Goal: Task Accomplishment & Management: Use online tool/utility

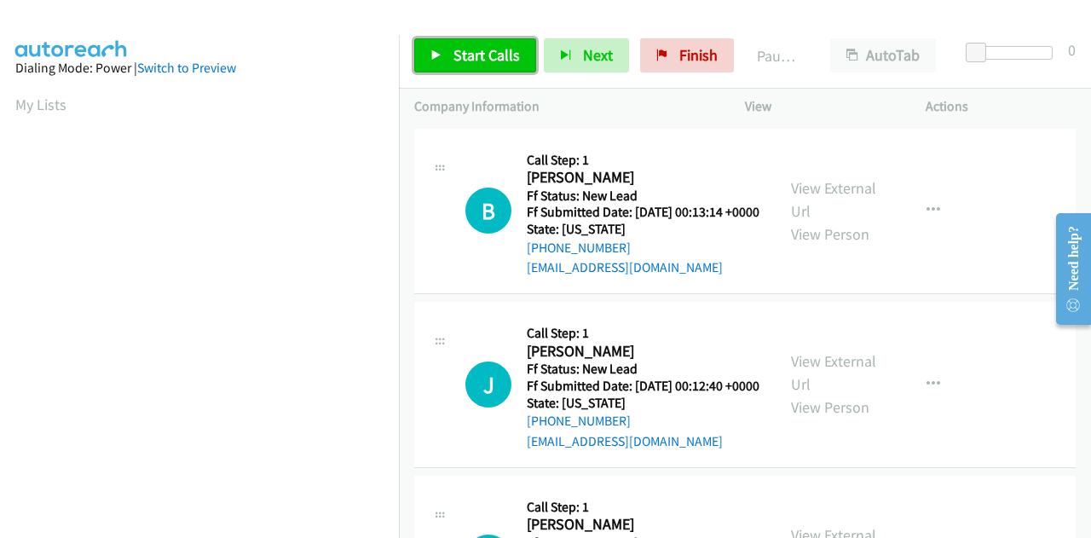
click at [484, 61] on span "Start Calls" at bounding box center [486, 55] width 66 height 20
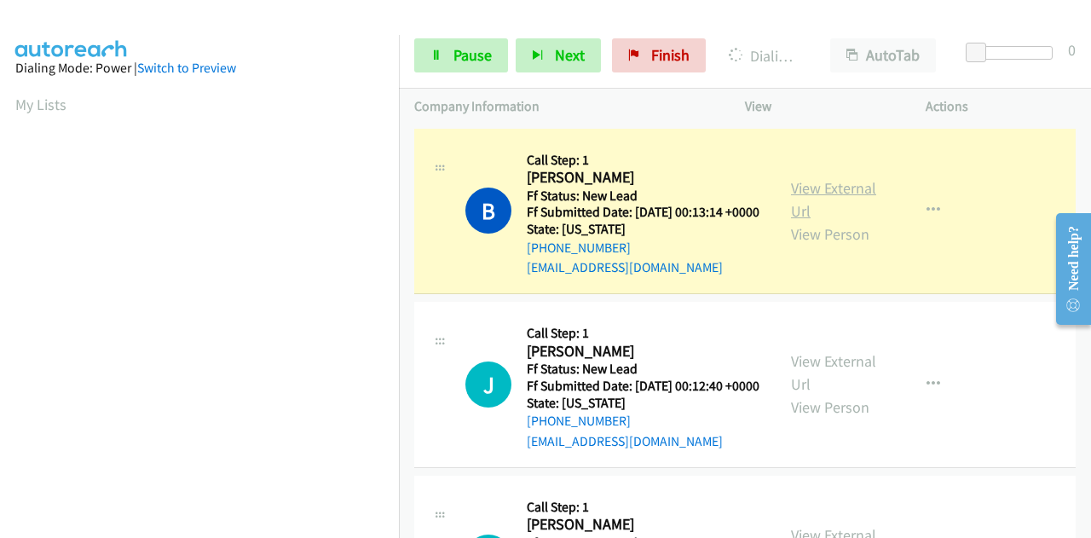
click at [842, 194] on link "View External Url" at bounding box center [833, 199] width 85 height 43
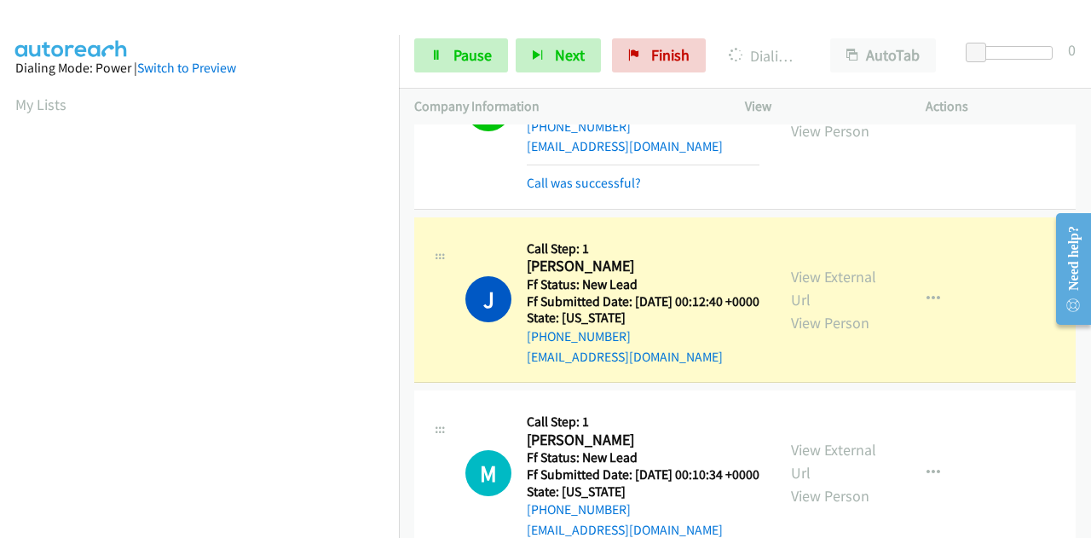
scroll to position [170, 0]
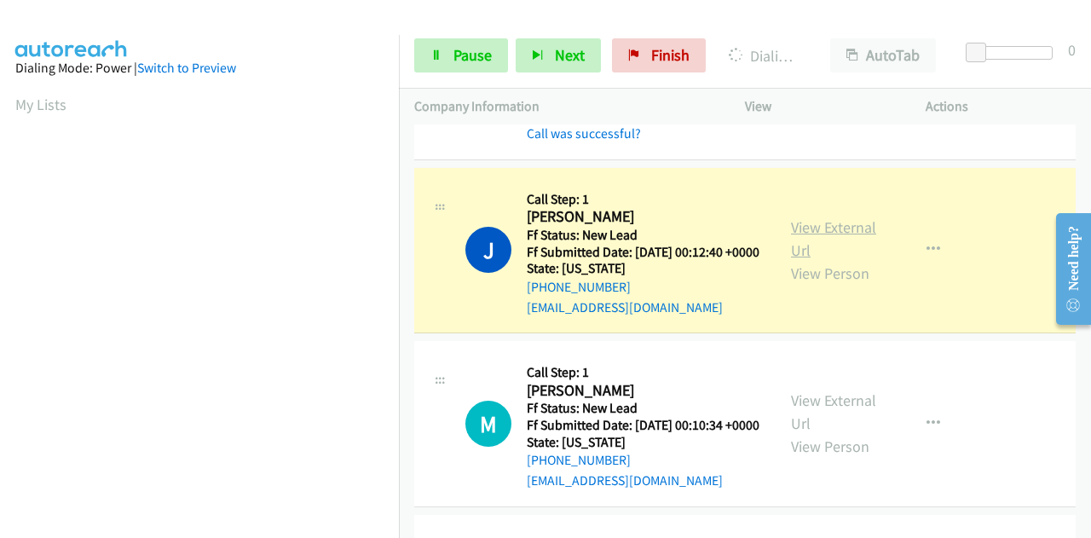
click at [862, 257] on link "View External Url" at bounding box center [833, 238] width 85 height 43
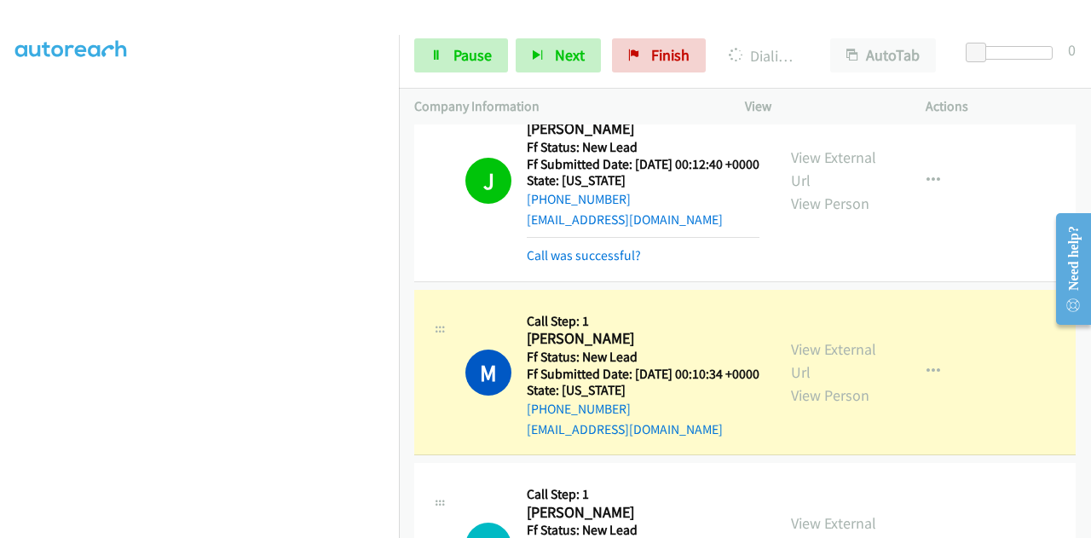
scroll to position [341, 0]
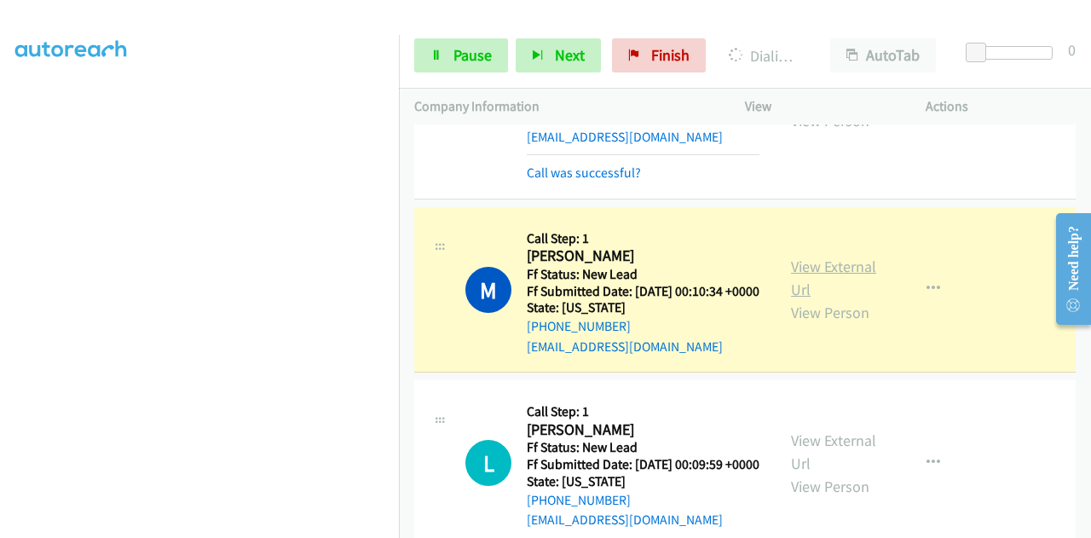
click at [838, 299] on link "View External Url" at bounding box center [833, 277] width 85 height 43
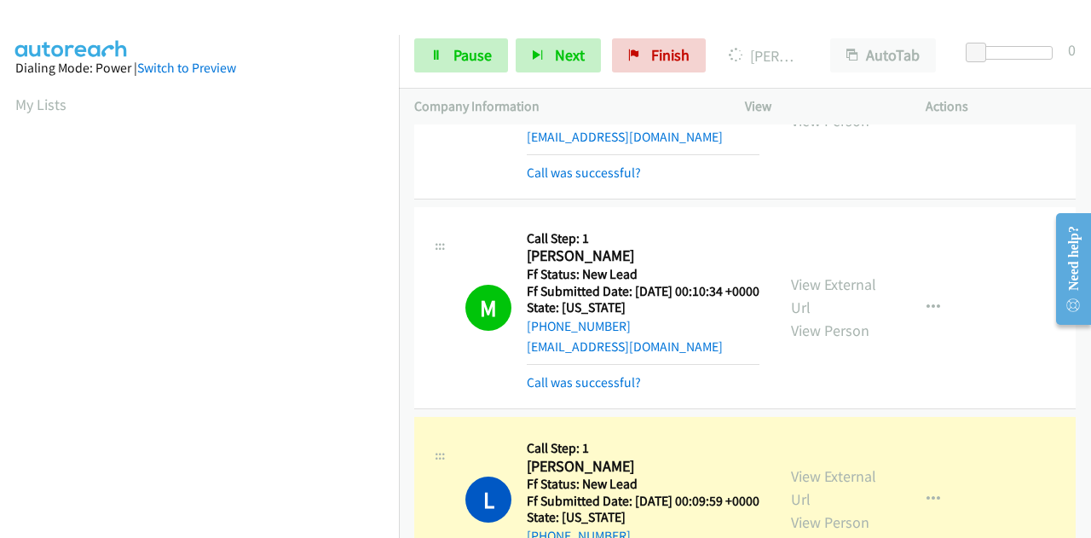
scroll to position [511, 0]
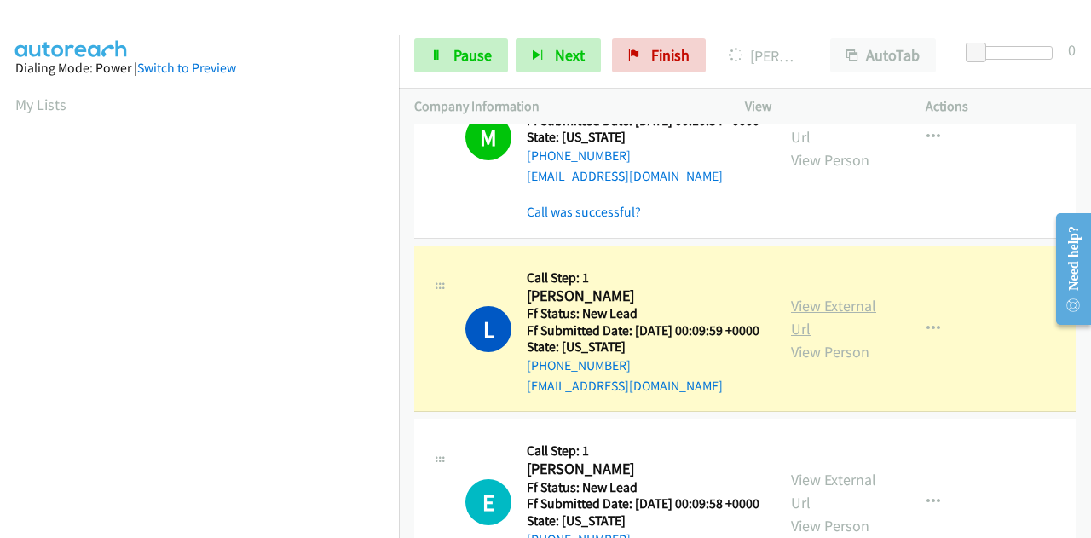
click at [842, 338] on link "View External Url" at bounding box center [833, 317] width 85 height 43
click at [448, 62] on link "Pause" at bounding box center [461, 55] width 94 height 34
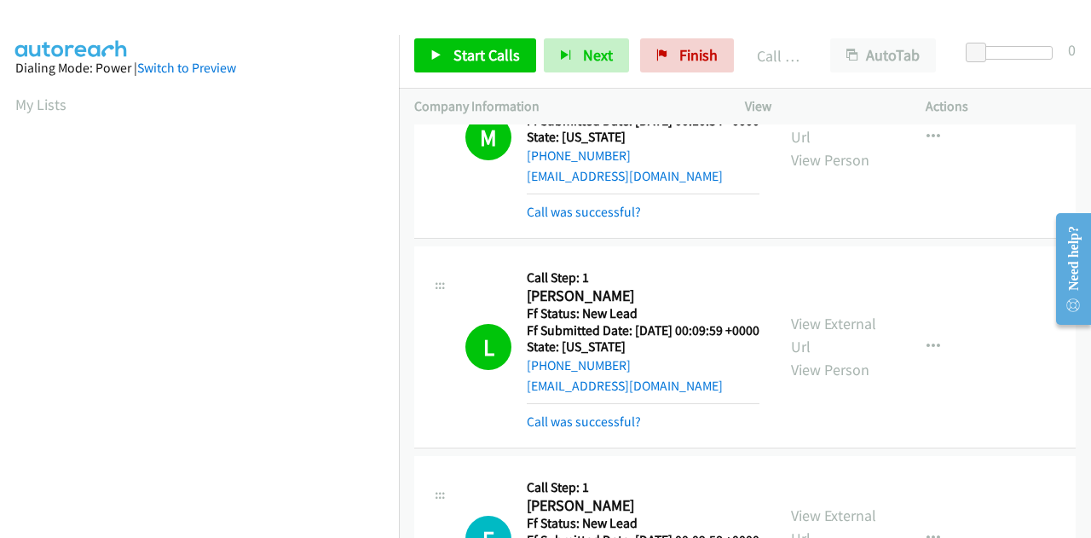
scroll to position [418, 0]
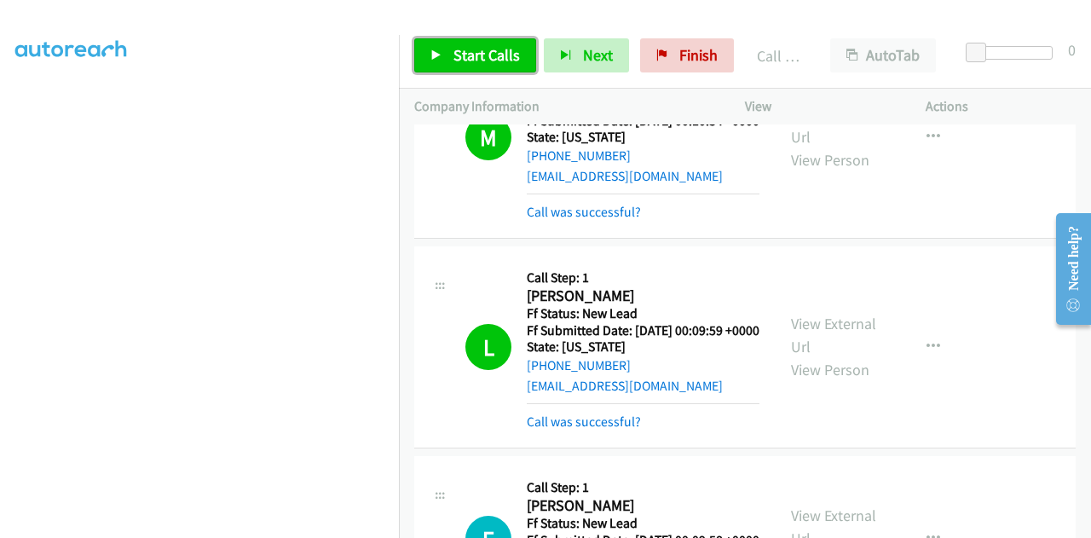
click at [461, 47] on span "Start Calls" at bounding box center [486, 55] width 66 height 20
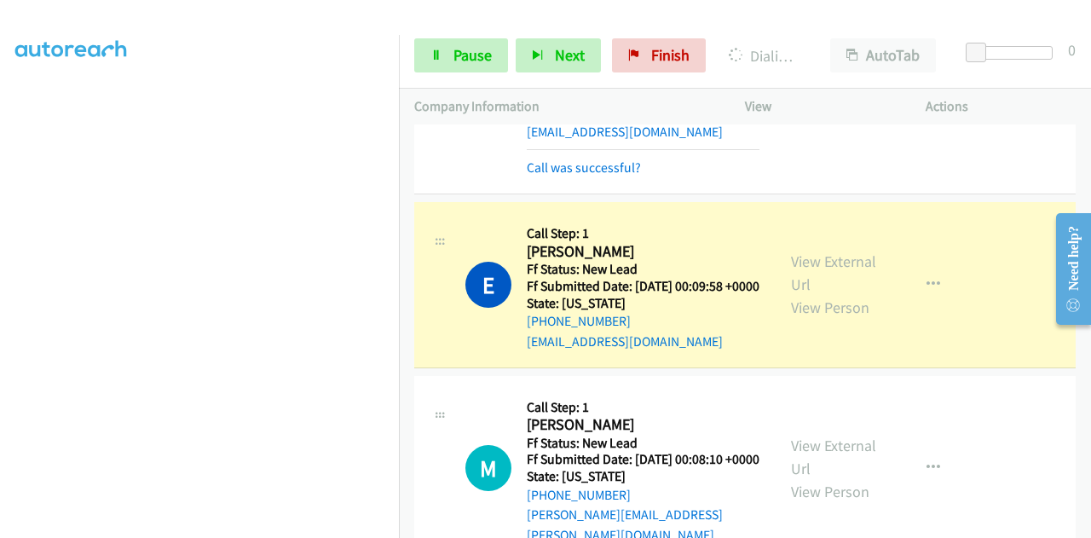
scroll to position [767, 0]
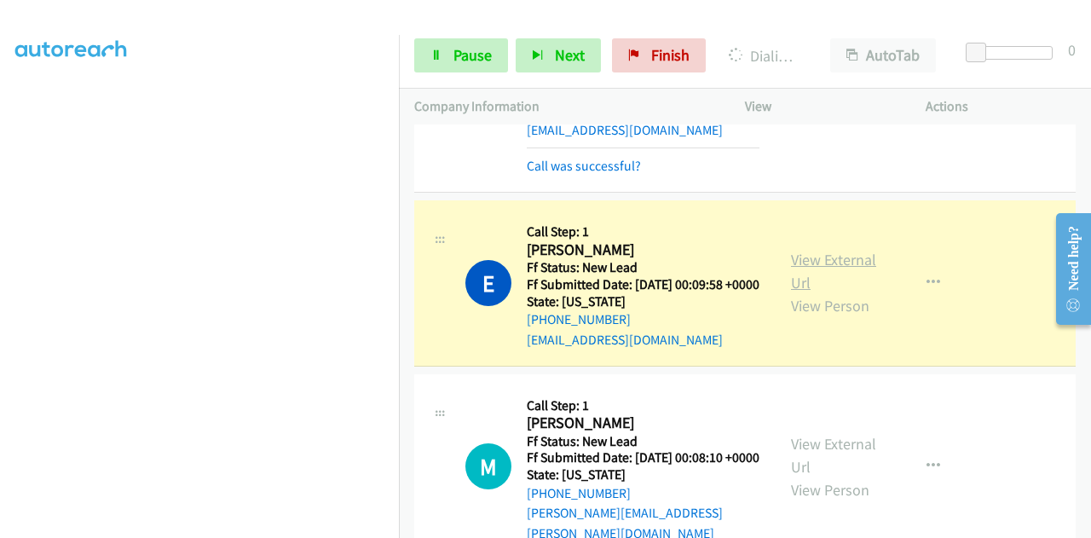
click at [861, 292] on link "View External Url" at bounding box center [833, 271] width 85 height 43
click at [465, 55] on span "Pause" at bounding box center [472, 55] width 38 height 20
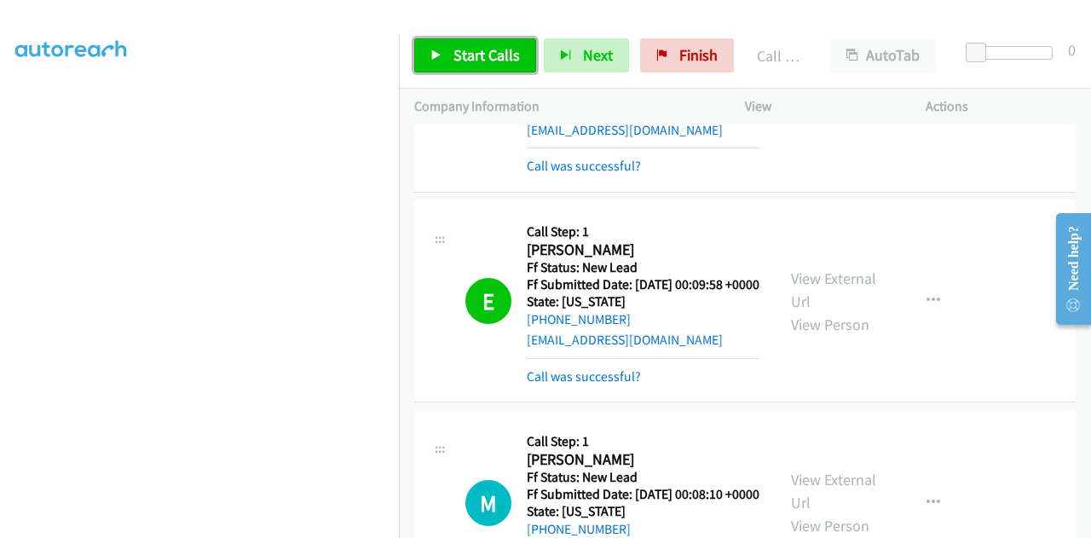
click at [493, 57] on span "Start Calls" at bounding box center [486, 55] width 66 height 20
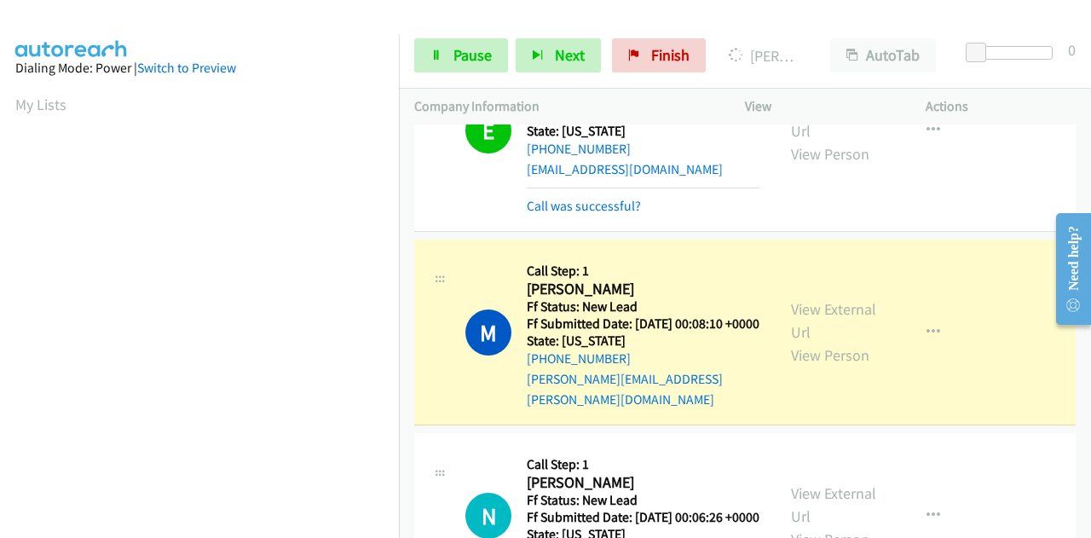
scroll to position [418, 0]
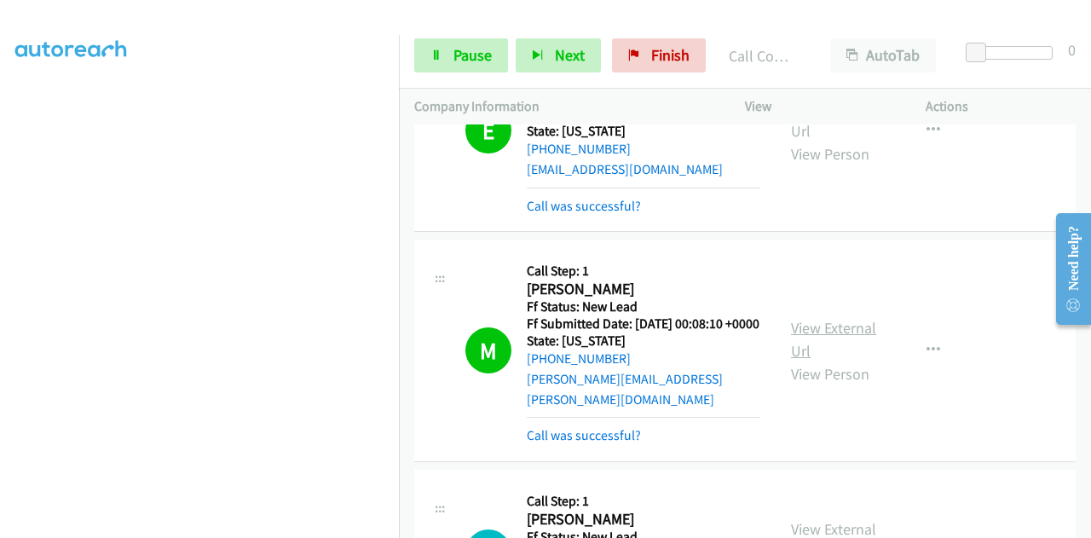
click at [801, 360] on link "View External Url" at bounding box center [833, 339] width 85 height 43
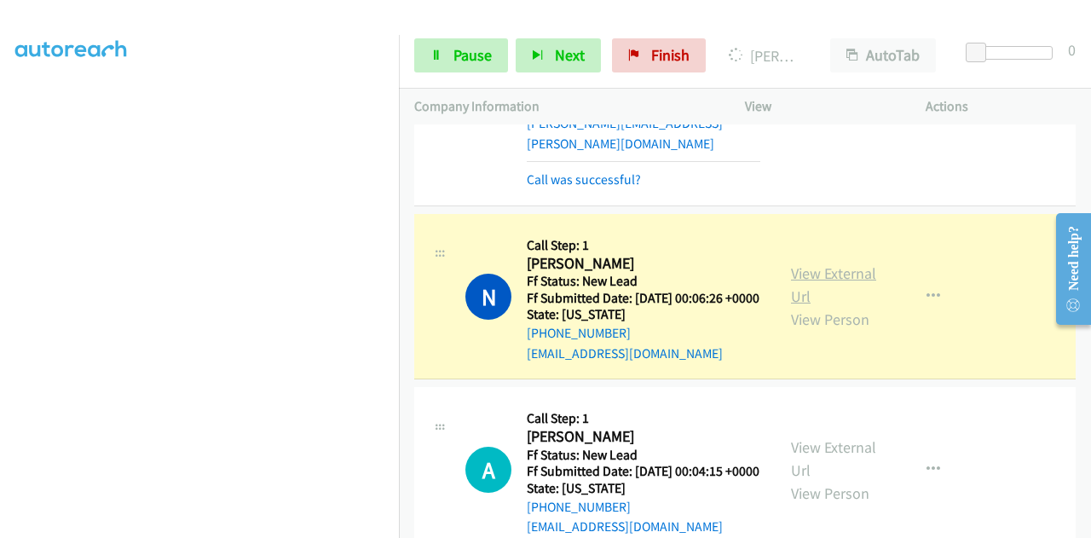
click at [816, 306] on link "View External Url" at bounding box center [833, 284] width 85 height 43
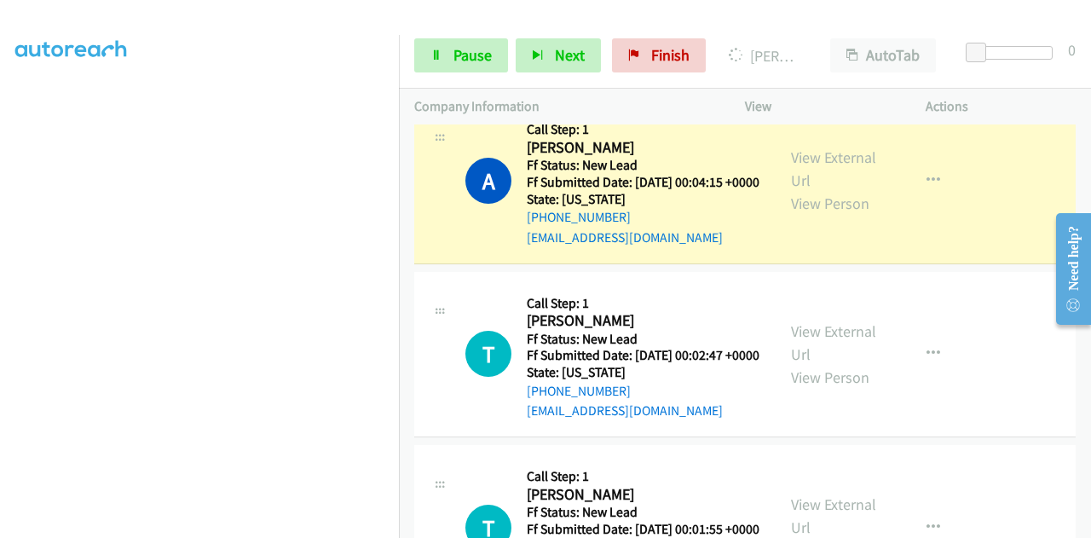
scroll to position [1534, 0]
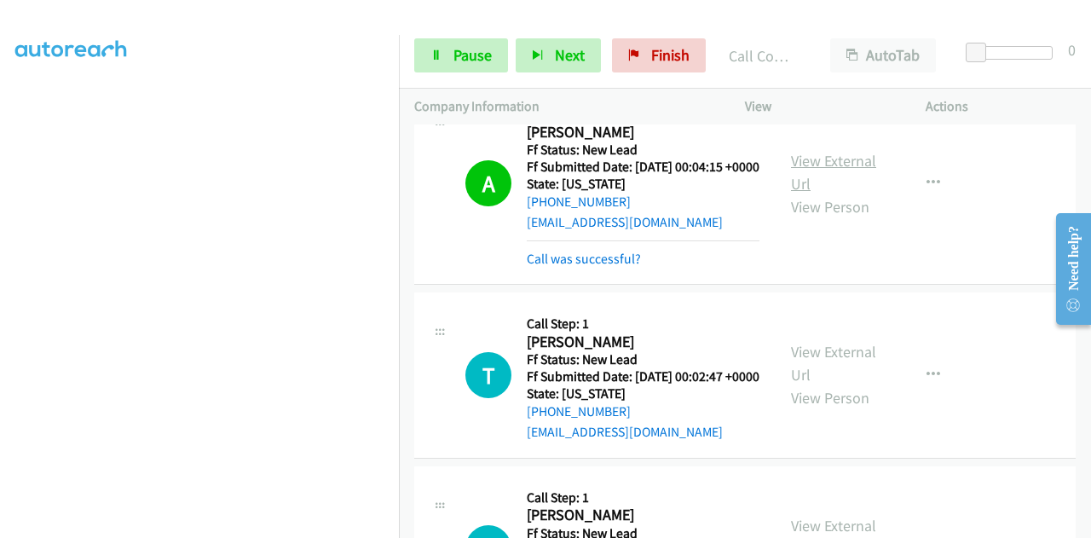
click at [804, 193] on link "View External Url" at bounding box center [833, 172] width 85 height 43
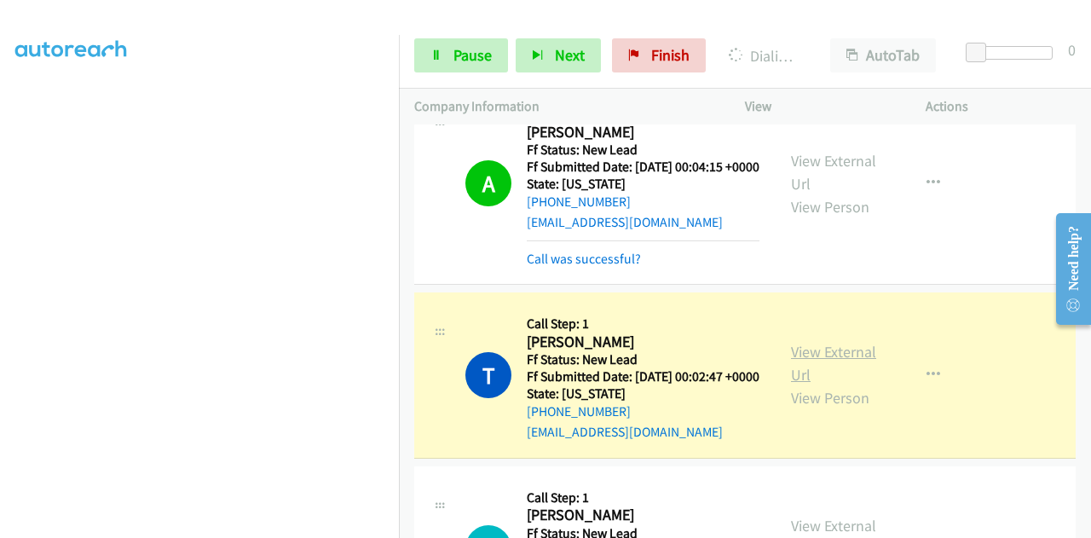
click at [794, 384] on link "View External Url" at bounding box center [833, 363] width 85 height 43
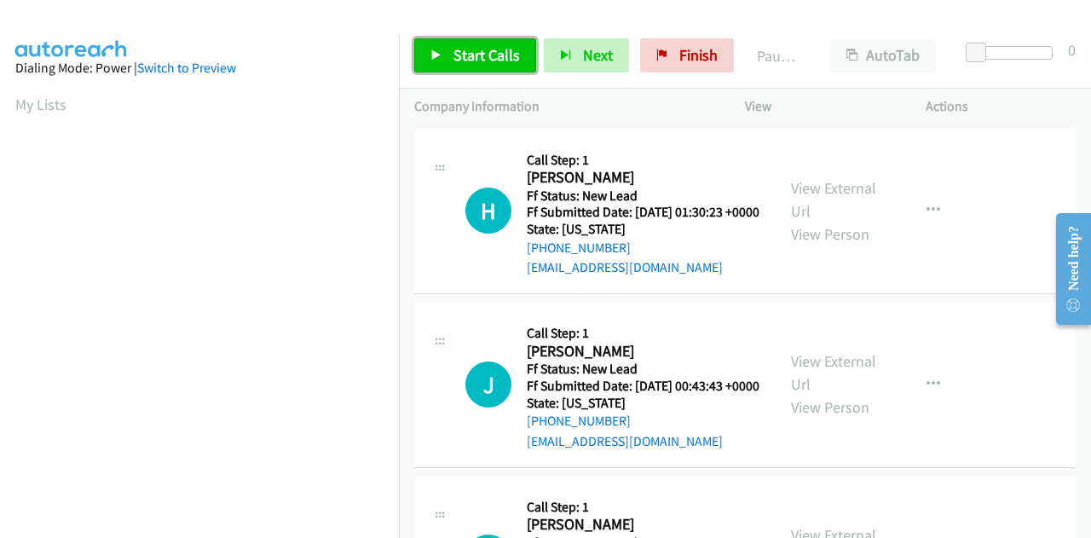
click at [469, 55] on span "Start Calls" at bounding box center [486, 55] width 66 height 20
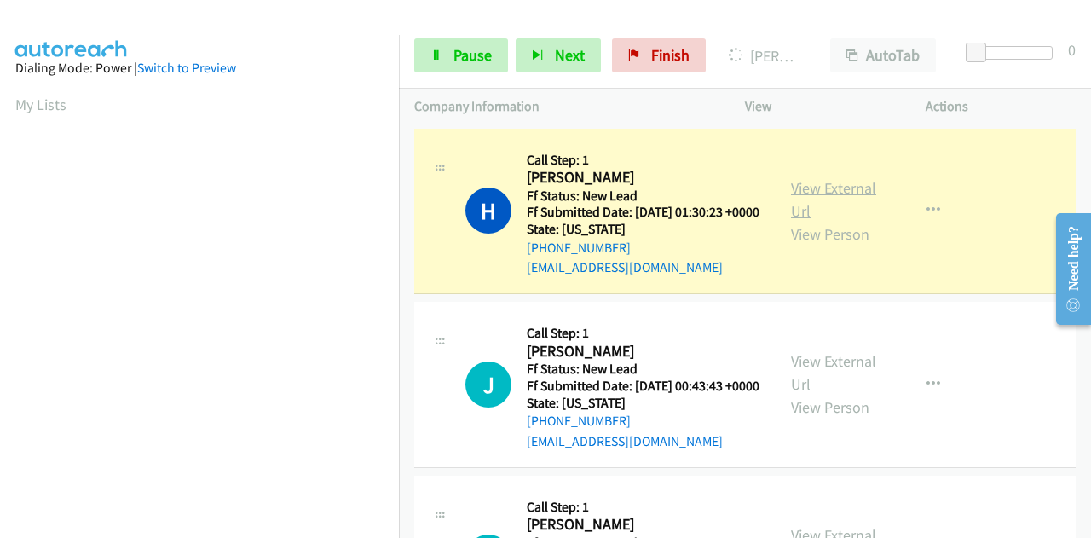
click at [803, 197] on link "View External Url" at bounding box center [833, 199] width 85 height 43
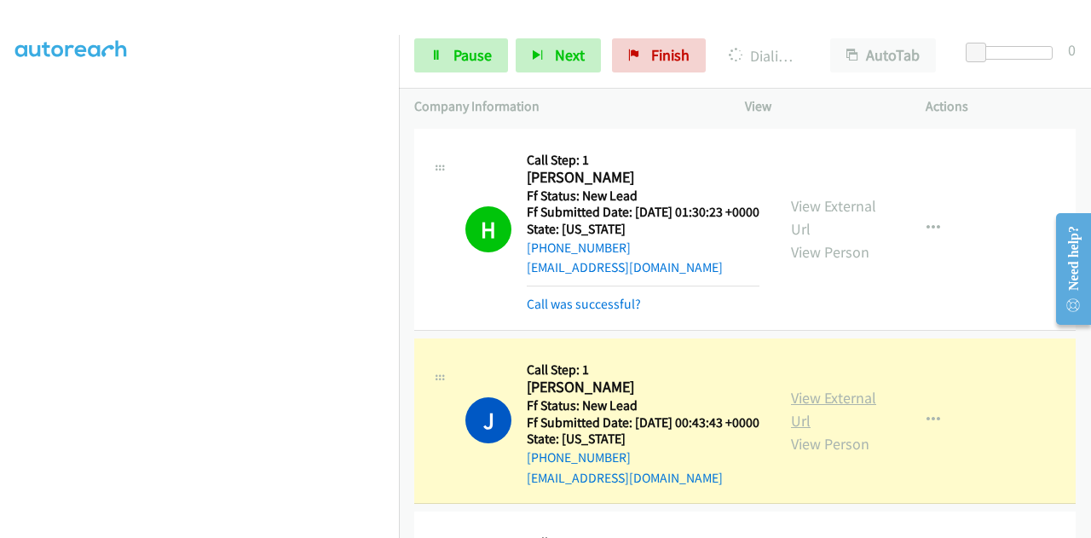
click at [803, 425] on link "View External Url" at bounding box center [833, 409] width 85 height 43
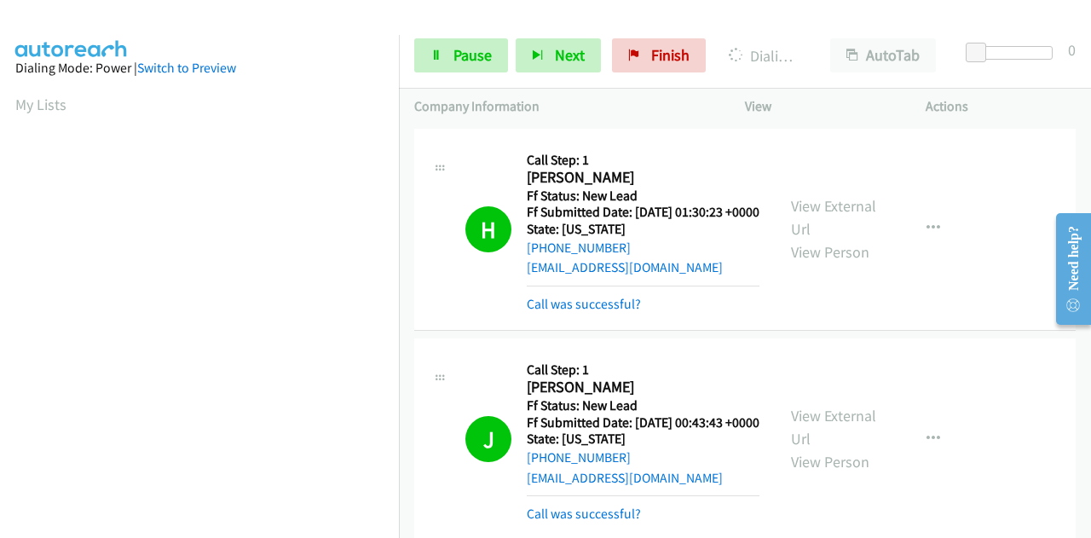
scroll to position [256, 0]
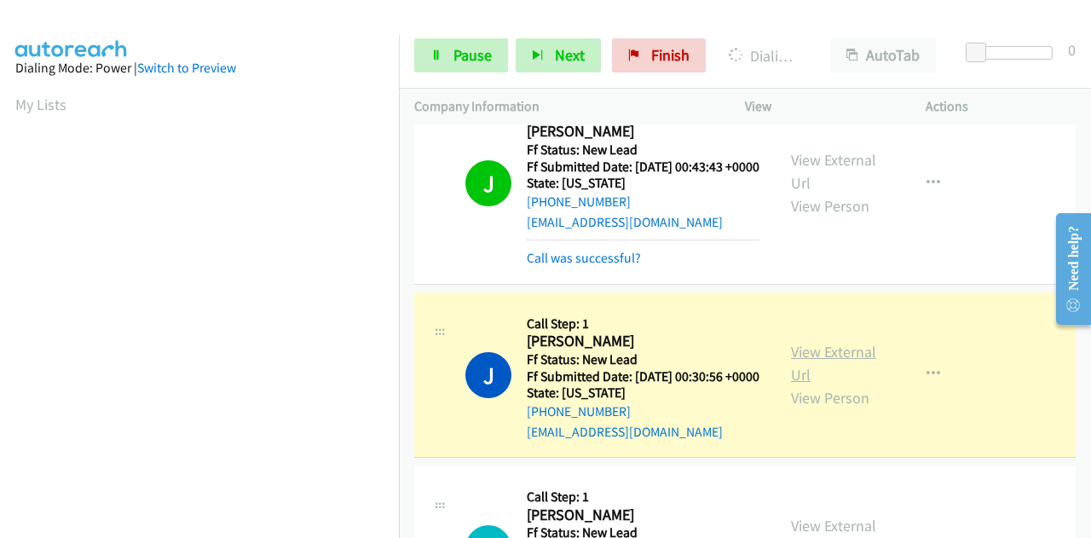
click at [838, 384] on link "View External Url" at bounding box center [833, 363] width 85 height 43
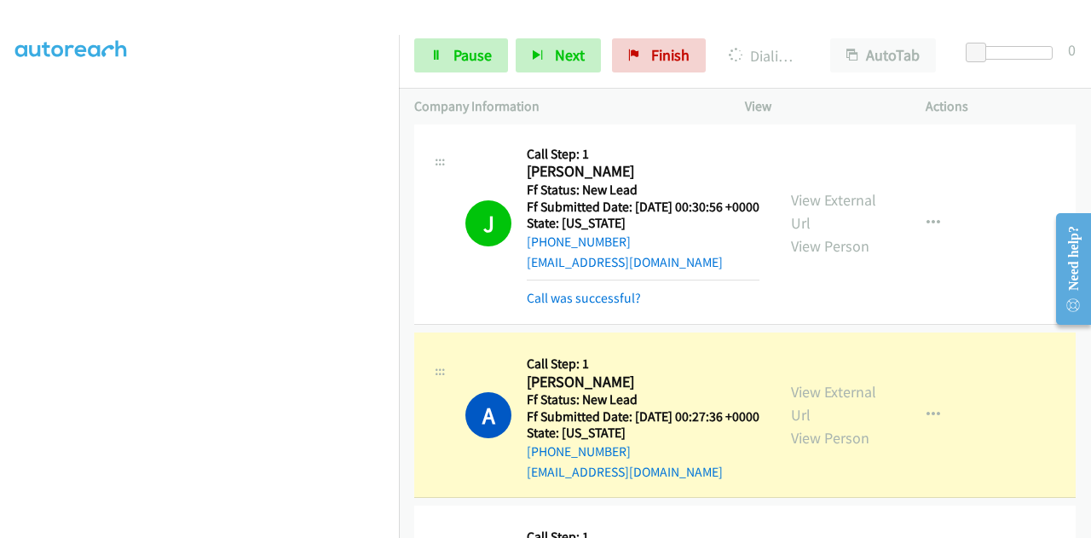
scroll to position [426, 0]
click at [827, 424] on link "View External Url" at bounding box center [833, 402] width 85 height 43
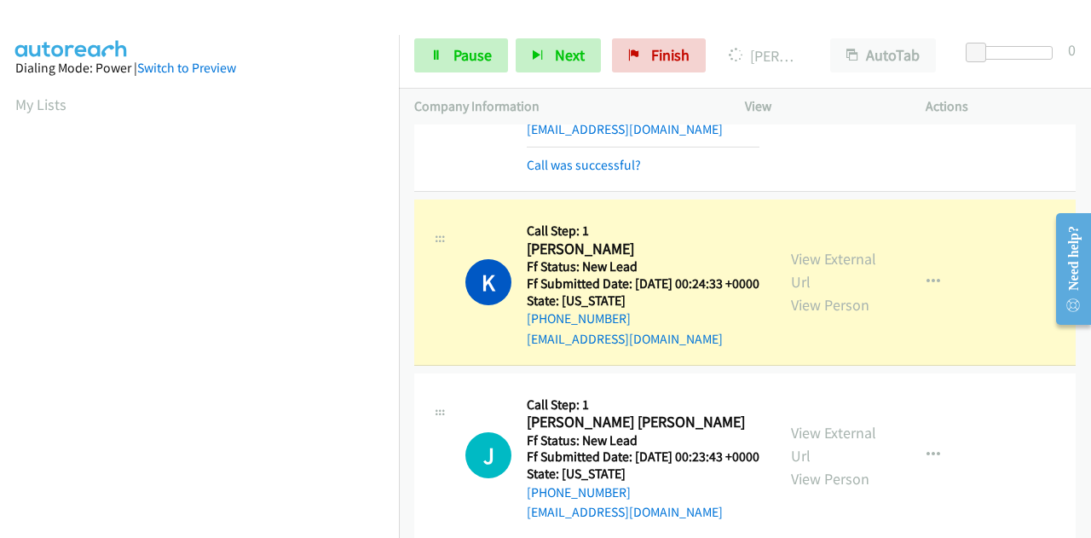
scroll to position [852, 0]
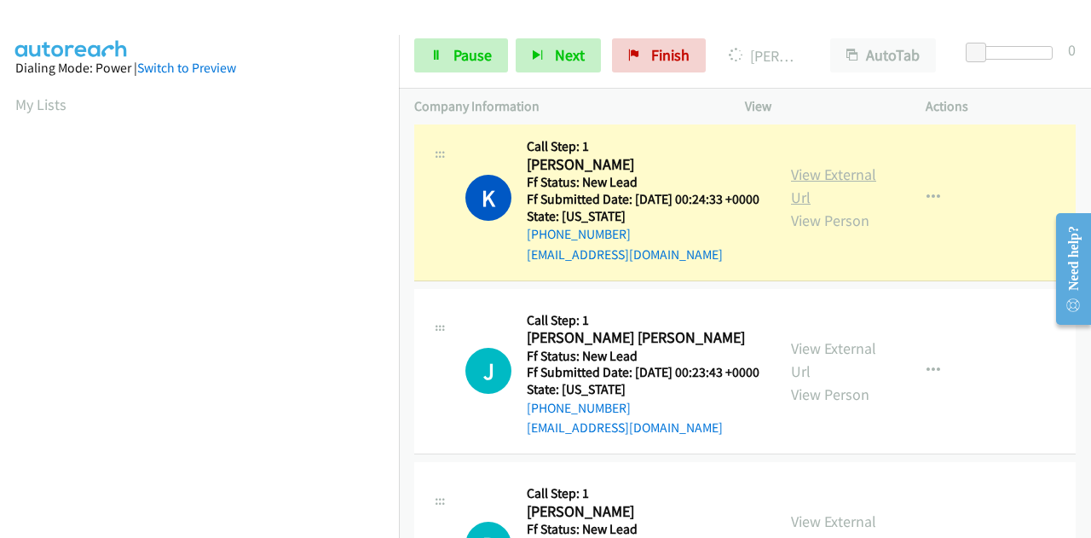
click at [834, 207] on link "View External Url" at bounding box center [833, 185] width 85 height 43
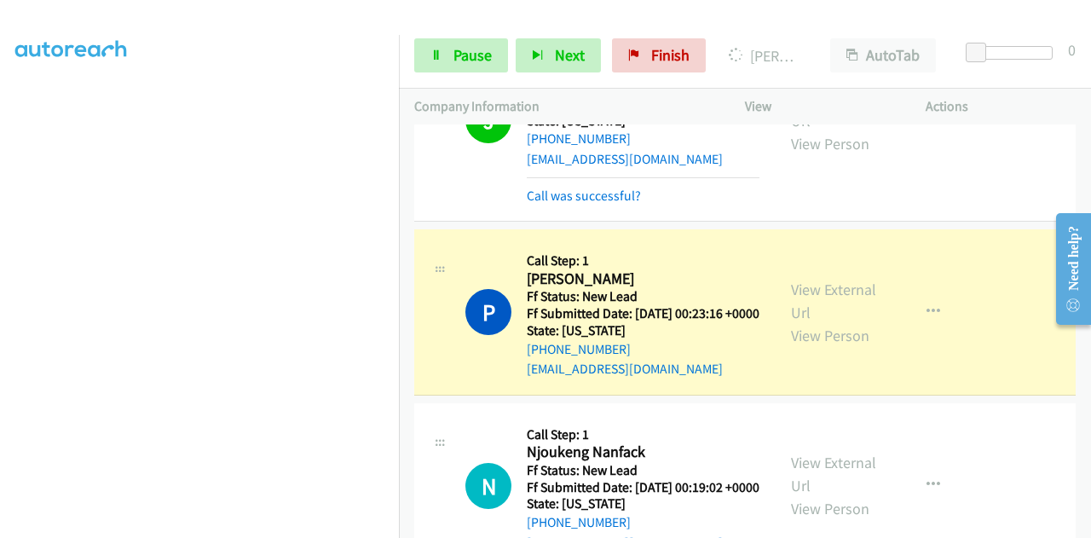
scroll to position [1193, 0]
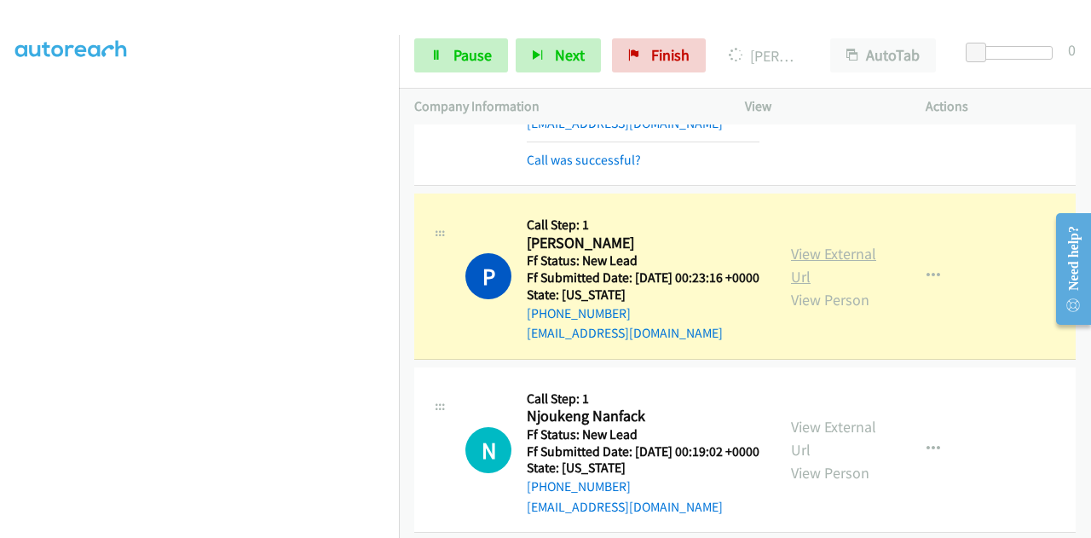
click at [808, 286] on link "View External Url" at bounding box center [833, 265] width 85 height 43
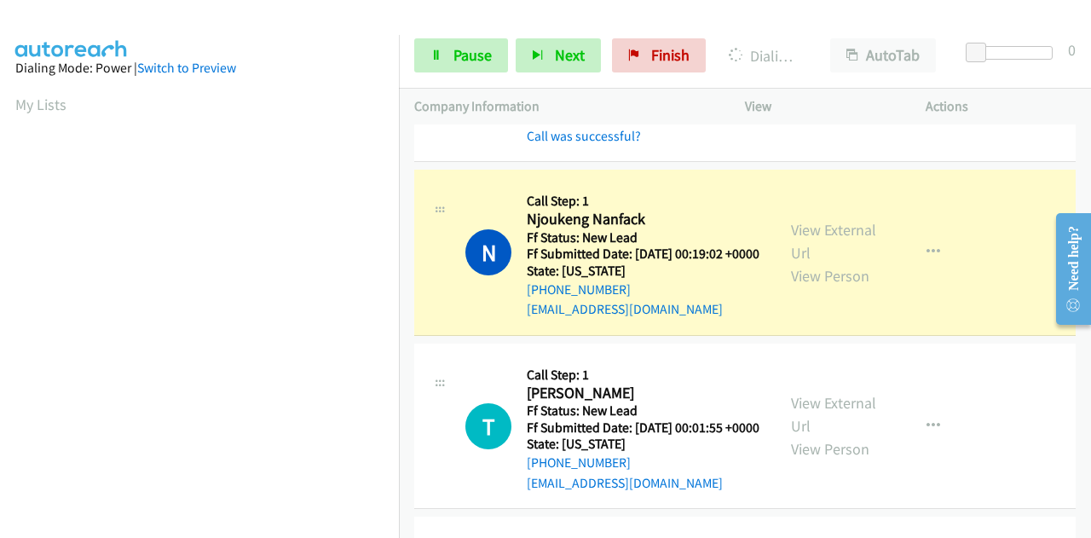
scroll to position [1449, 0]
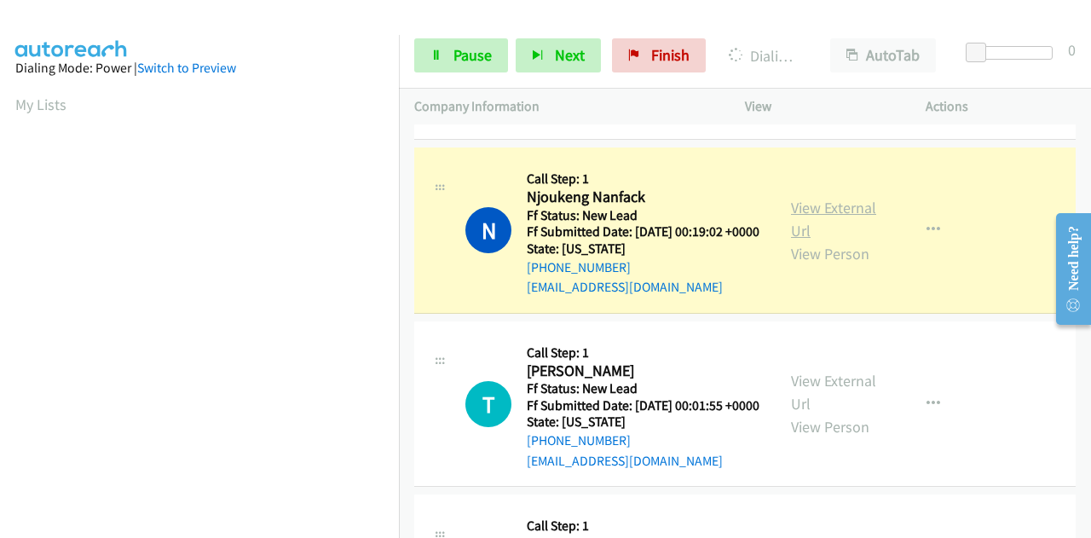
click at [849, 240] on link "View External Url" at bounding box center [833, 219] width 85 height 43
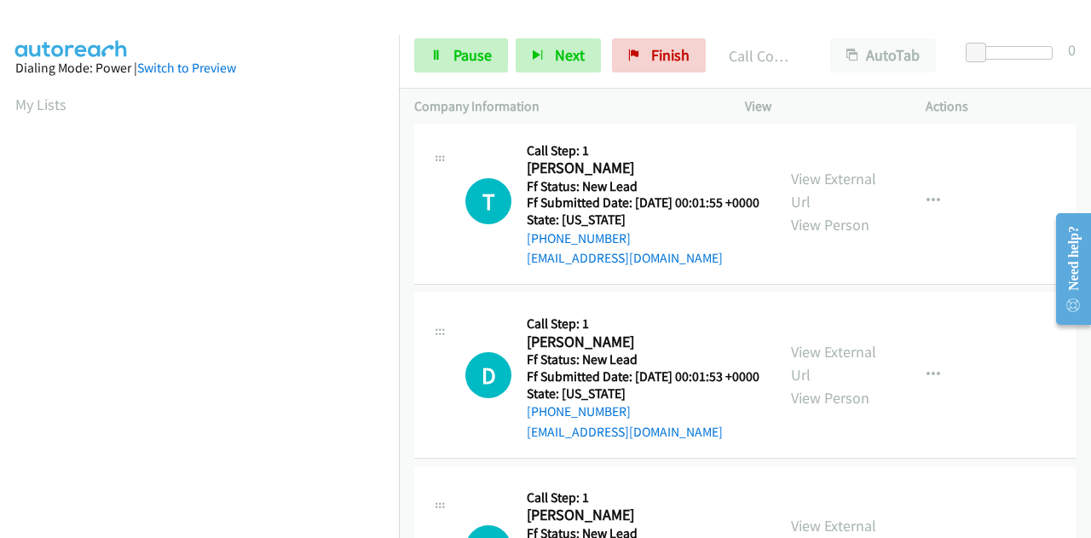
scroll to position [1704, 0]
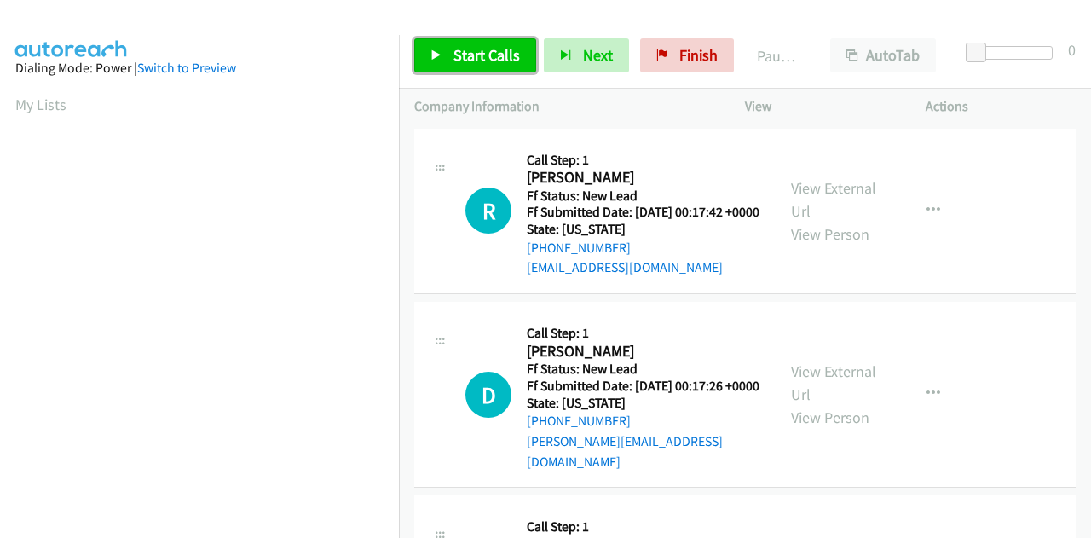
click at [469, 54] on span "Start Calls" at bounding box center [486, 55] width 66 height 20
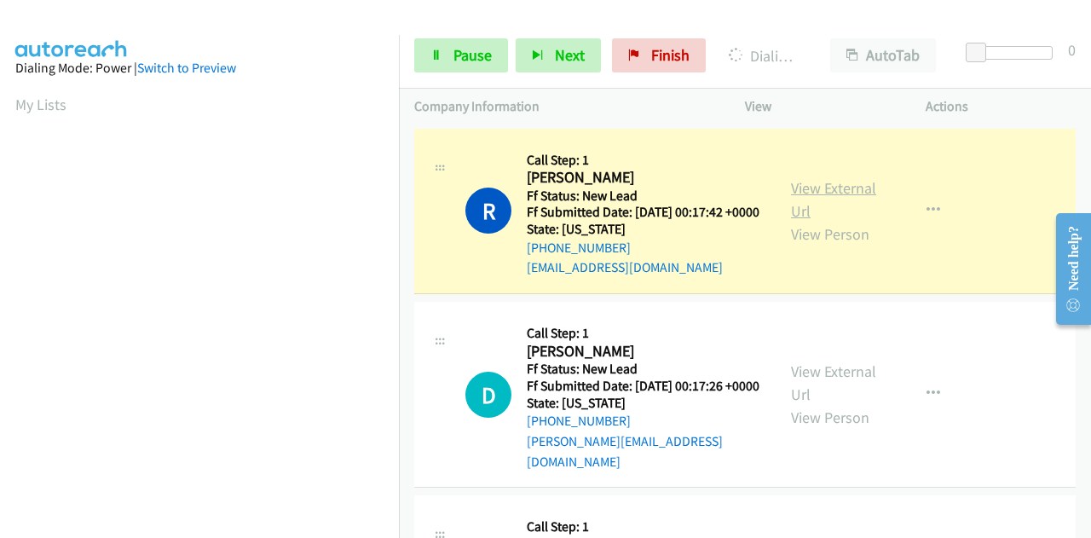
click at [817, 194] on link "View External Url" at bounding box center [833, 199] width 85 height 43
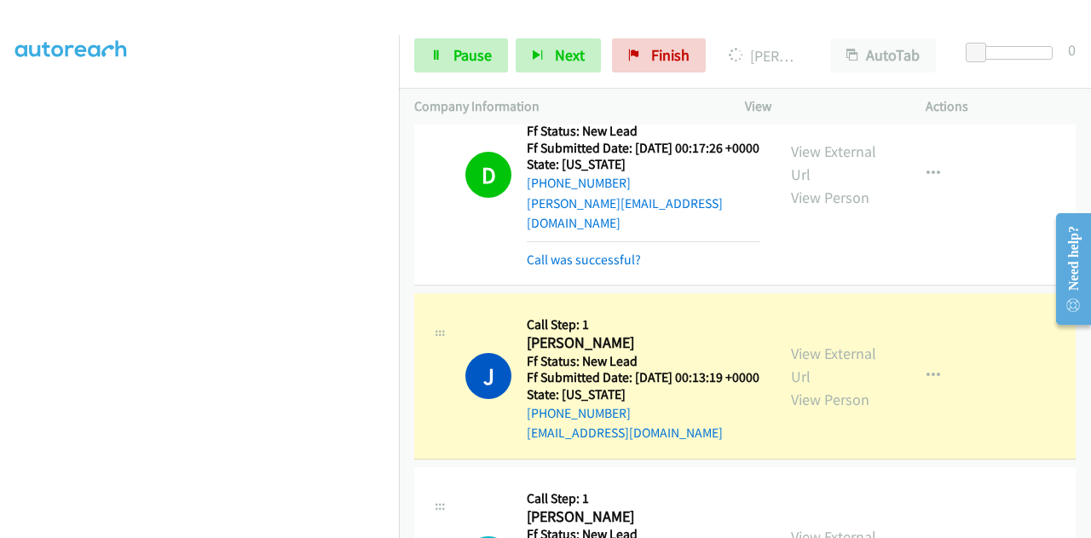
scroll to position [426, 0]
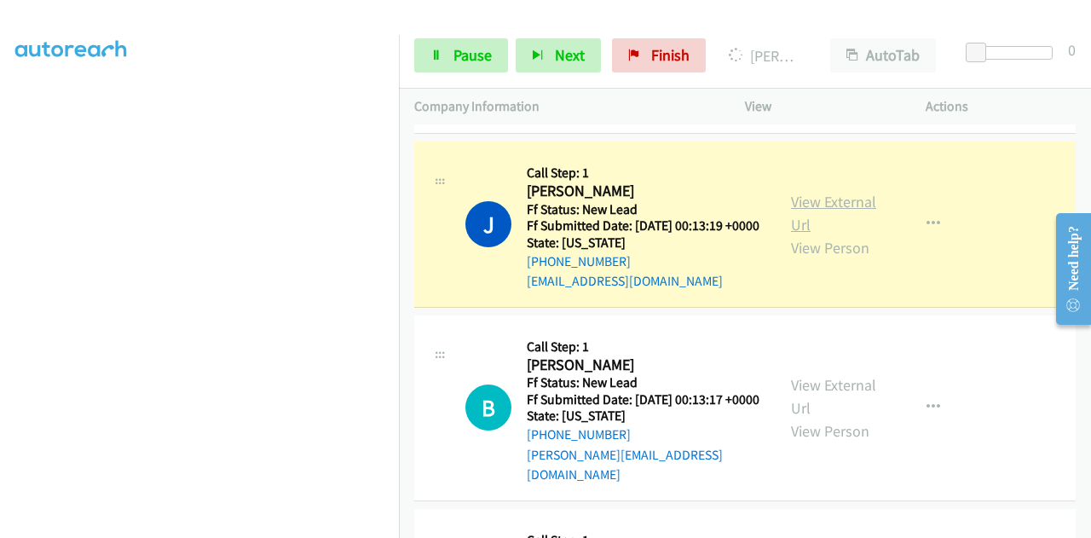
click at [842, 222] on link "View External Url" at bounding box center [833, 213] width 85 height 43
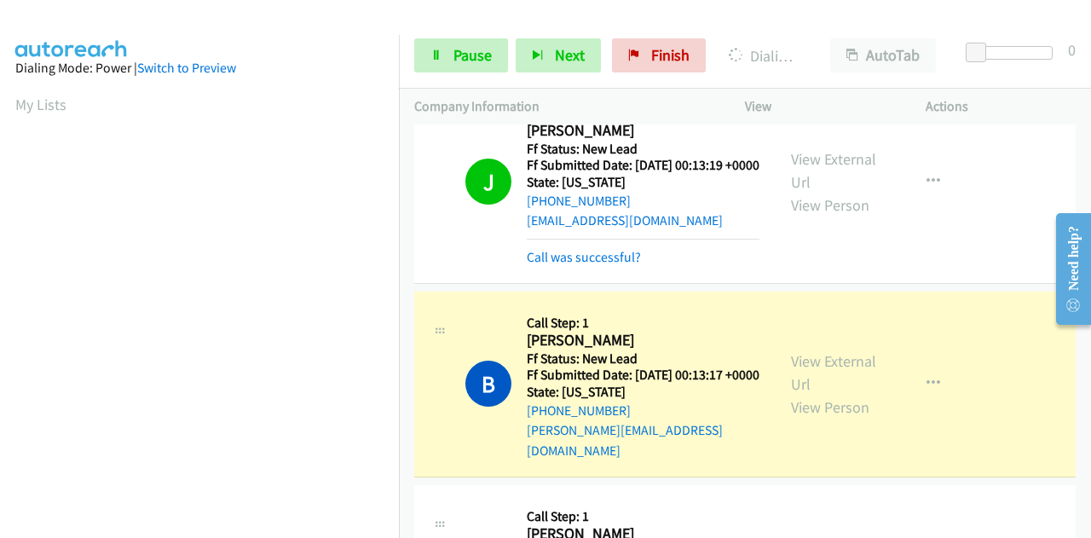
scroll to position [596, 0]
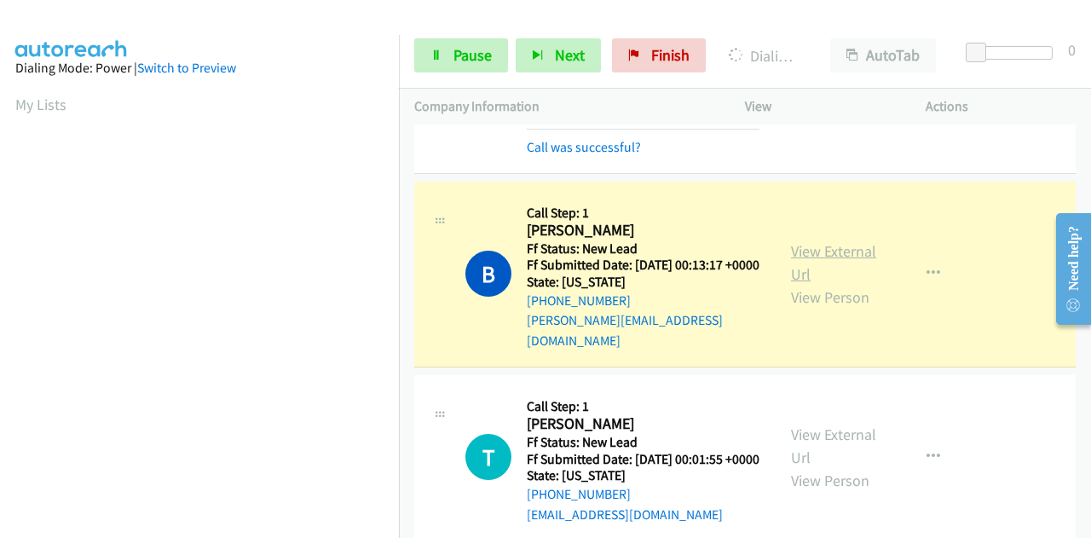
click at [791, 279] on link "View External Url" at bounding box center [833, 262] width 85 height 43
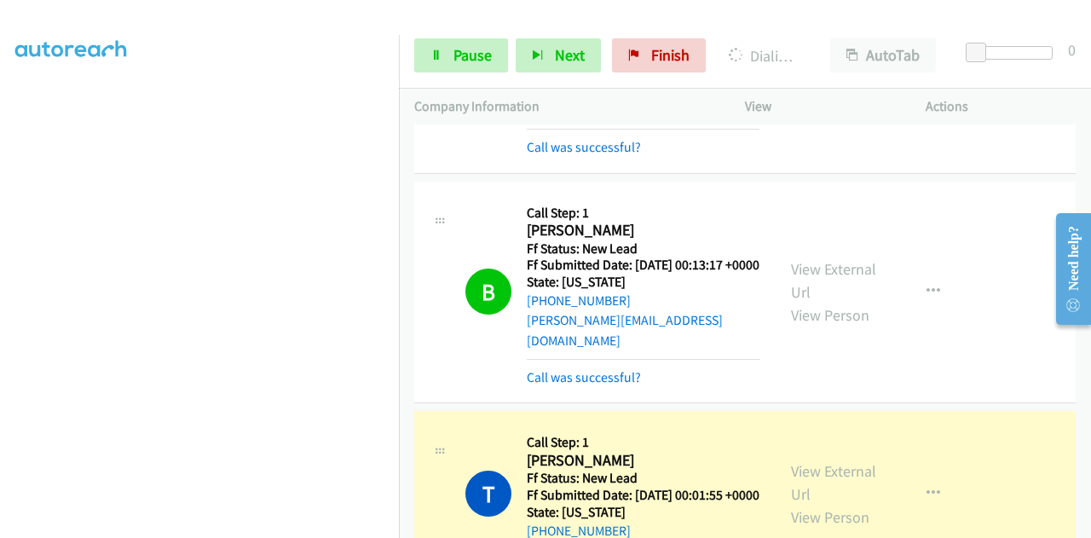
scroll to position [852, 0]
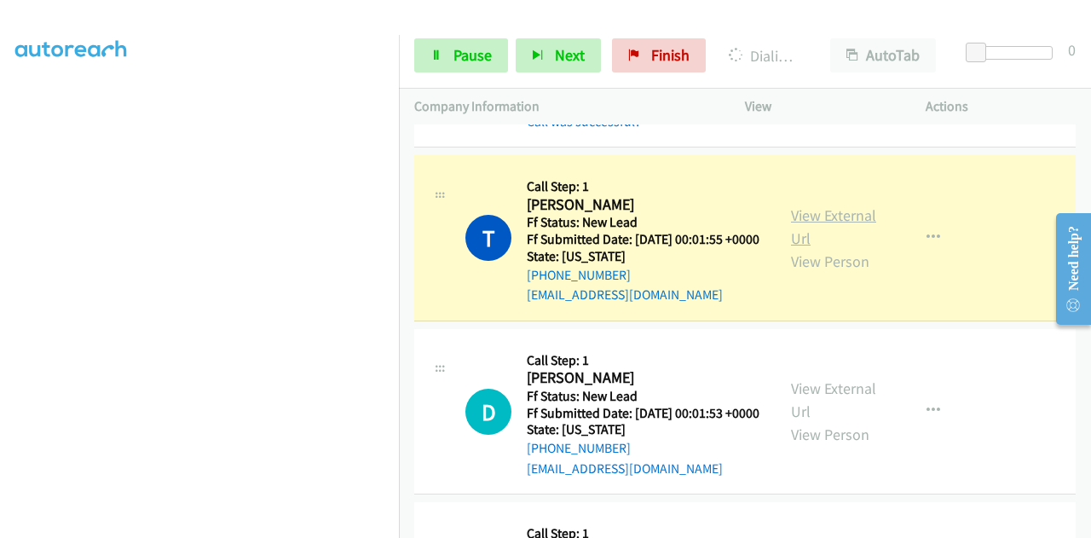
click at [842, 245] on link "View External Url" at bounding box center [833, 226] width 85 height 43
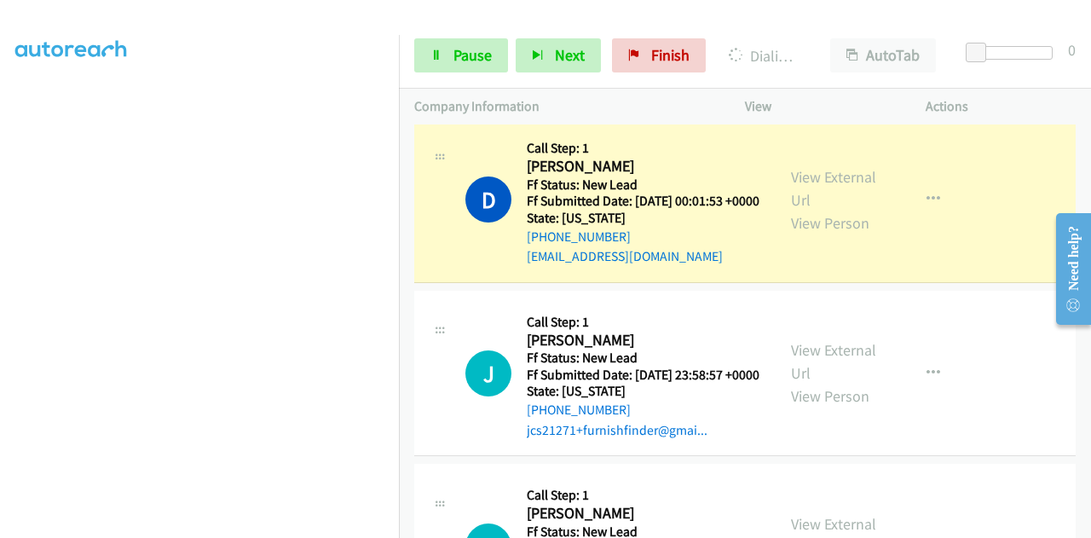
scroll to position [1108, 0]
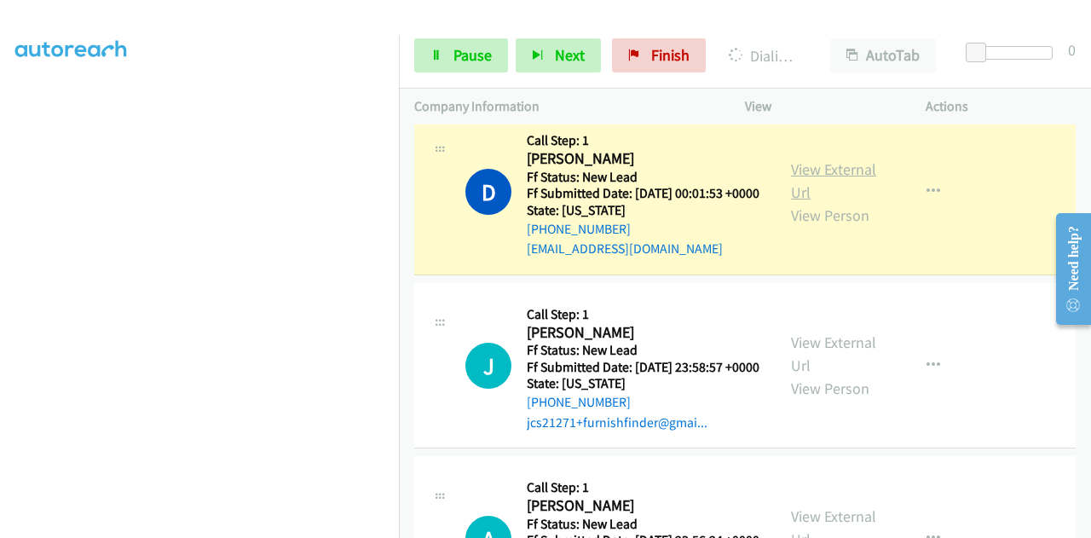
click at [799, 202] on link "View External Url" at bounding box center [833, 180] width 85 height 43
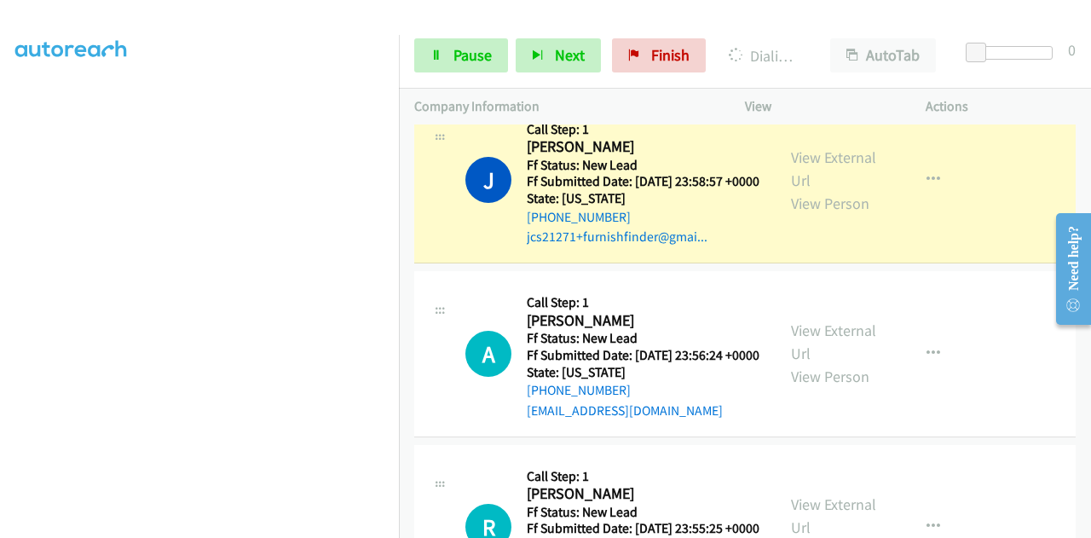
scroll to position [1363, 0]
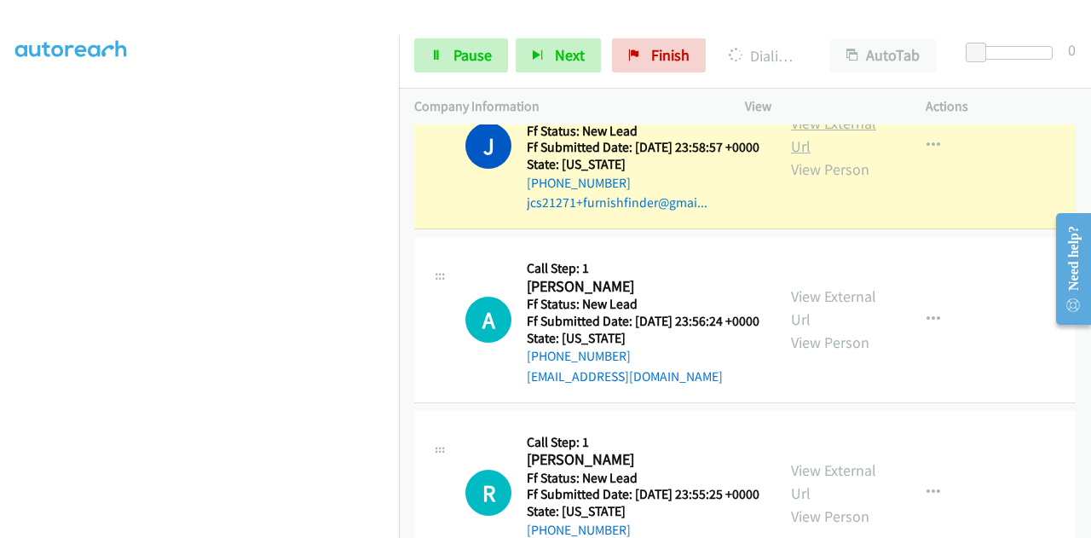
click at [803, 156] on link "View External Url" at bounding box center [833, 134] width 85 height 43
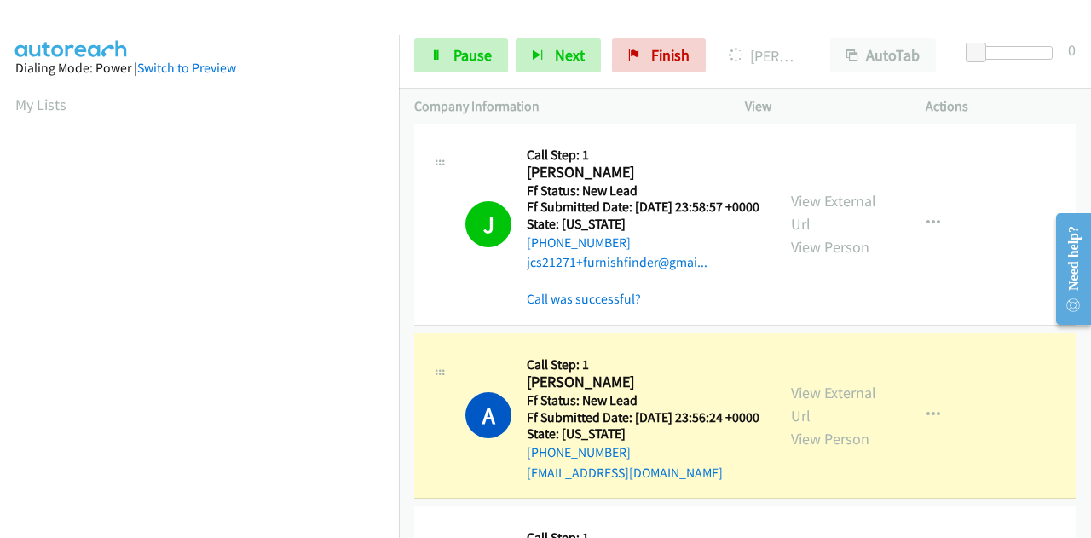
scroll to position [1278, 0]
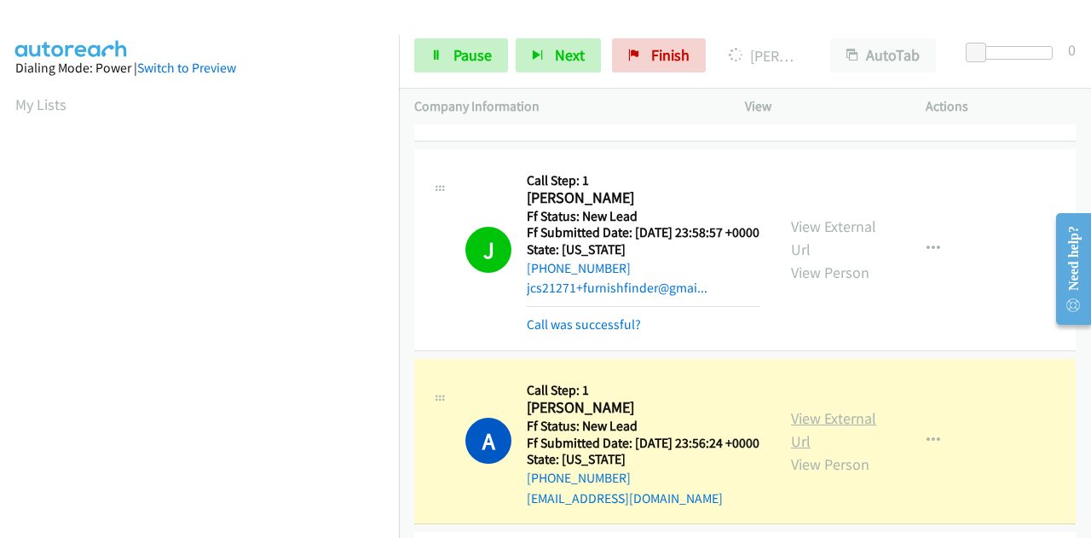
click at [810, 451] on link "View External Url" at bounding box center [833, 429] width 85 height 43
click at [458, 40] on link "Pause" at bounding box center [461, 55] width 94 height 34
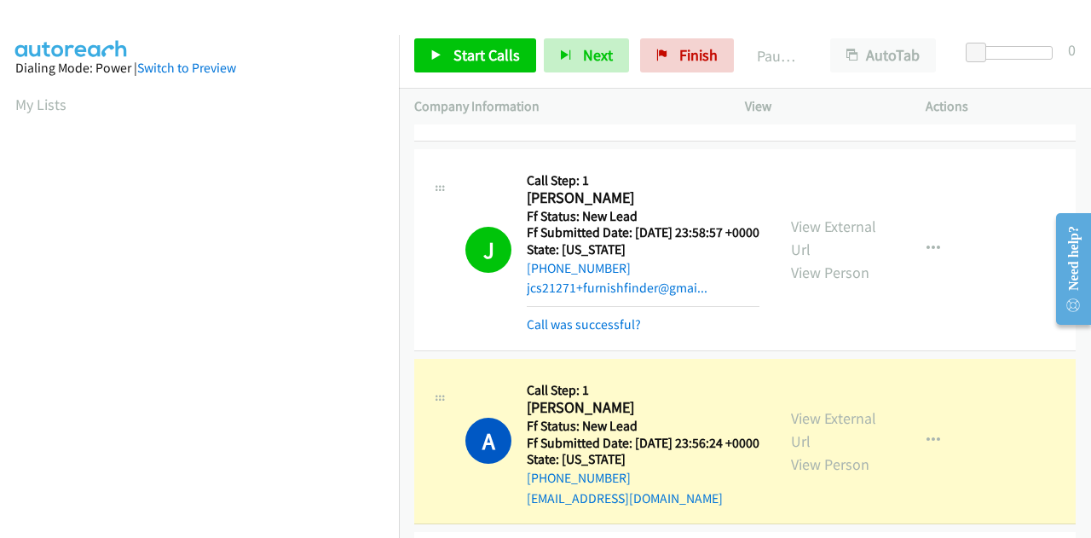
scroll to position [418, 0]
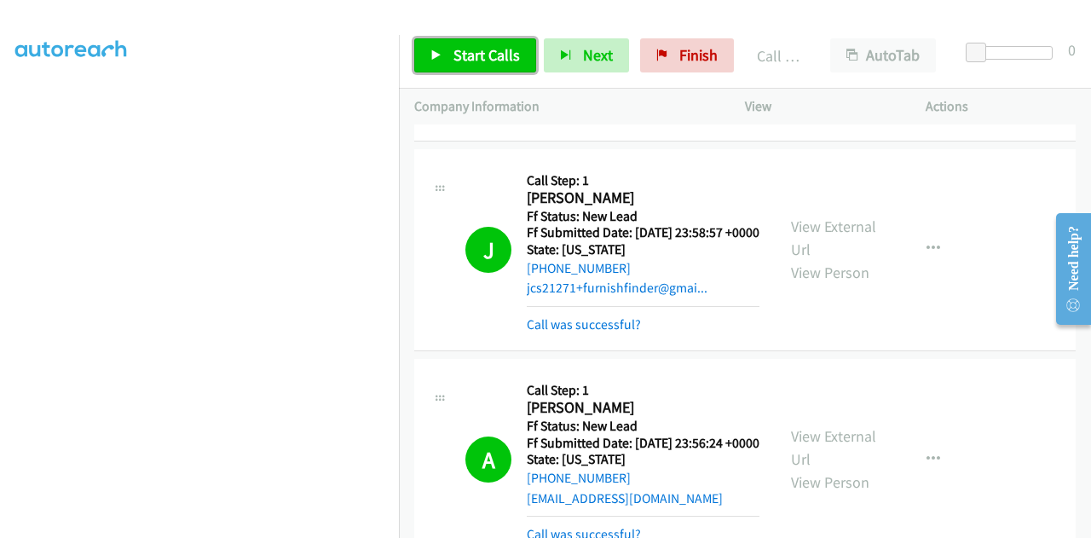
click at [484, 70] on link "Start Calls" at bounding box center [475, 55] width 122 height 34
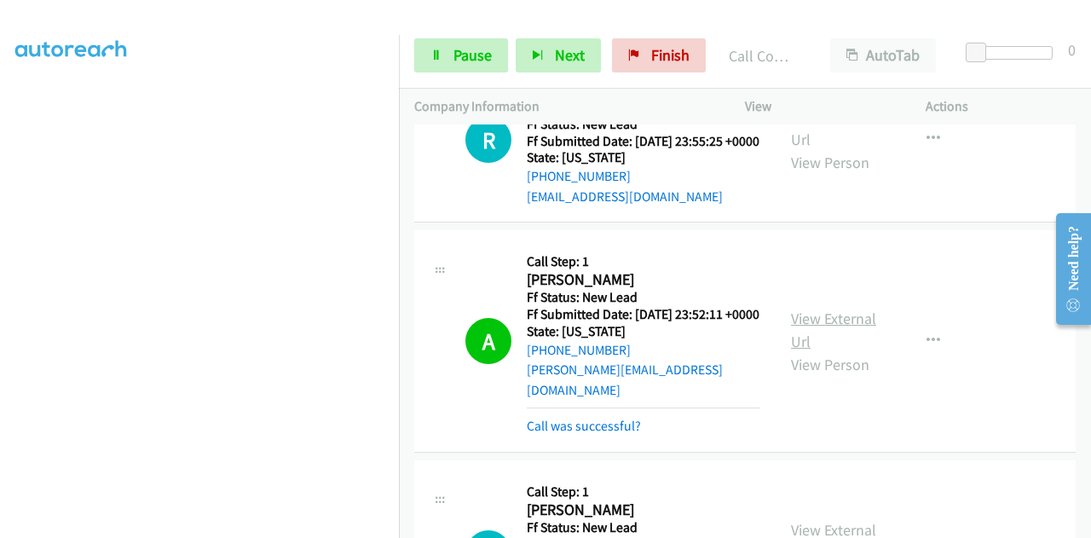
click at [796, 408] on div "View External Url View Person View External Url Email Schedule/Manage Callback …" at bounding box center [873, 340] width 196 height 191
click at [798, 351] on link "View External Url" at bounding box center [833, 329] width 85 height 43
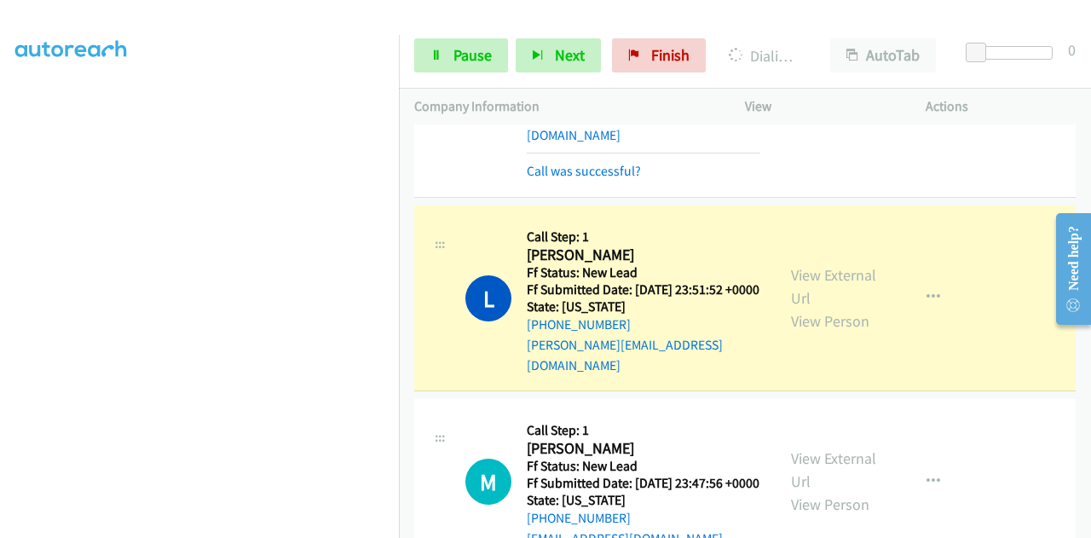
scroll to position [2045, 0]
click at [838, 307] on link "View External Url" at bounding box center [833, 285] width 85 height 43
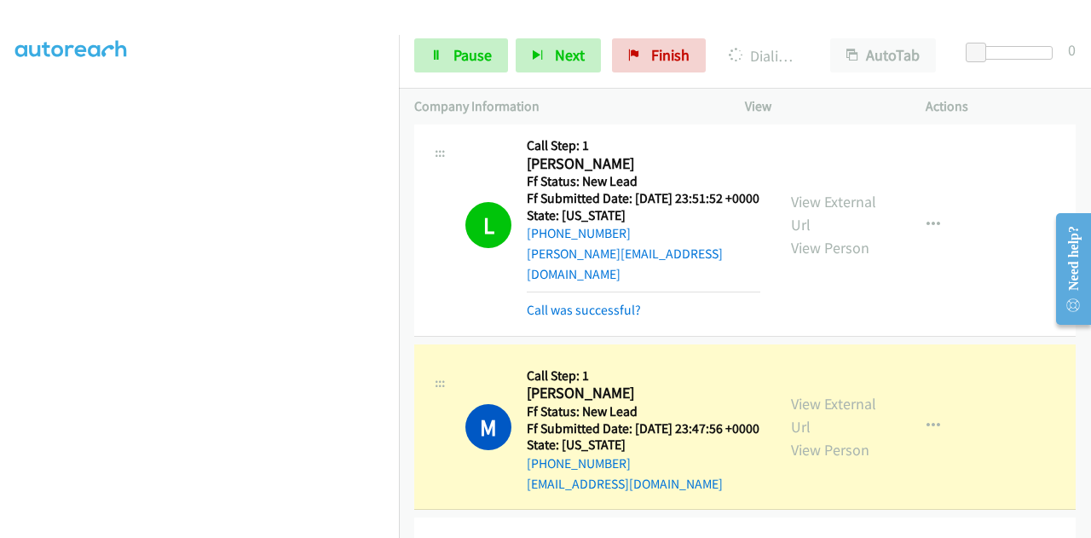
scroll to position [2130, 0]
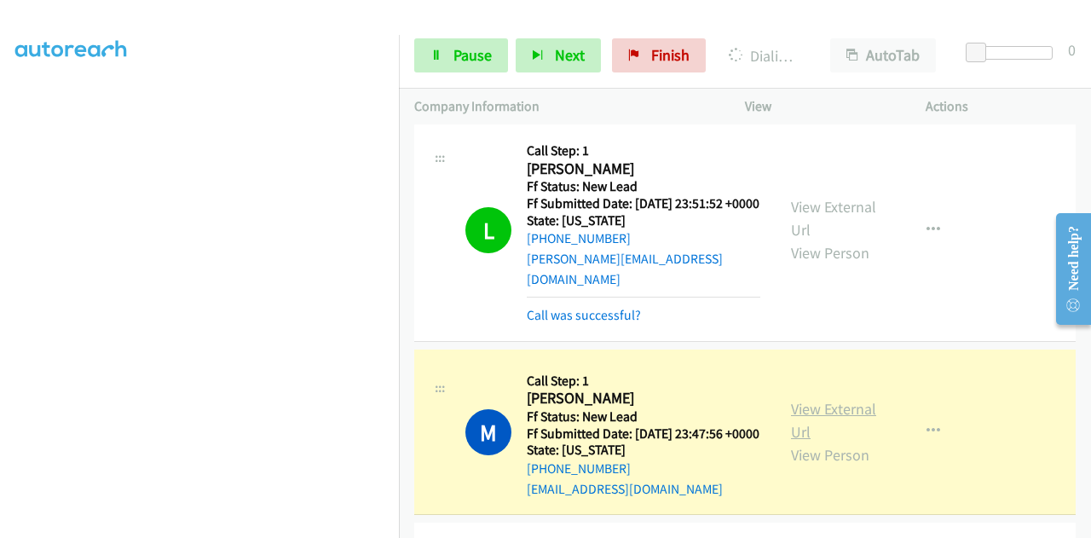
click at [817, 441] on link "View External Url" at bounding box center [833, 420] width 85 height 43
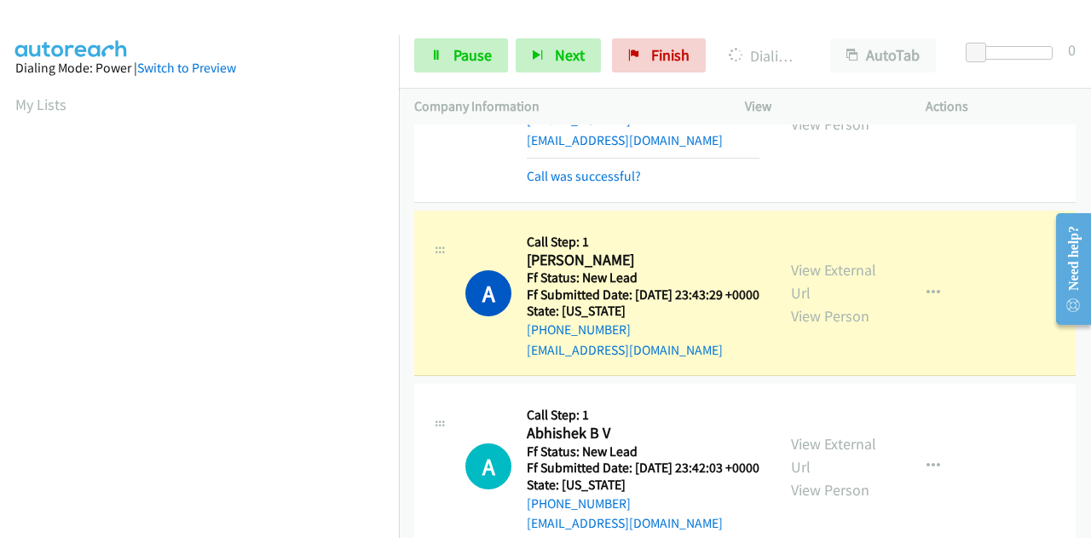
scroll to position [2386, 0]
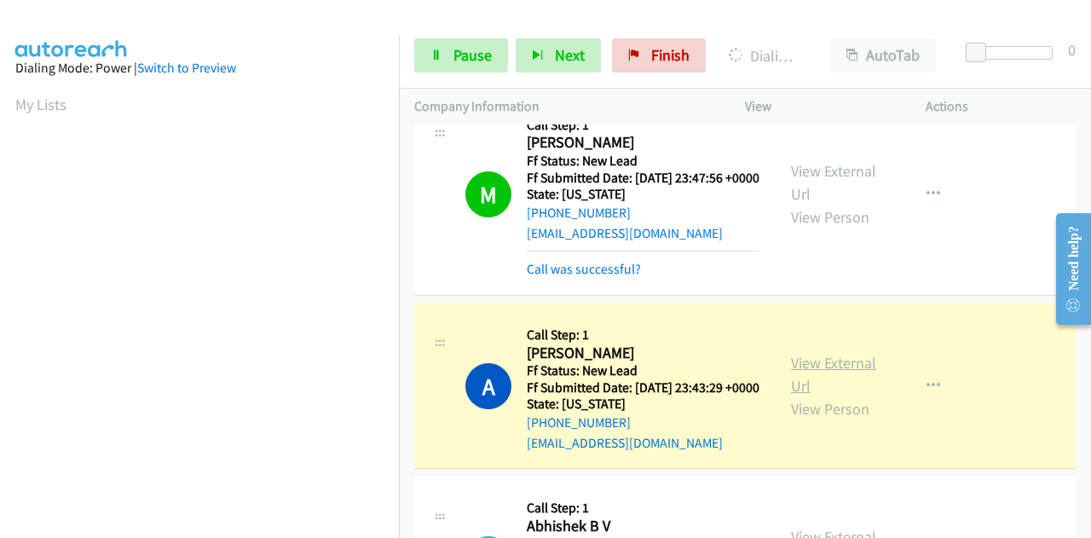
click at [791, 395] on link "View External Url" at bounding box center [833, 374] width 85 height 43
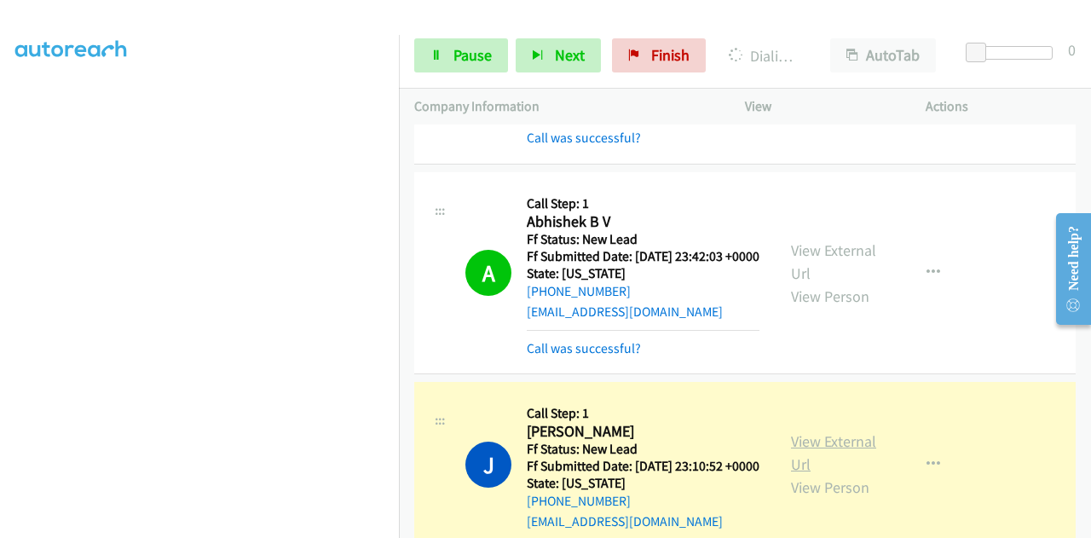
scroll to position [2897, 0]
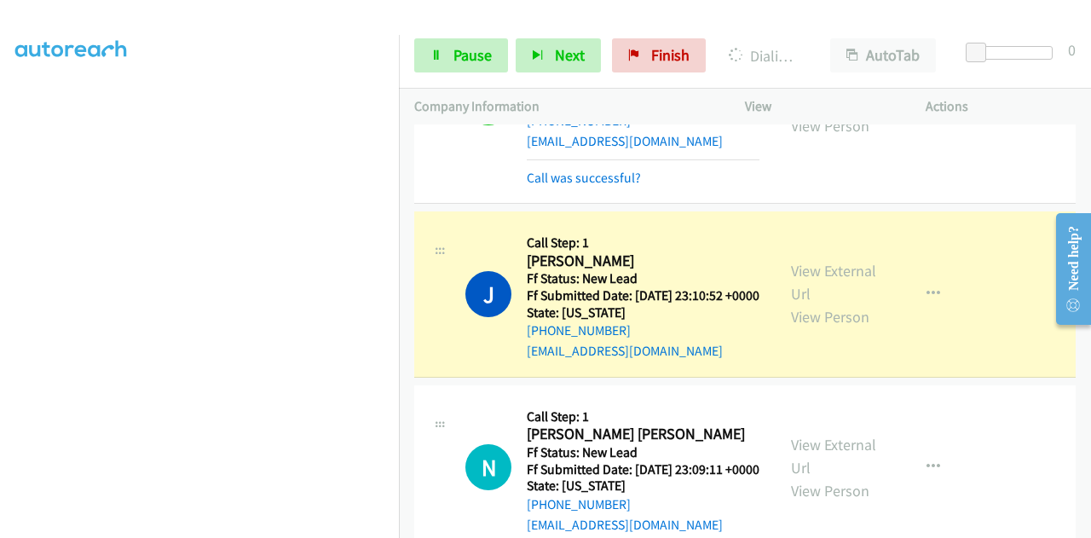
click at [815, 112] on link "View External Url" at bounding box center [833, 91] width 85 height 43
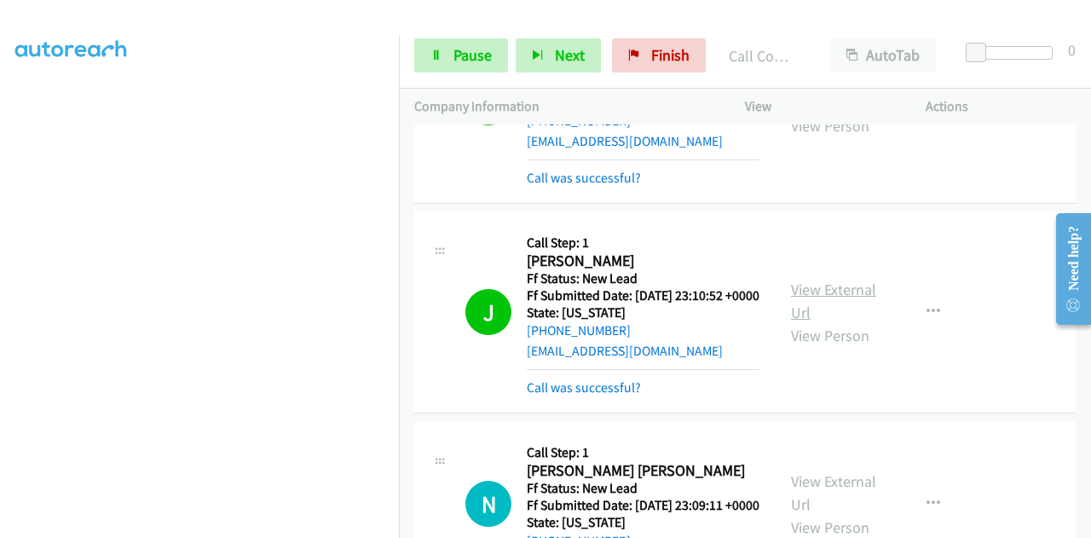
click at [796, 322] on link "View External Url" at bounding box center [833, 300] width 85 height 43
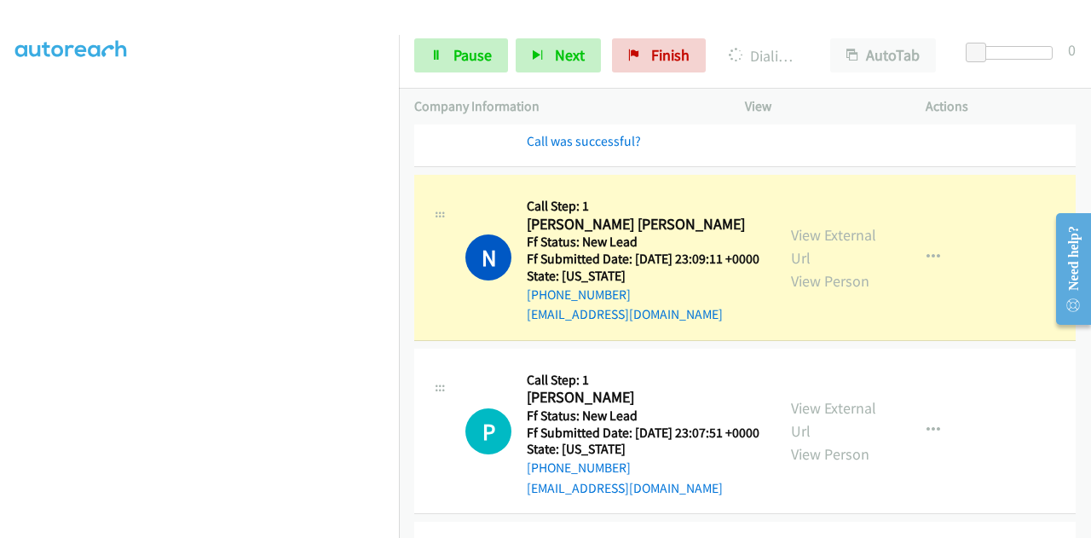
scroll to position [3238, 0]
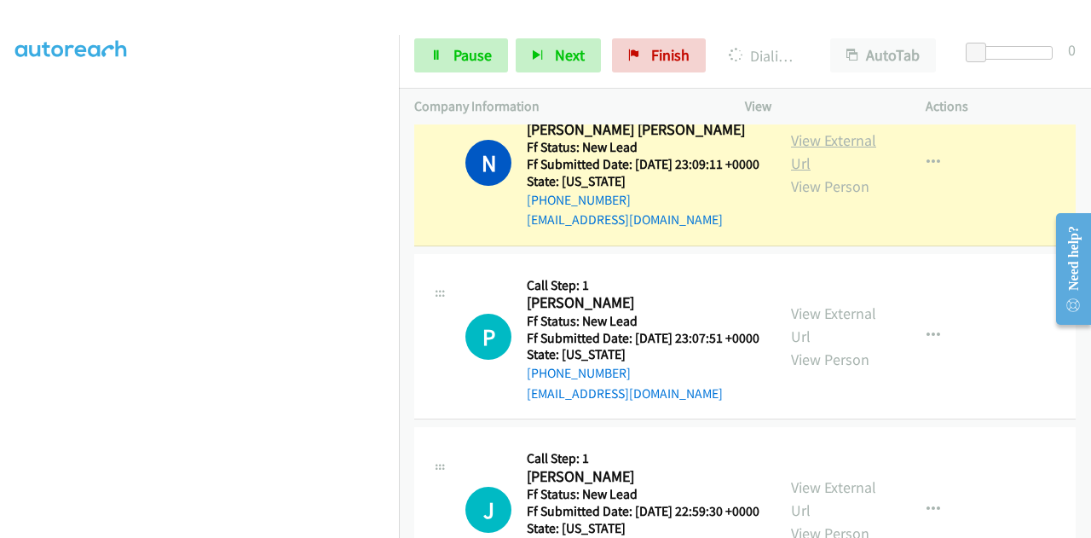
click at [830, 173] on link "View External Url" at bounding box center [833, 151] width 85 height 43
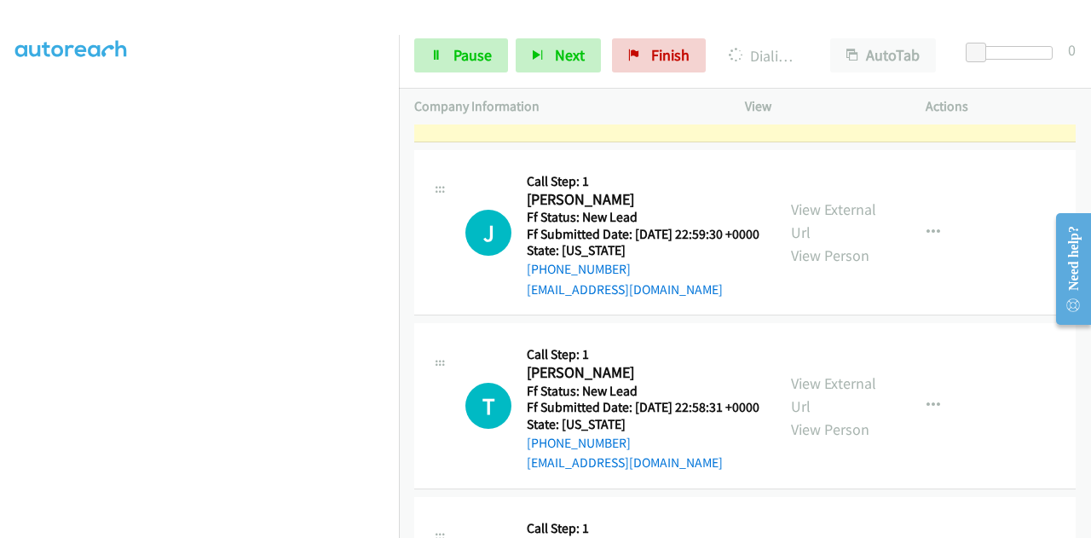
scroll to position [3579, 0]
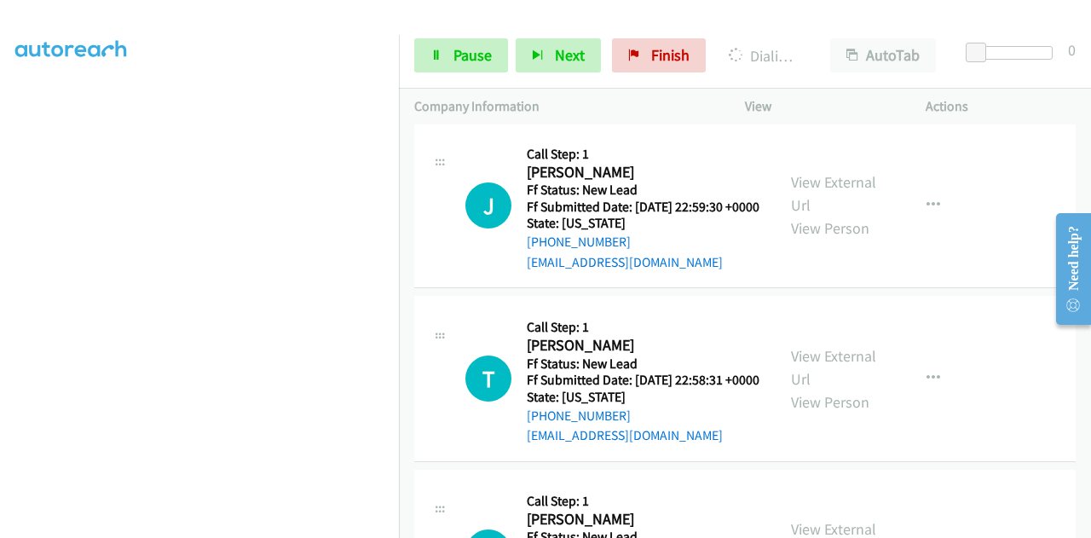
click at [816, 42] on link "View External Url" at bounding box center [833, 20] width 85 height 43
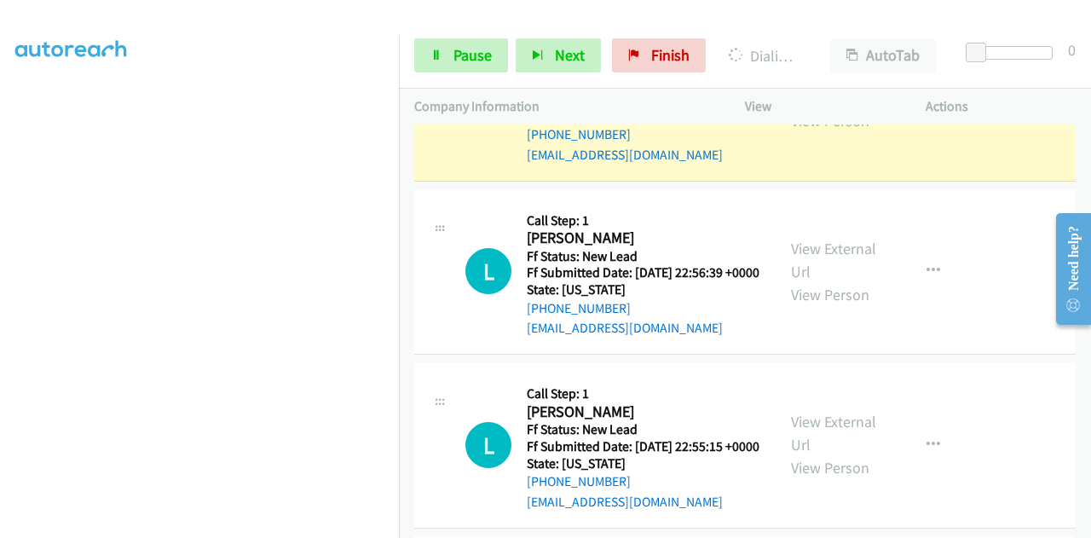
scroll to position [3920, 0]
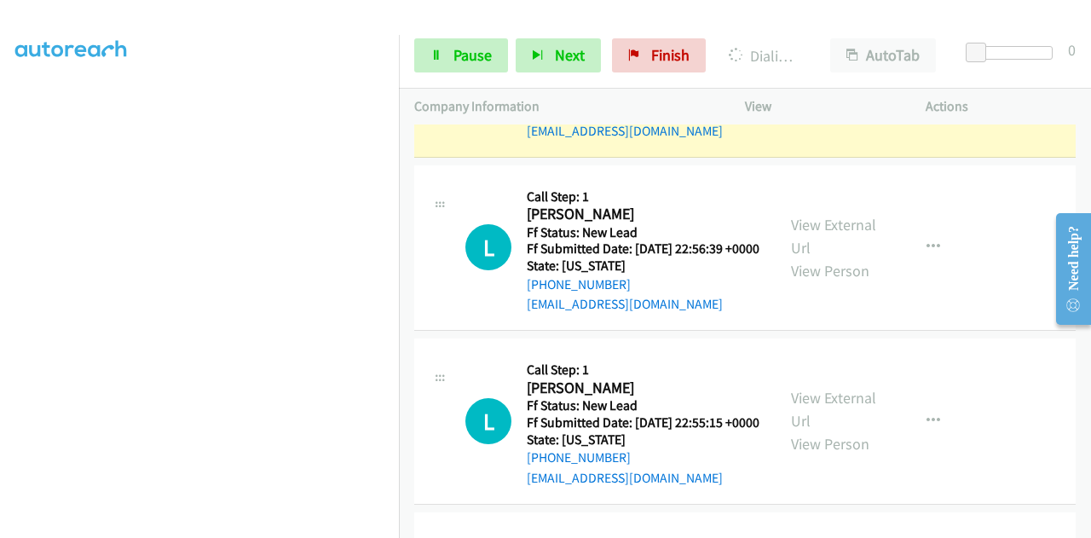
click at [855, 84] on link "View External Url" at bounding box center [833, 62] width 85 height 43
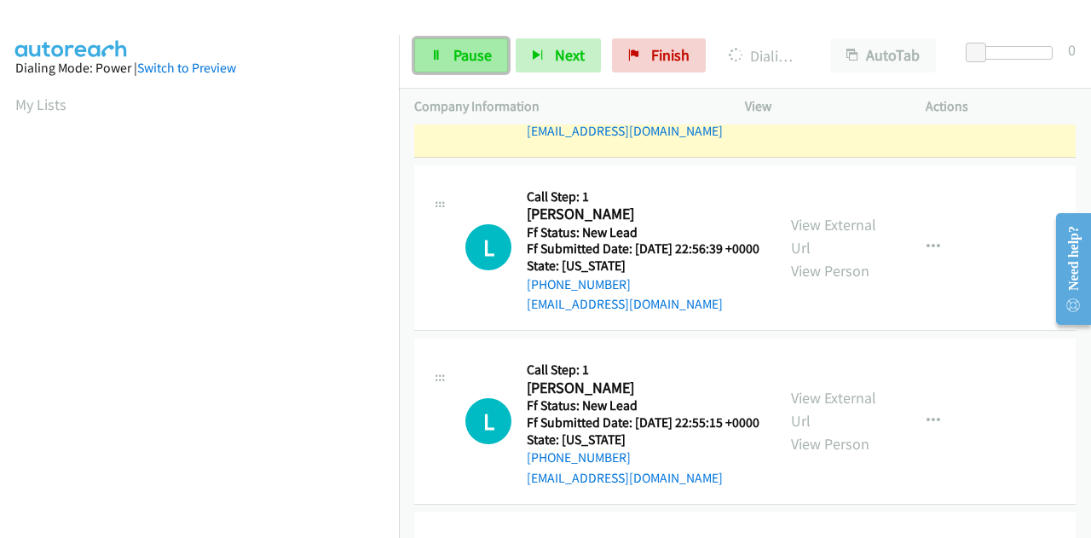
click at [458, 61] on span "Pause" at bounding box center [472, 55] width 38 height 20
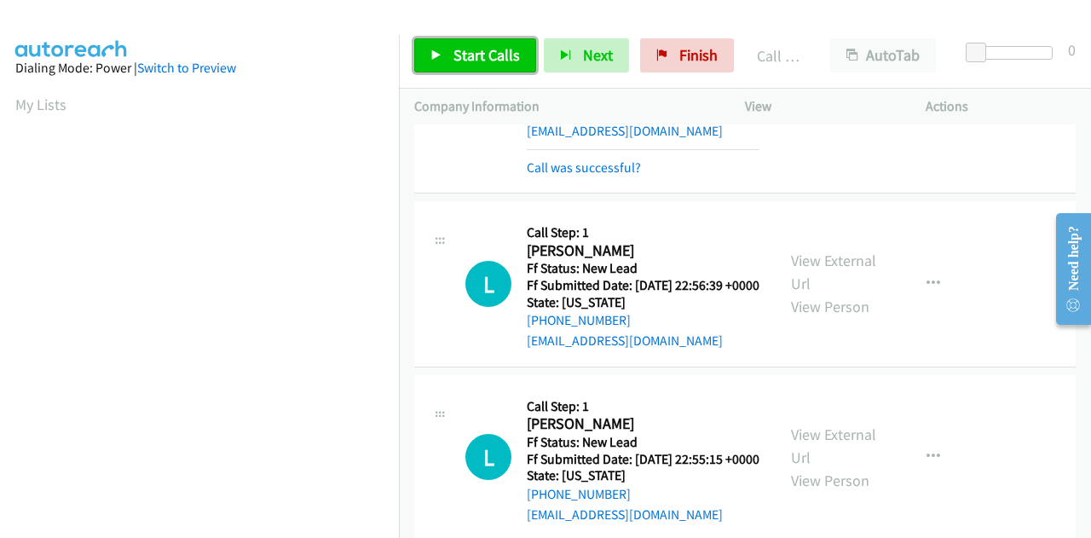
click at [477, 49] on span "Start Calls" at bounding box center [486, 55] width 66 height 20
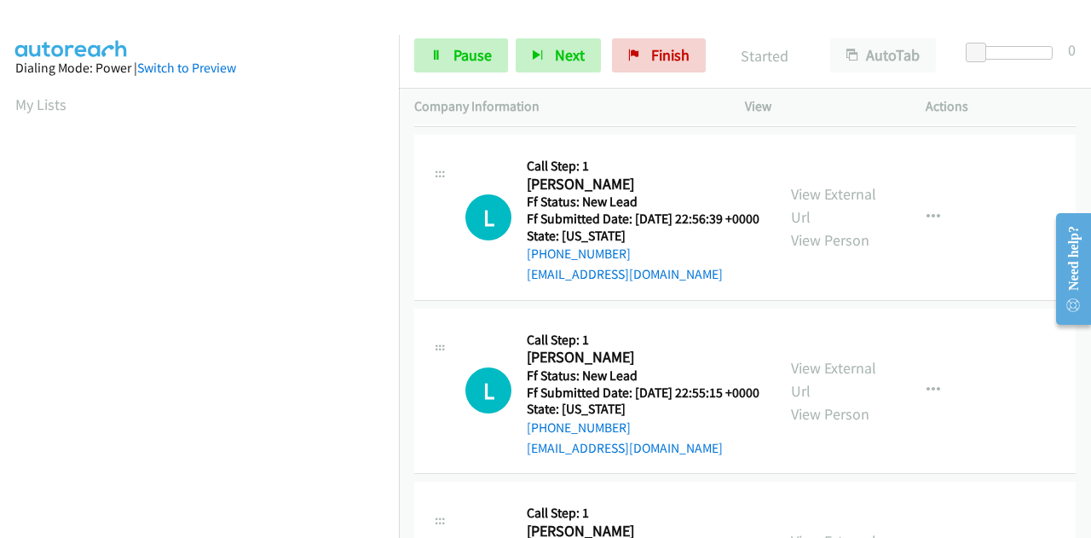
scroll to position [4090, 0]
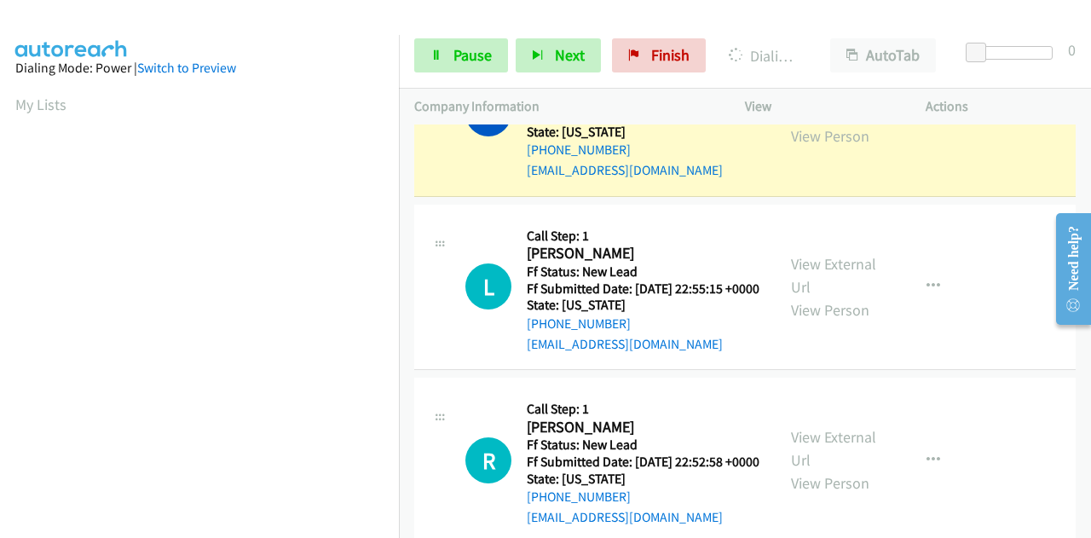
click at [805, 123] on link "View External Url" at bounding box center [833, 101] width 85 height 43
click at [461, 52] on span "Pause" at bounding box center [472, 55] width 38 height 20
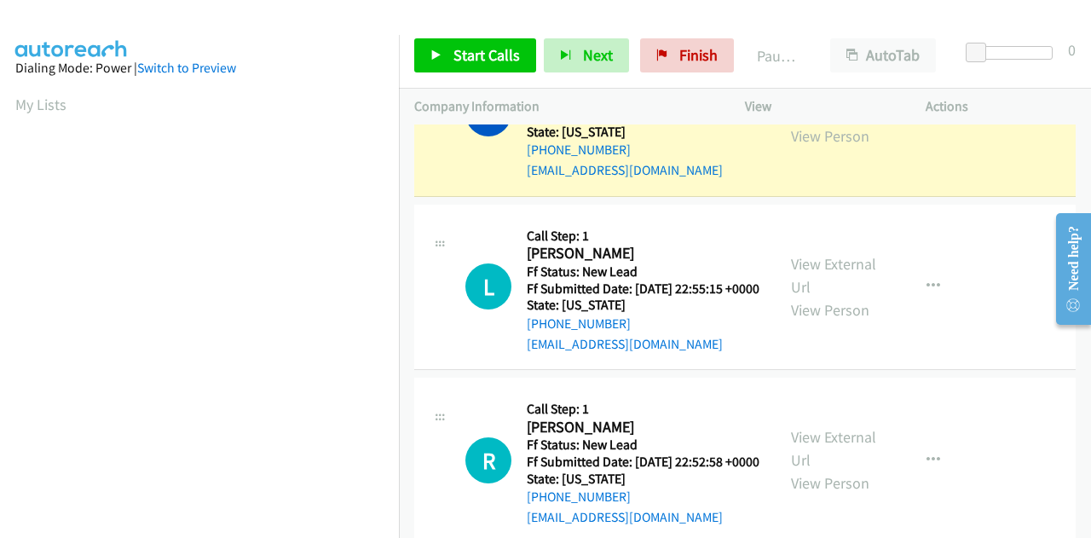
scroll to position [418, 0]
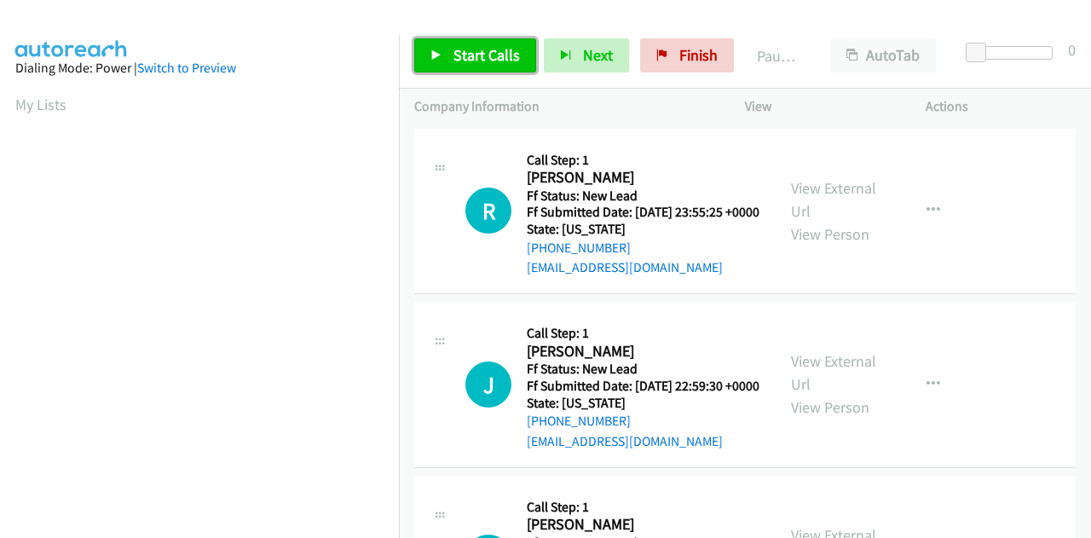
click at [475, 54] on span "Start Calls" at bounding box center [486, 55] width 66 height 20
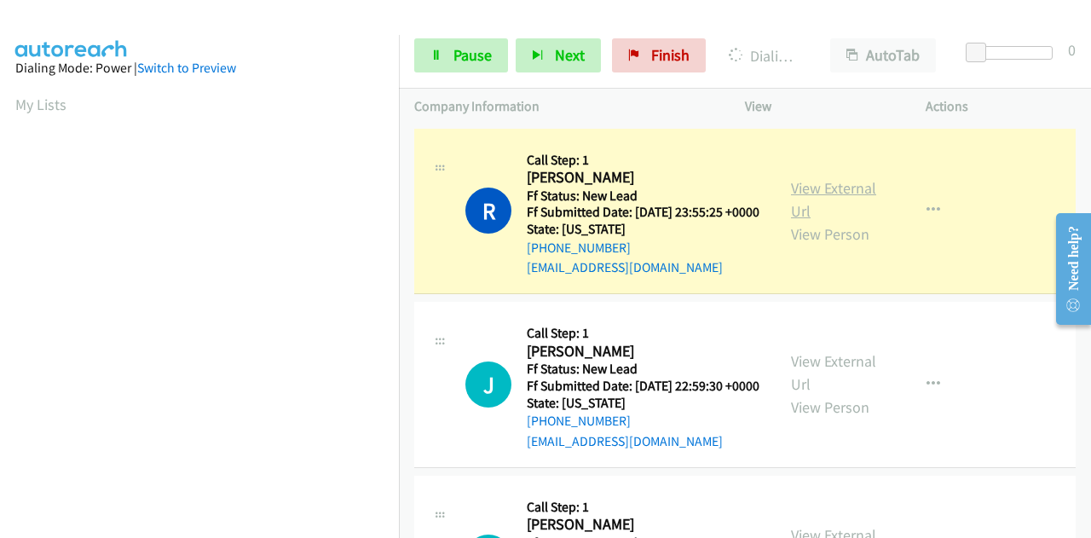
click at [821, 199] on link "View External Url" at bounding box center [833, 199] width 85 height 43
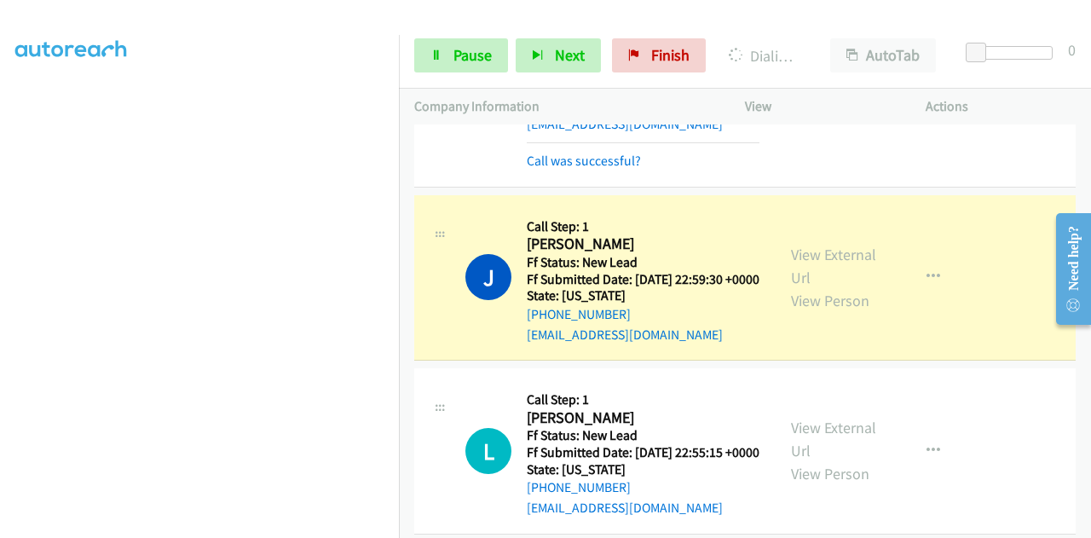
scroll to position [256, 0]
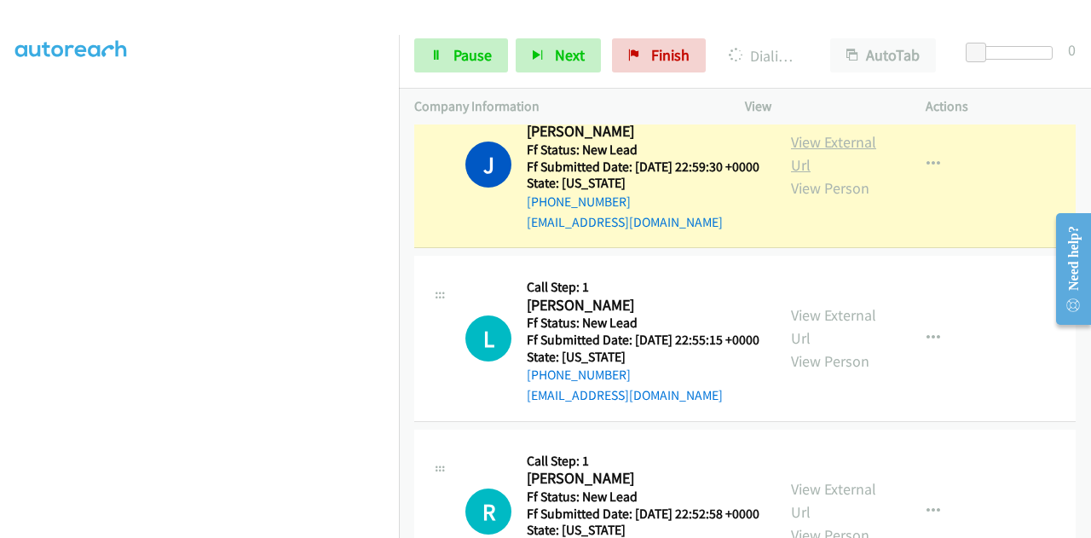
click at [823, 164] on link "View External Url" at bounding box center [833, 153] width 85 height 43
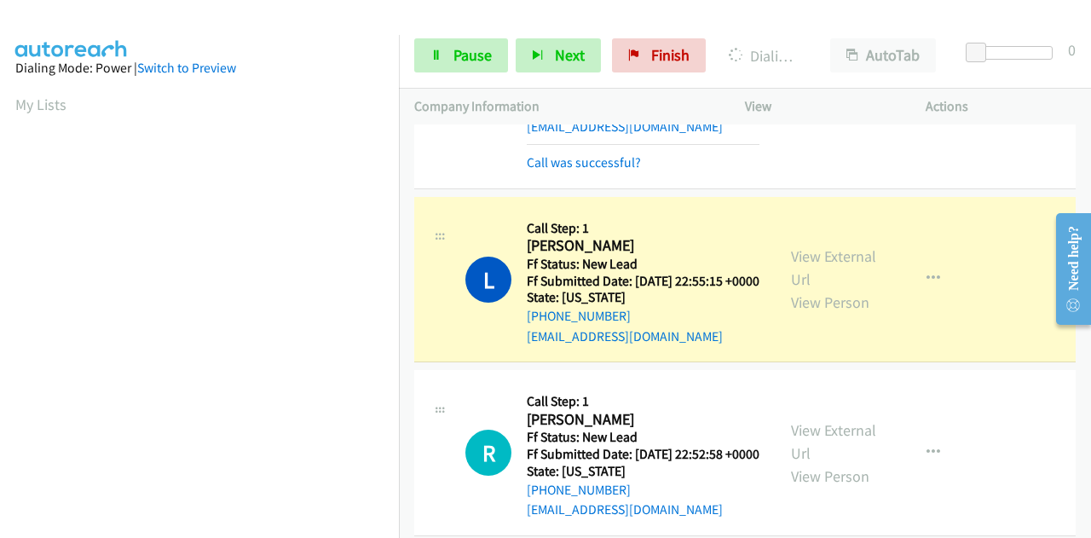
scroll to position [511, 0]
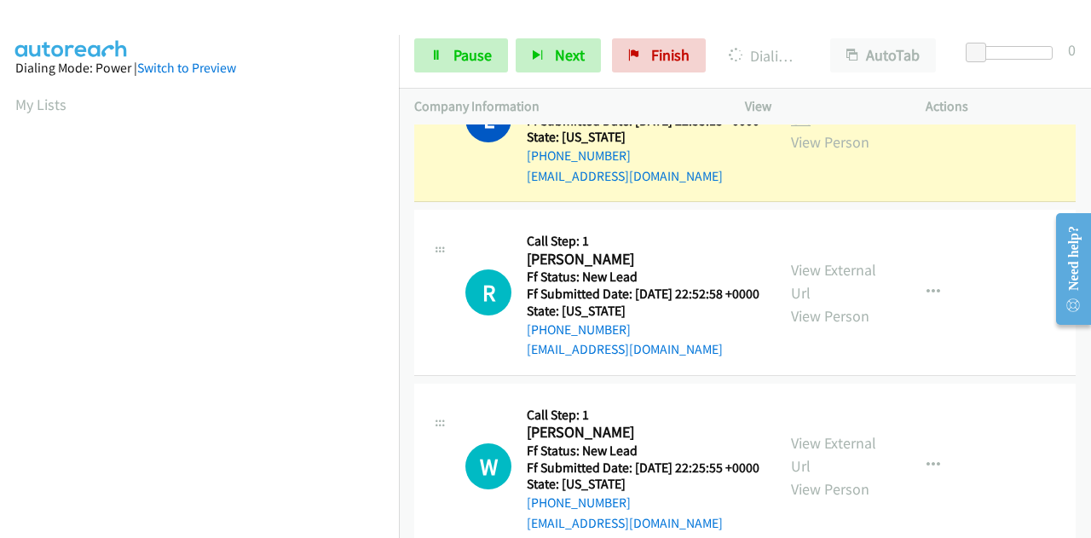
click at [814, 129] on link "View External Url" at bounding box center [833, 107] width 85 height 43
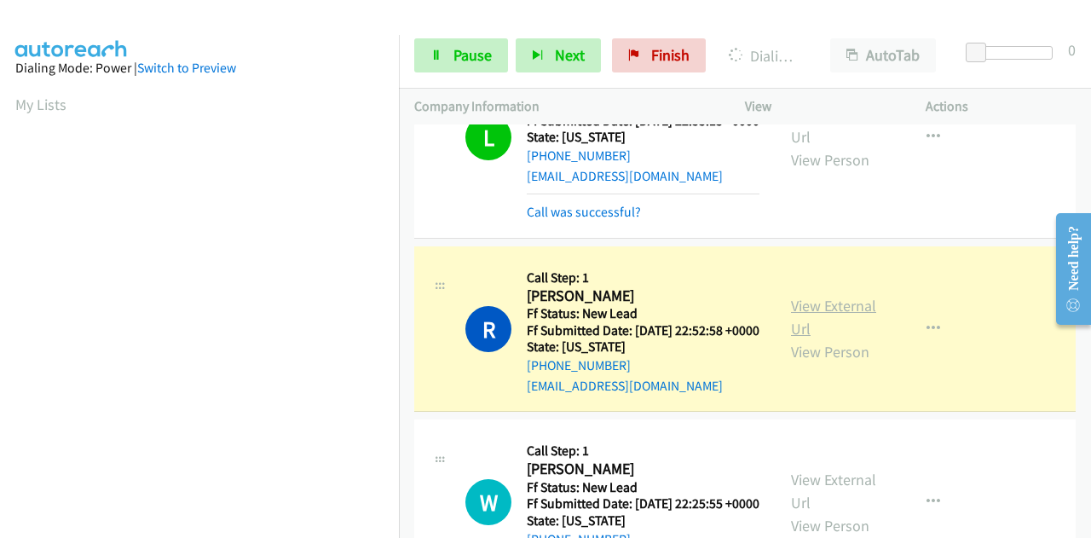
click at [800, 338] on link "View External Url" at bounding box center [833, 317] width 85 height 43
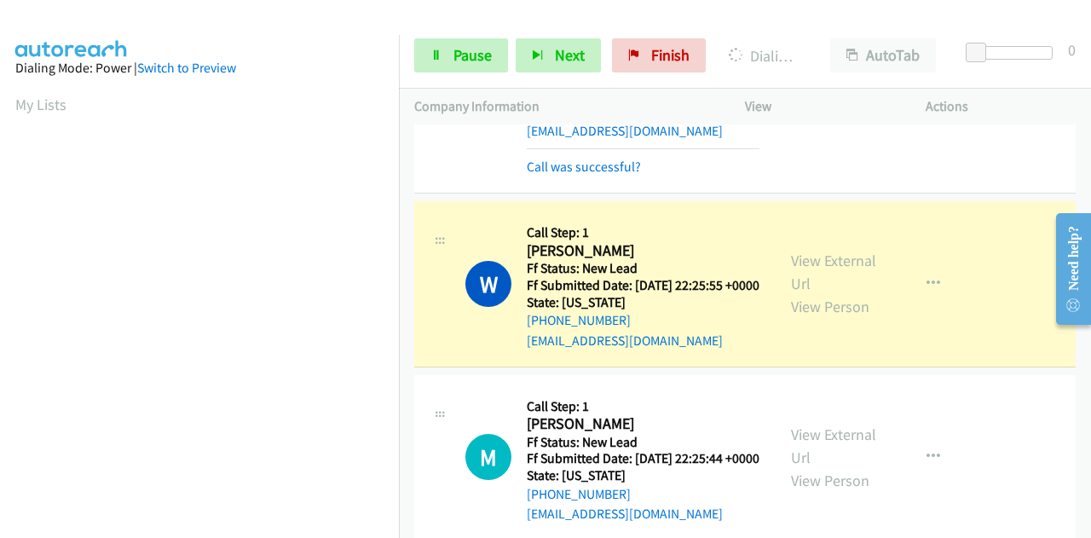
scroll to position [682, 0]
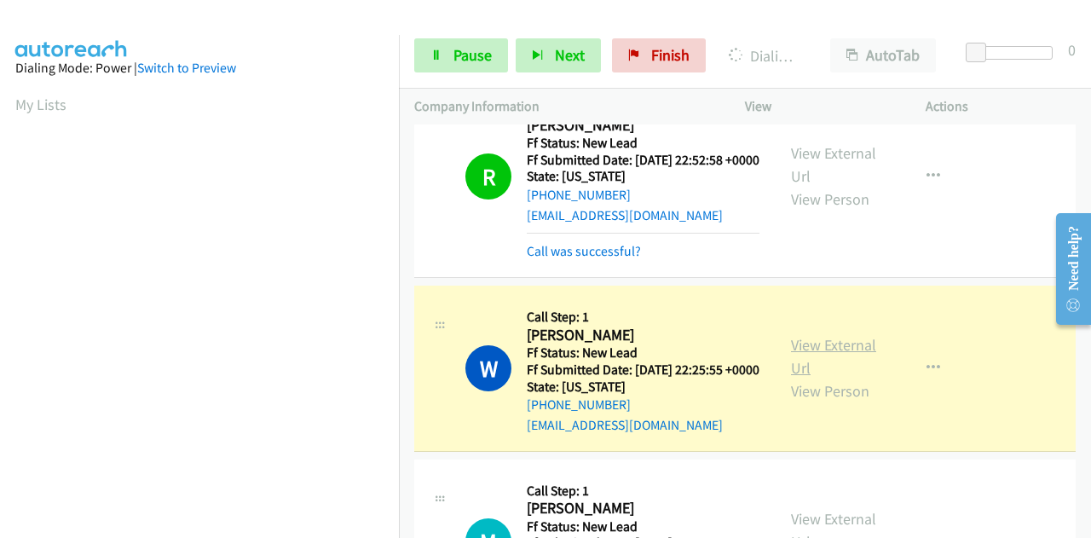
click at [794, 377] on link "View External Url" at bounding box center [833, 356] width 85 height 43
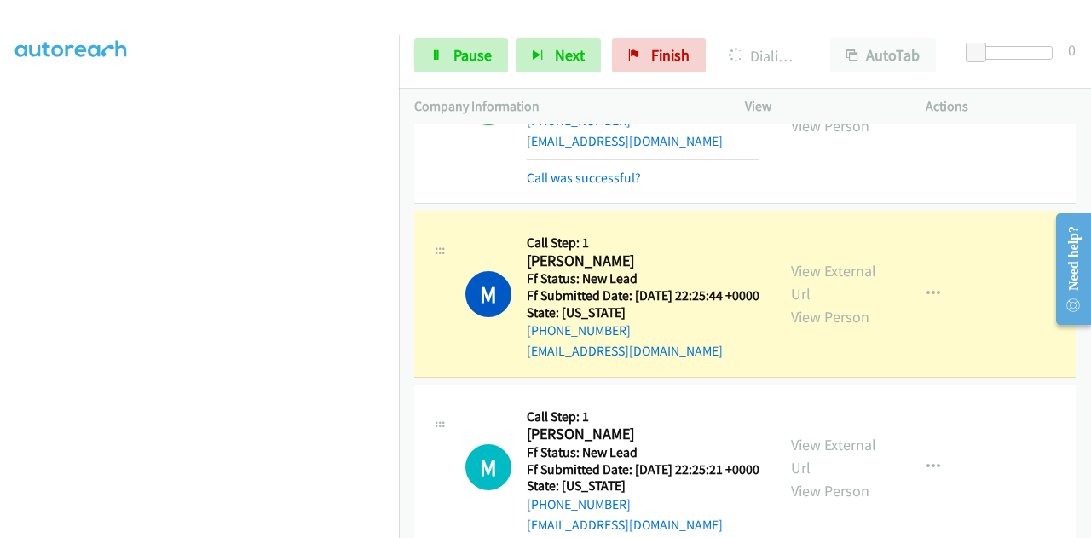
scroll to position [1108, 0]
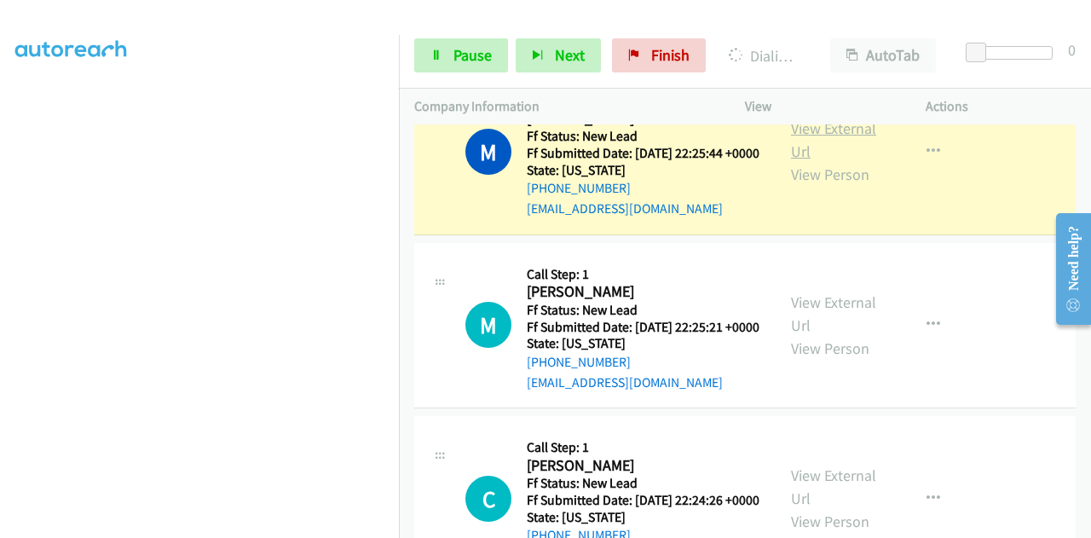
click at [847, 161] on link "View External Url" at bounding box center [833, 139] width 85 height 43
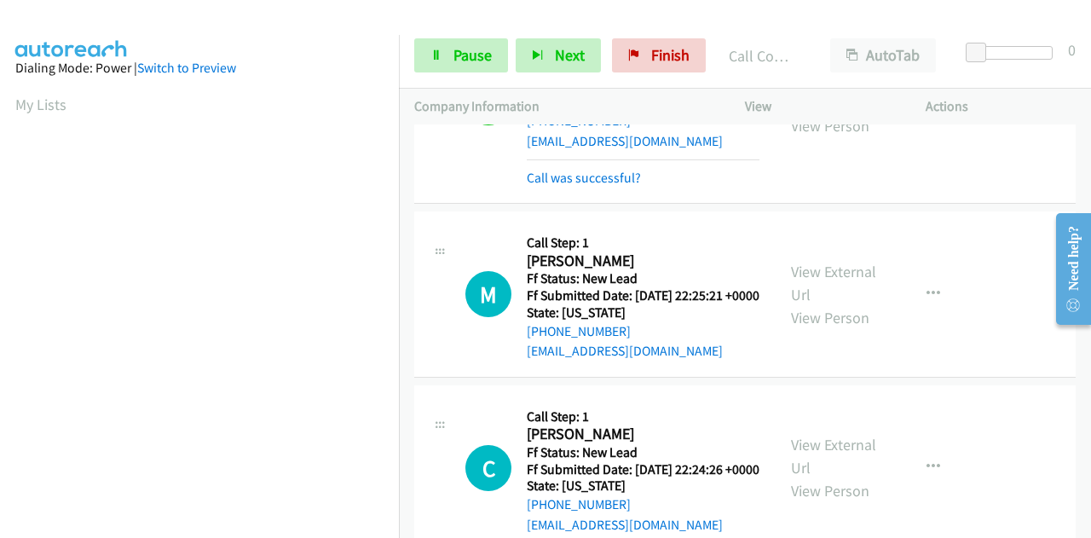
scroll to position [1278, 0]
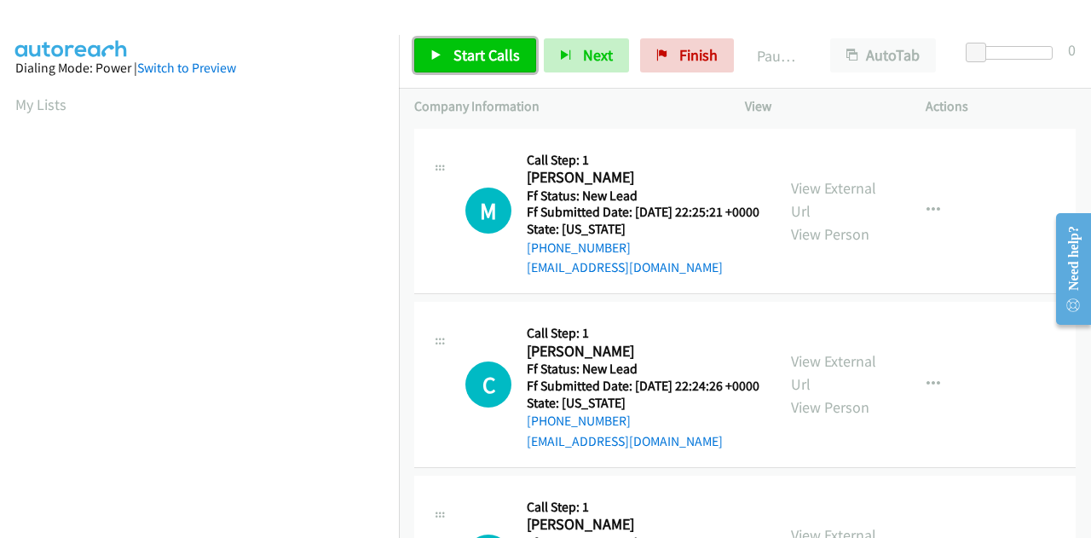
click at [516, 45] on span "Start Calls" at bounding box center [486, 55] width 66 height 20
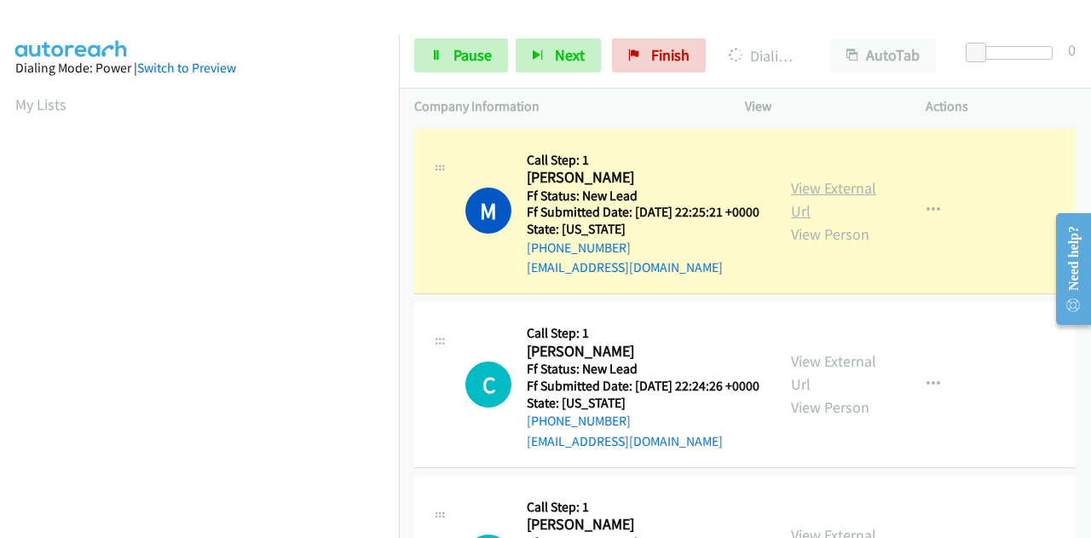
click at [852, 199] on link "View External Url" at bounding box center [833, 199] width 85 height 43
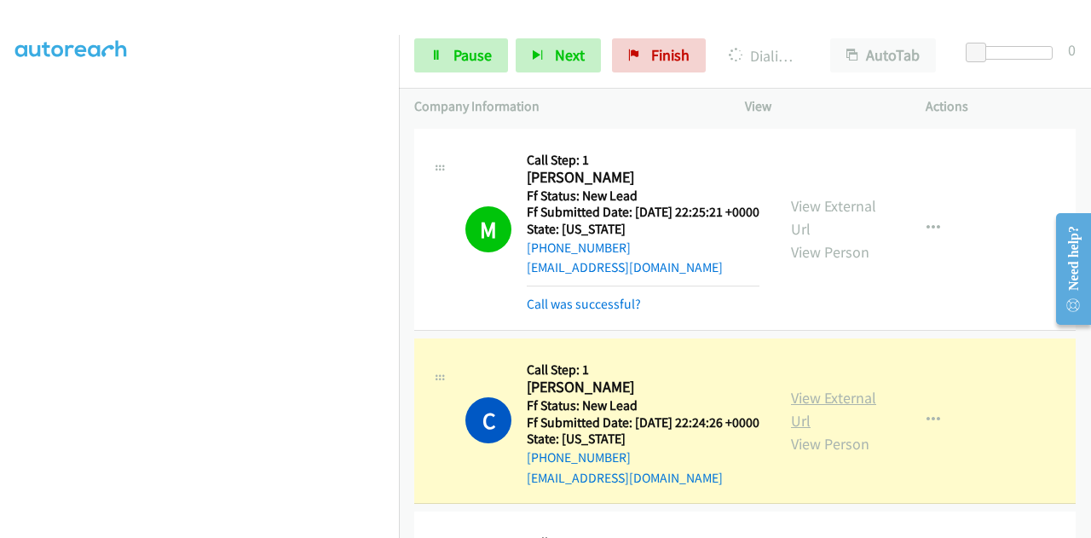
click at [805, 424] on link "View External Url" at bounding box center [833, 409] width 85 height 43
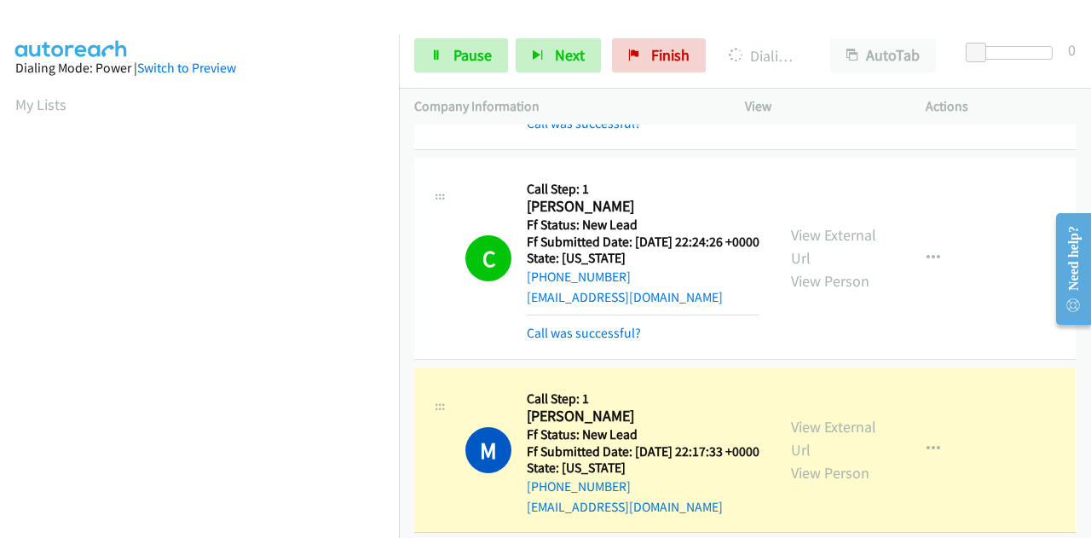
scroll to position [341, 0]
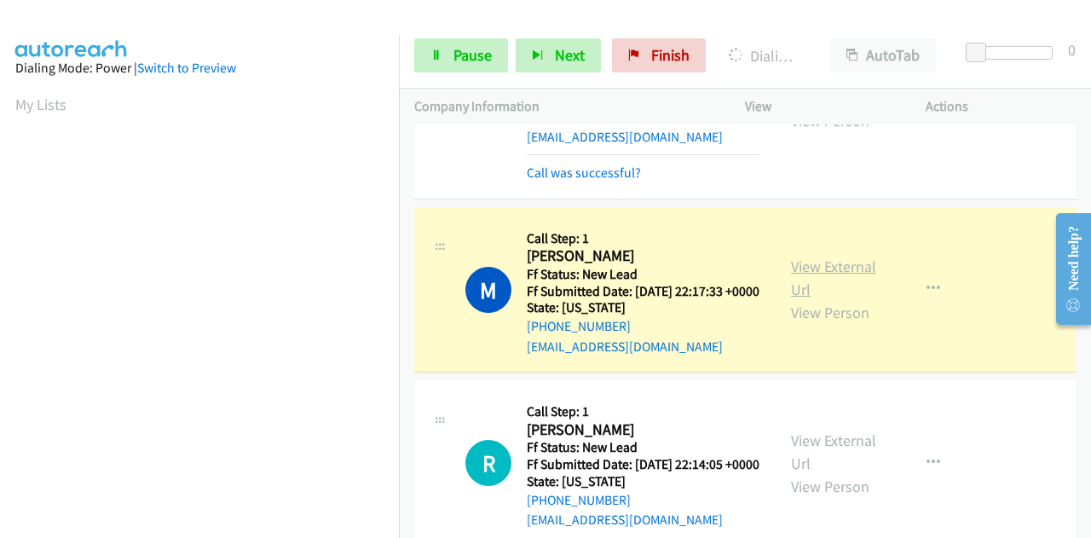
click at [811, 299] on link "View External Url" at bounding box center [833, 277] width 85 height 43
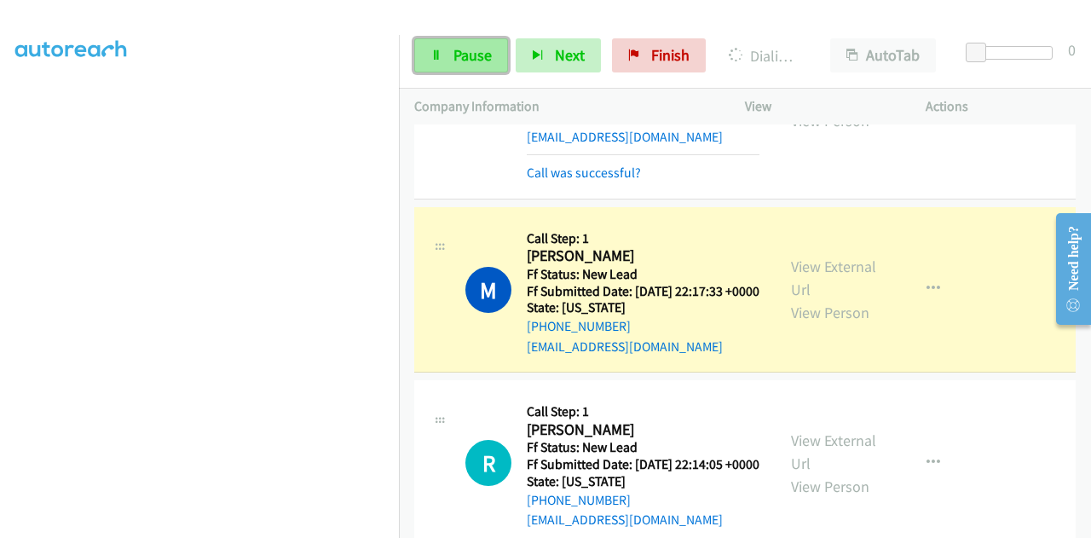
click at [462, 58] on span "Pause" at bounding box center [472, 55] width 38 height 20
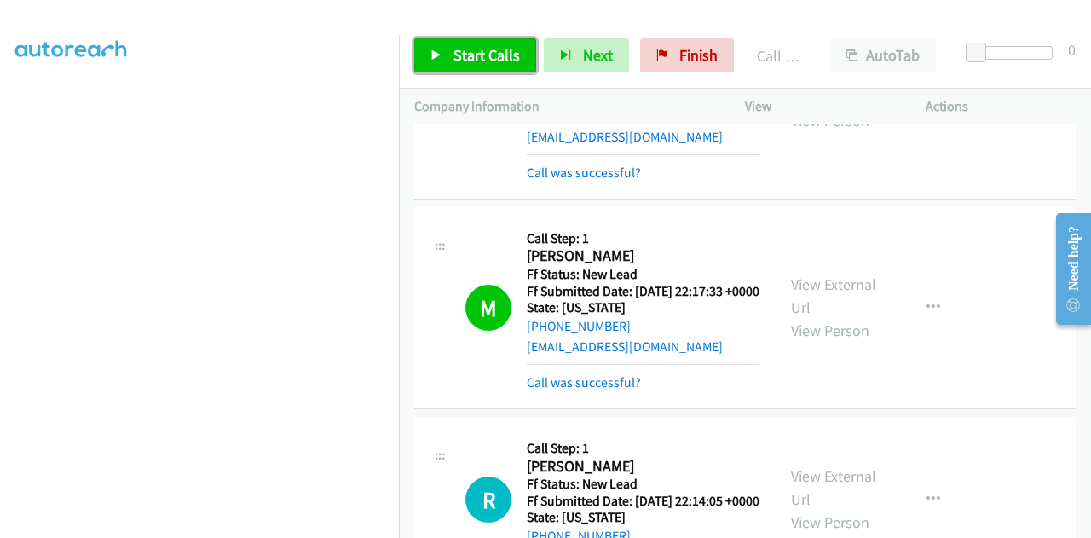
click at [436, 50] on icon at bounding box center [436, 56] width 12 height 12
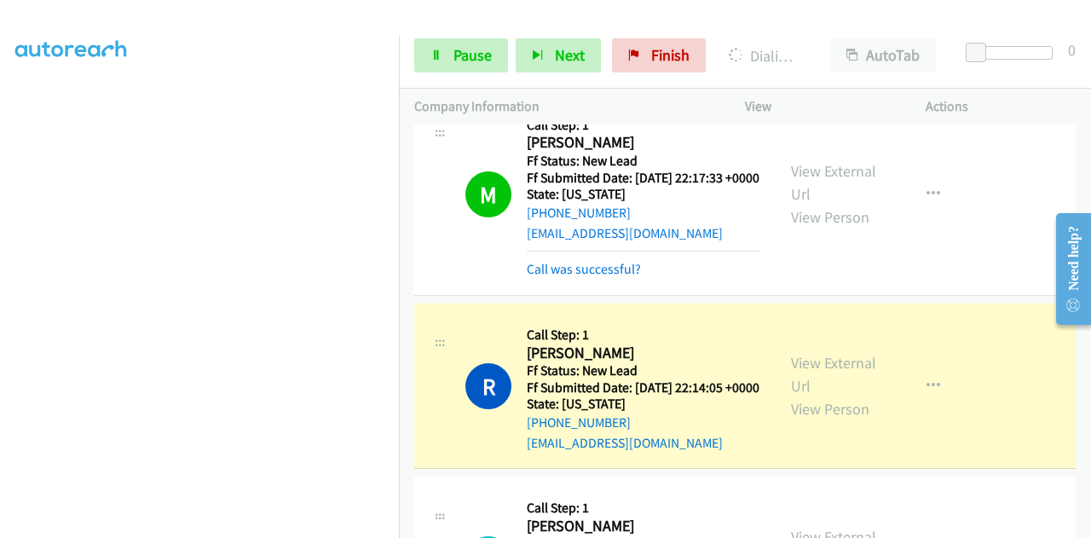
scroll to position [596, 0]
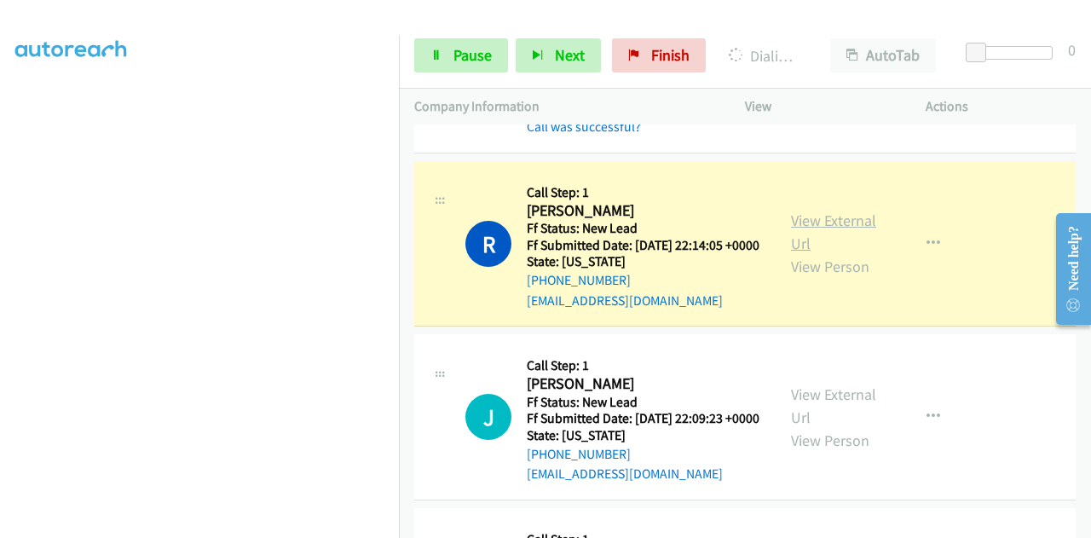
click at [799, 253] on link "View External Url" at bounding box center [833, 231] width 85 height 43
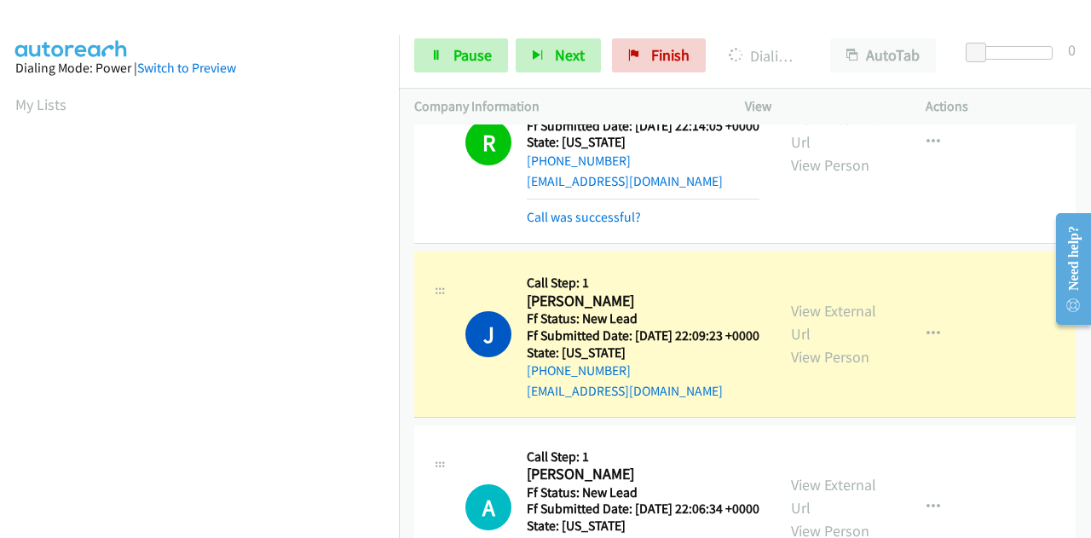
scroll to position [767, 0]
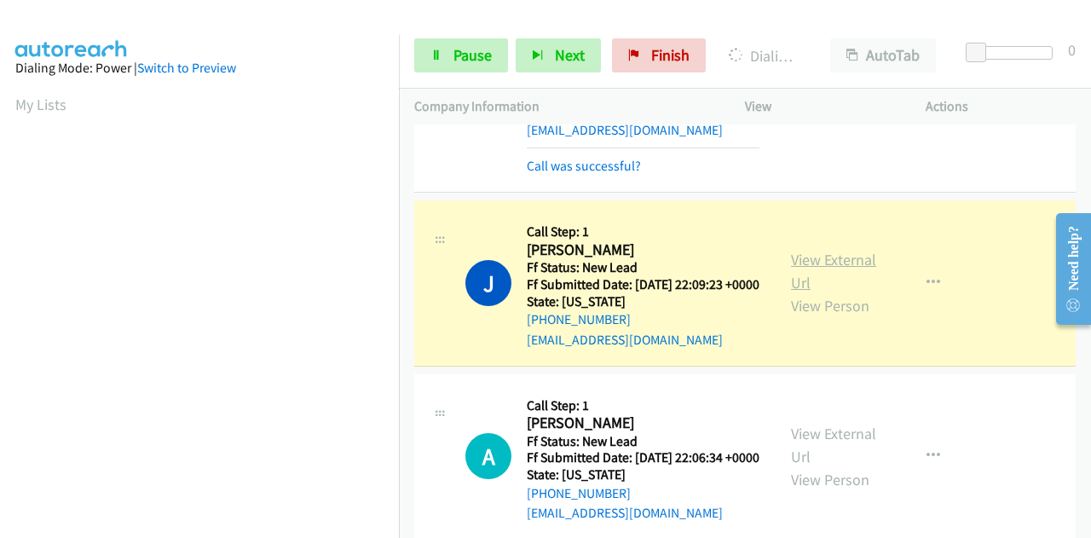
click at [844, 292] on link "View External Url" at bounding box center [833, 271] width 85 height 43
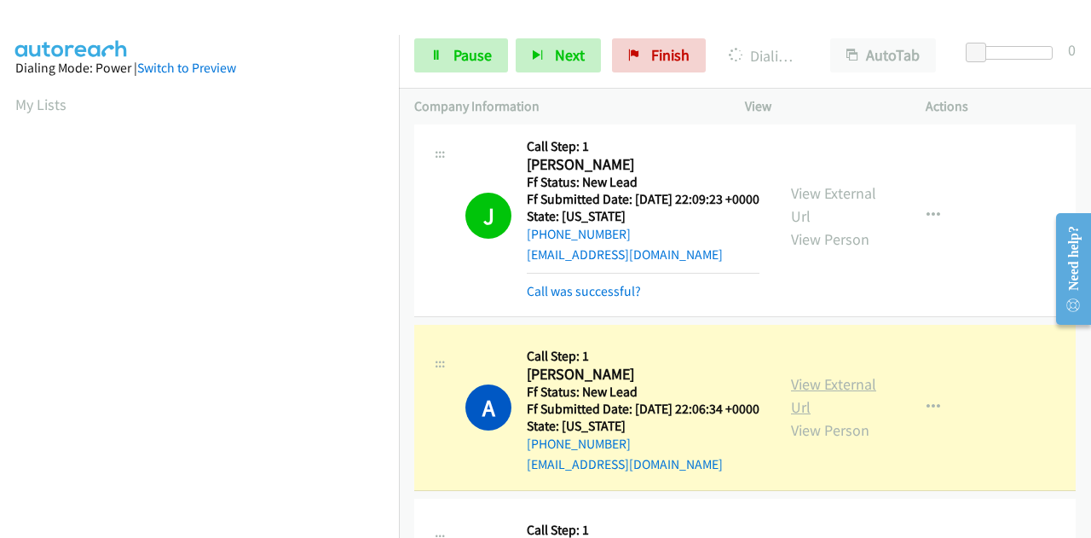
scroll to position [418, 0]
click at [810, 417] on link "View External Url" at bounding box center [833, 395] width 85 height 43
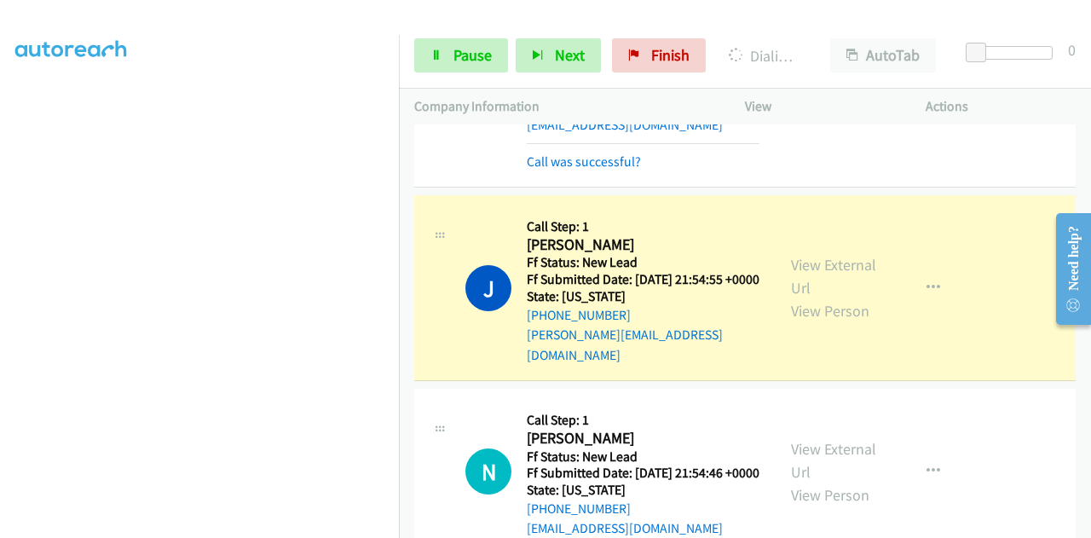
scroll to position [1193, 0]
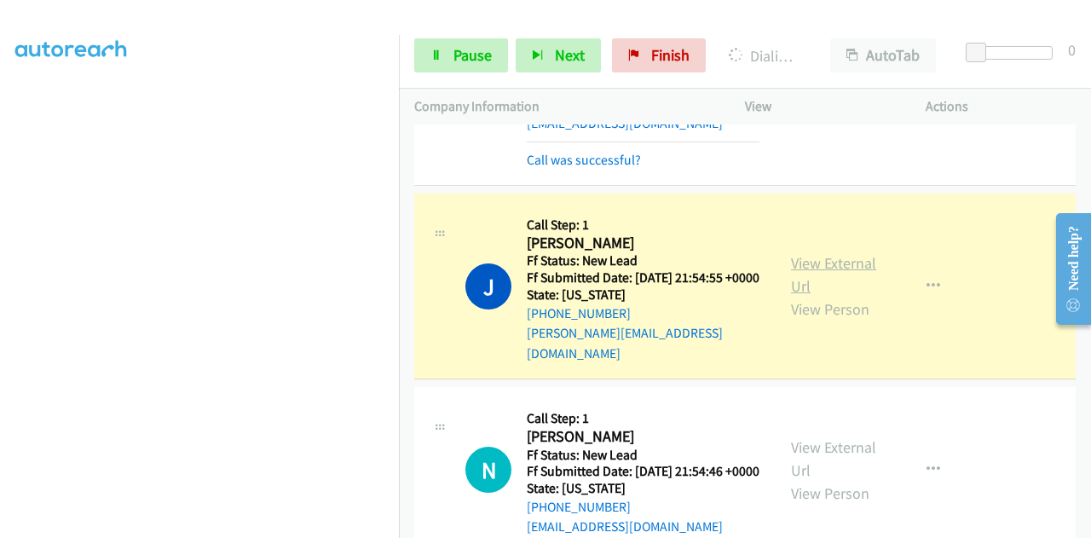
click at [810, 296] on link "View External Url" at bounding box center [833, 274] width 85 height 43
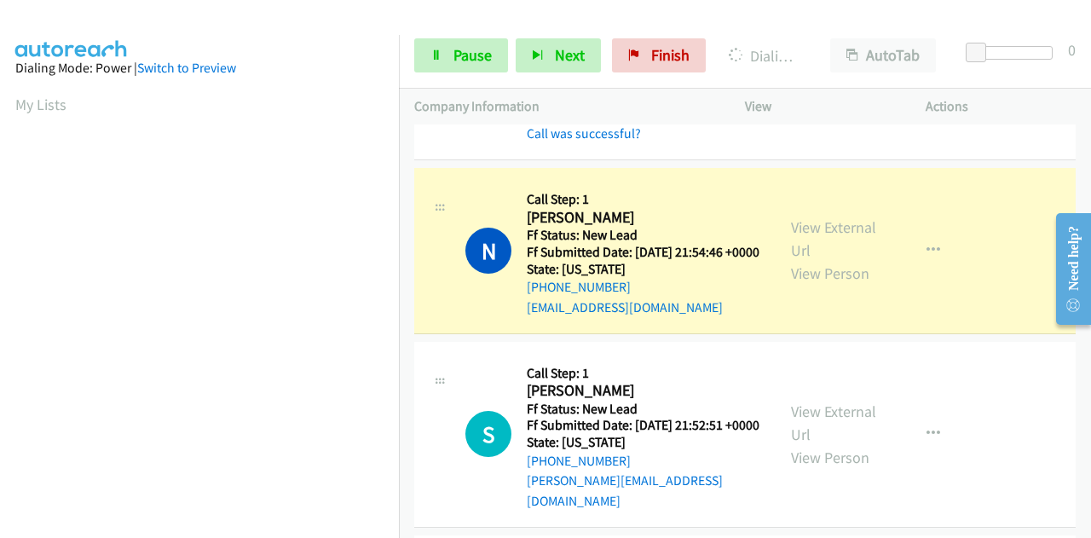
scroll to position [418, 0]
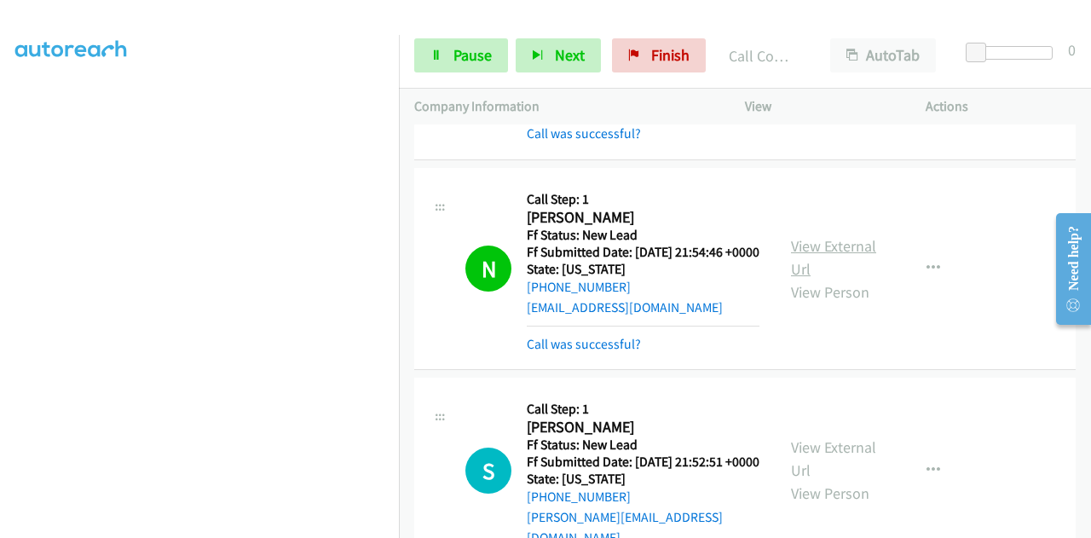
click at [821, 279] on link "View External Url" at bounding box center [833, 257] width 85 height 43
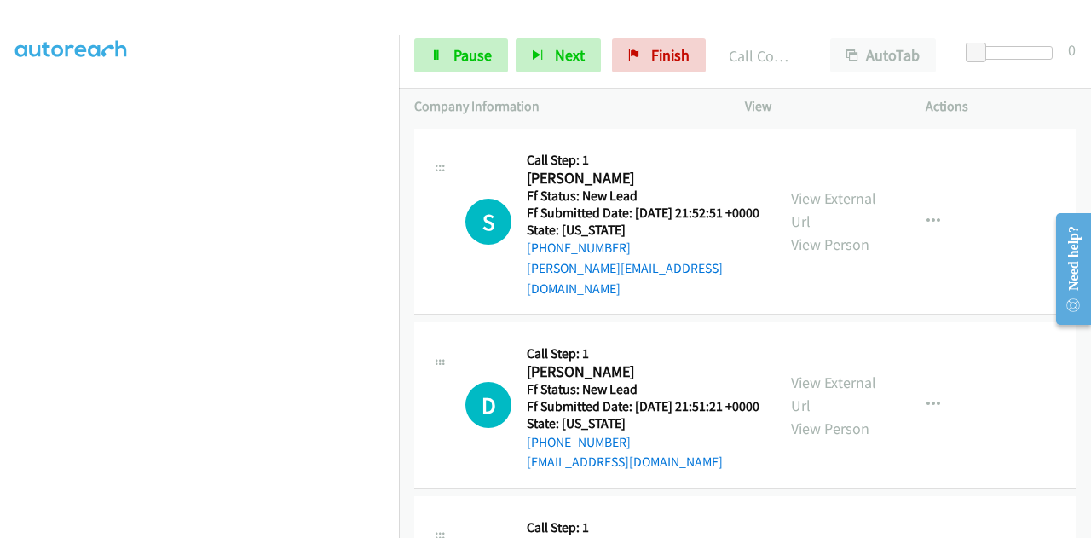
scroll to position [1704, 0]
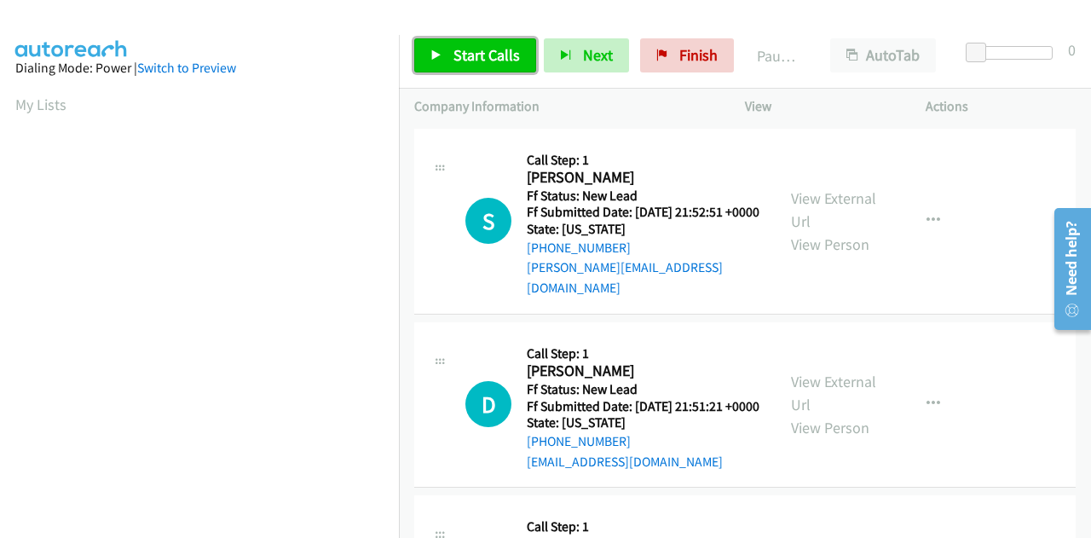
click at [475, 49] on span "Start Calls" at bounding box center [486, 55] width 66 height 20
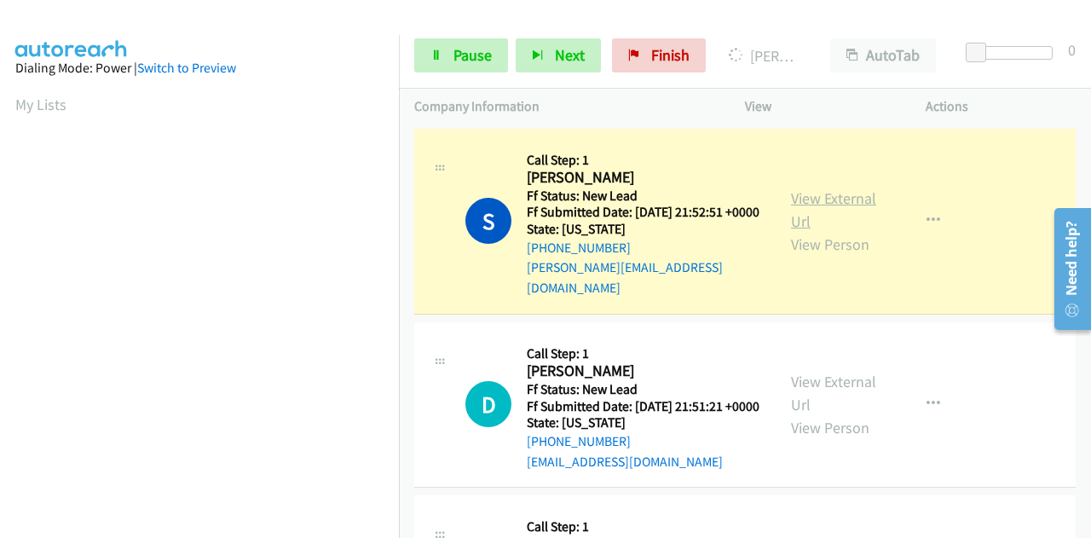
click at [856, 197] on link "View External Url" at bounding box center [833, 209] width 85 height 43
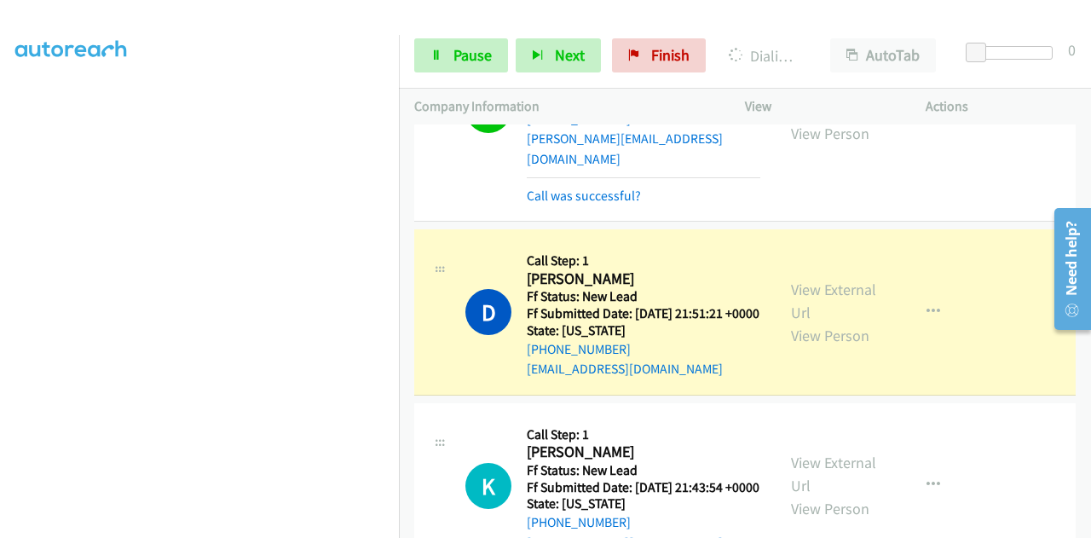
scroll to position [170, 0]
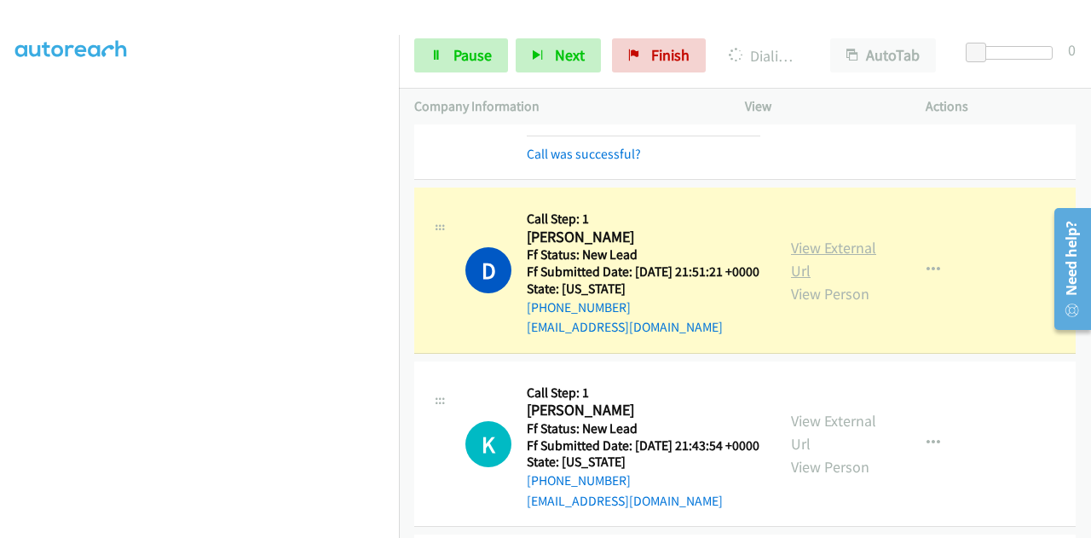
click at [816, 257] on link "View External Url" at bounding box center [833, 259] width 85 height 43
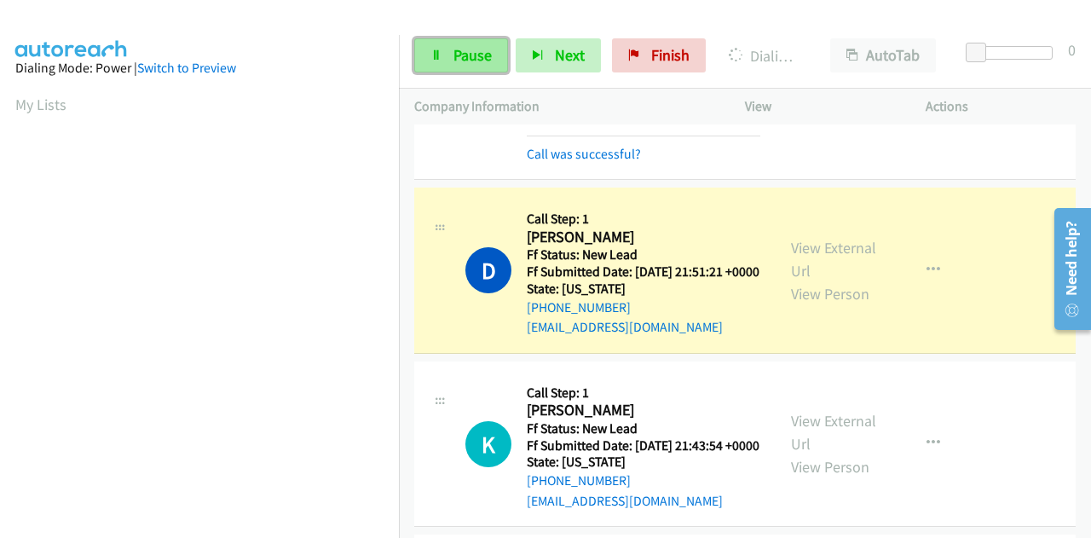
click at [465, 55] on span "Pause" at bounding box center [472, 55] width 38 height 20
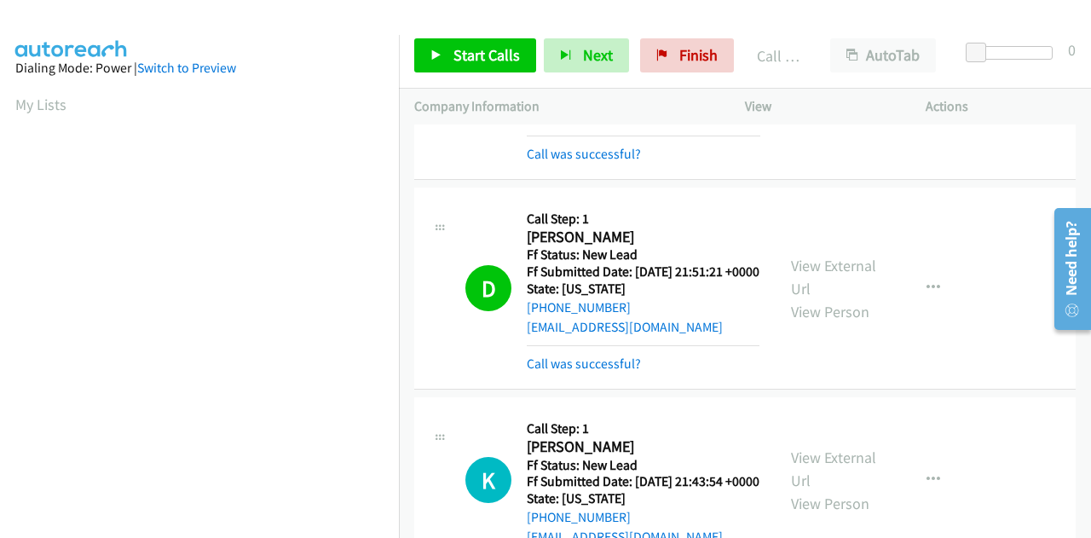
scroll to position [418, 0]
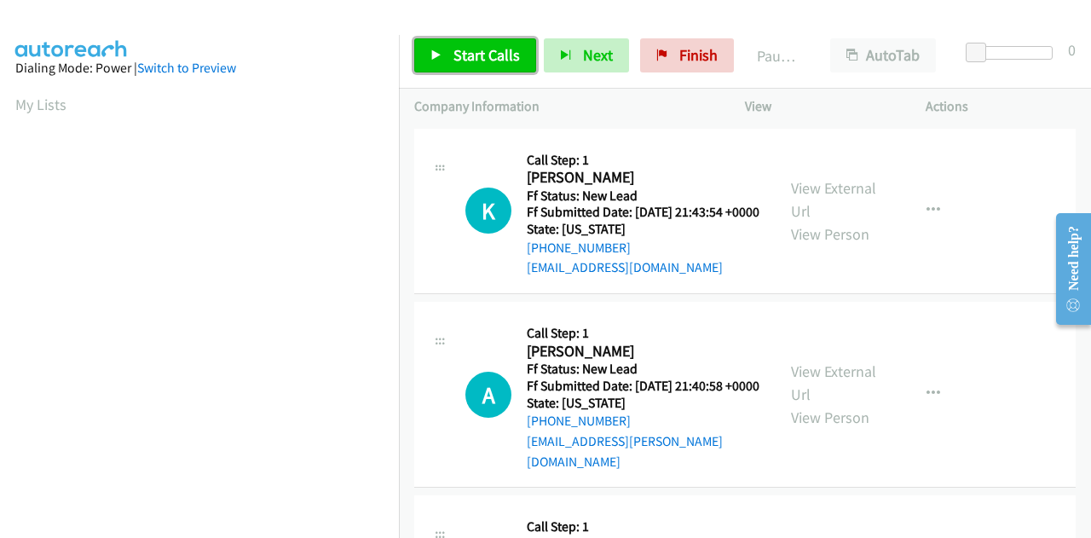
click at [493, 53] on span "Start Calls" at bounding box center [486, 55] width 66 height 20
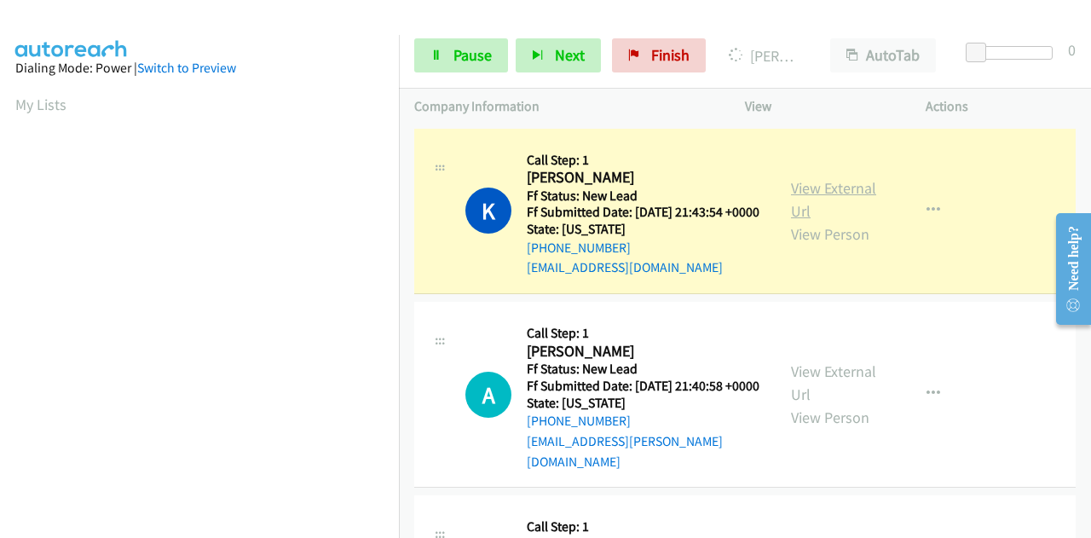
click at [832, 196] on link "View External Url" at bounding box center [833, 199] width 85 height 43
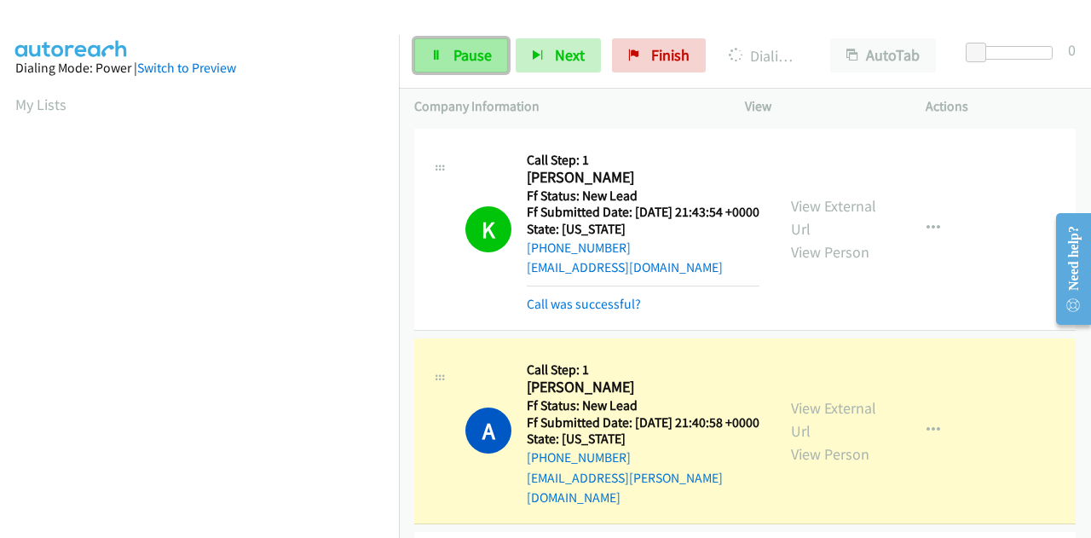
click at [455, 61] on span "Pause" at bounding box center [472, 55] width 38 height 20
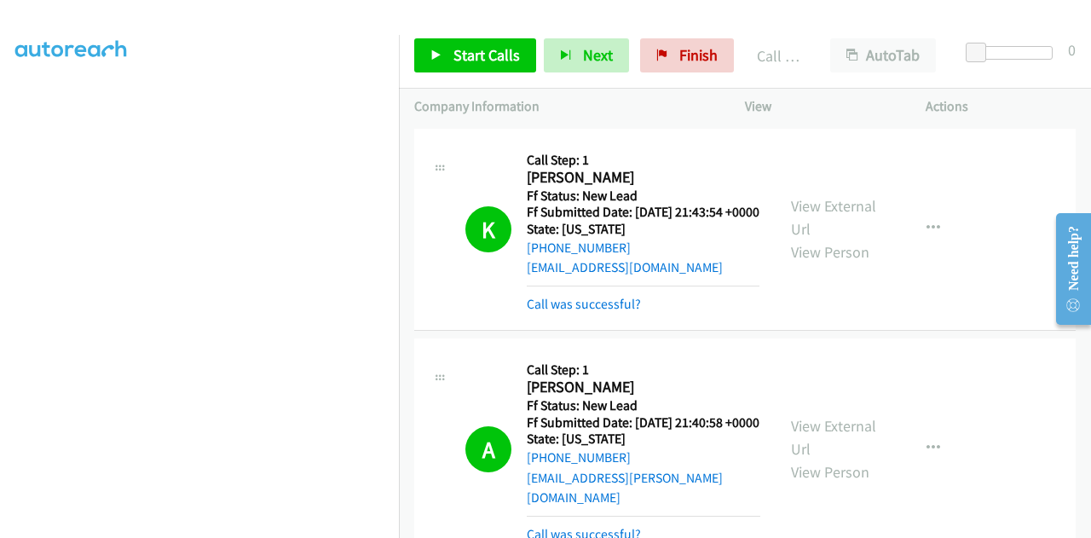
click at [796, 424] on div "View External Url View Person View External Url Email Schedule/Manage Callback …" at bounding box center [873, 449] width 196 height 191
click at [792, 437] on link "View External Url" at bounding box center [833, 437] width 85 height 43
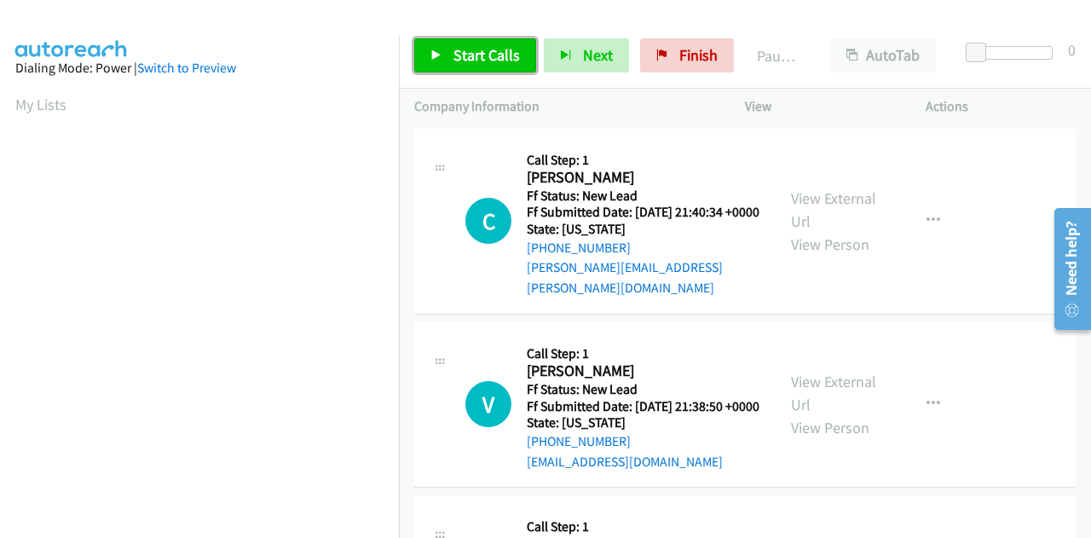
click at [475, 46] on span "Start Calls" at bounding box center [486, 55] width 66 height 20
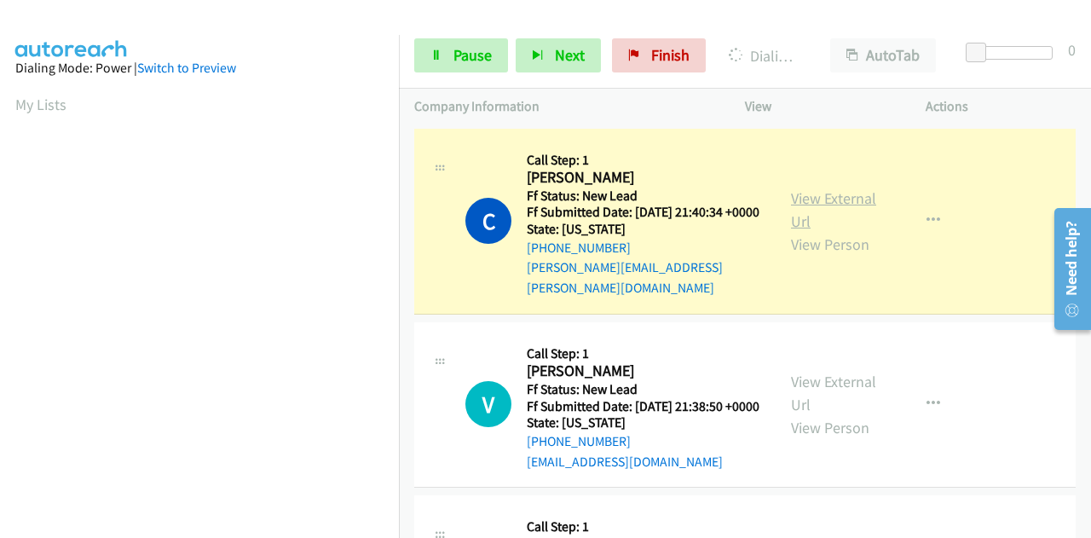
click at [813, 194] on link "View External Url" at bounding box center [833, 209] width 85 height 43
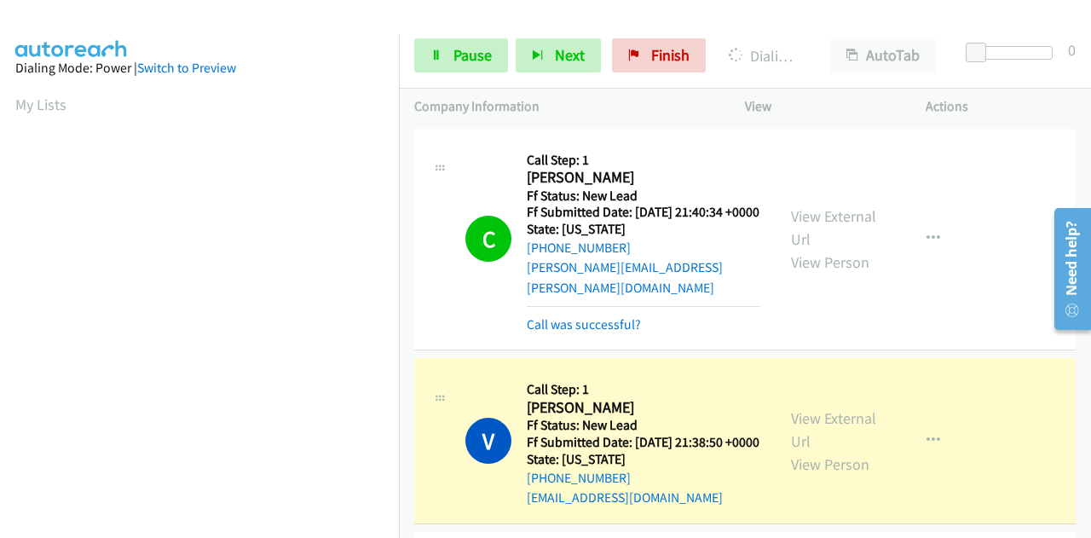
click at [783, 424] on div "View External Url View Person View External Url Email Schedule/Manage Callback …" at bounding box center [873, 440] width 196 height 135
click at [793, 424] on link "View External Url" at bounding box center [833, 429] width 85 height 43
click at [468, 50] on span "Pause" at bounding box center [472, 55] width 38 height 20
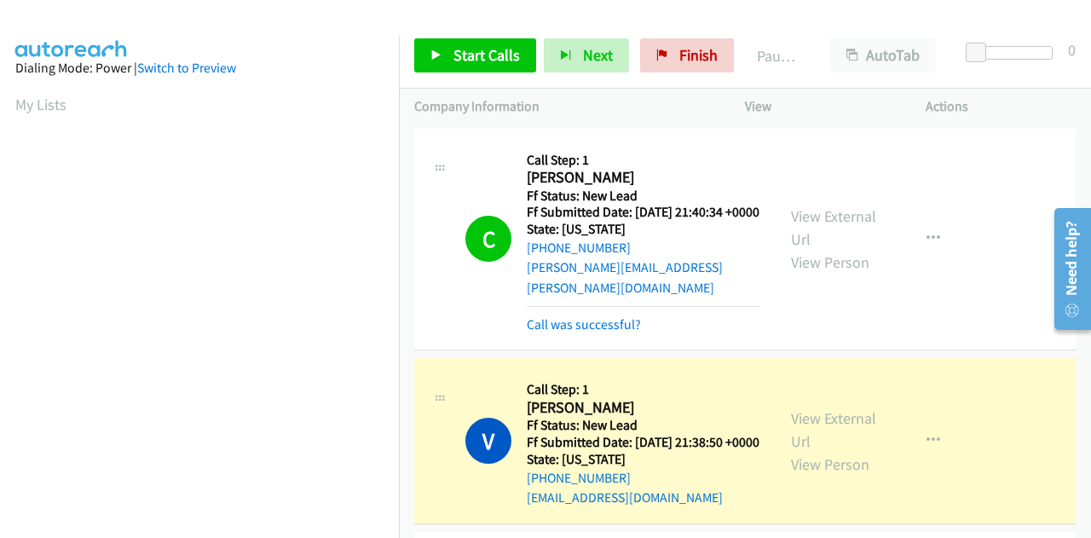
scroll to position [418, 0]
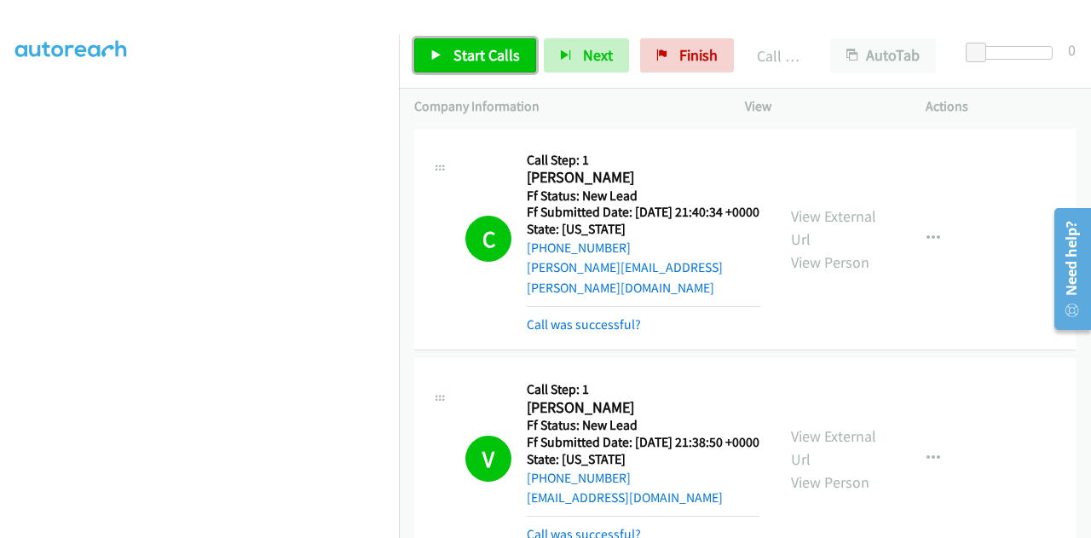
click at [448, 47] on link "Start Calls" at bounding box center [475, 55] width 122 height 34
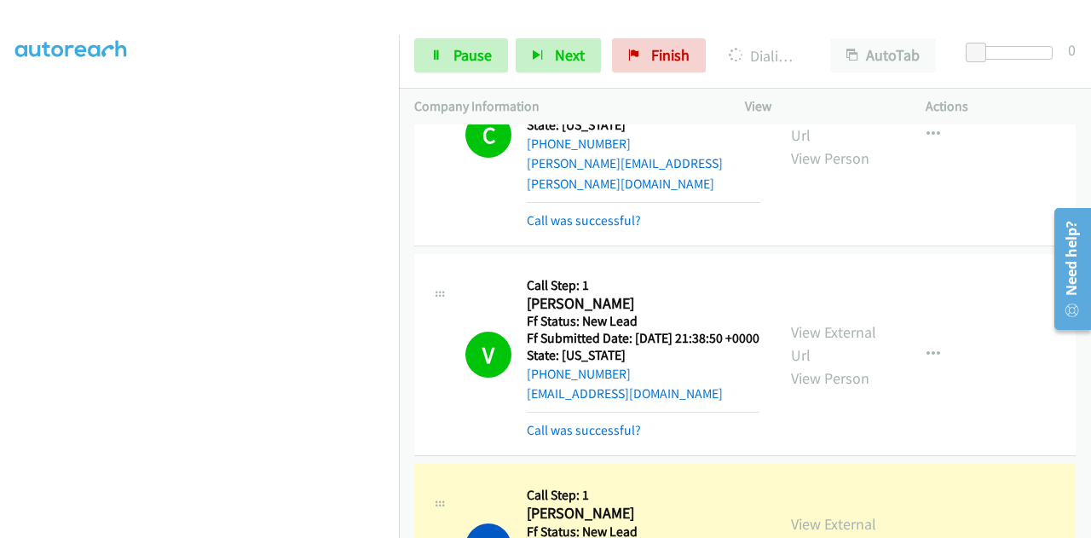
scroll to position [256, 0]
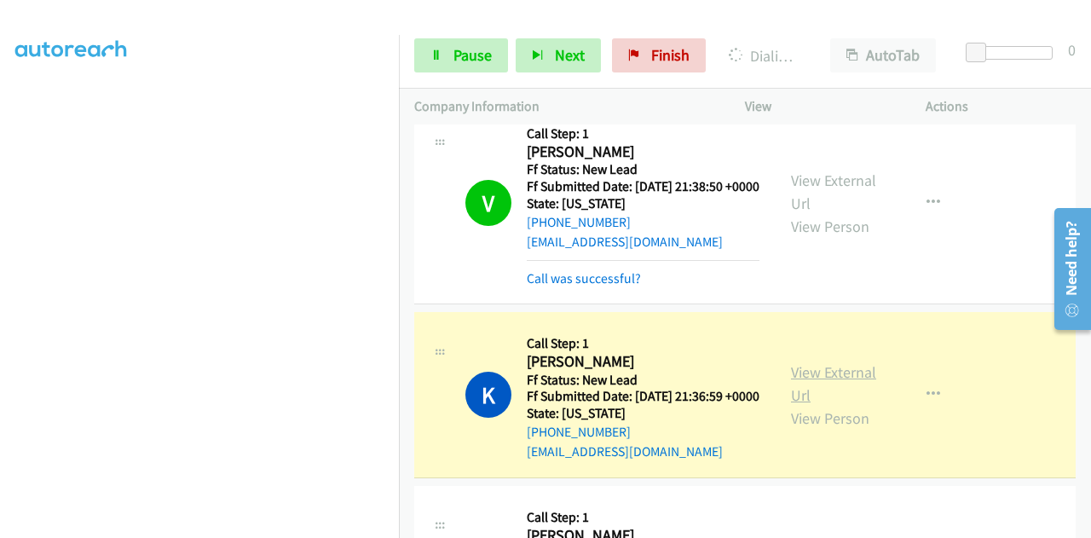
click at [798, 395] on link "View External Url" at bounding box center [833, 383] width 85 height 43
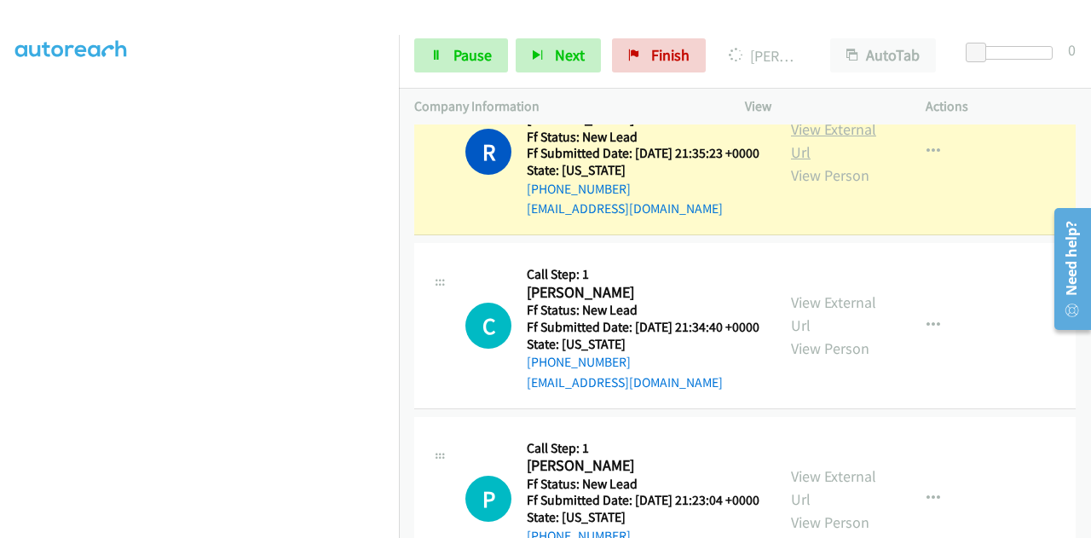
scroll to position [682, 0]
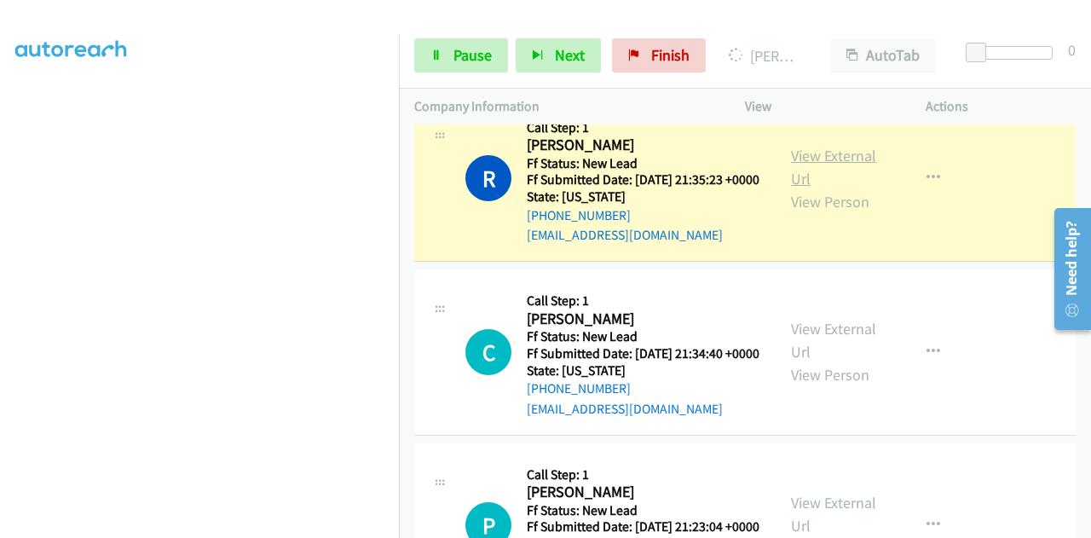
click at [839, 188] on link "View External Url" at bounding box center [833, 167] width 85 height 43
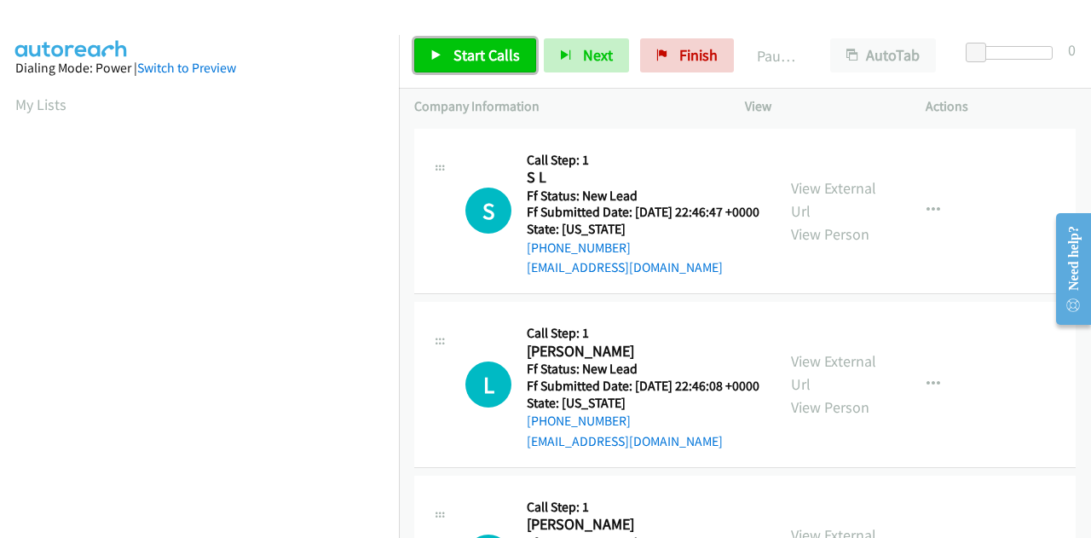
click at [481, 59] on span "Start Calls" at bounding box center [486, 55] width 66 height 20
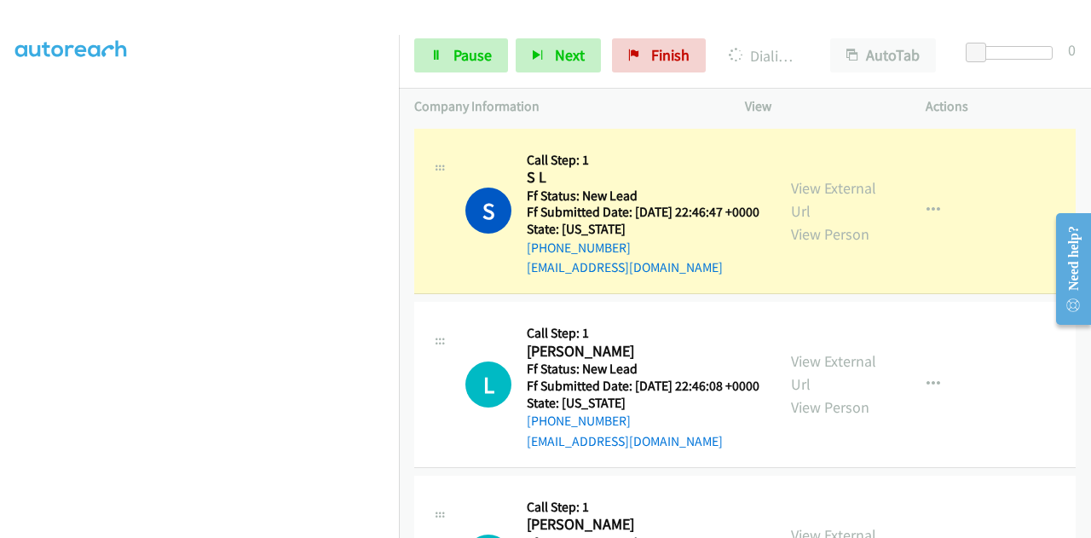
scroll to position [418, 0]
click at [835, 196] on link "View External Url" at bounding box center [833, 199] width 85 height 43
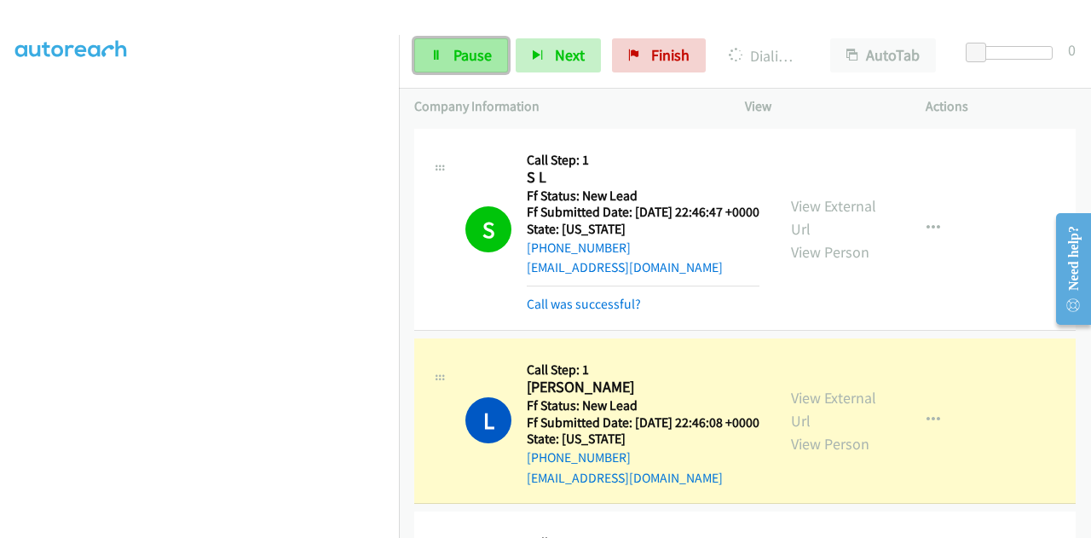
click at [443, 57] on link "Pause" at bounding box center [461, 55] width 94 height 34
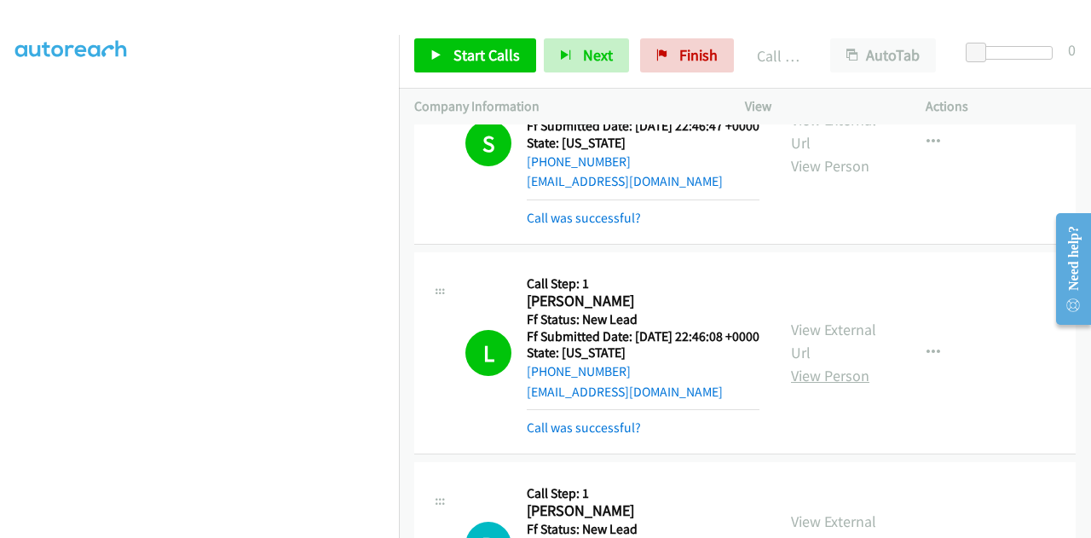
scroll to position [170, 0]
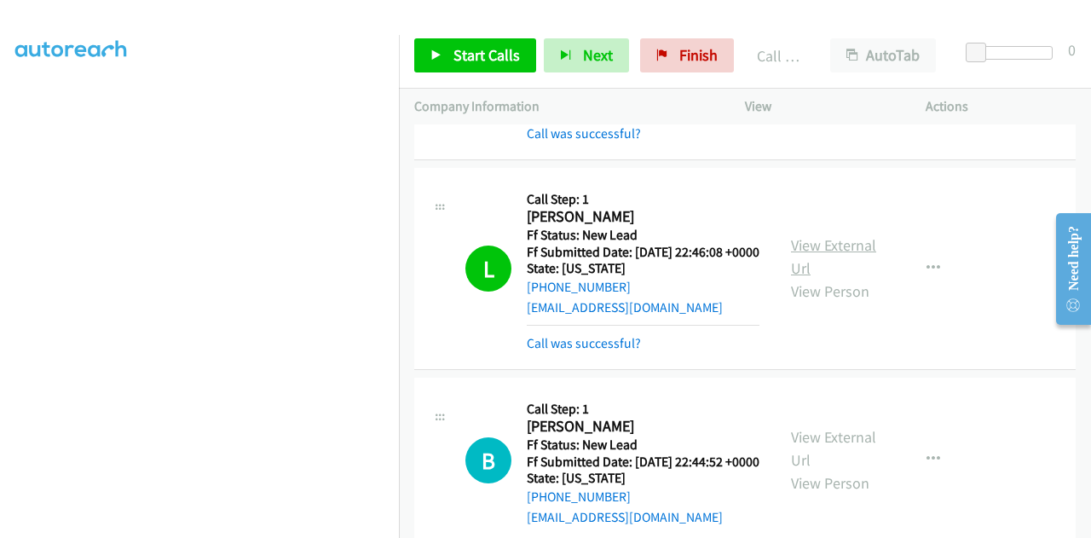
click at [799, 270] on link "View External Url" at bounding box center [833, 256] width 85 height 43
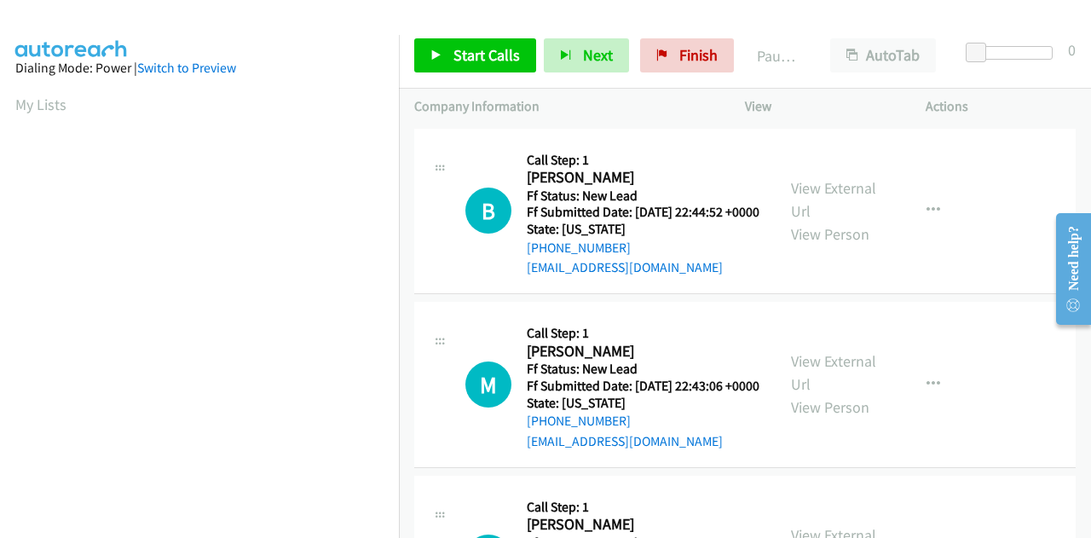
click at [355, 20] on div at bounding box center [537, 33] width 1075 height 66
click at [453, 52] on span "Start Calls" at bounding box center [486, 55] width 66 height 20
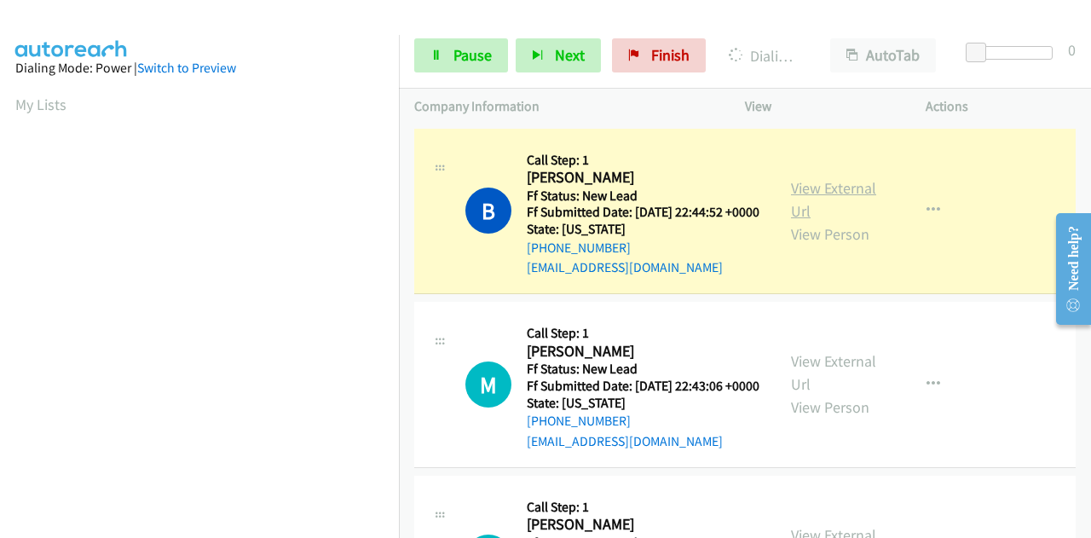
click at [802, 199] on link "View External Url" at bounding box center [833, 199] width 85 height 43
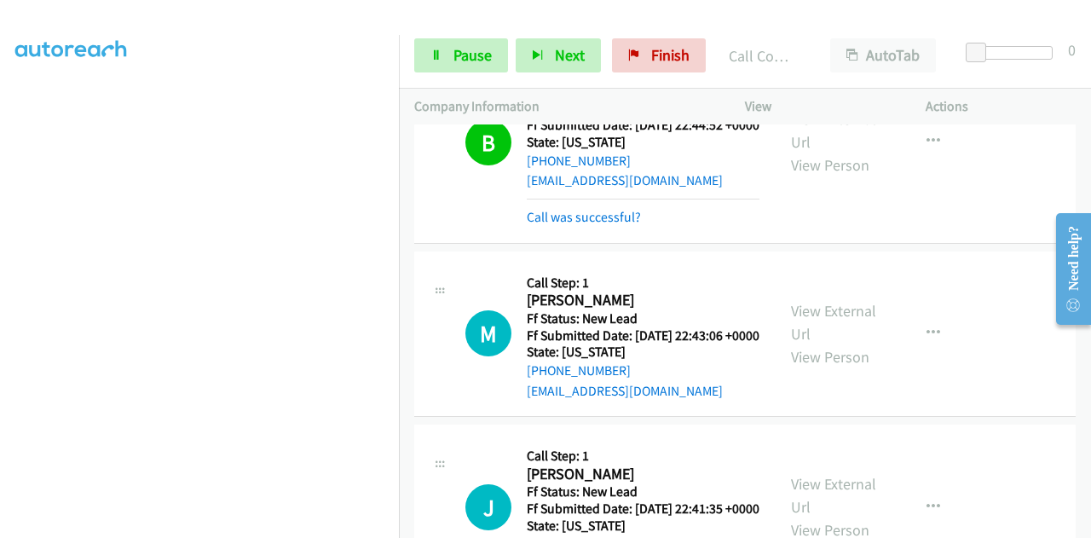
scroll to position [170, 0]
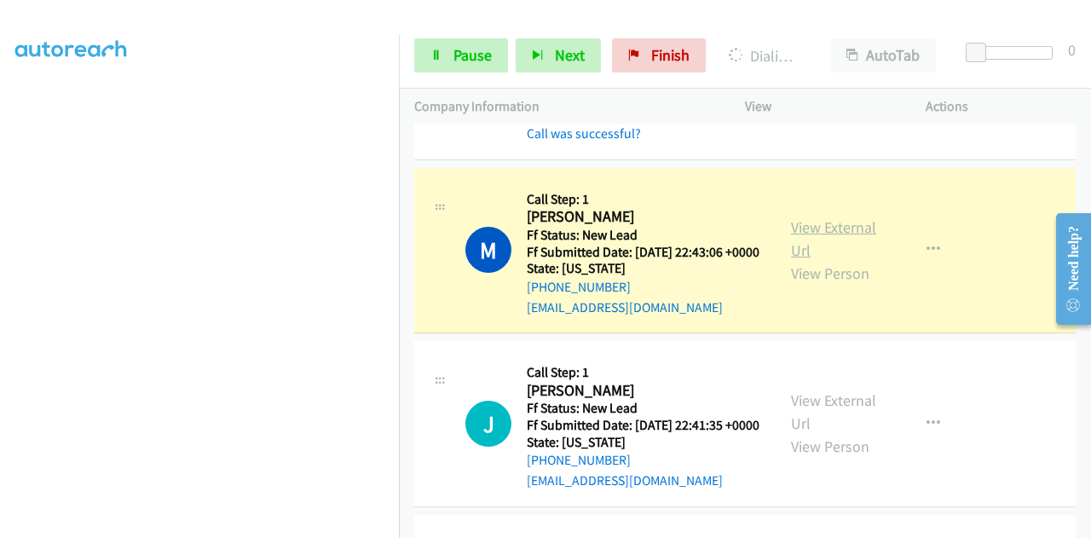
click at [855, 251] on link "View External Url" at bounding box center [833, 238] width 85 height 43
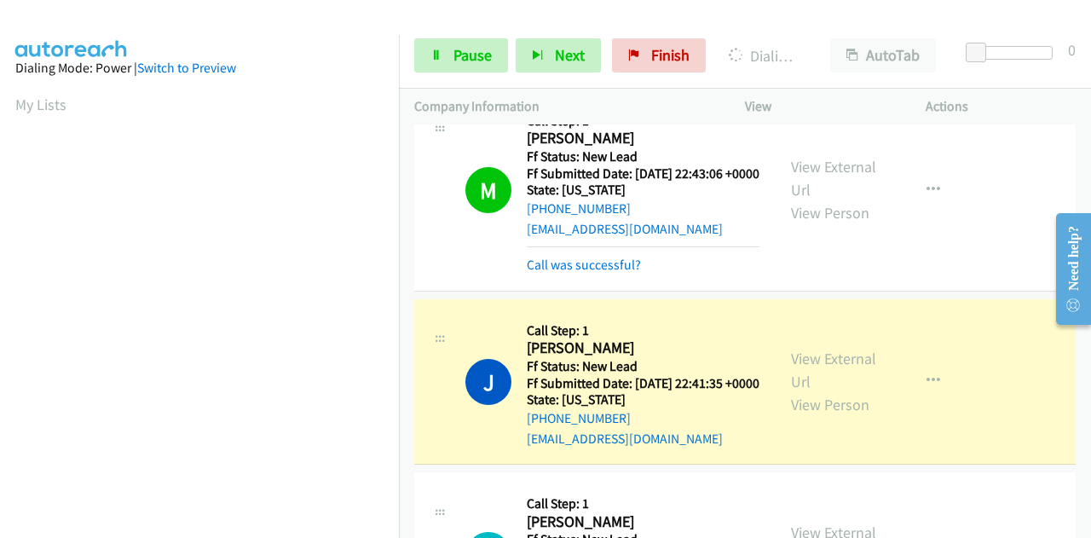
scroll to position [341, 0]
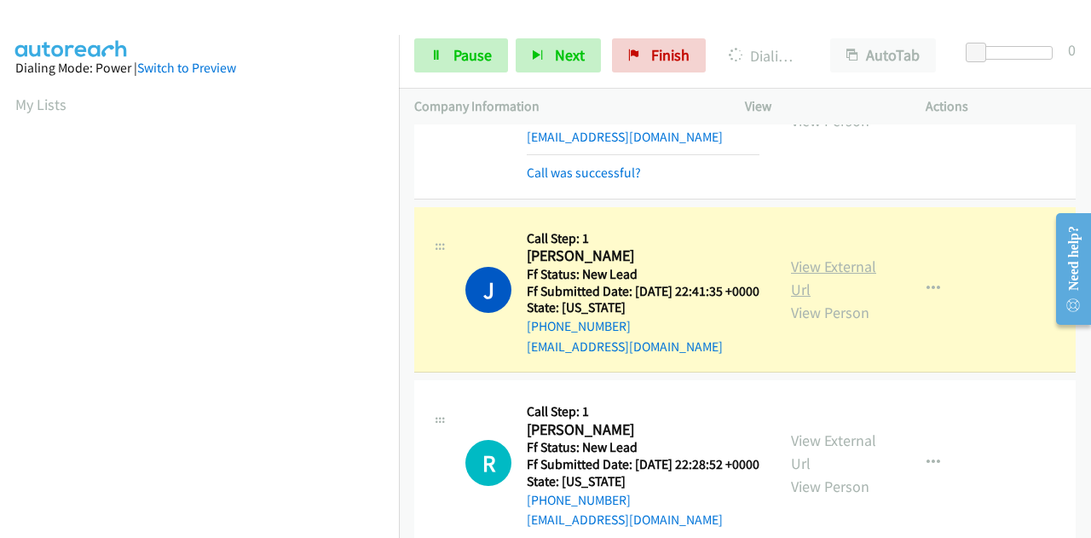
click at [793, 299] on link "View External Url" at bounding box center [833, 277] width 85 height 43
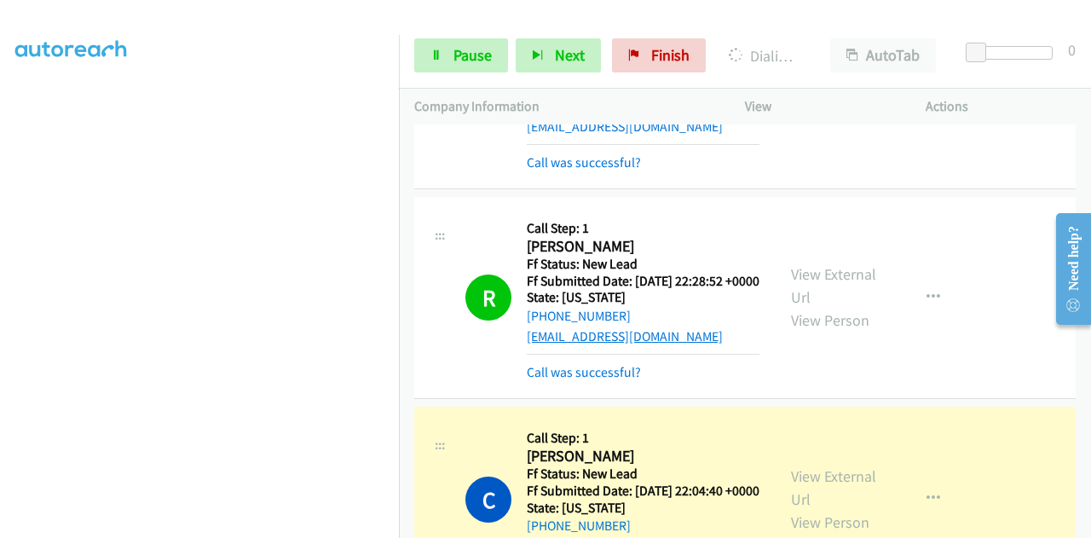
scroll to position [596, 0]
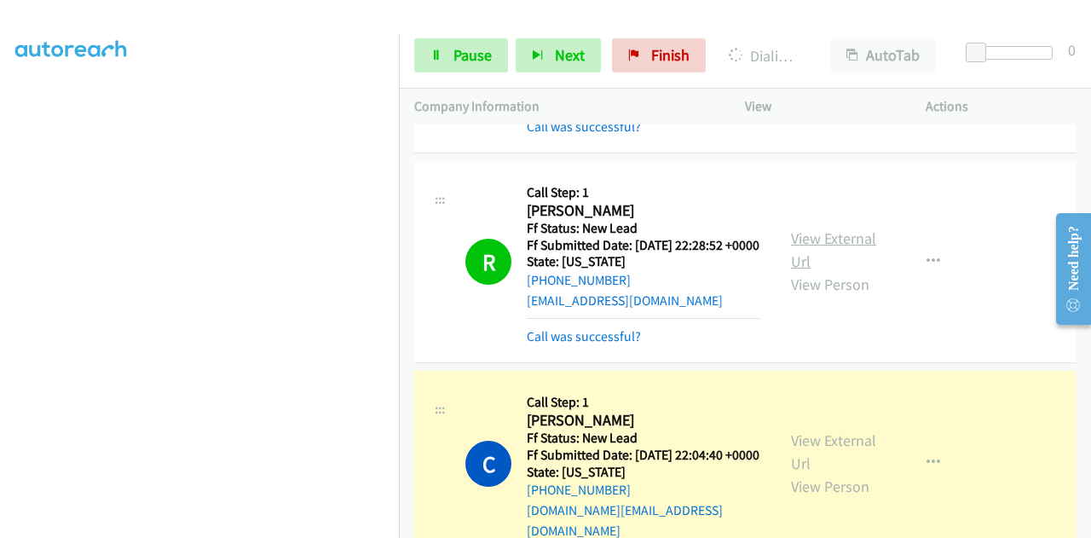
click at [822, 271] on link "View External Url" at bounding box center [833, 249] width 85 height 43
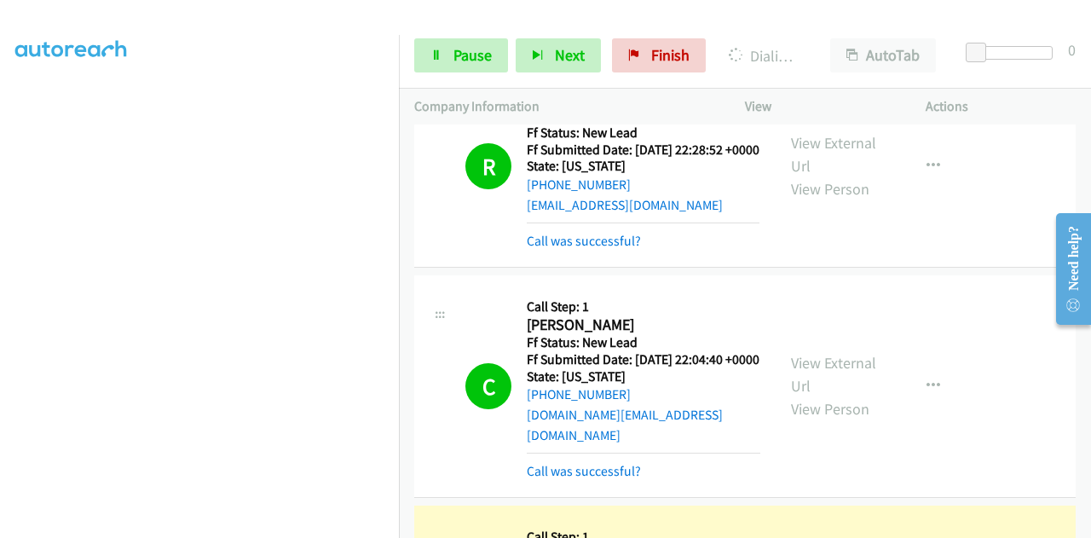
scroll to position [852, 0]
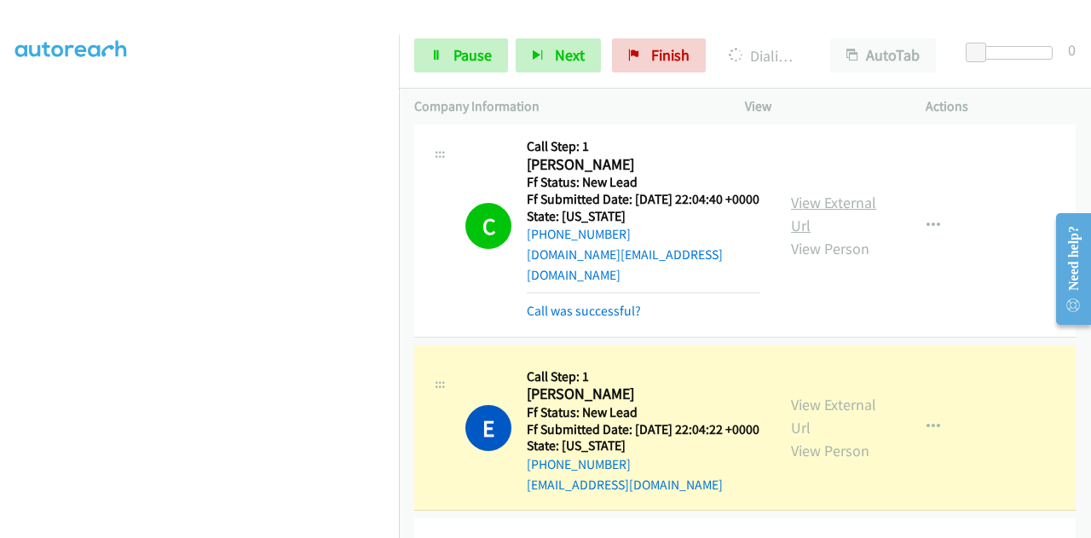
click at [816, 235] on link "View External Url" at bounding box center [833, 214] width 85 height 43
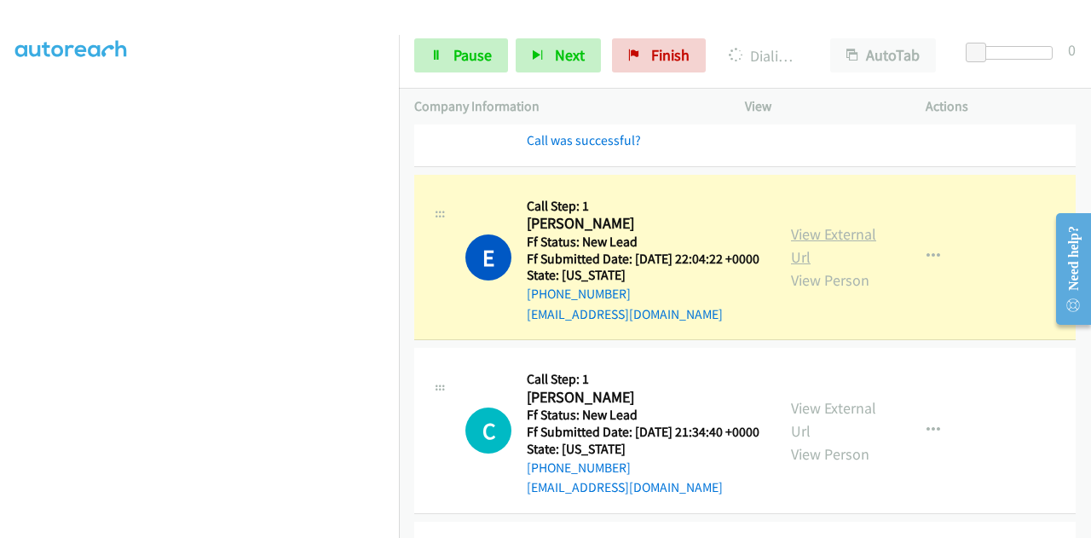
click at [794, 267] on link "View External Url" at bounding box center [833, 245] width 85 height 43
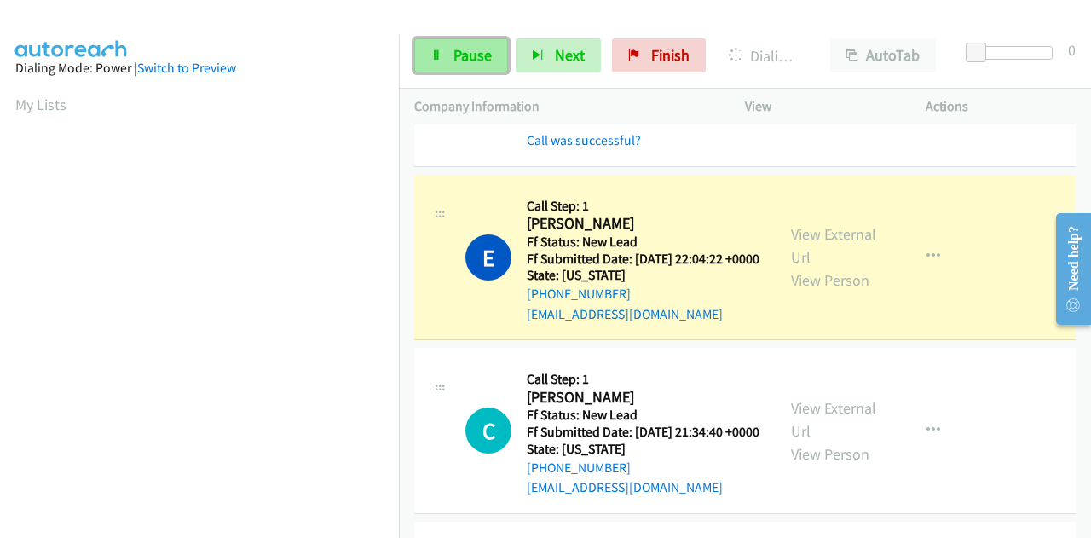
click at [455, 53] on span "Pause" at bounding box center [472, 55] width 38 height 20
click at [472, 52] on span "Pause" at bounding box center [472, 55] width 38 height 20
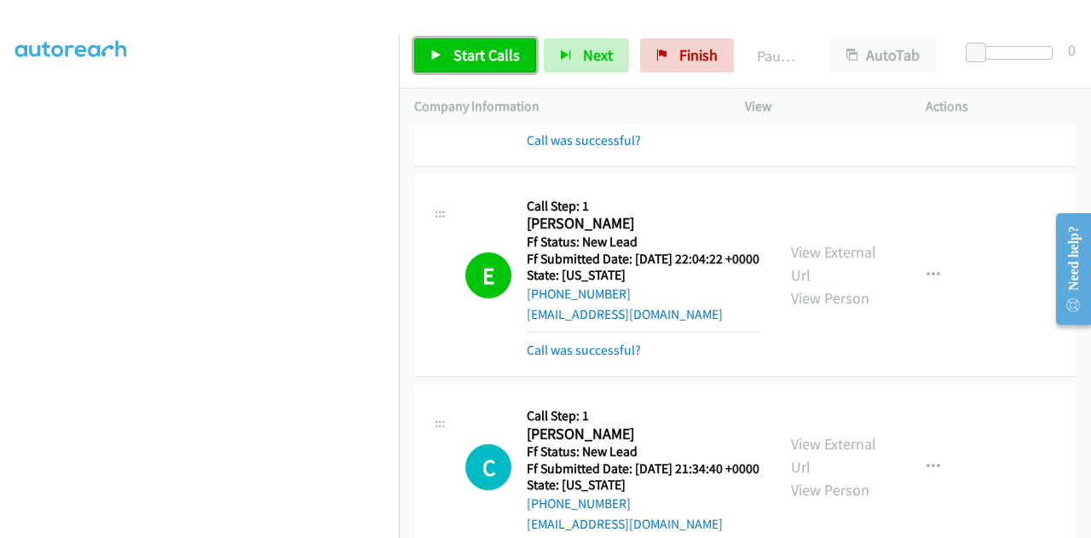
drag, startPoint x: 475, startPoint y: 46, endPoint x: 486, endPoint y: 47, distance: 11.1
click at [476, 47] on span "Start Calls" at bounding box center [486, 55] width 66 height 20
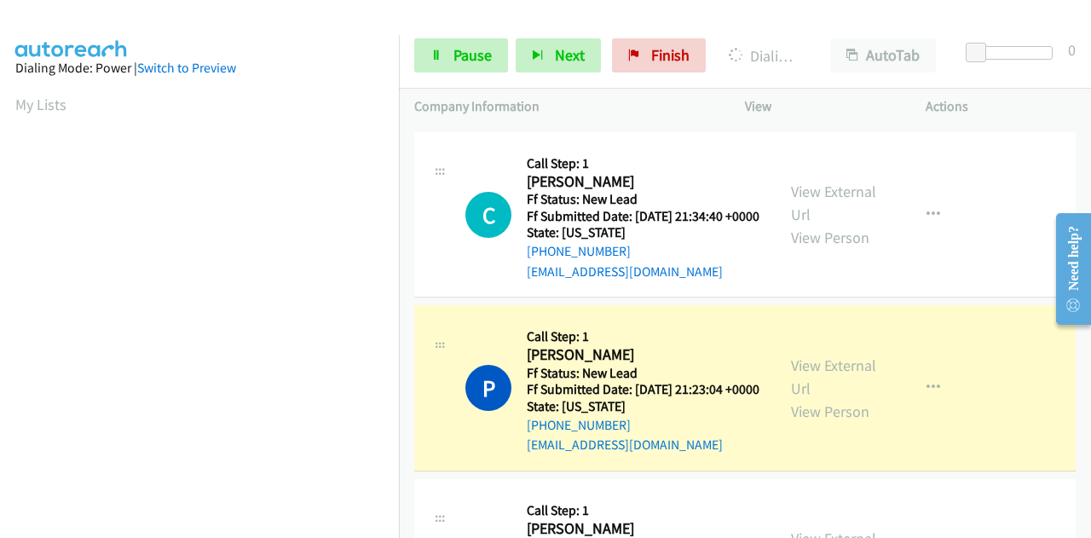
scroll to position [1278, 0]
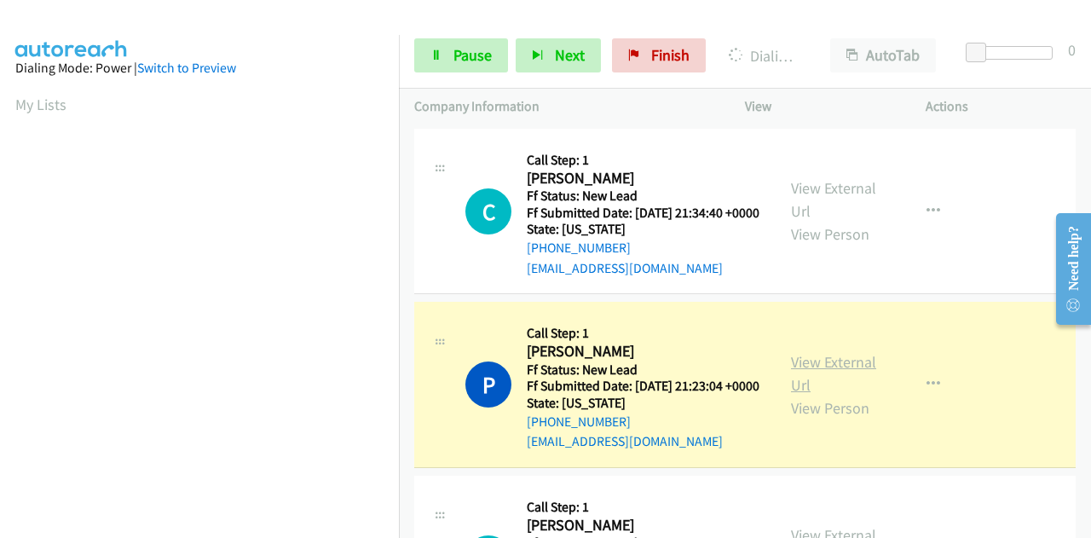
click at [796, 395] on link "View External Url" at bounding box center [833, 373] width 85 height 43
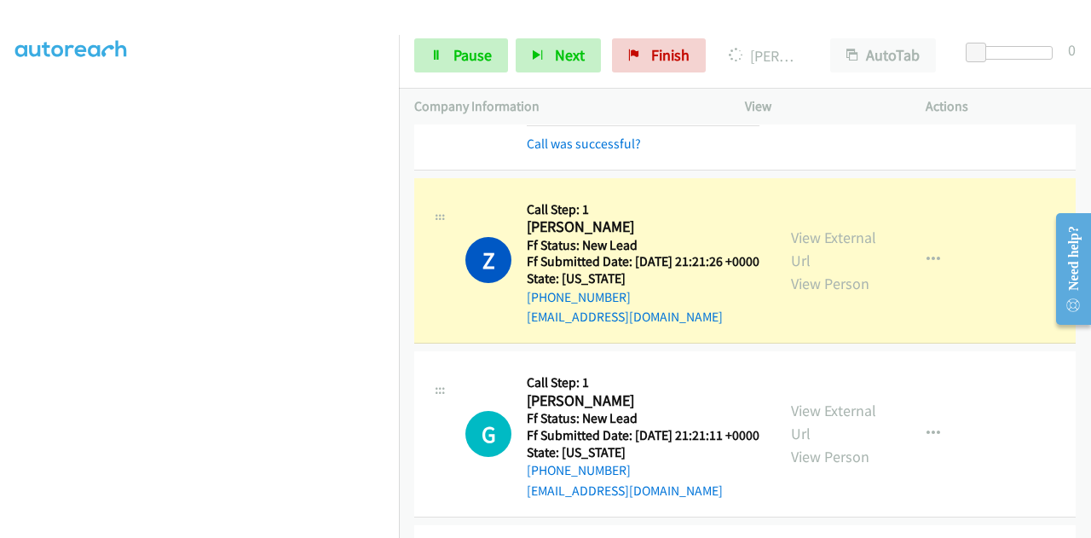
scroll to position [1704, 0]
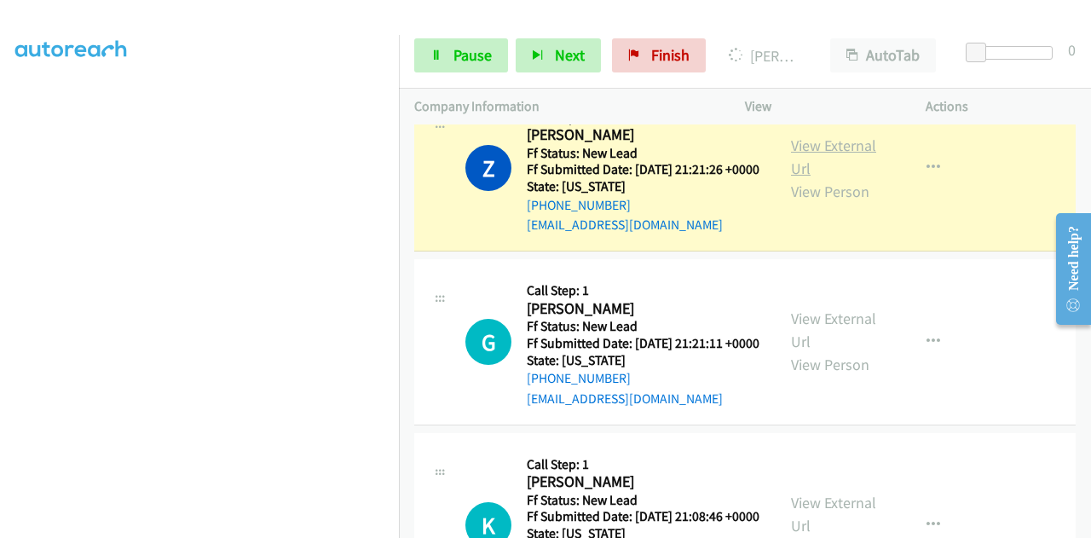
click at [797, 178] on link "View External Url" at bounding box center [833, 156] width 85 height 43
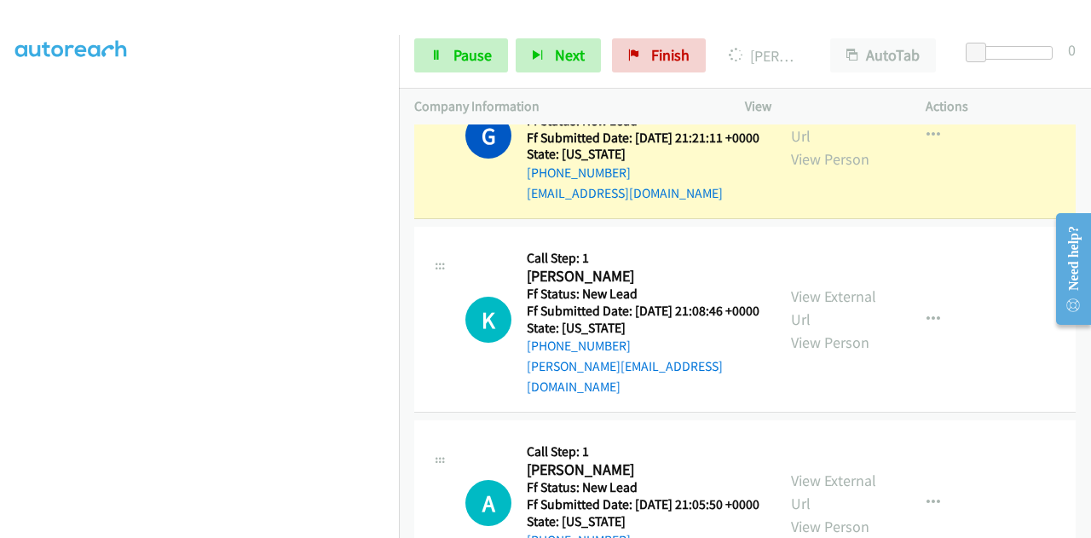
scroll to position [1960, 0]
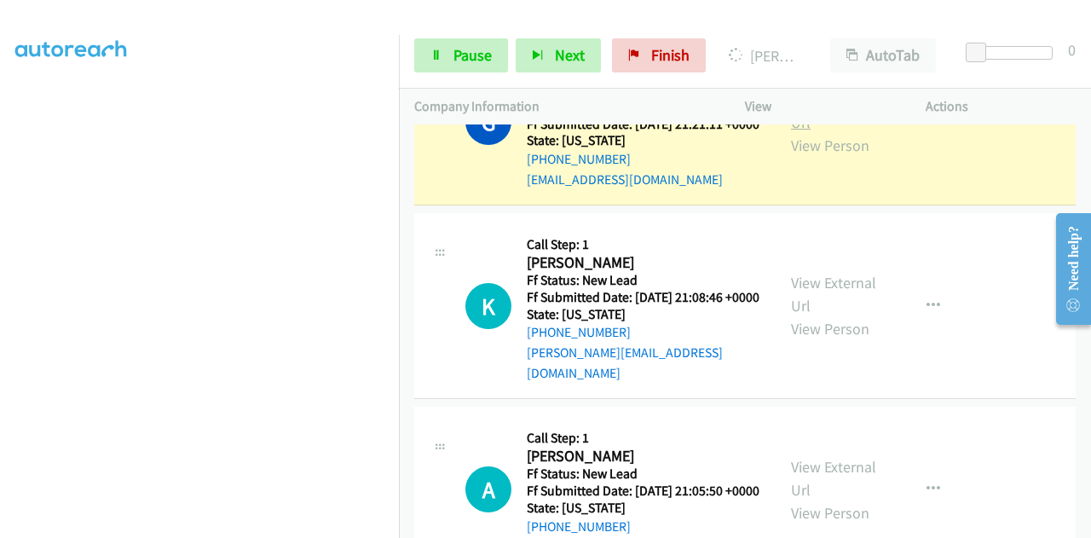
click at [823, 132] on link "View External Url" at bounding box center [833, 110] width 85 height 43
click at [441, 48] on link "Pause" at bounding box center [461, 55] width 94 height 34
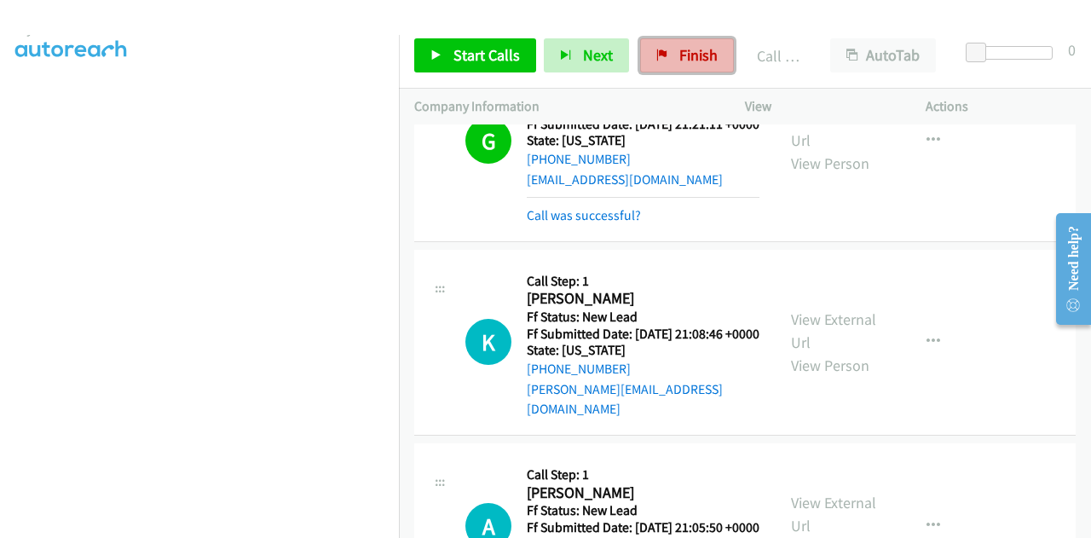
click at [656, 60] on icon at bounding box center [662, 56] width 12 height 12
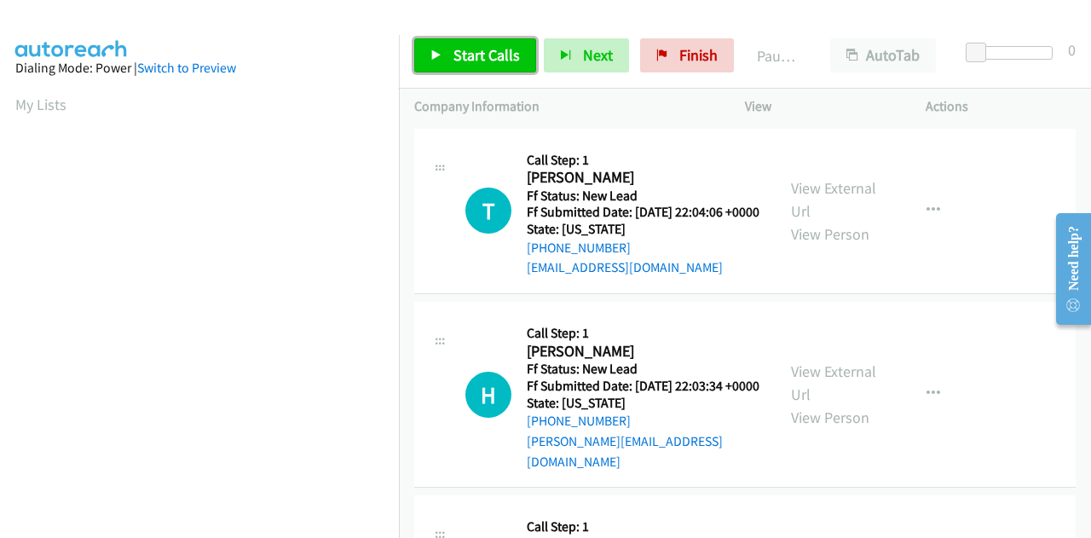
click at [450, 62] on link "Start Calls" at bounding box center [475, 55] width 122 height 34
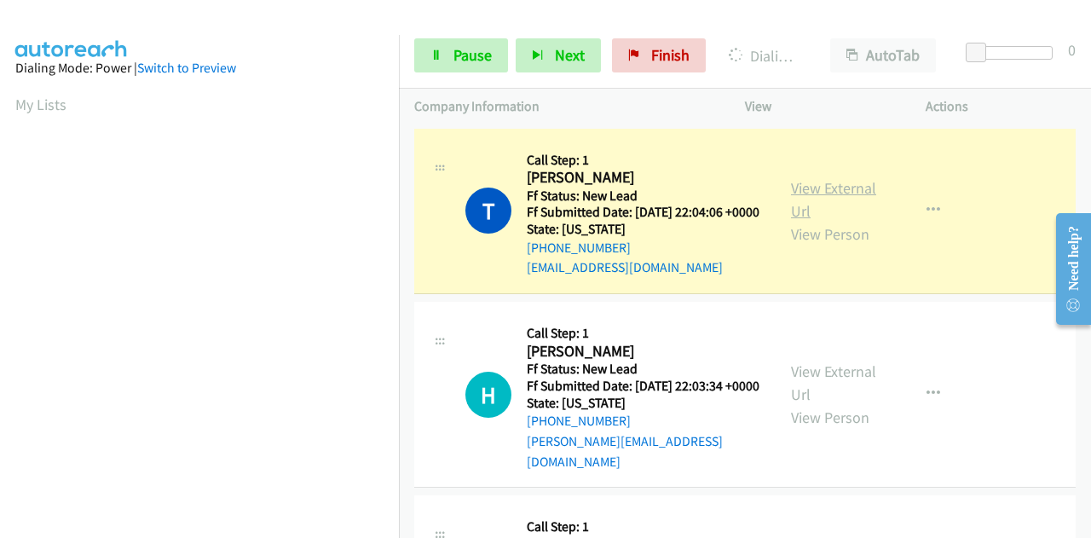
click at [826, 200] on link "View External Url" at bounding box center [833, 199] width 85 height 43
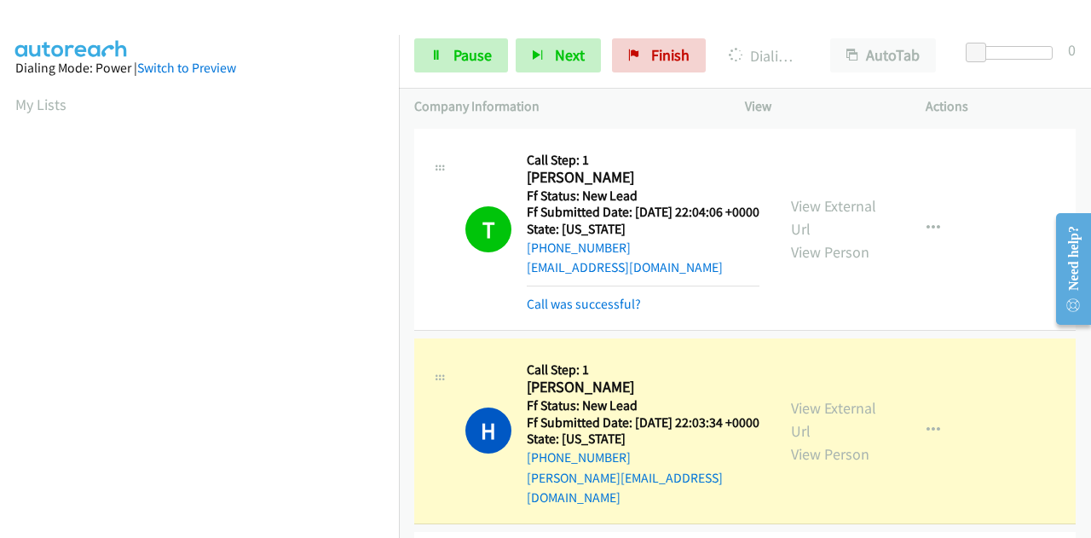
scroll to position [418, 0]
click at [804, 422] on link "View External Url" at bounding box center [833, 419] width 85 height 43
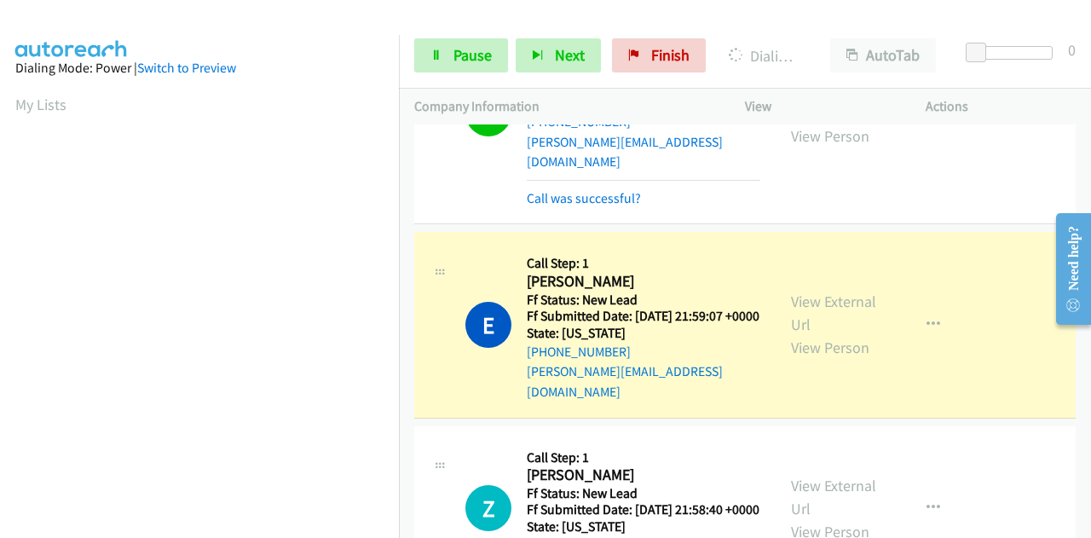
scroll to position [426, 0]
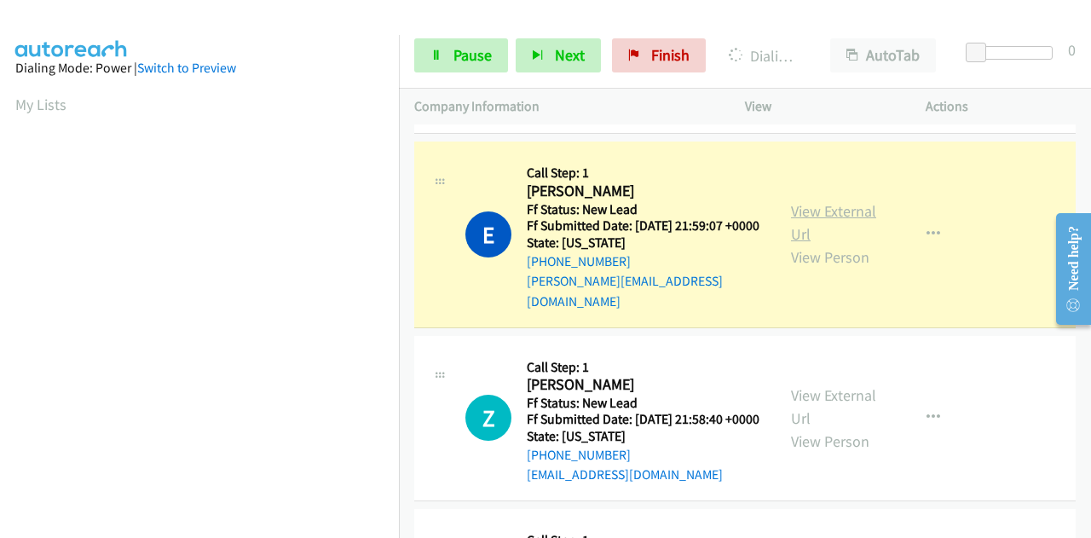
click at [802, 219] on link "View External Url" at bounding box center [833, 222] width 85 height 43
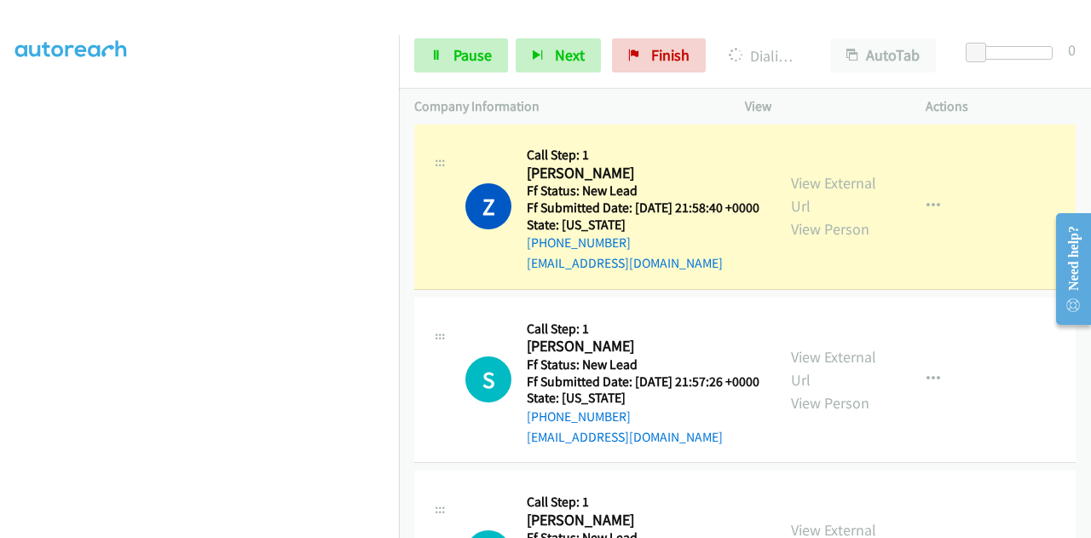
scroll to position [682, 0]
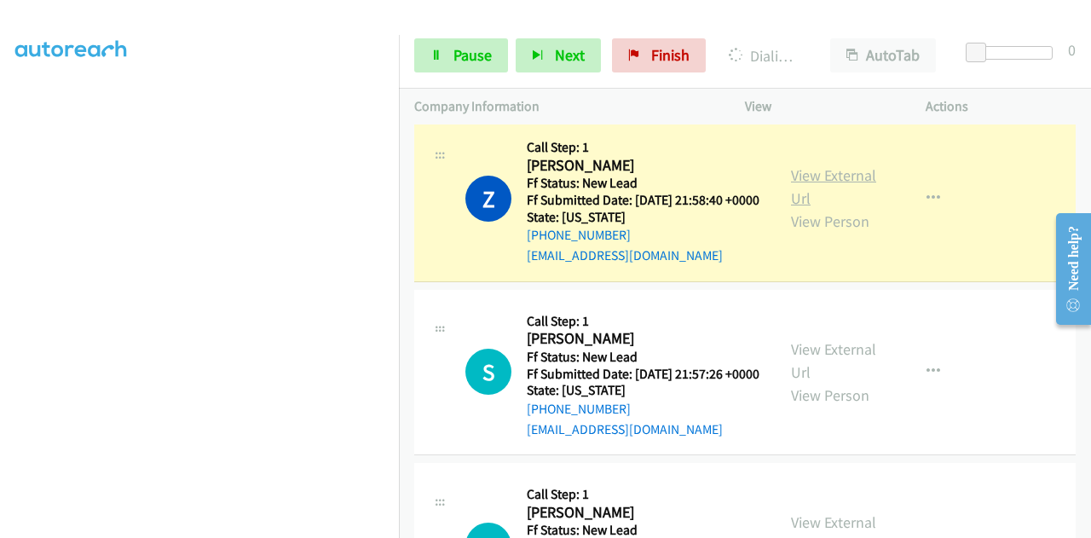
click at [835, 195] on link "View External Url" at bounding box center [833, 186] width 85 height 43
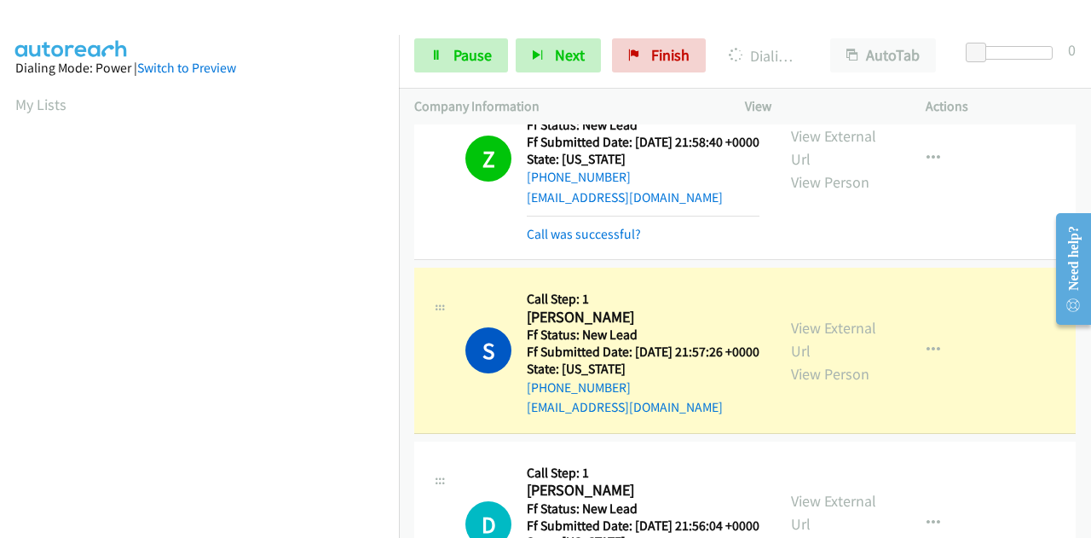
scroll to position [767, 0]
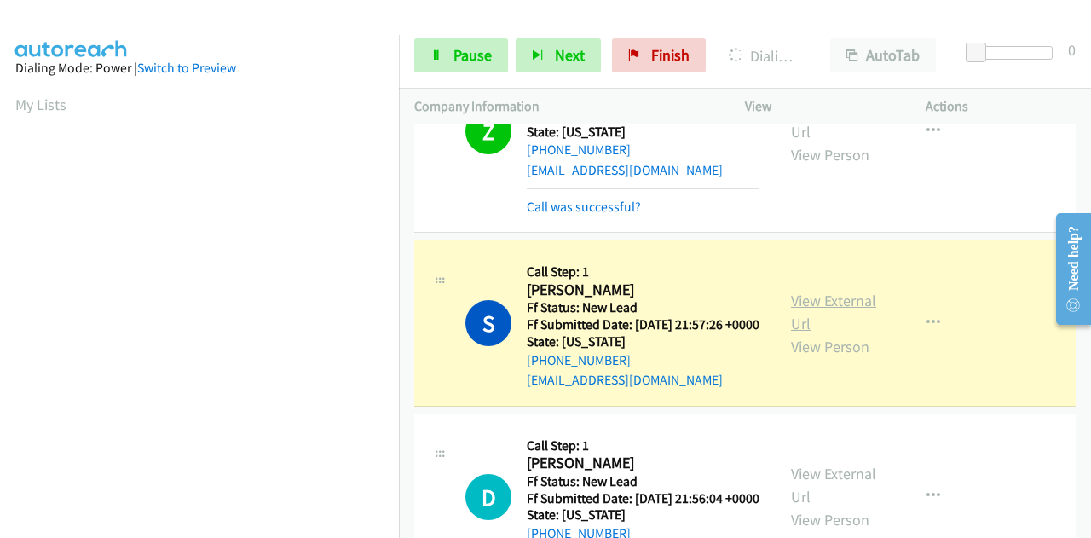
click at [800, 332] on link "View External Url" at bounding box center [833, 312] width 85 height 43
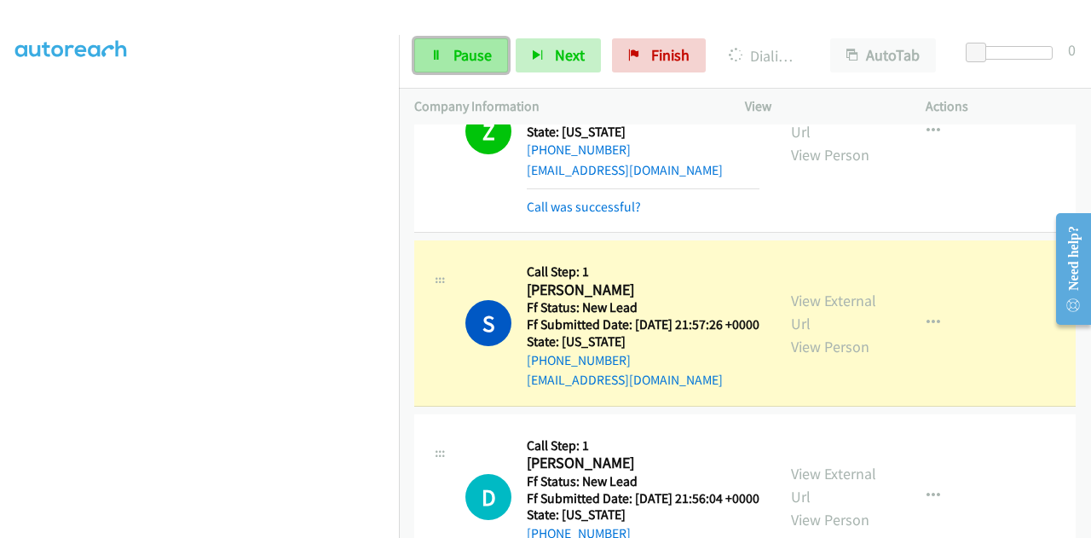
click at [468, 52] on span "Pause" at bounding box center [472, 55] width 38 height 20
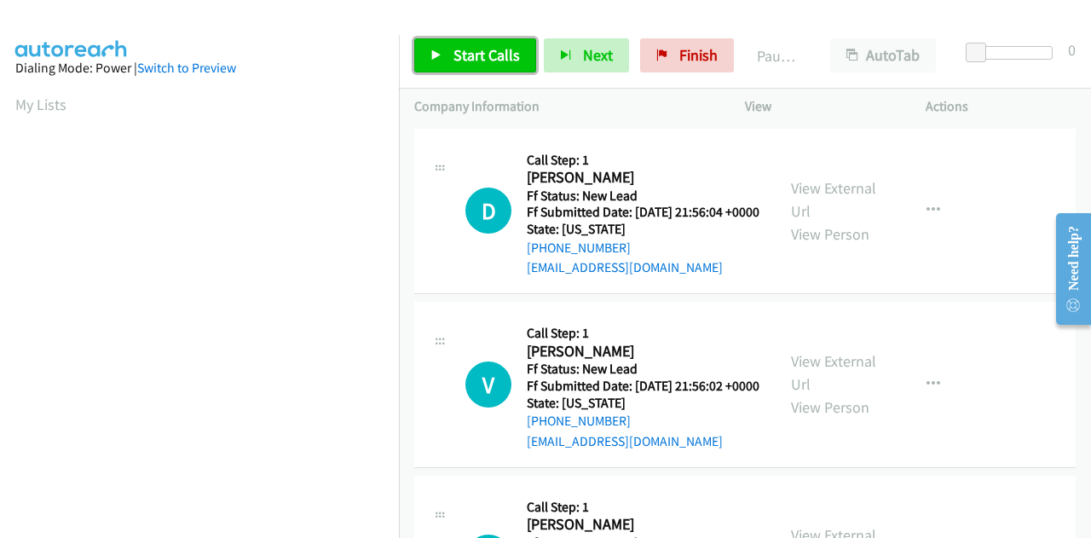
click at [452, 62] on link "Start Calls" at bounding box center [475, 55] width 122 height 34
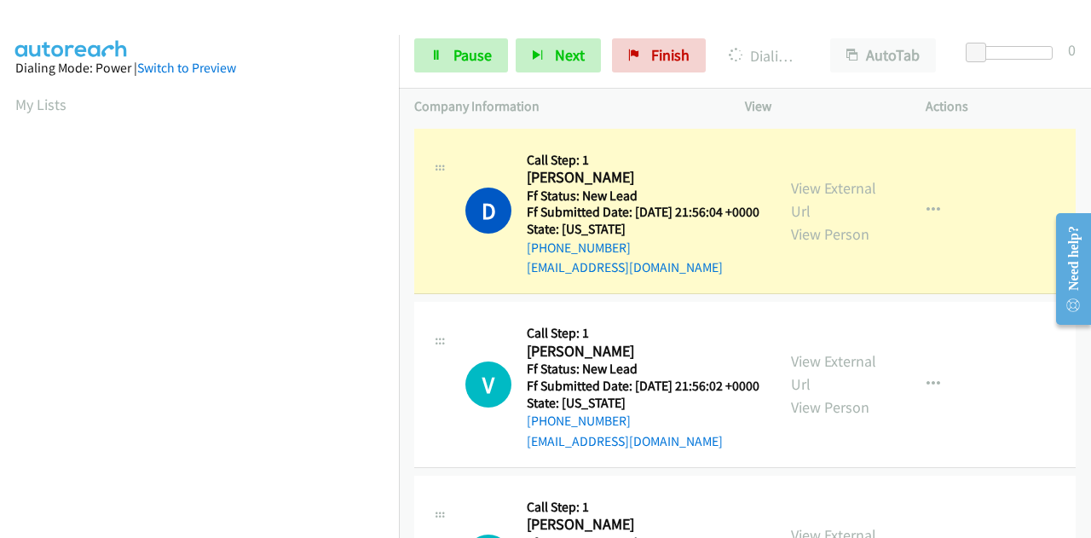
scroll to position [418, 0]
click at [804, 185] on div "View External Url View Person" at bounding box center [835, 210] width 89 height 69
click at [802, 193] on link "View External Url" at bounding box center [833, 199] width 85 height 43
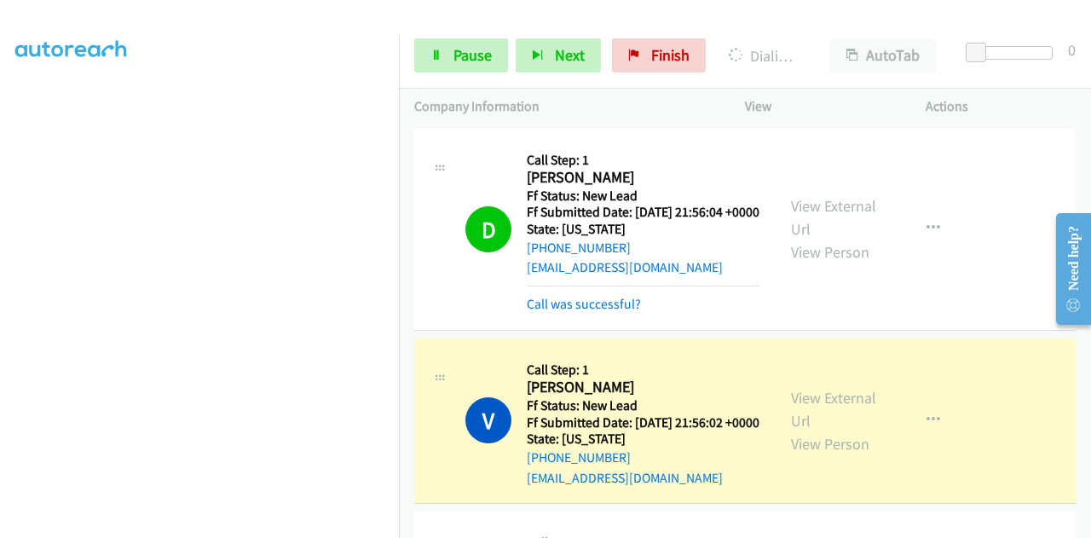
scroll to position [170, 0]
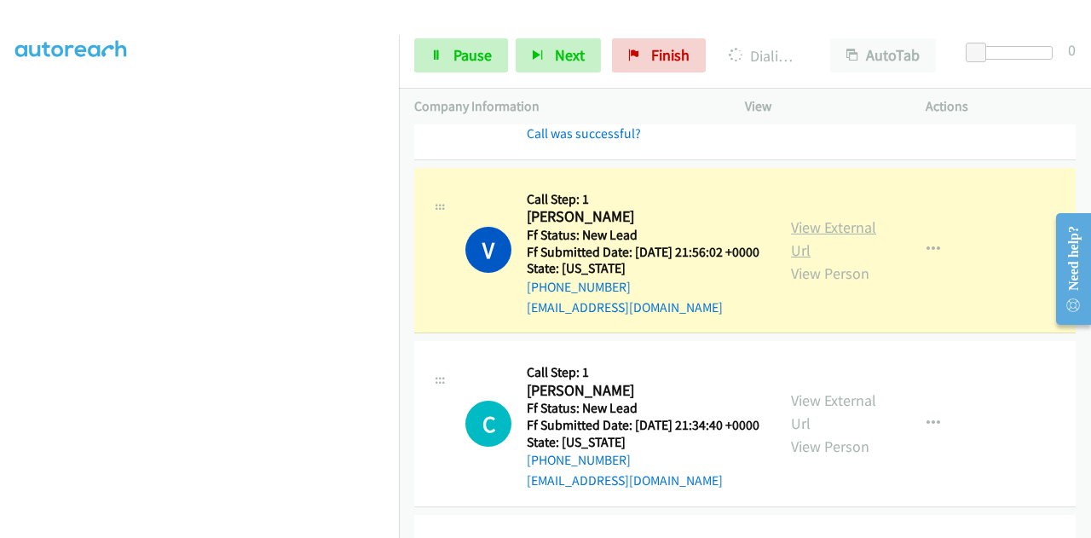
click at [854, 255] on link "View External Url" at bounding box center [833, 238] width 85 height 43
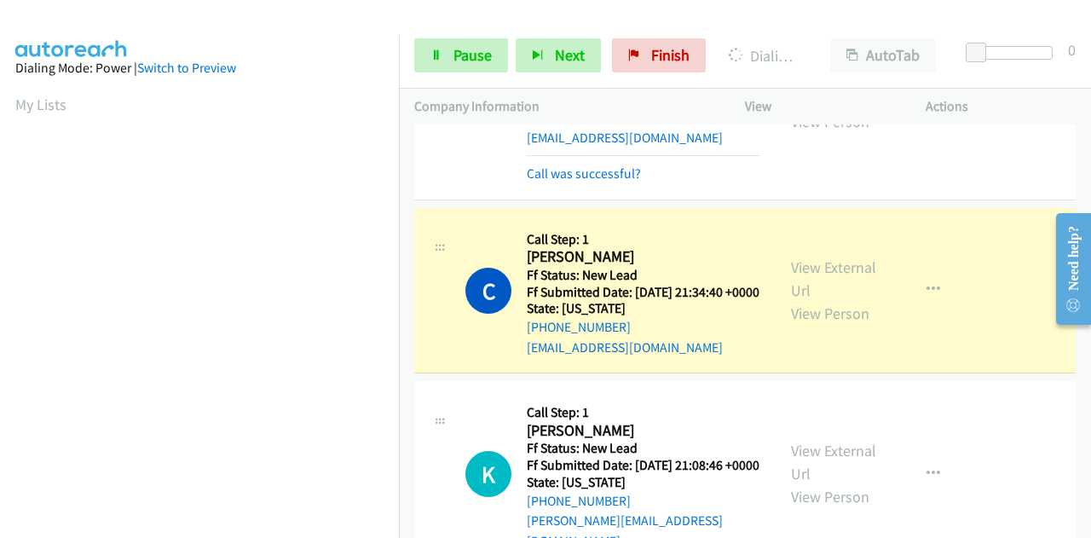
scroll to position [341, 0]
click at [815, 299] on link "View External Url" at bounding box center [833, 277] width 85 height 43
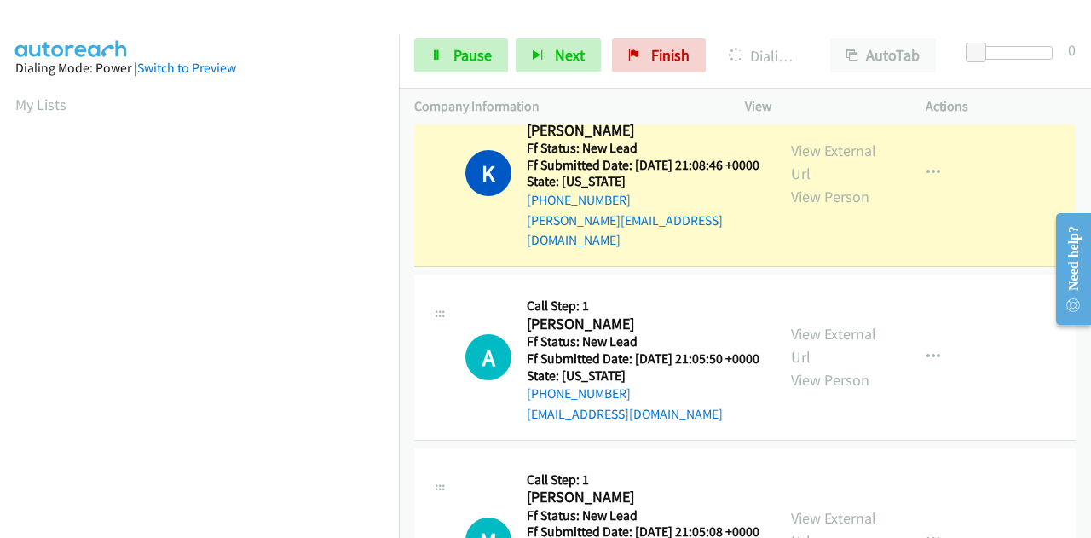
scroll to position [682, 0]
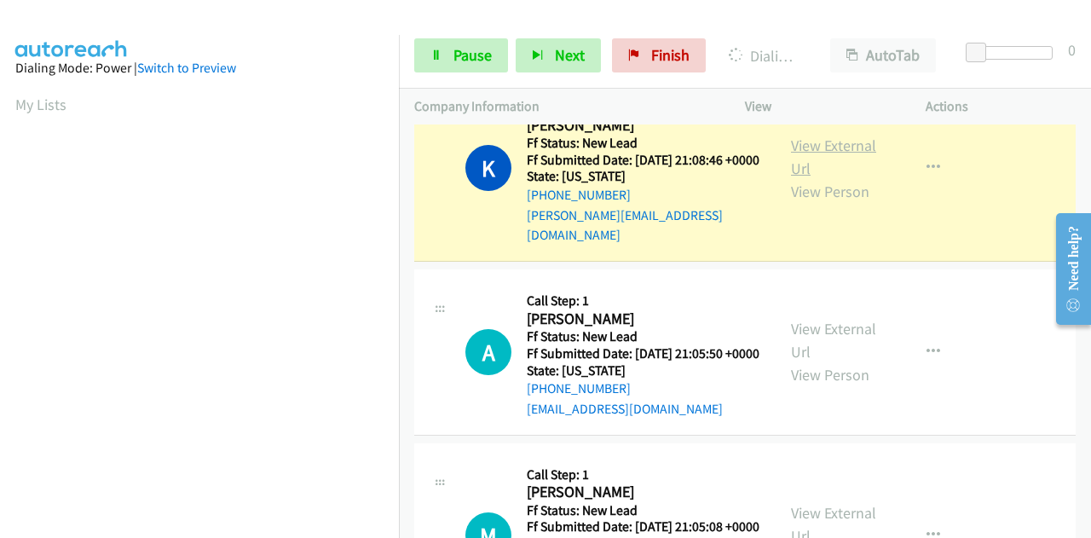
click at [791, 178] on link "View External Url" at bounding box center [833, 156] width 85 height 43
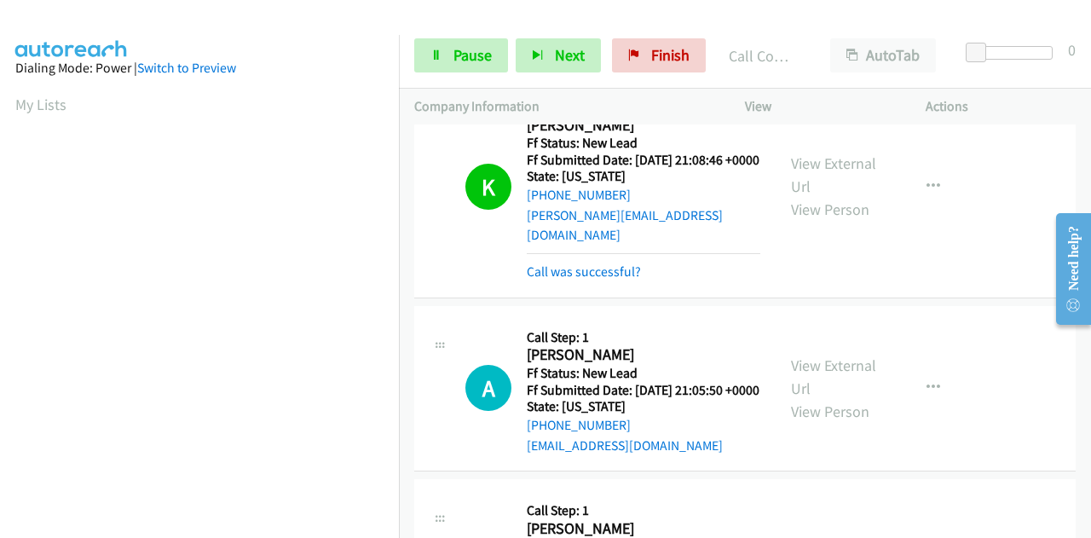
scroll to position [418, 0]
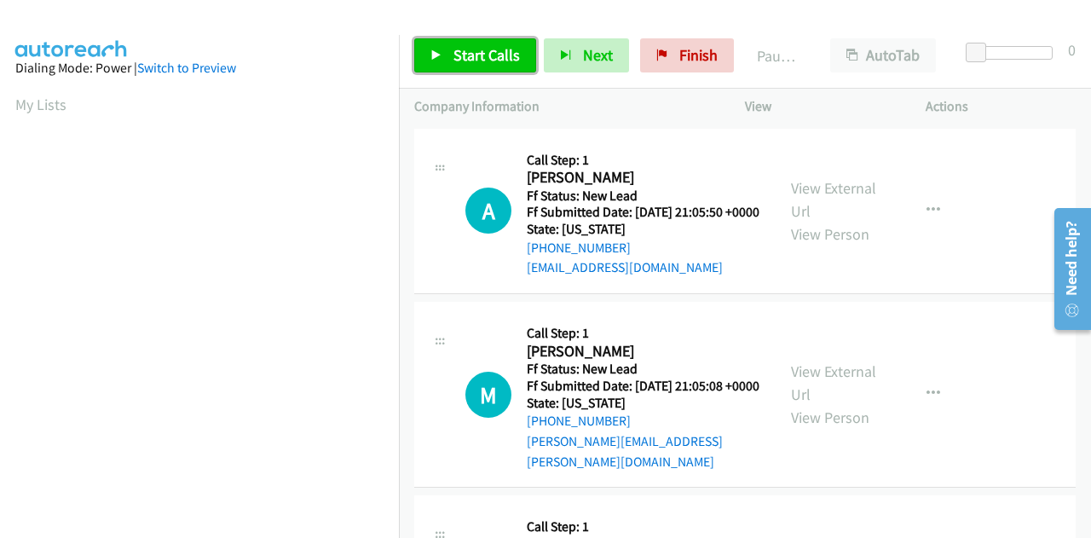
click at [471, 59] on span "Start Calls" at bounding box center [486, 55] width 66 height 20
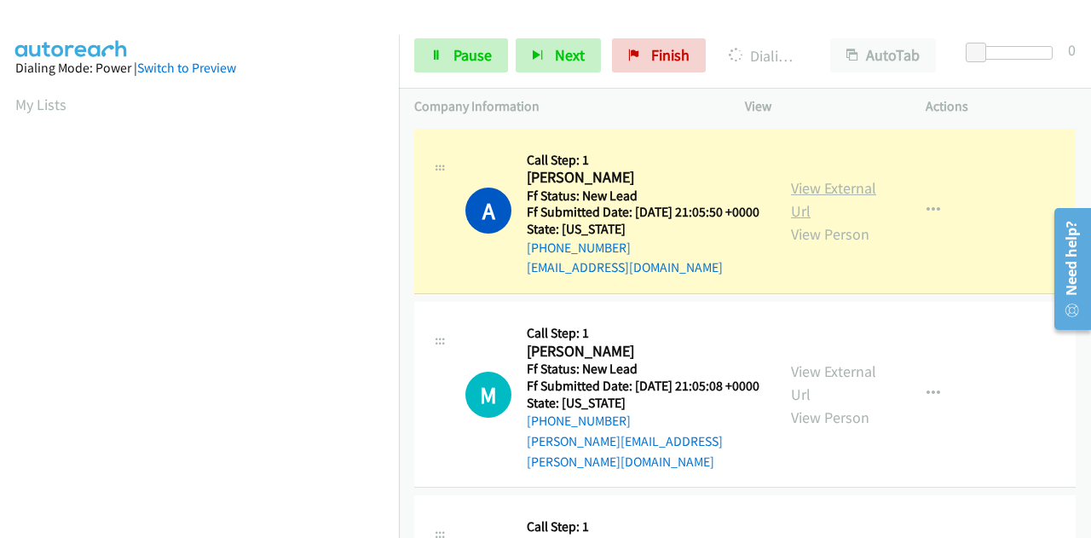
click at [804, 195] on link "View External Url" at bounding box center [833, 199] width 85 height 43
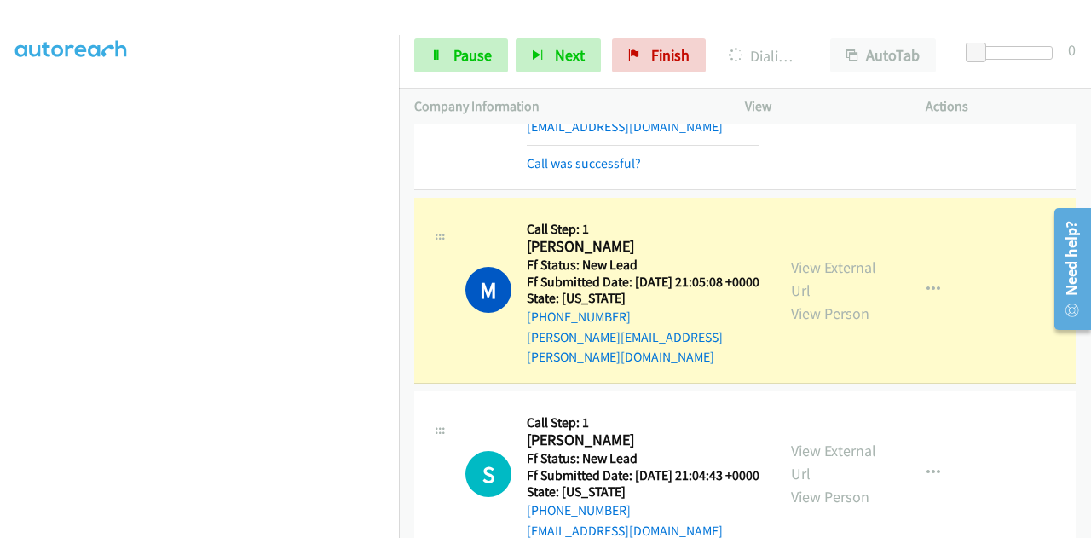
scroll to position [170, 0]
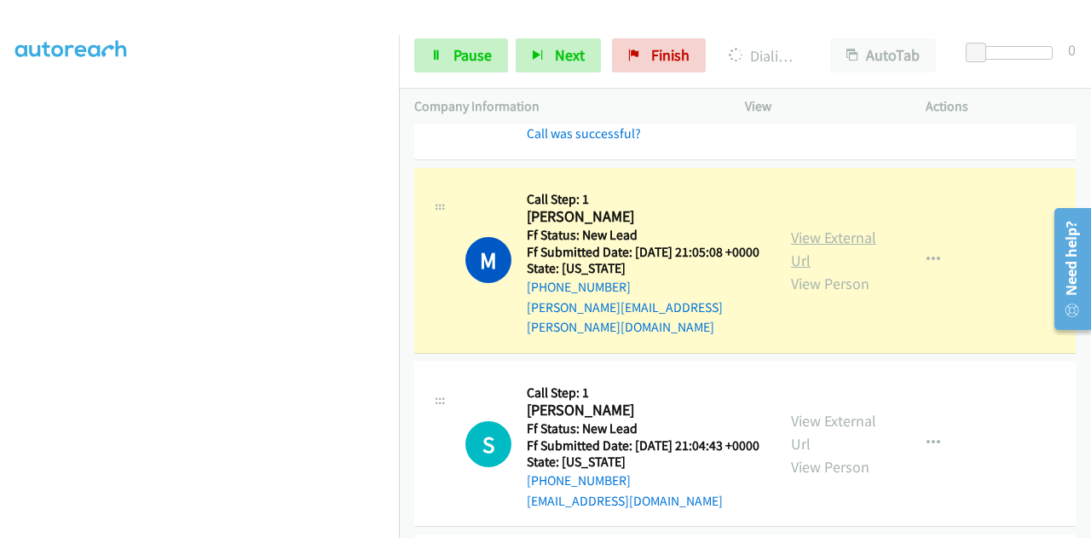
click at [841, 248] on link "View External Url" at bounding box center [833, 249] width 85 height 43
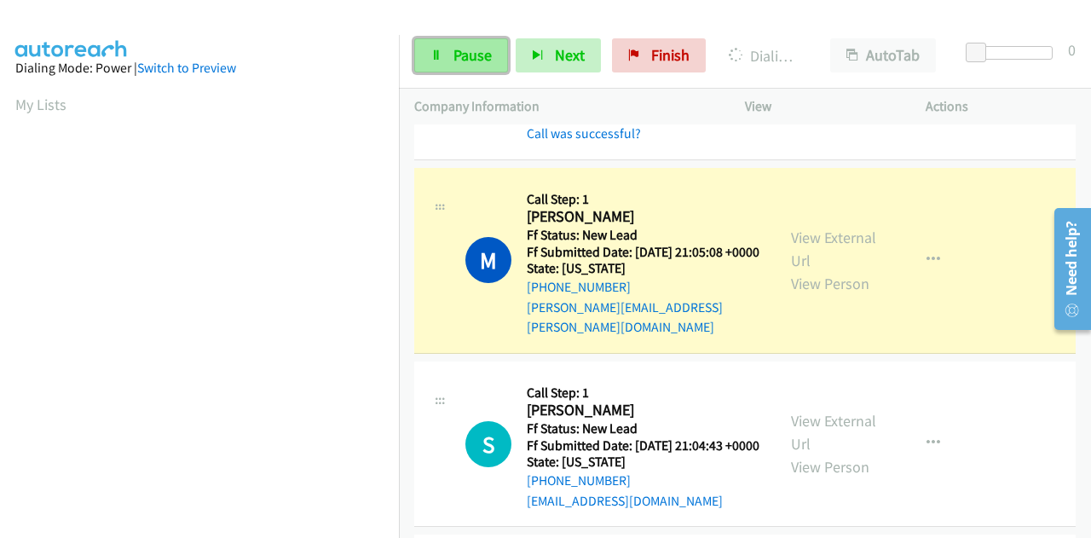
click at [486, 52] on span "Pause" at bounding box center [472, 55] width 38 height 20
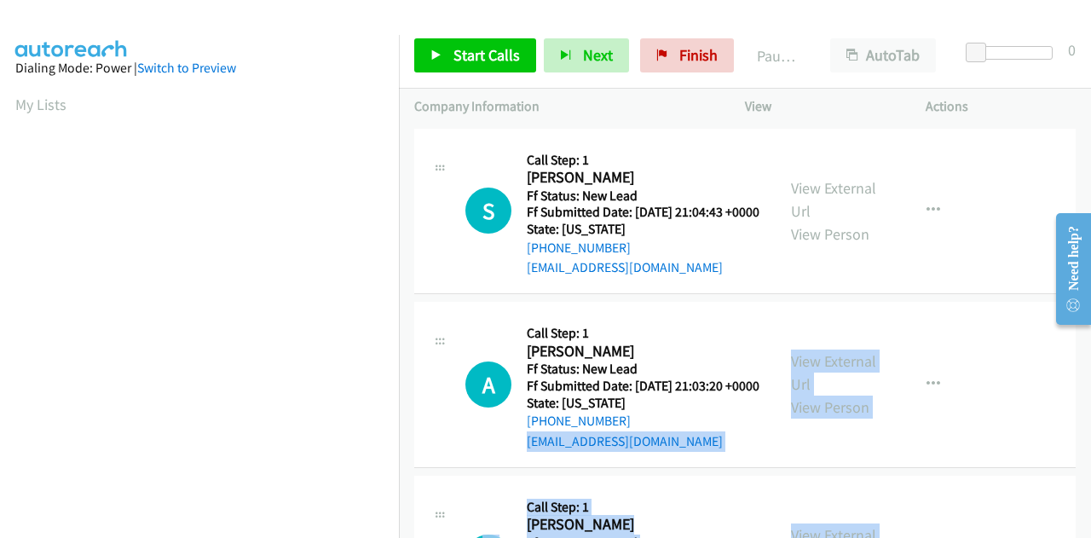
drag, startPoint x: 500, startPoint y: 487, endPoint x: 1090, endPoint y: 363, distance: 602.5
click at [1090, 81] on html "Start Calls Pause Next Finish Paused AutoTab AutoTab 0 Company Information Info…" at bounding box center [545, 40] width 1091 height 81
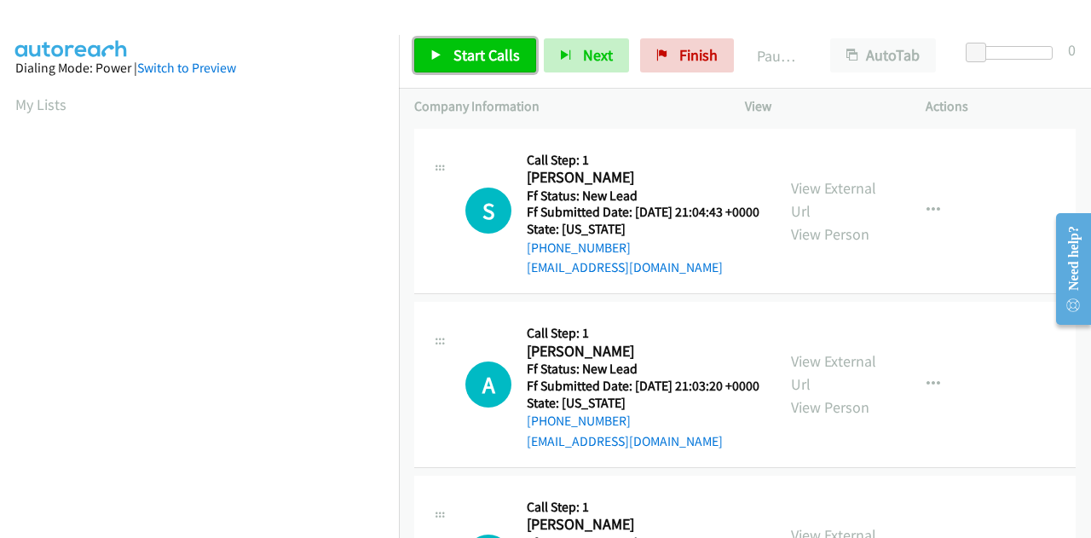
click at [462, 47] on span "Start Calls" at bounding box center [486, 55] width 66 height 20
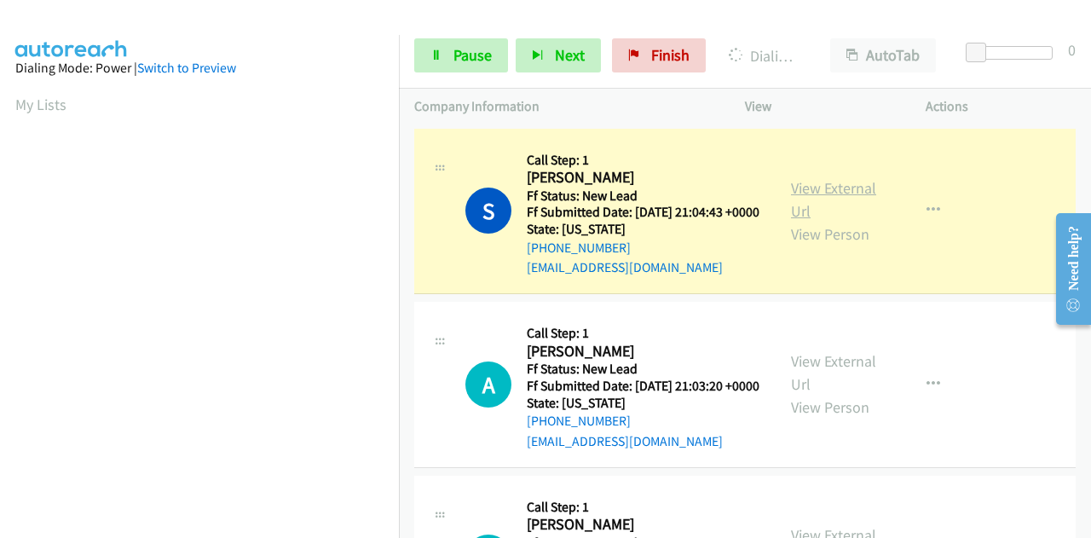
click at [842, 191] on link "View External Url" at bounding box center [833, 199] width 85 height 43
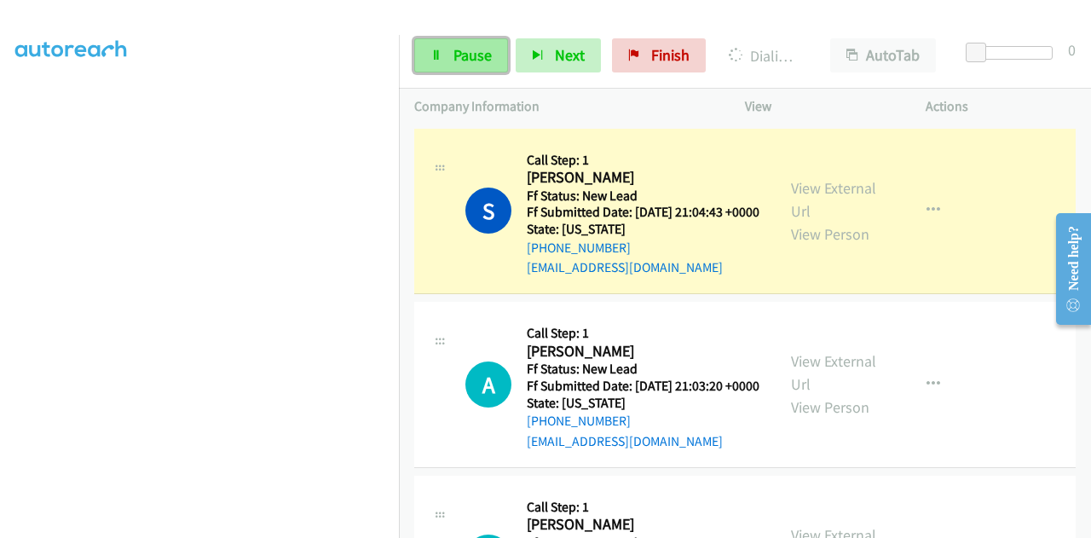
click at [458, 49] on span "Pause" at bounding box center [472, 55] width 38 height 20
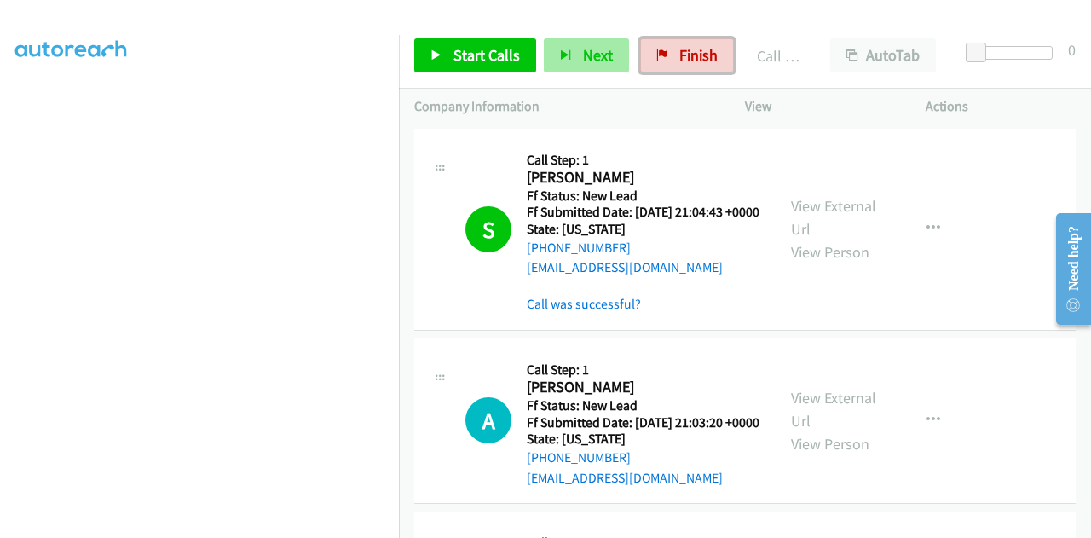
drag, startPoint x: 667, startPoint y: 62, endPoint x: 596, endPoint y: 66, distance: 70.8
click at [668, 61] on link "Finish" at bounding box center [687, 55] width 94 height 34
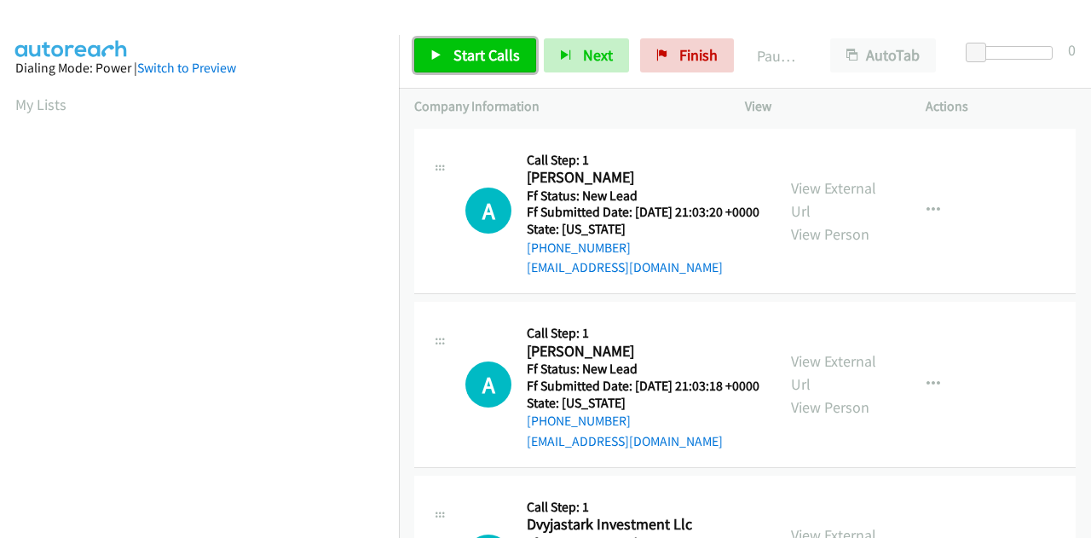
click at [479, 53] on span "Start Calls" at bounding box center [486, 55] width 66 height 20
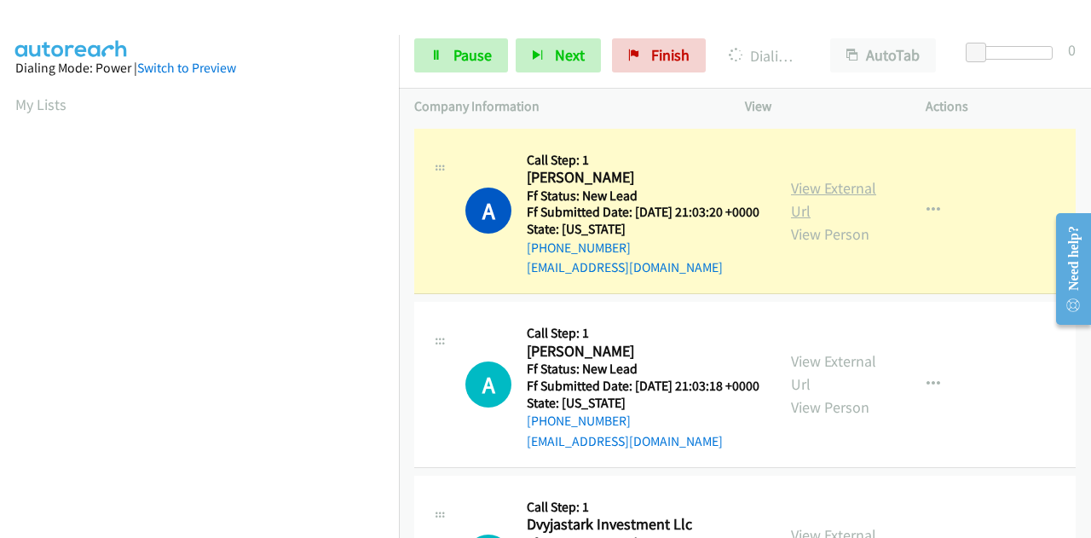
click at [799, 193] on link "View External Url" at bounding box center [833, 199] width 85 height 43
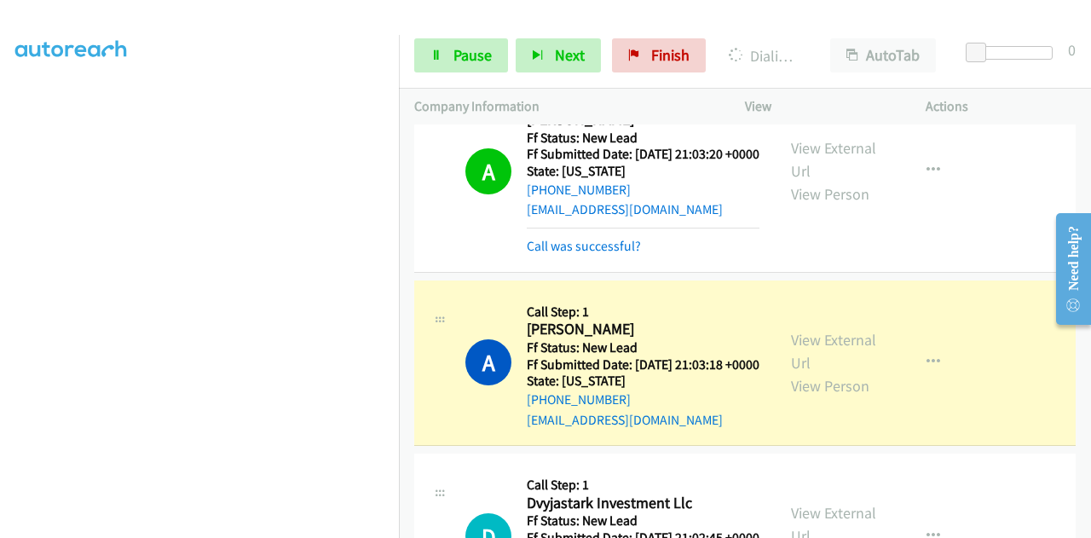
scroll to position [85, 0]
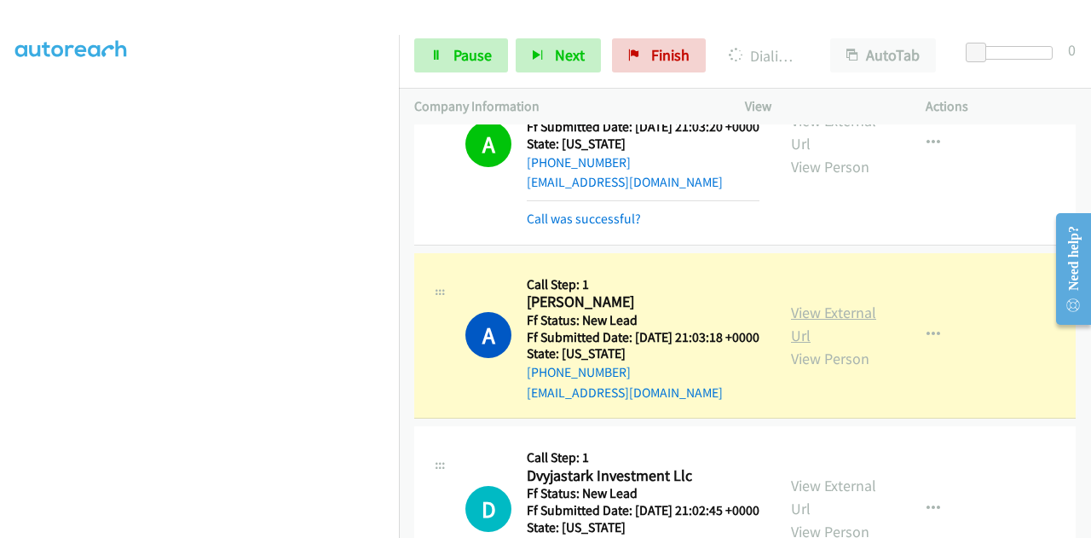
click at [815, 337] on link "View External Url" at bounding box center [833, 324] width 85 height 43
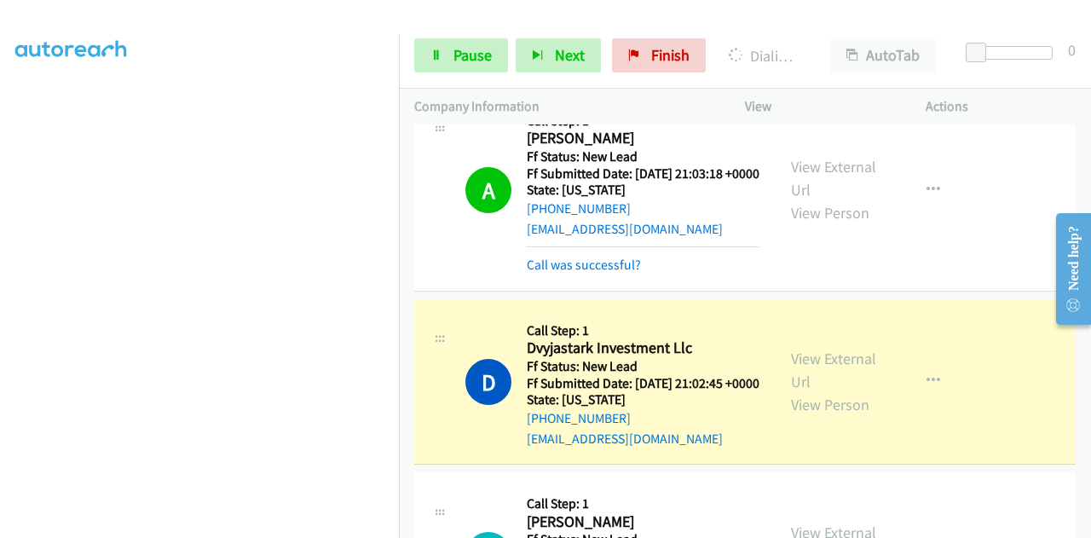
scroll to position [256, 0]
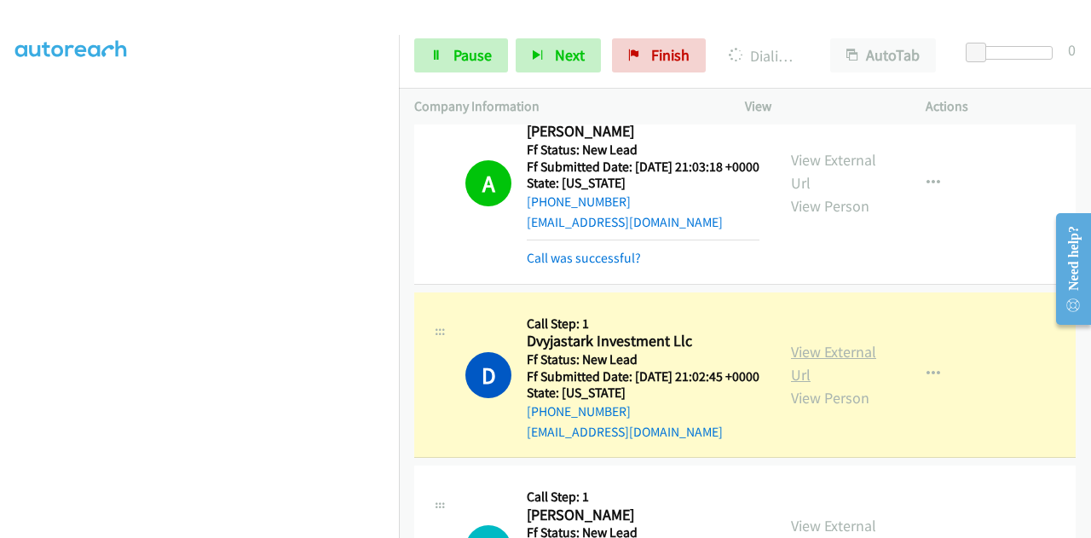
click at [806, 384] on link "View External Url" at bounding box center [833, 363] width 85 height 43
drag, startPoint x: 477, startPoint y: 46, endPoint x: 487, endPoint y: 42, distance: 11.1
click at [477, 45] on span "Pause" at bounding box center [472, 55] width 38 height 20
click at [470, 43] on link "Pause" at bounding box center [461, 55] width 94 height 34
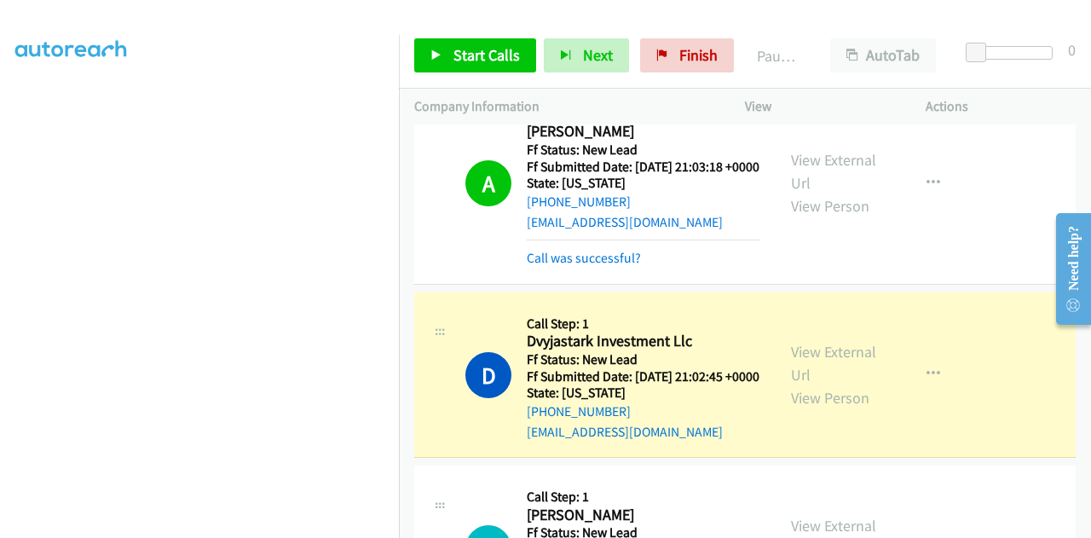
click at [452, 62] on div "Start Calls Pause Next Finish" at bounding box center [577, 55] width 327 height 34
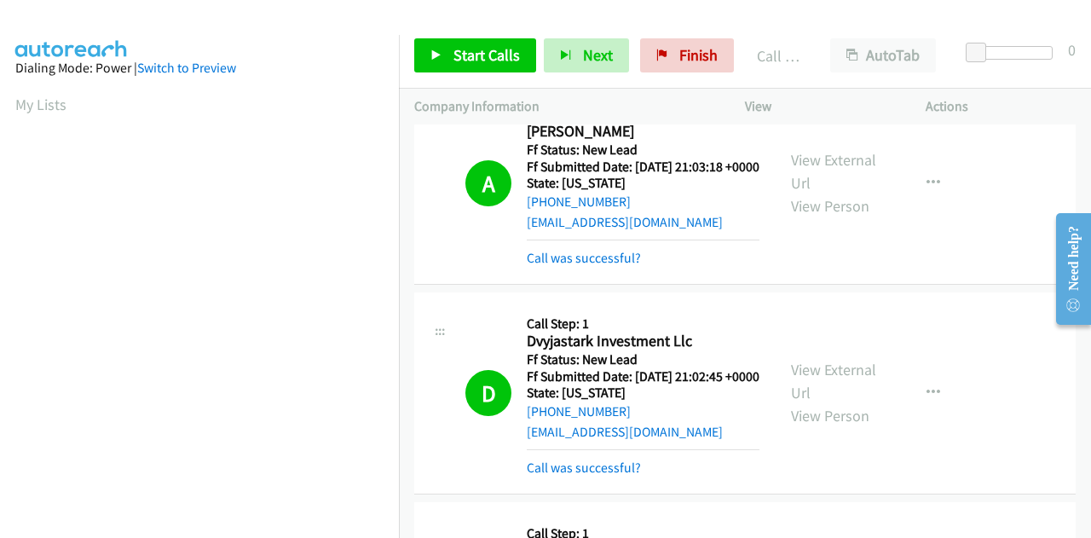
scroll to position [418, 0]
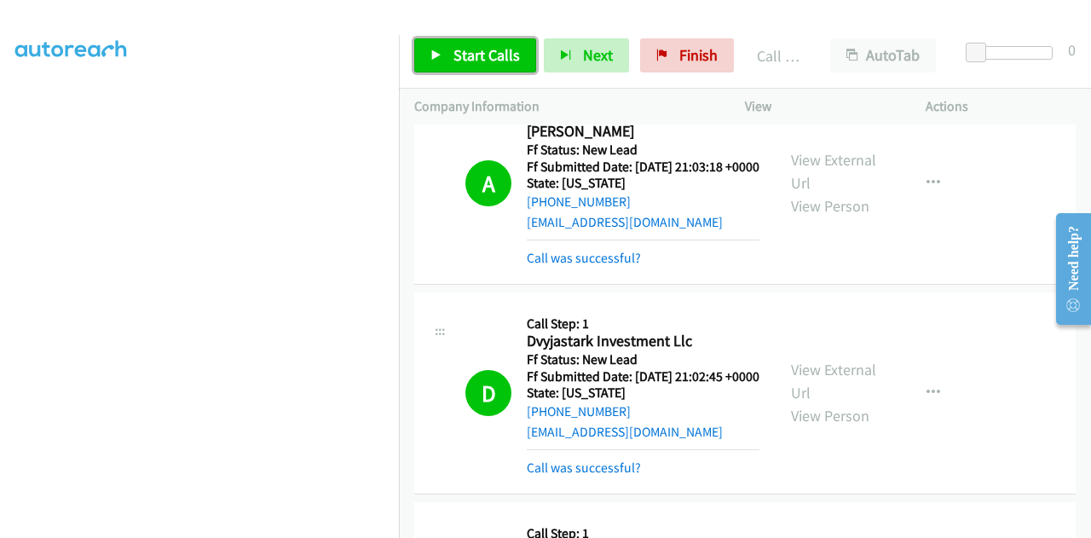
click at [448, 62] on link "Start Calls" at bounding box center [475, 55] width 122 height 34
click at [493, 52] on span "Start Calls" at bounding box center [486, 55] width 66 height 20
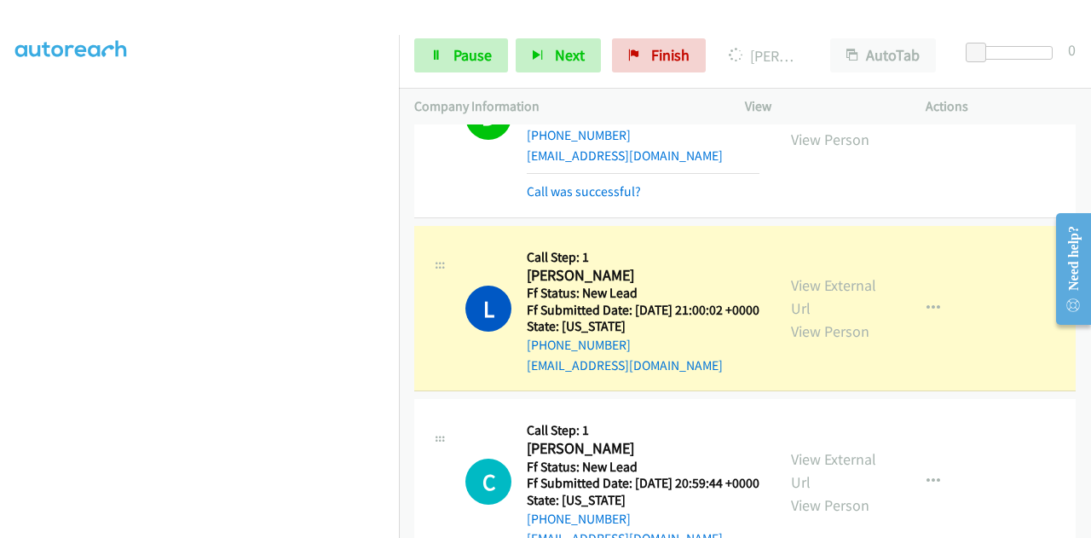
scroll to position [596, 0]
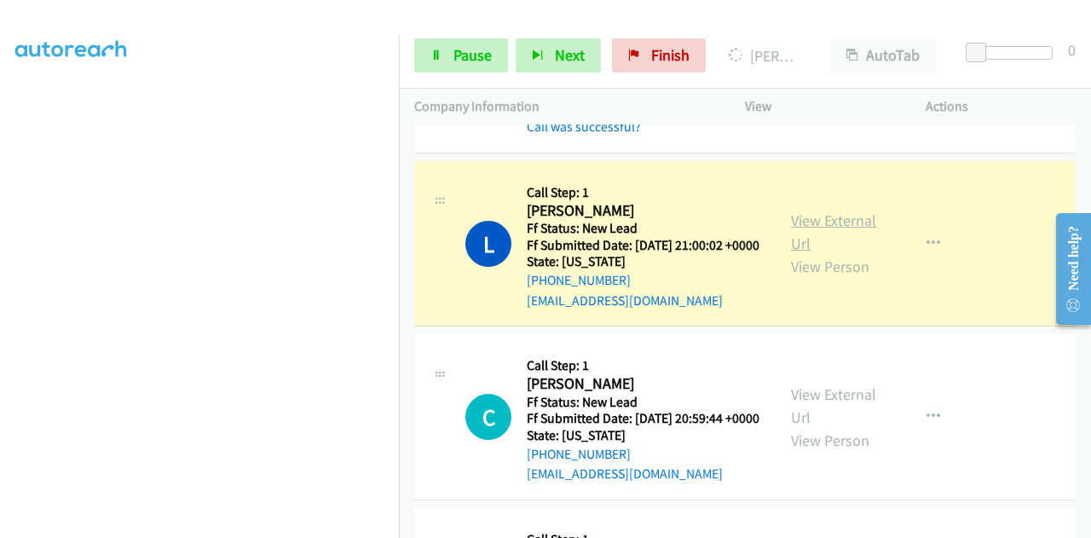
click at [850, 253] on link "View External Url" at bounding box center [833, 231] width 85 height 43
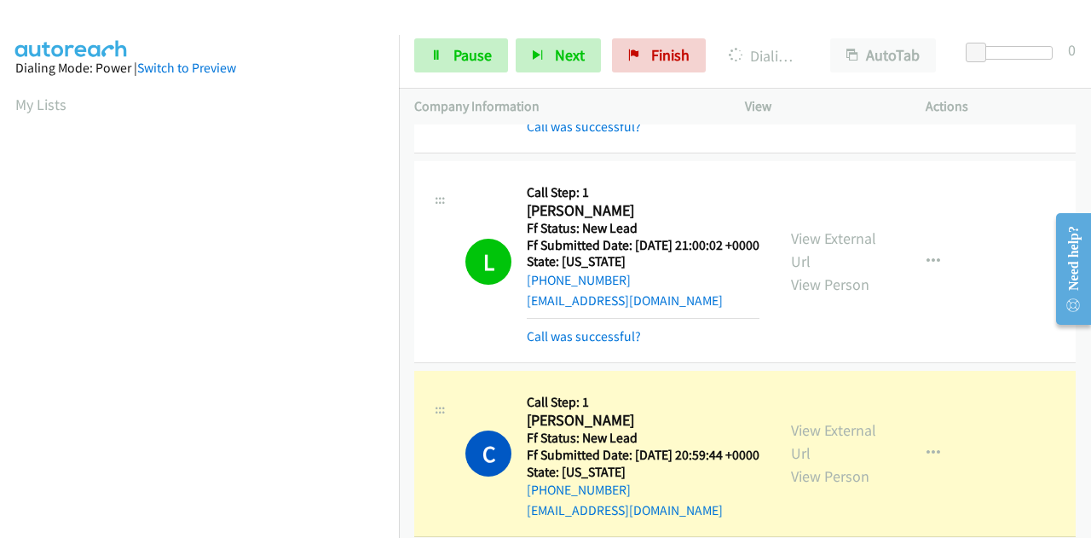
scroll to position [767, 0]
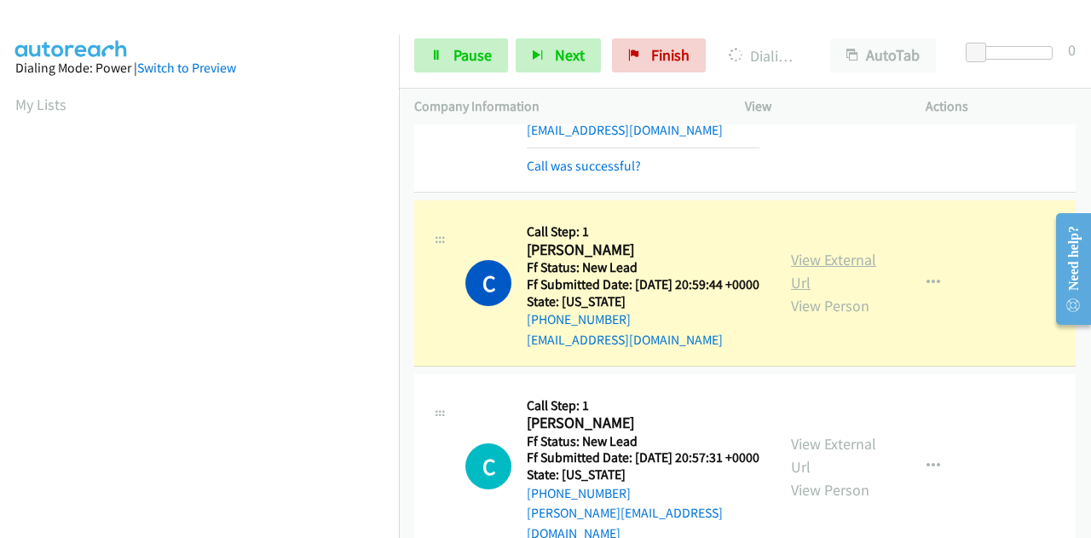
click at [823, 292] on link "View External Url" at bounding box center [833, 271] width 85 height 43
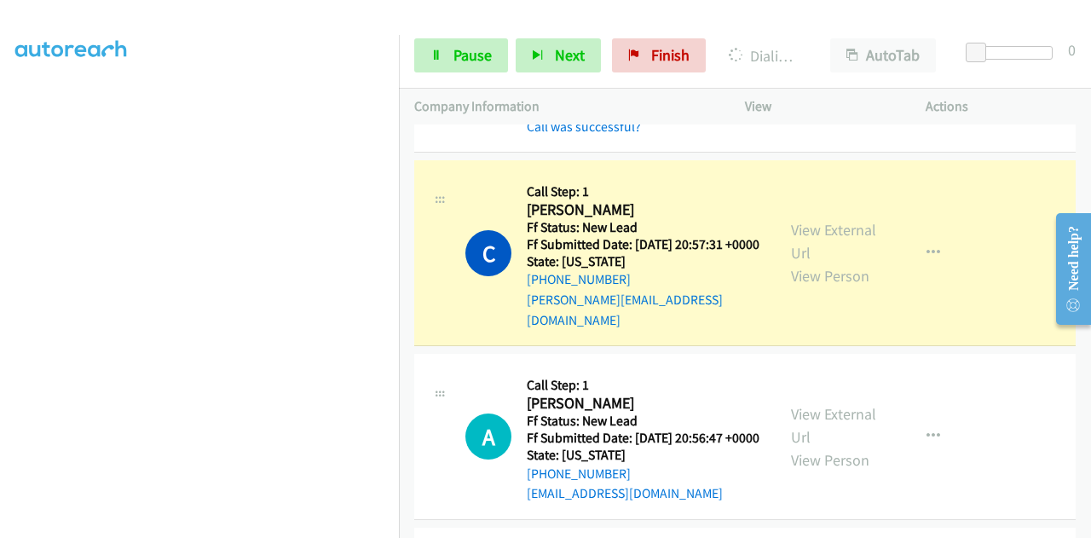
scroll to position [1023, 0]
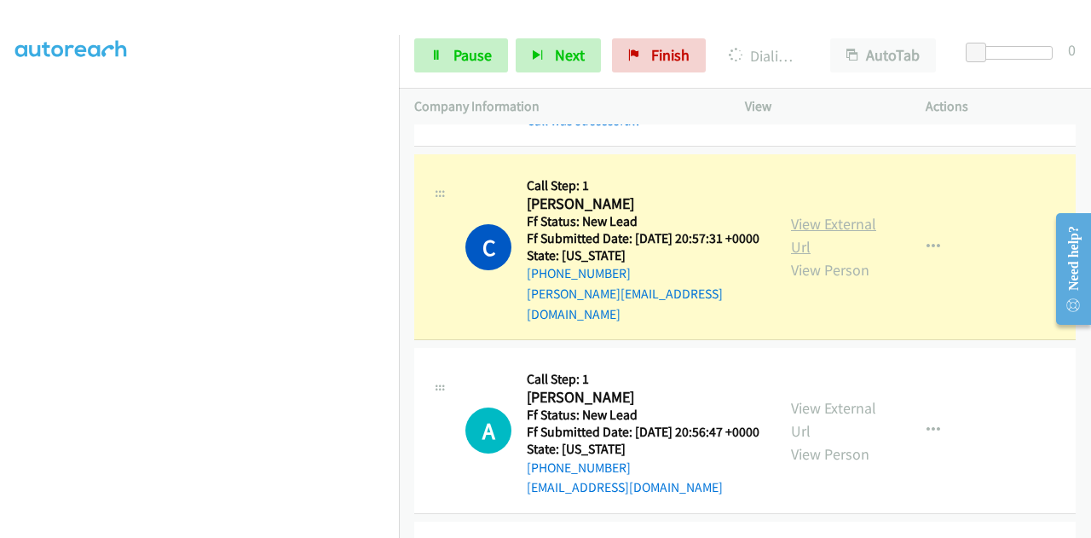
click at [836, 256] on link "View External Url" at bounding box center [833, 235] width 85 height 43
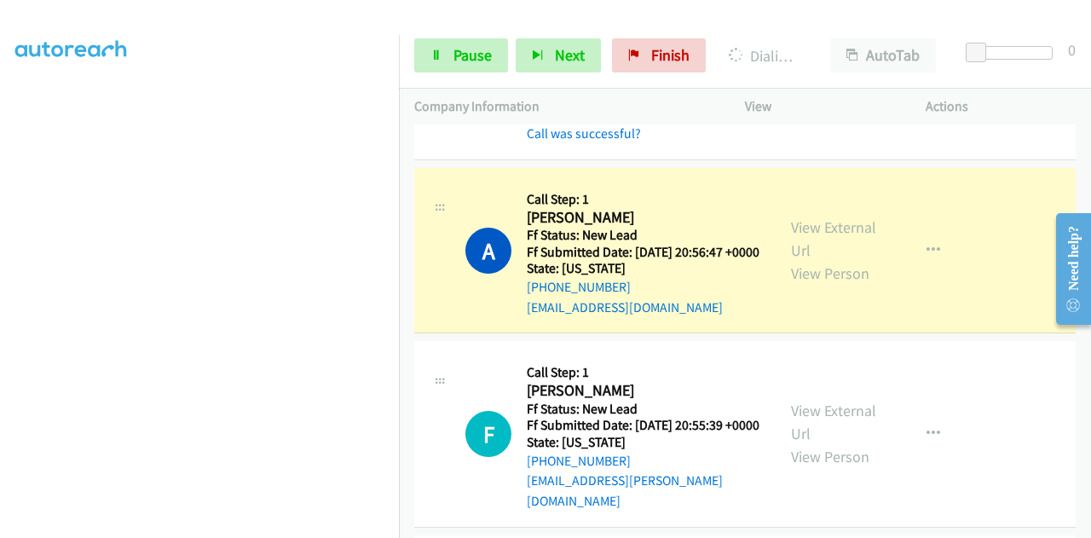
scroll to position [1278, 0]
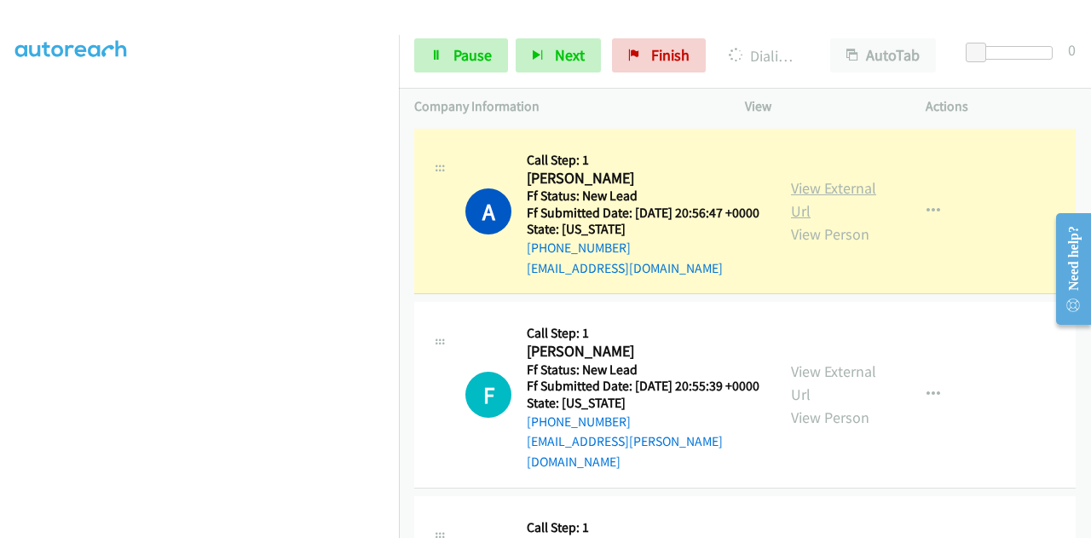
click at [792, 221] on link "View External Url" at bounding box center [833, 199] width 85 height 43
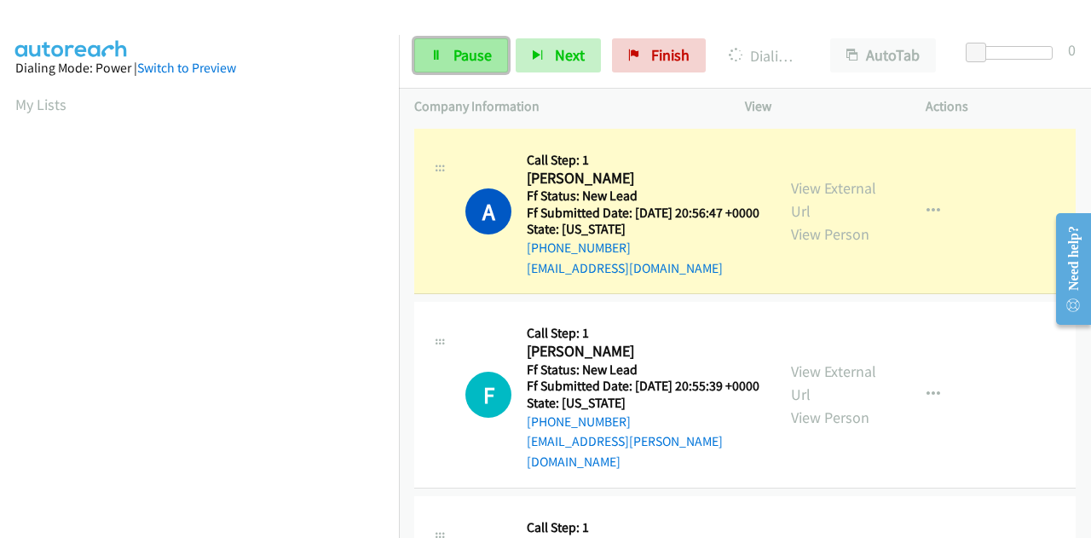
click at [450, 54] on link "Pause" at bounding box center [461, 55] width 94 height 34
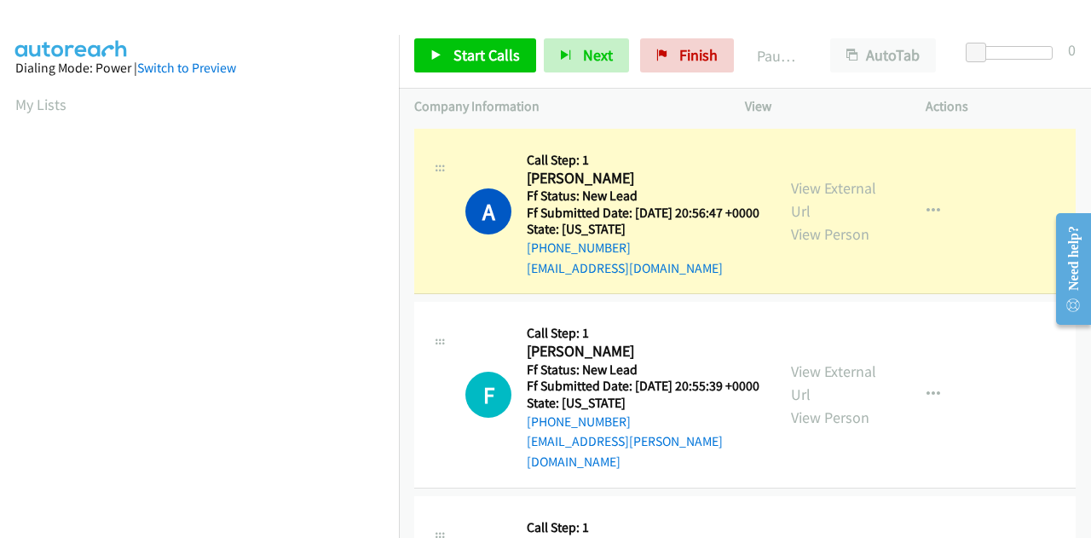
scroll to position [418, 0]
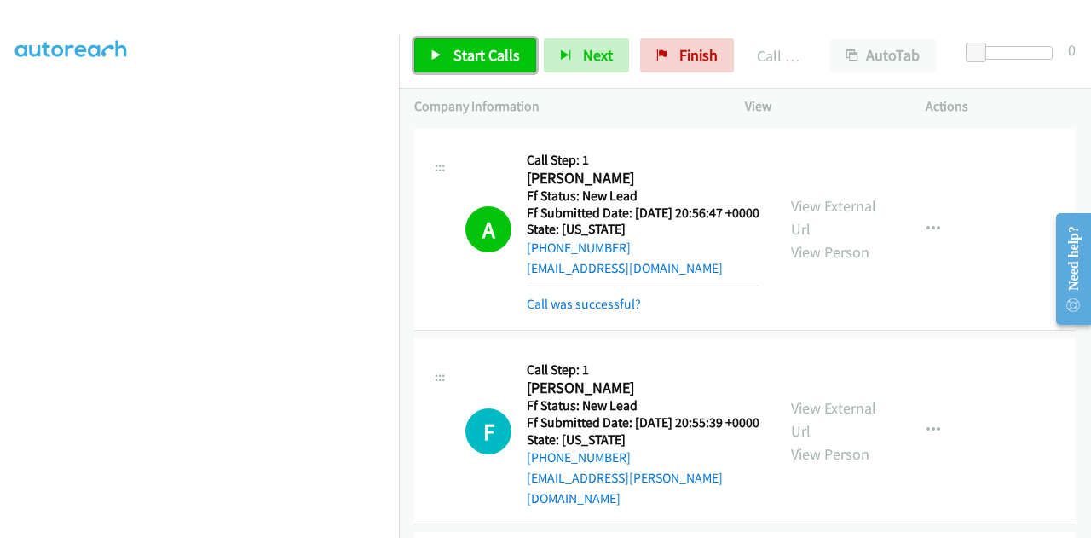
drag, startPoint x: 481, startPoint y: 57, endPoint x: 487, endPoint y: 49, distance: 9.7
click at [481, 57] on span "Start Calls" at bounding box center [486, 55] width 66 height 20
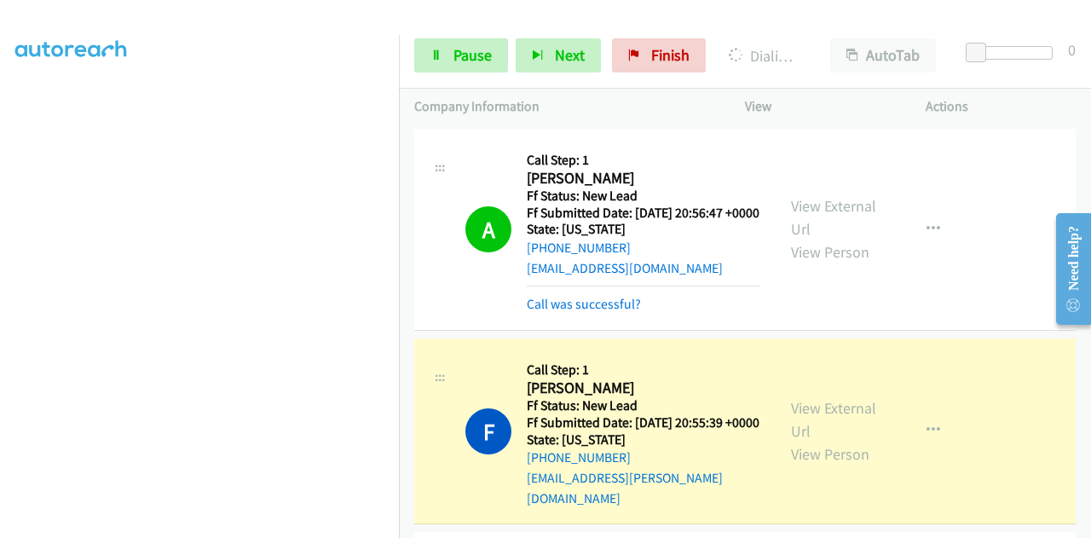
scroll to position [1534, 0]
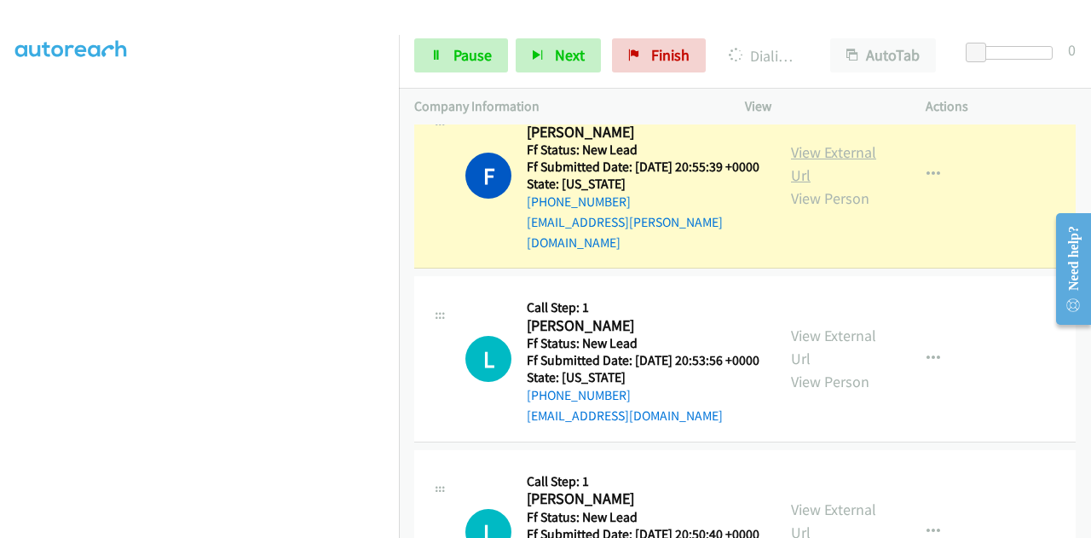
click at [840, 185] on link "View External Url" at bounding box center [833, 163] width 85 height 43
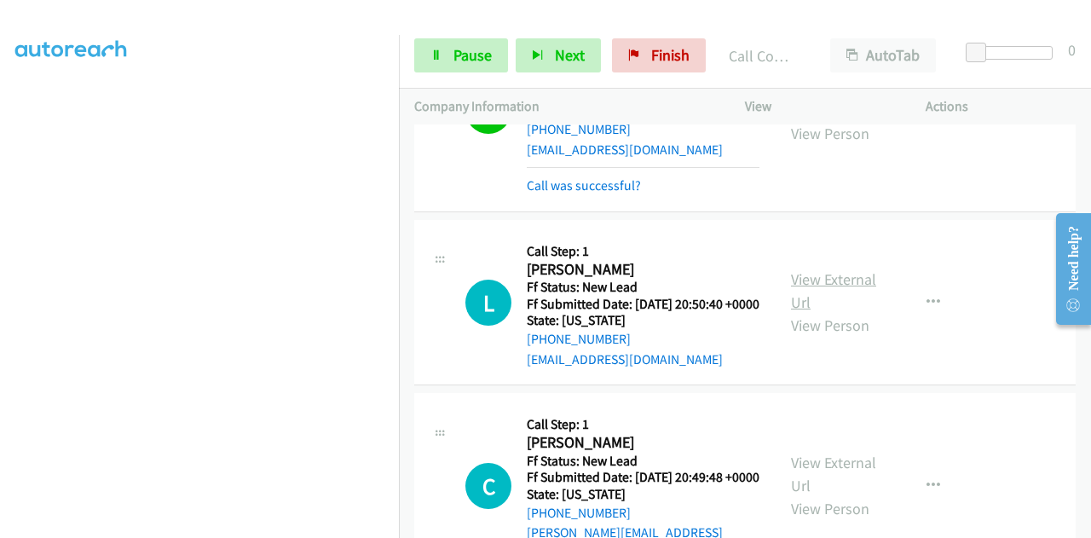
scroll to position [1875, 0]
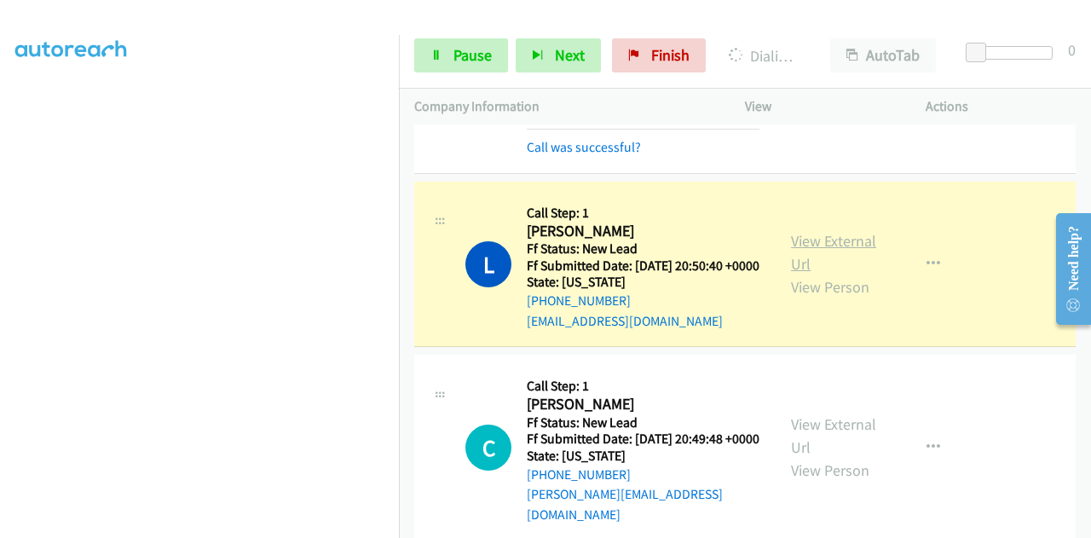
click at [796, 274] on link "View External Url" at bounding box center [833, 252] width 85 height 43
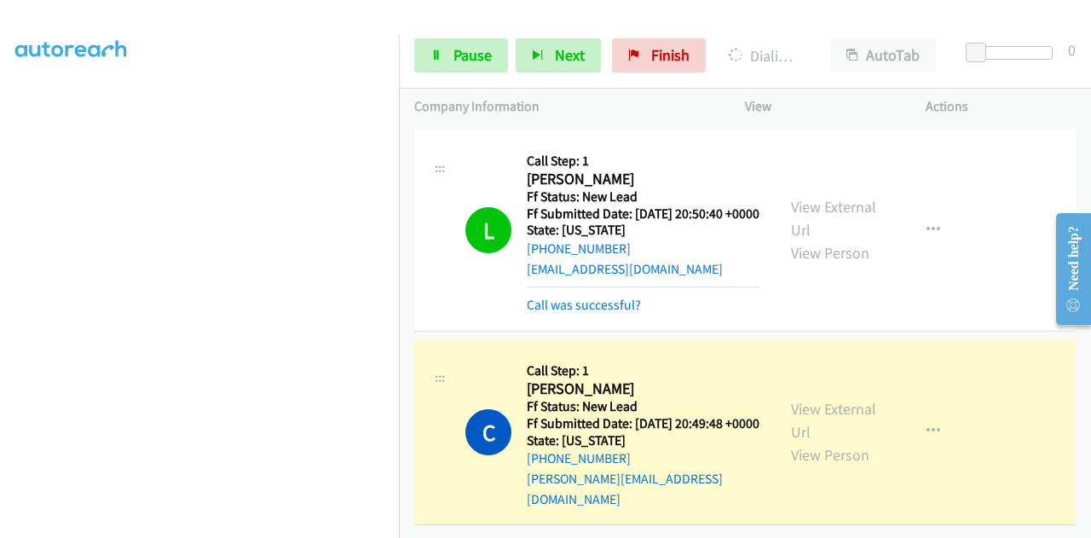
scroll to position [2057, 0]
click at [821, 400] on link "View External Url" at bounding box center [833, 420] width 85 height 43
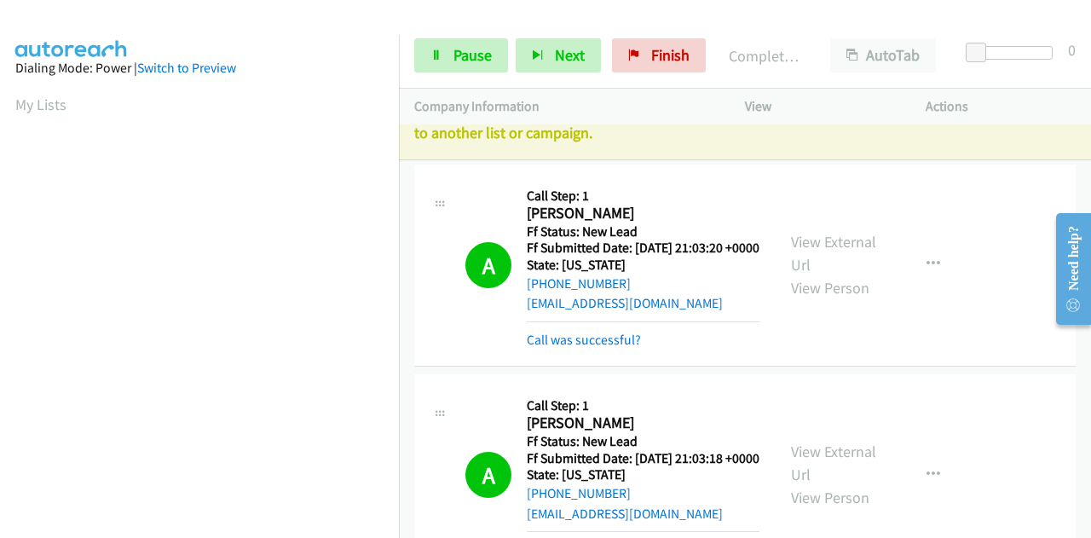
scroll to position [0, 0]
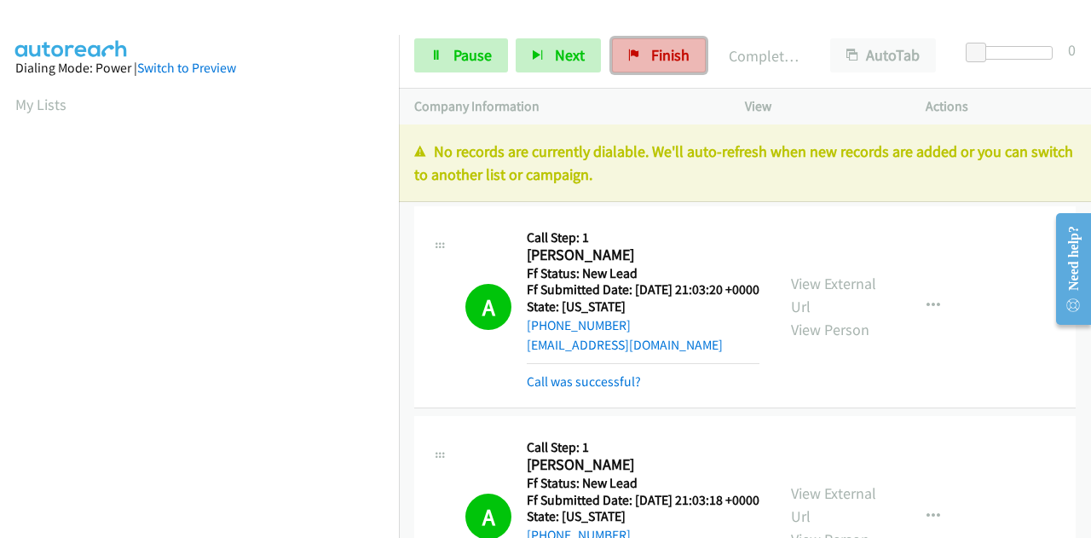
drag, startPoint x: 637, startPoint y: 41, endPoint x: 602, endPoint y: 393, distance: 353.7
click at [637, 42] on link "Finish" at bounding box center [659, 55] width 94 height 34
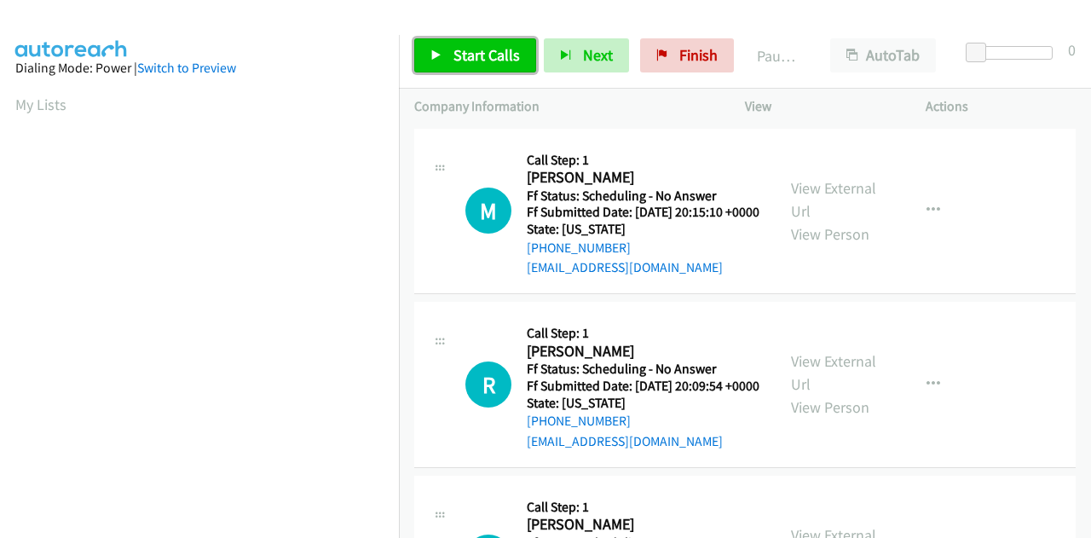
click at [455, 60] on span "Start Calls" at bounding box center [486, 55] width 66 height 20
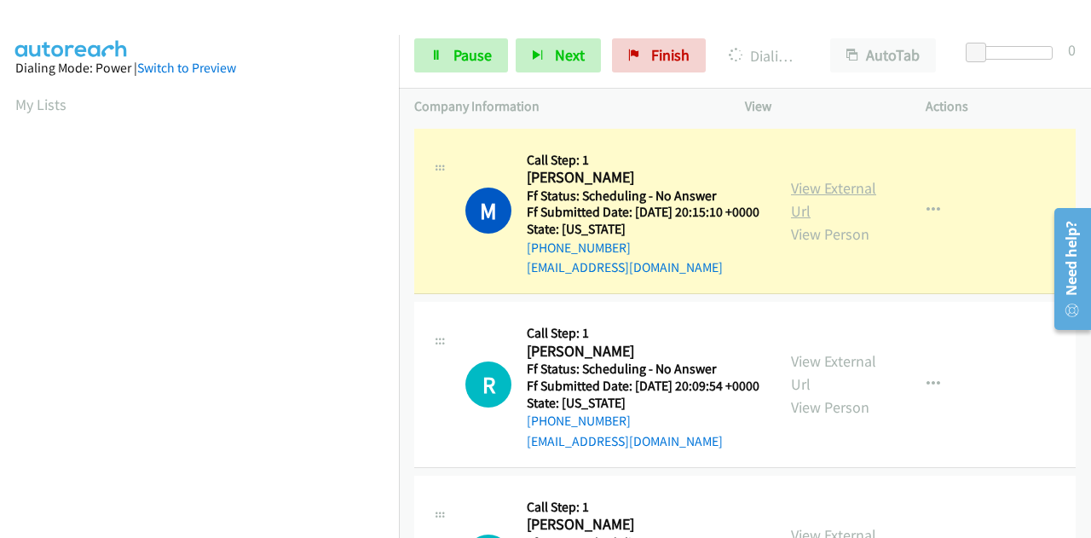
scroll to position [418, 0]
click at [792, 192] on link "View External Url" at bounding box center [833, 199] width 85 height 43
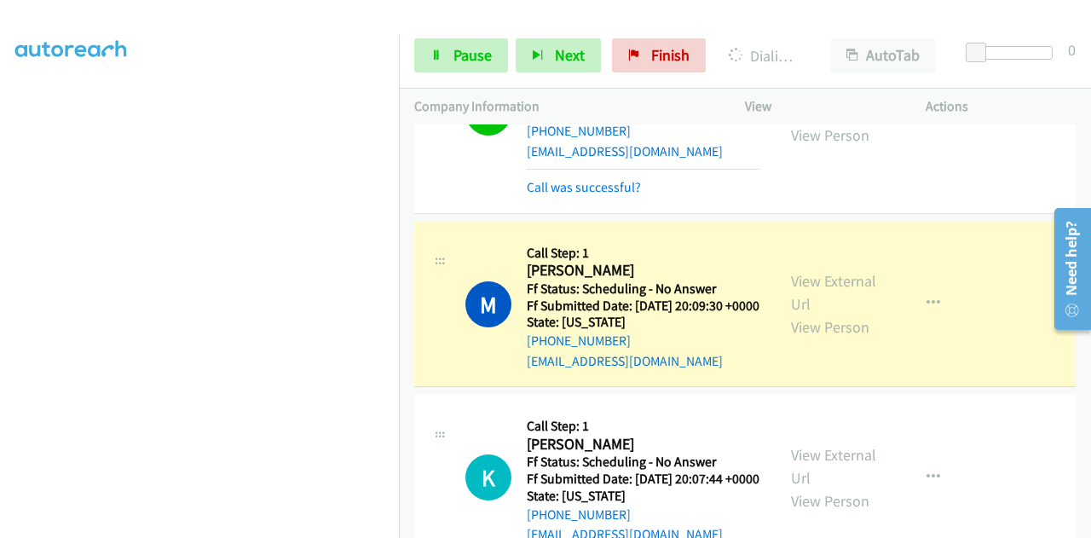
scroll to position [426, 0]
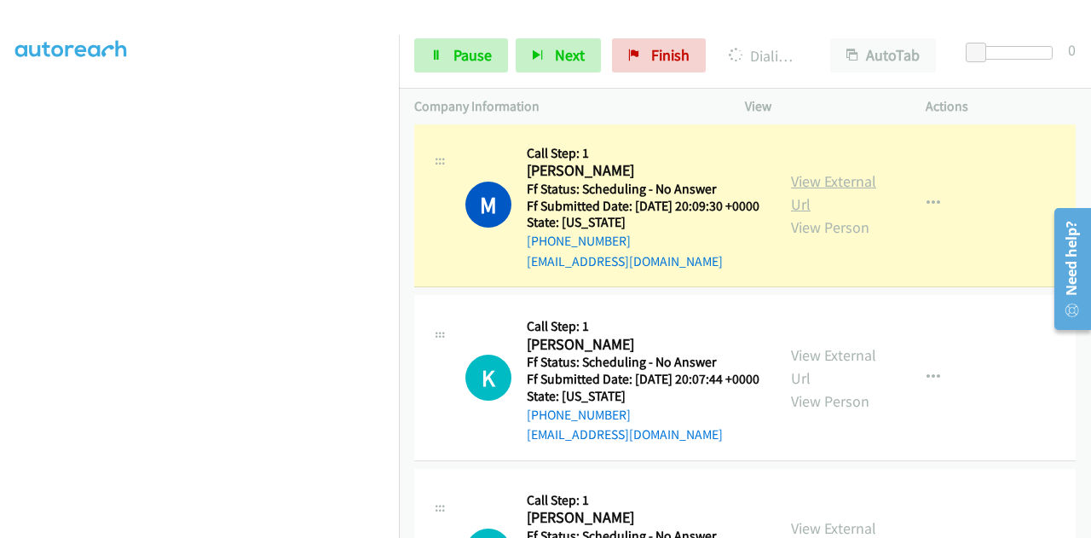
click at [830, 214] on link "View External Url" at bounding box center [833, 192] width 85 height 43
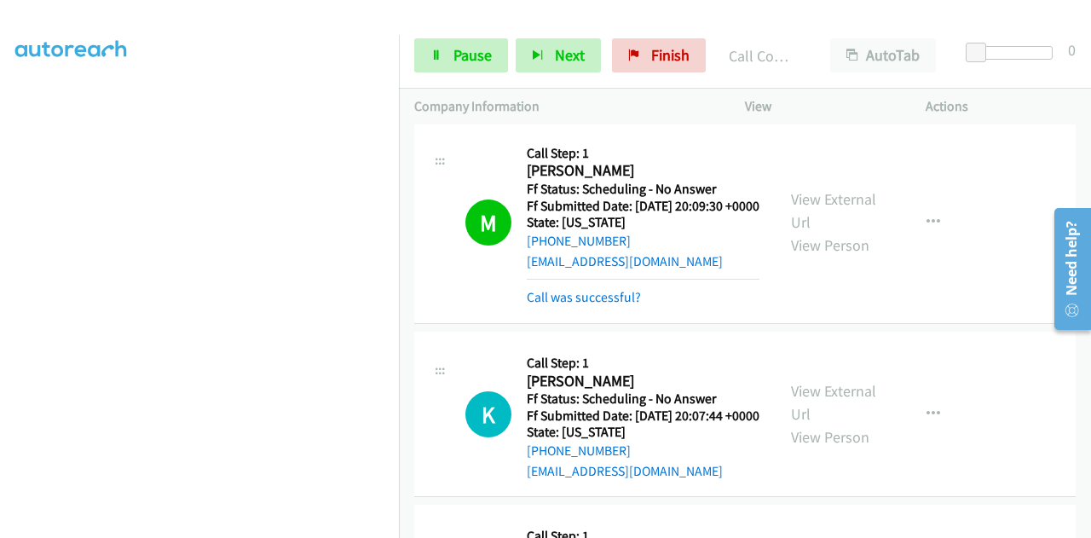
scroll to position [0, 0]
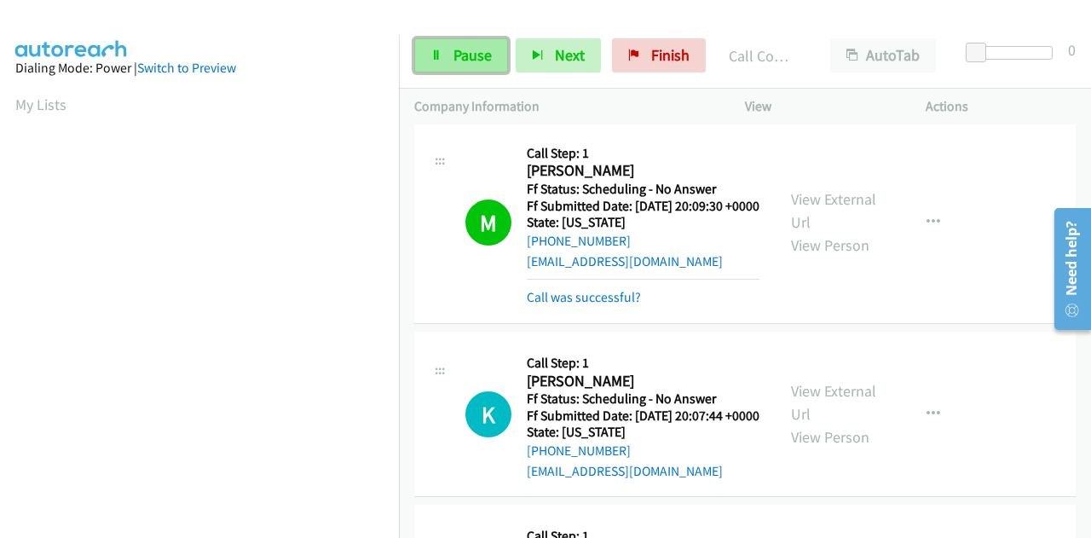
click at [464, 58] on span "Pause" at bounding box center [472, 55] width 38 height 20
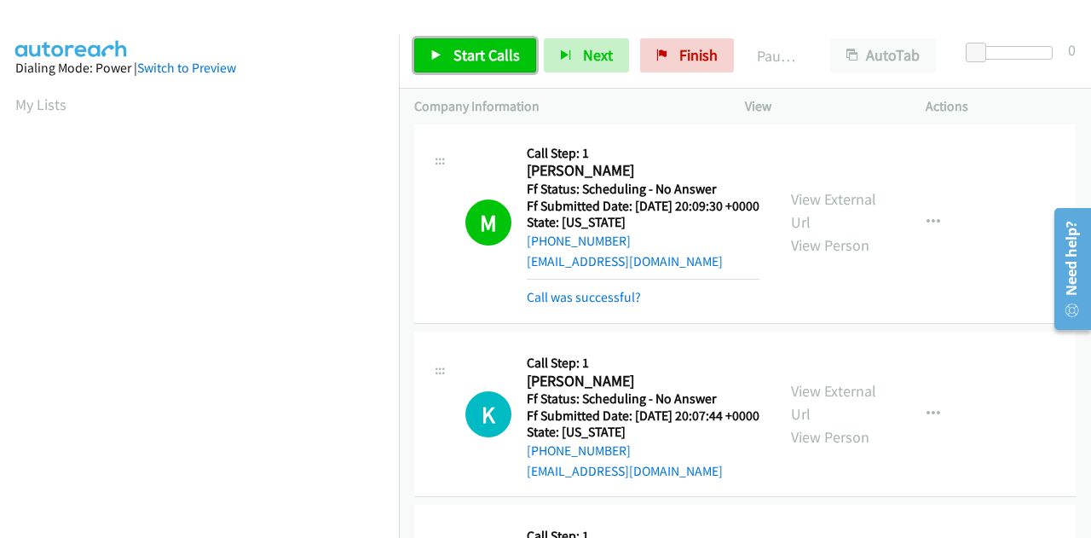
click at [463, 57] on span "Start Calls" at bounding box center [486, 55] width 66 height 20
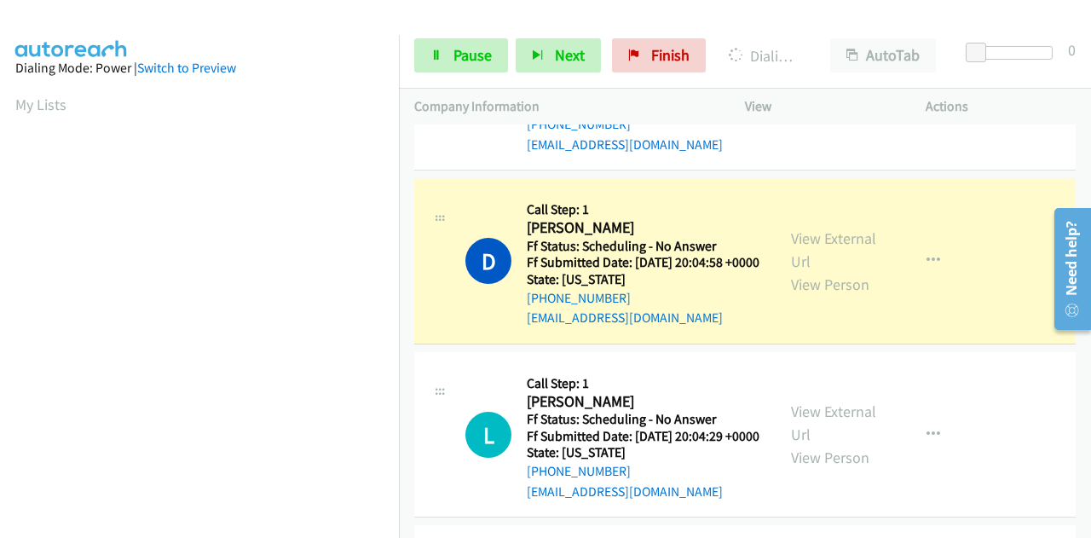
scroll to position [852, 0]
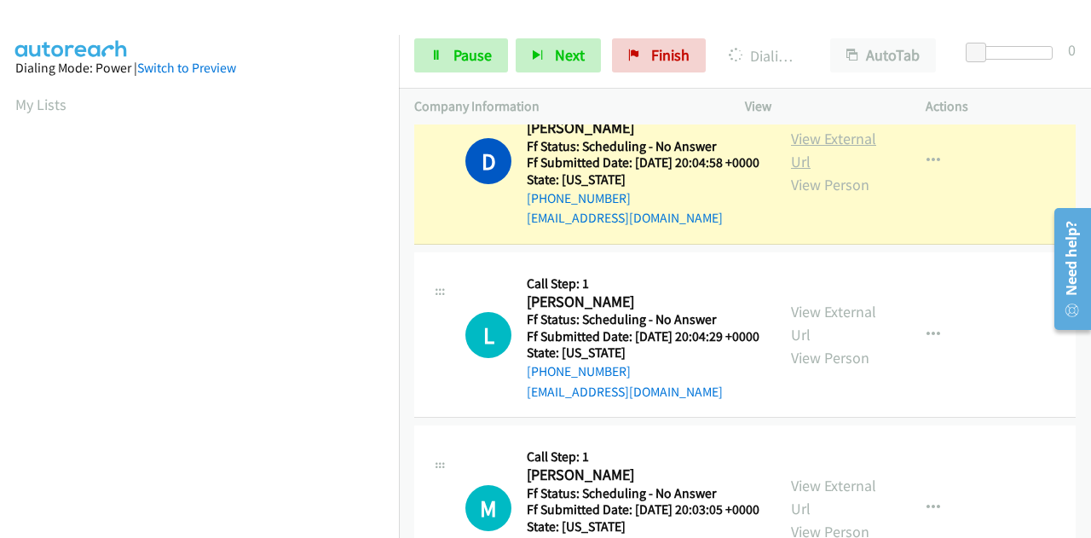
click at [850, 171] on link "View External Url" at bounding box center [833, 150] width 85 height 43
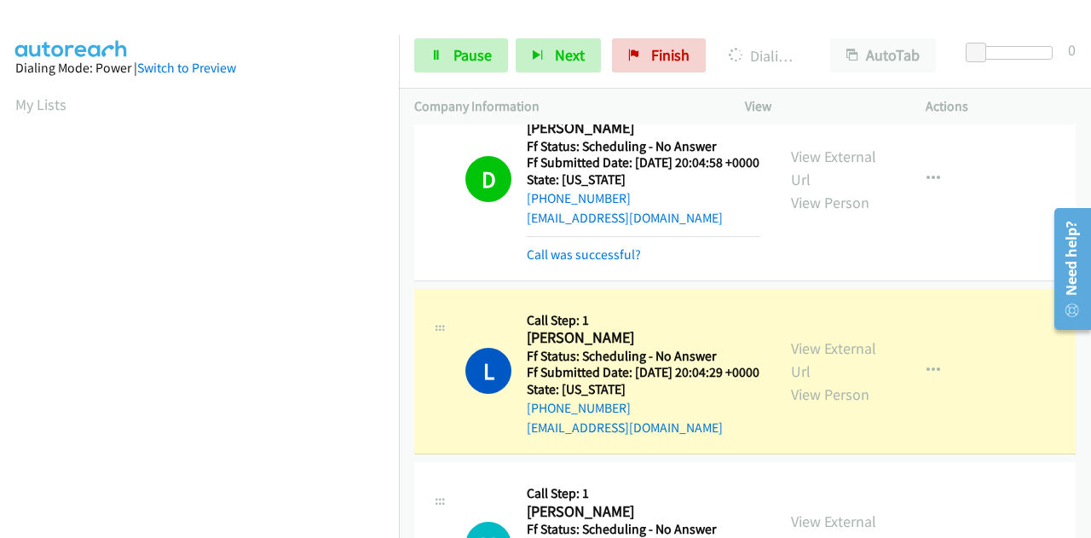
scroll to position [418, 0]
click at [807, 381] on link "View External Url" at bounding box center [833, 359] width 85 height 43
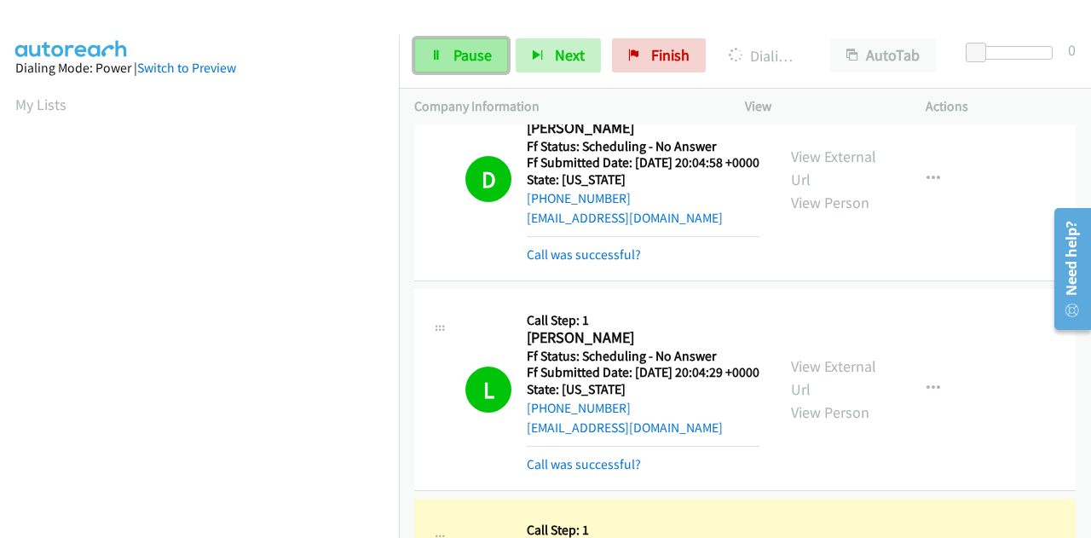
click at [474, 54] on span "Pause" at bounding box center [472, 55] width 38 height 20
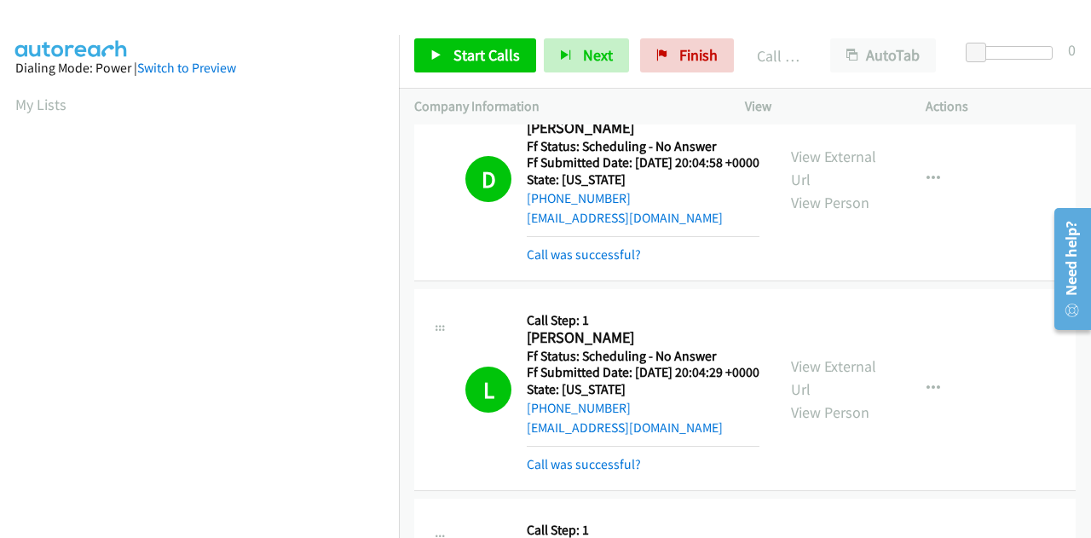
scroll to position [418, 0]
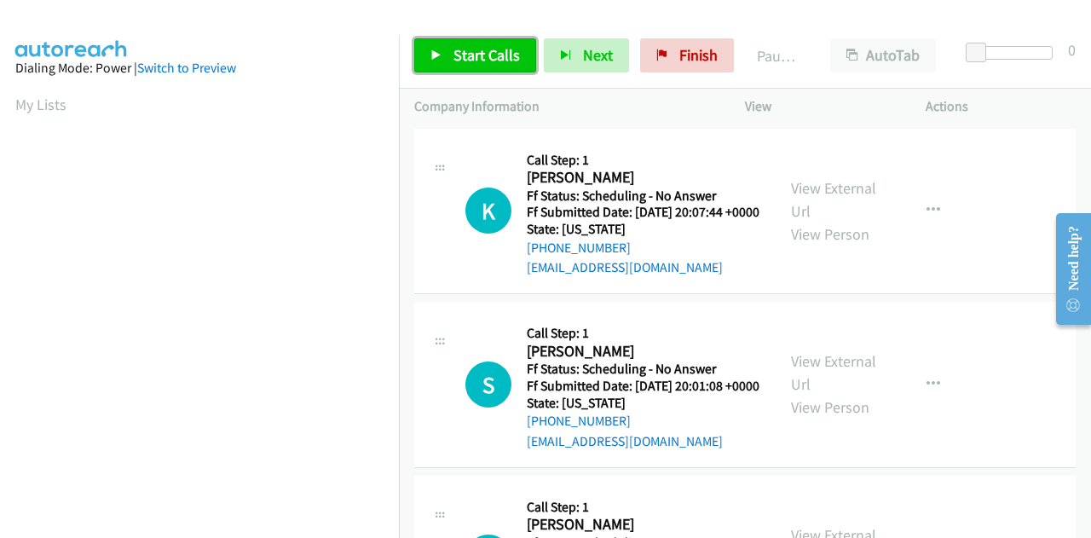
click at [472, 59] on span "Start Calls" at bounding box center [486, 55] width 66 height 20
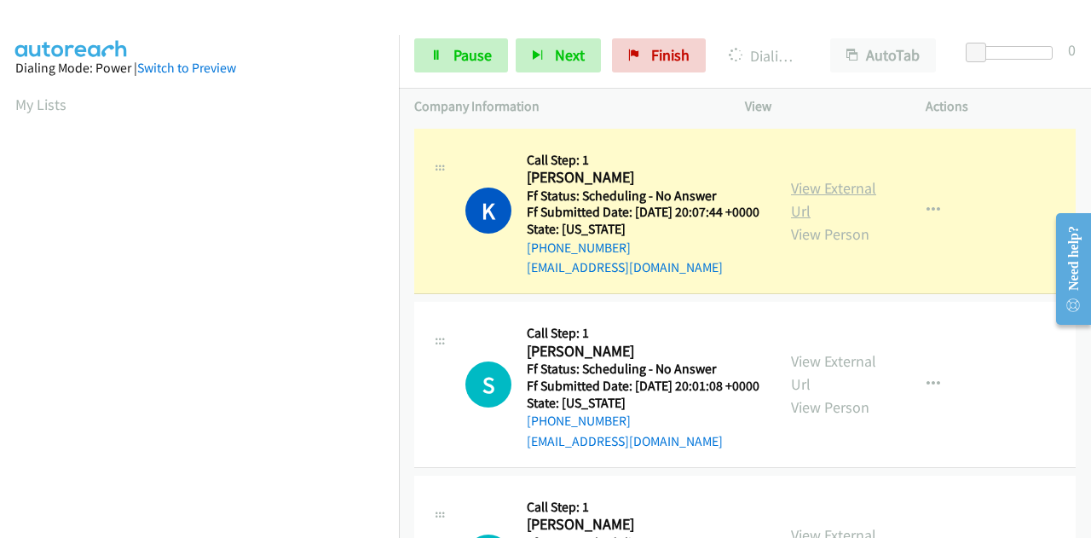
click at [810, 192] on link "View External Url" at bounding box center [833, 199] width 85 height 43
click at [453, 45] on span "Pause" at bounding box center [472, 55] width 38 height 20
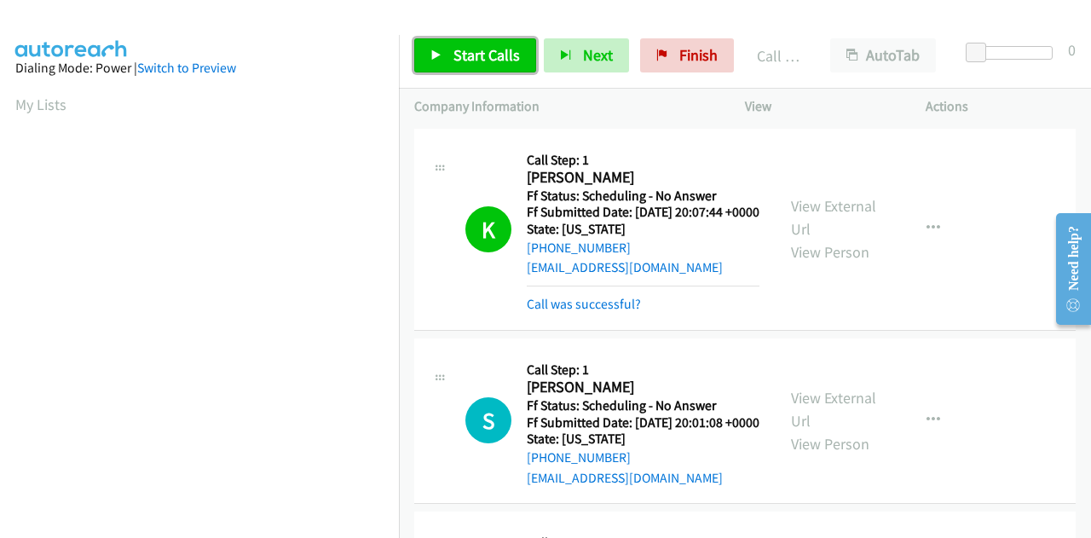
click at [459, 55] on span "Start Calls" at bounding box center [486, 55] width 66 height 20
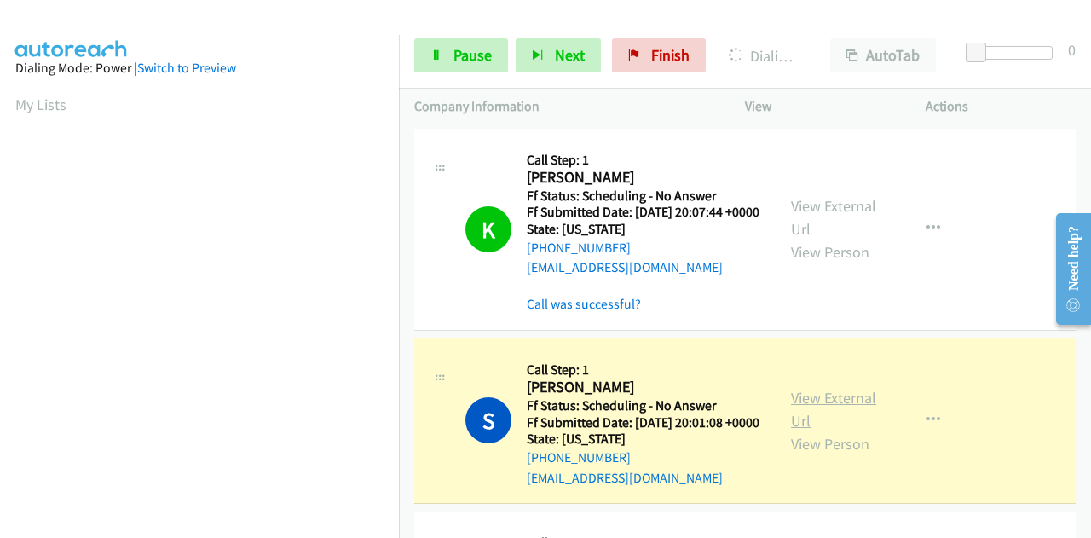
click at [806, 424] on link "View External Url" at bounding box center [833, 409] width 85 height 43
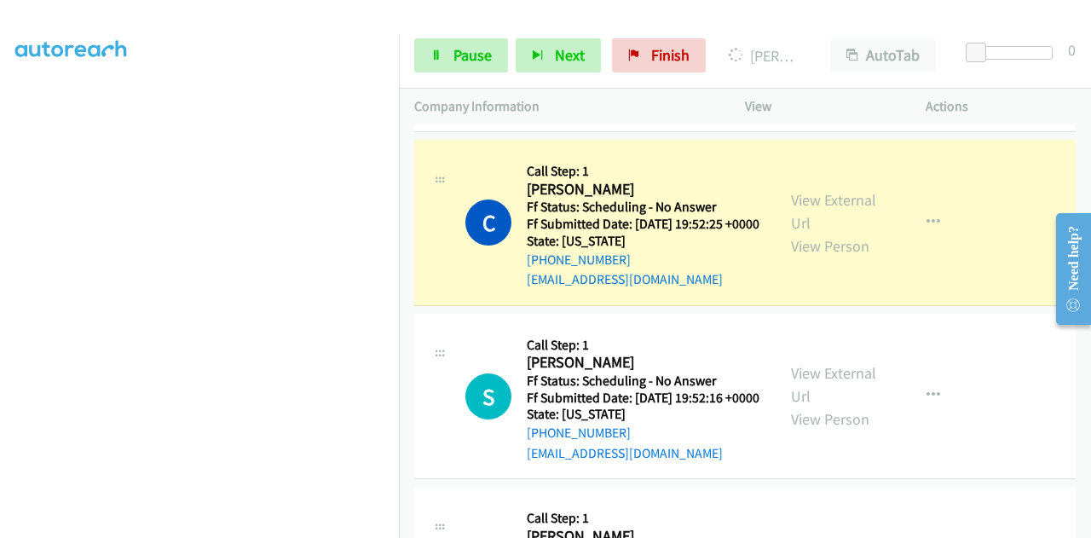
scroll to position [596, 0]
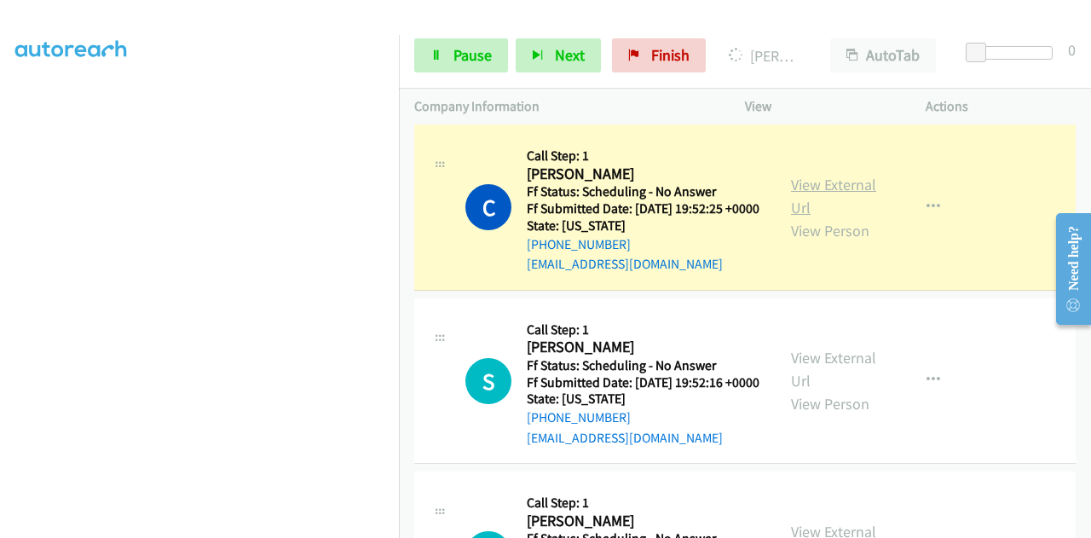
click at [847, 217] on link "View External Url" at bounding box center [833, 196] width 85 height 43
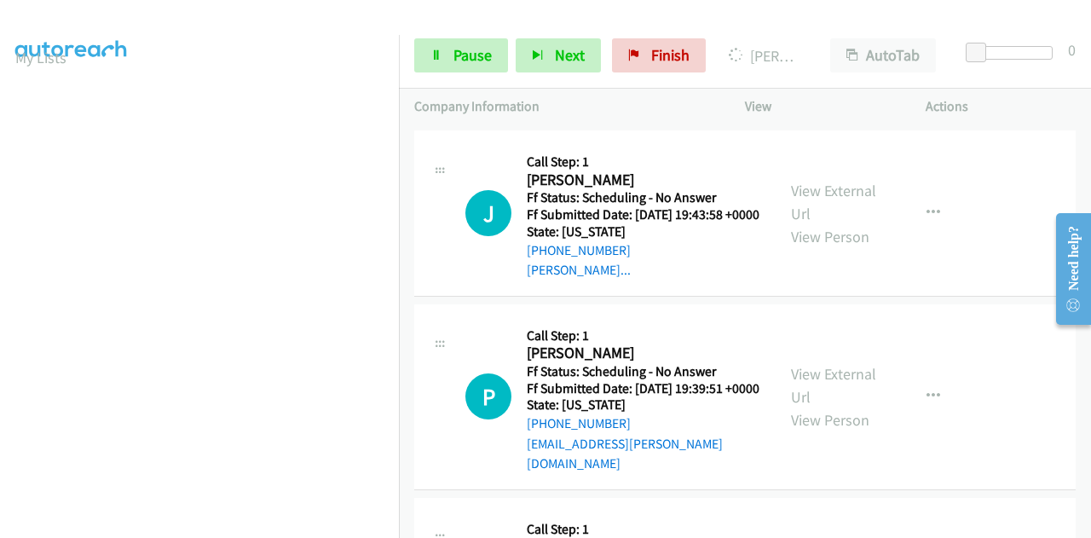
scroll to position [0, 0]
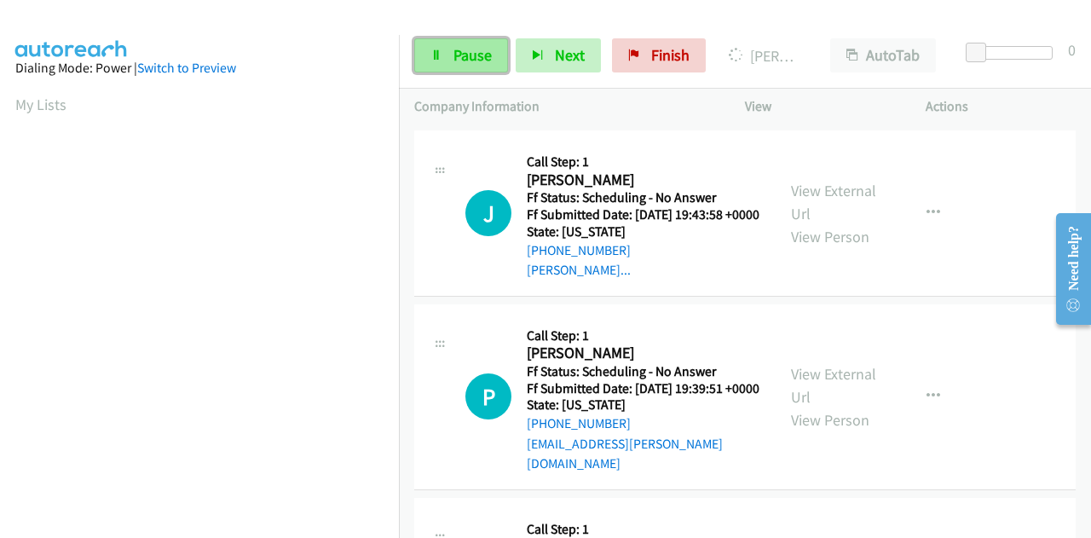
click at [441, 59] on link "Pause" at bounding box center [461, 55] width 94 height 34
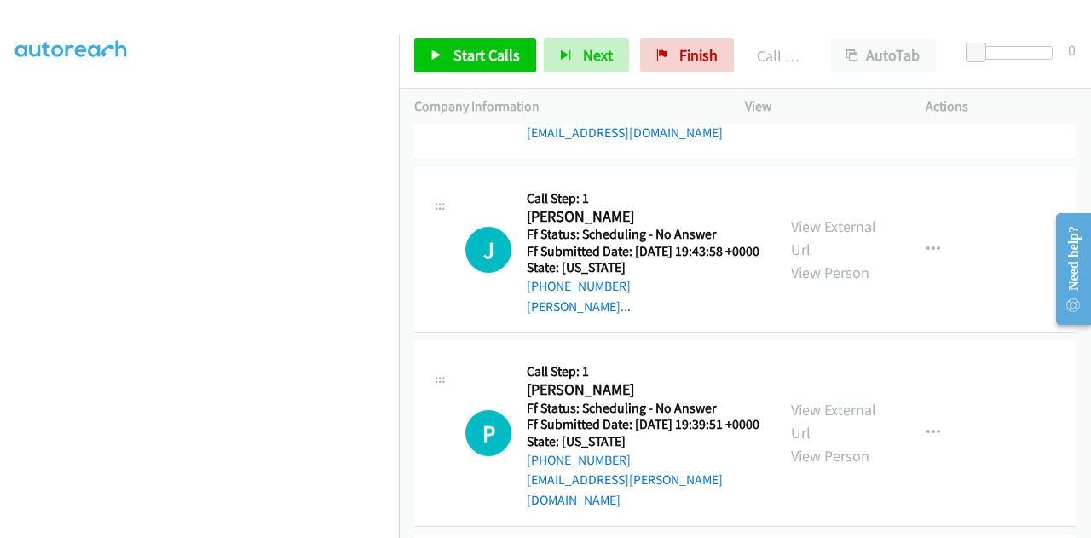
scroll to position [973, 0]
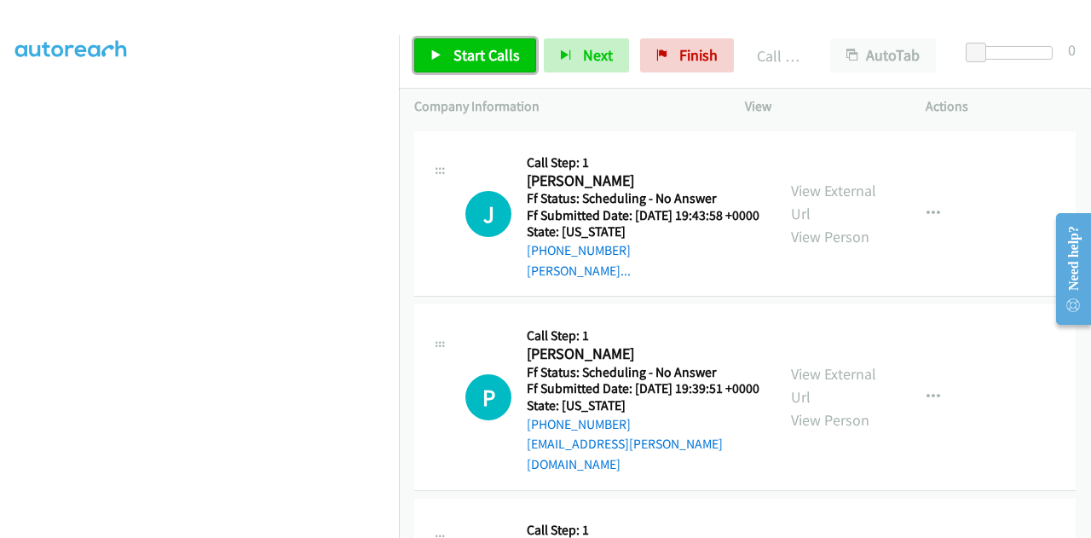
drag, startPoint x: 516, startPoint y: 47, endPoint x: 507, endPoint y: 38, distance: 12.7
click at [516, 47] on span "Start Calls" at bounding box center [486, 55] width 66 height 20
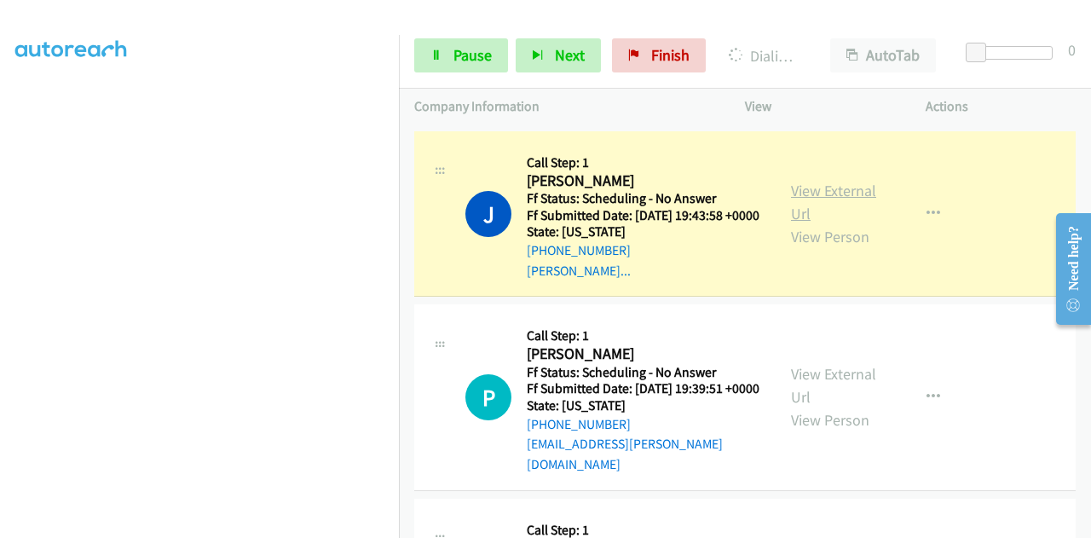
click at [799, 223] on link "View External Url" at bounding box center [833, 202] width 85 height 43
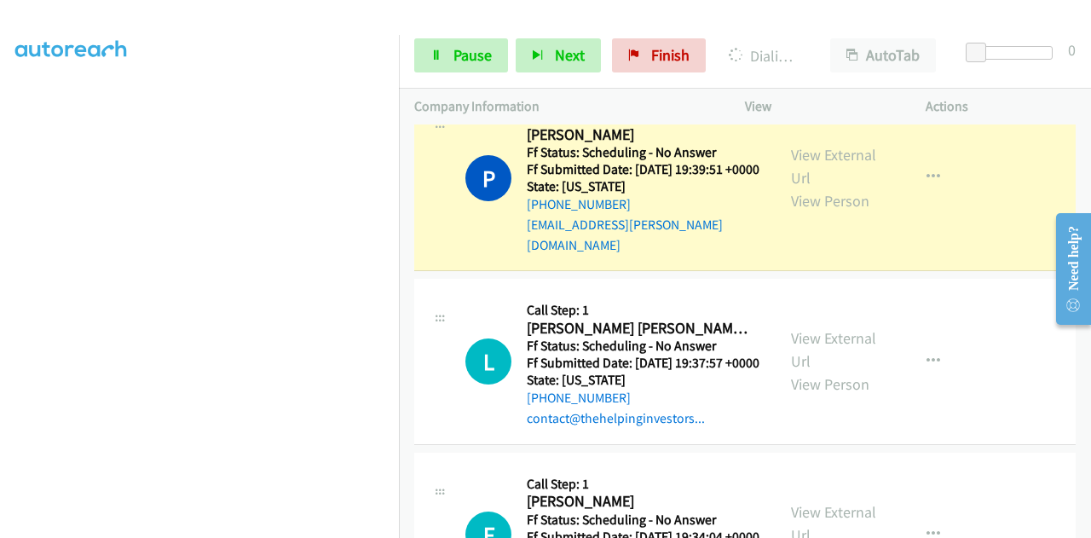
scroll to position [0, 0]
click at [808, 187] on link "View External Url" at bounding box center [833, 166] width 85 height 43
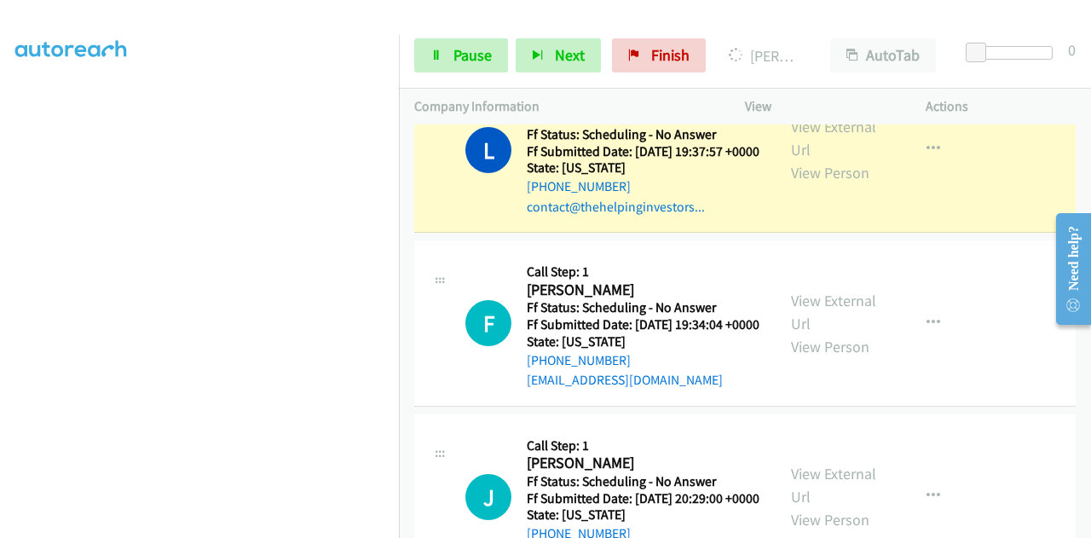
scroll to position [1484, 0]
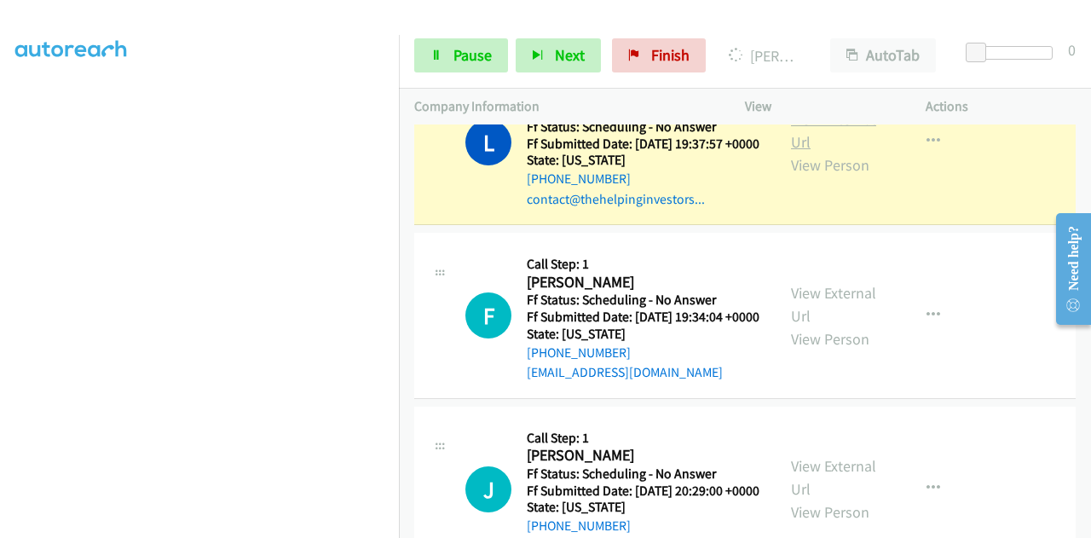
click at [811, 152] on link "View External Url" at bounding box center [833, 130] width 85 height 43
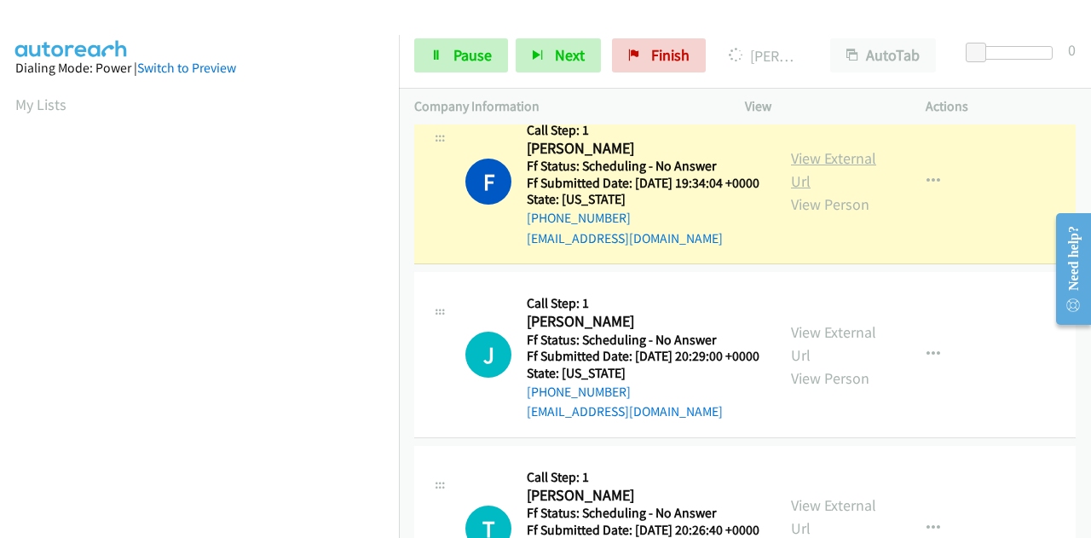
scroll to position [418, 0]
click at [815, 191] on link "View External Url" at bounding box center [833, 169] width 85 height 43
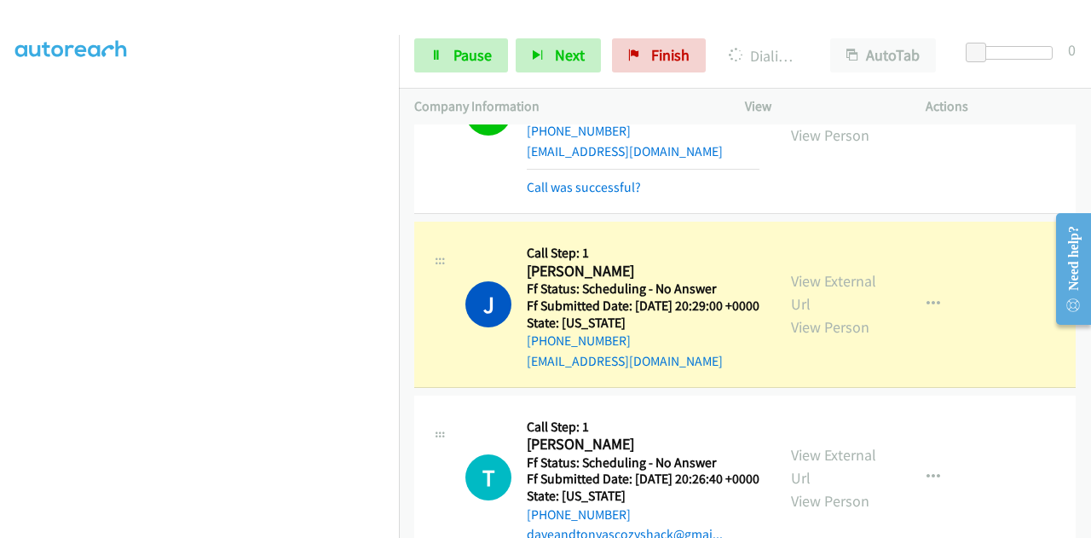
scroll to position [1825, 0]
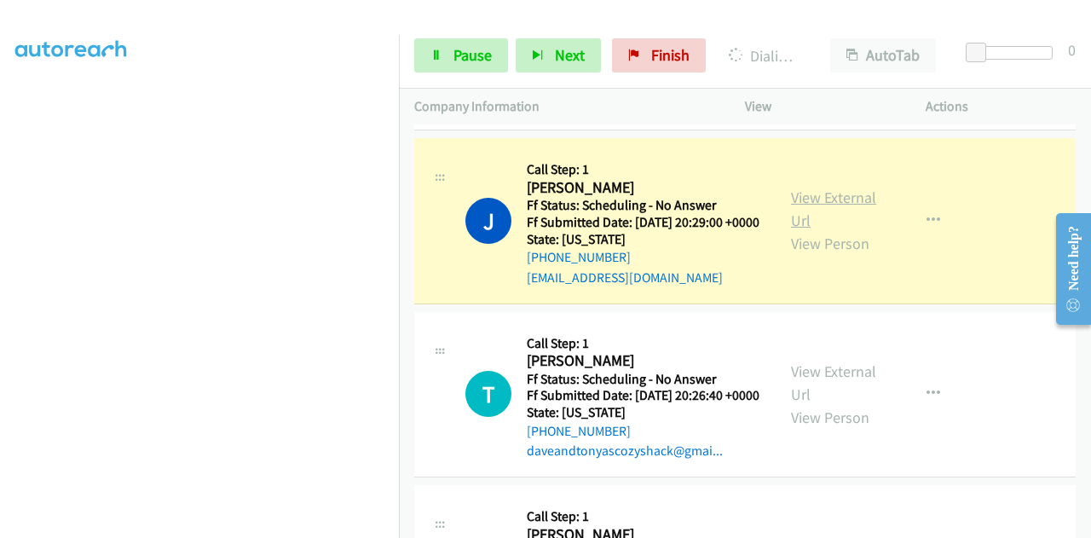
click at [830, 230] on link "View External Url" at bounding box center [833, 208] width 85 height 43
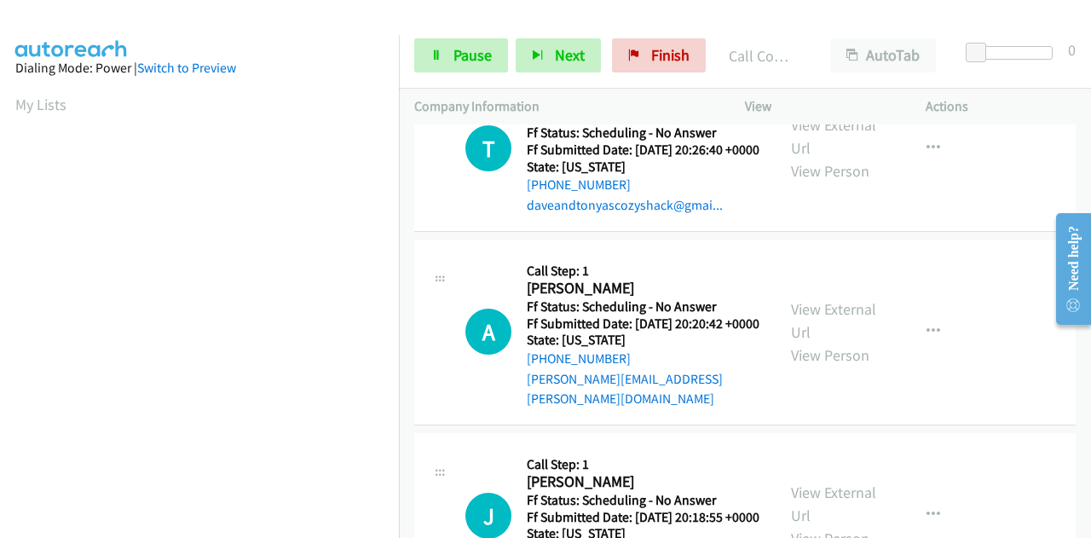
scroll to position [2081, 0]
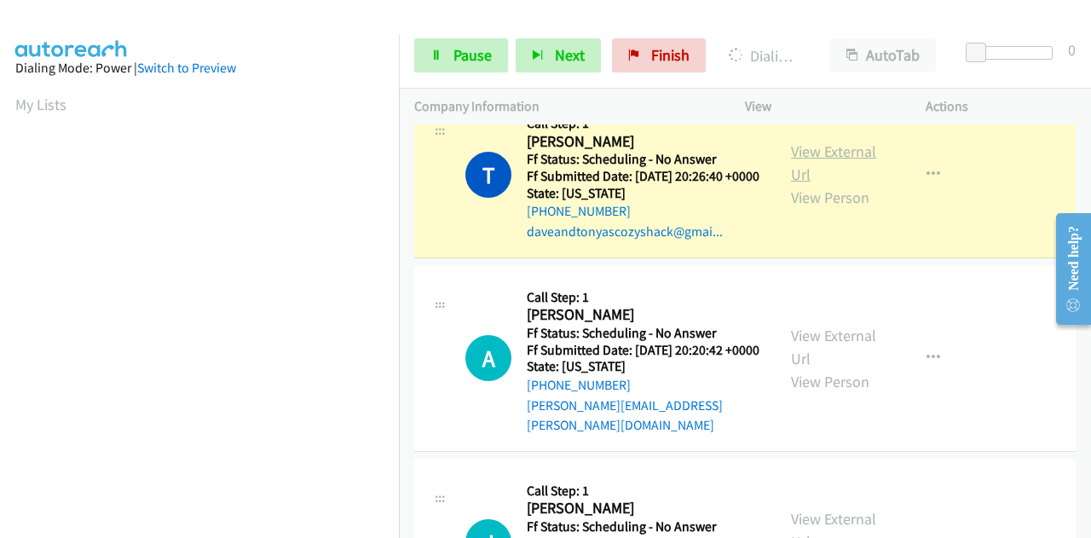
click at [832, 184] on link "View External Url" at bounding box center [833, 162] width 85 height 43
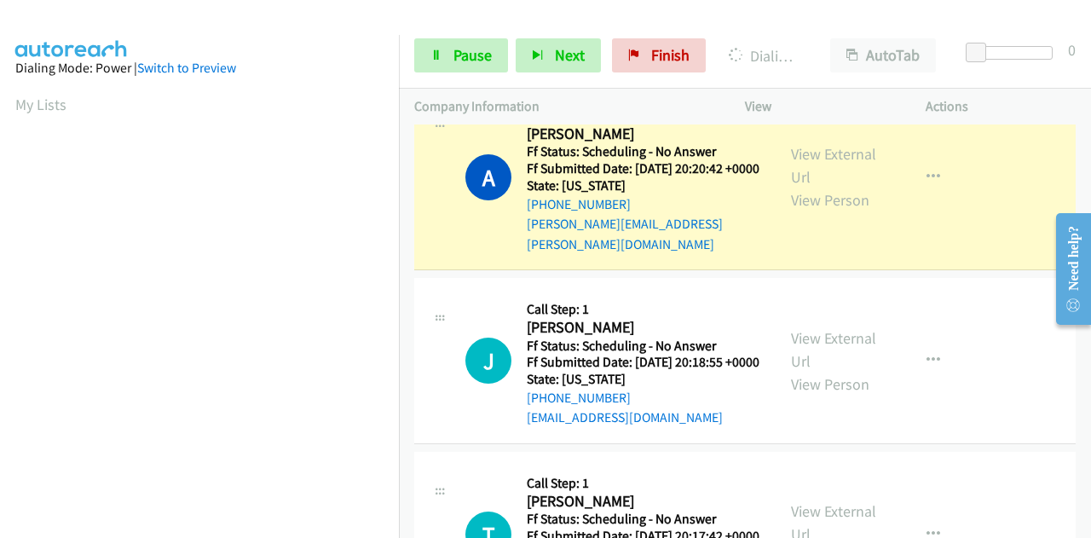
scroll to position [2337, 0]
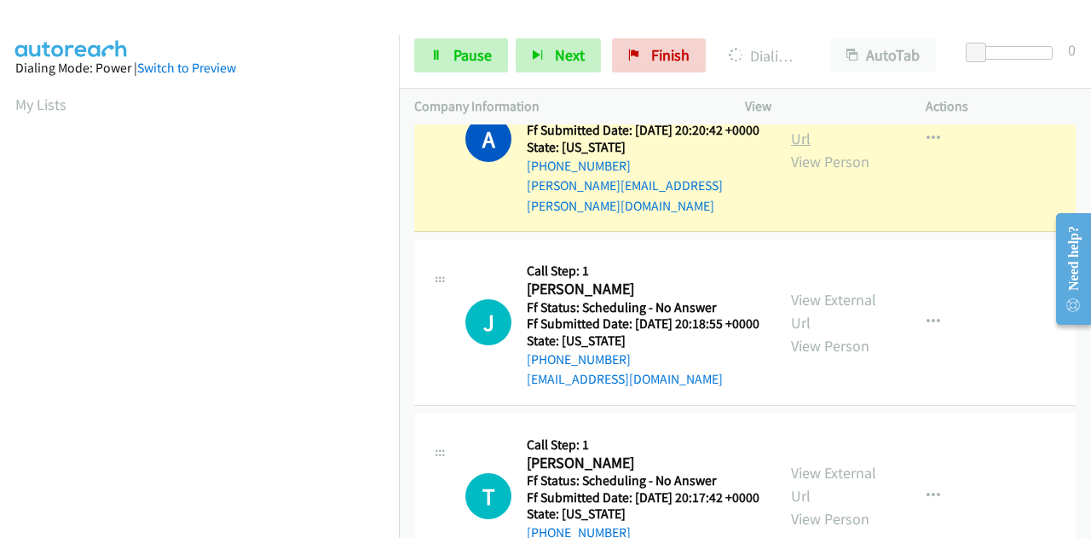
click at [809, 148] on link "View External Url" at bounding box center [833, 127] width 85 height 43
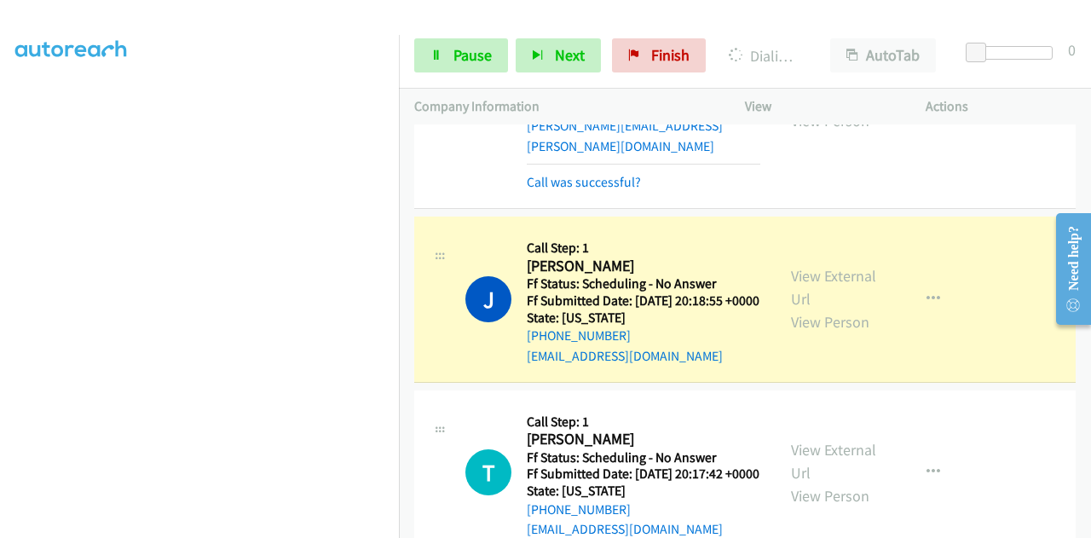
scroll to position [2507, 0]
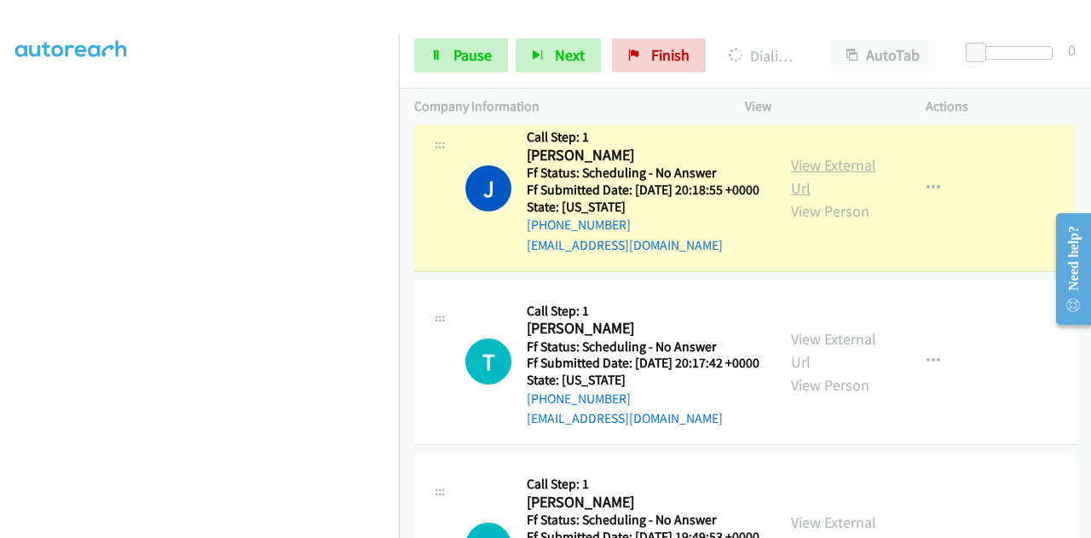
click at [826, 198] on link "View External Url" at bounding box center [833, 176] width 85 height 43
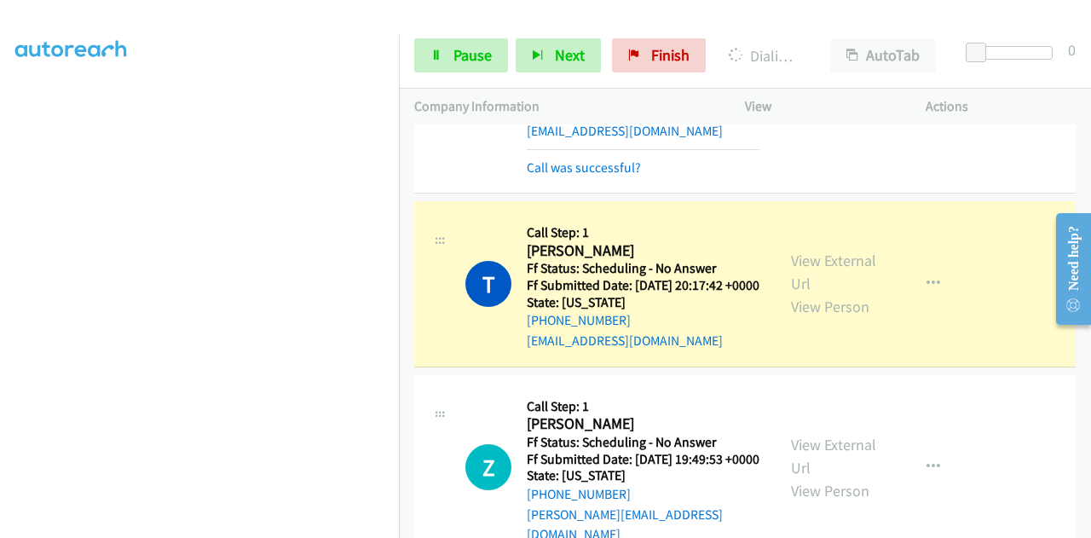
scroll to position [2763, 0]
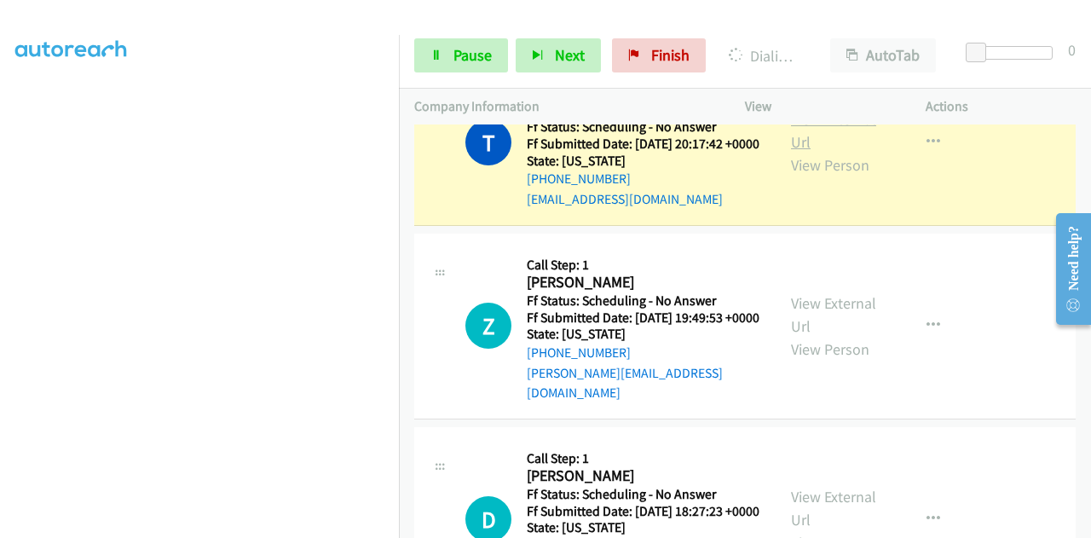
click at [824, 152] on link "View External Url" at bounding box center [833, 130] width 85 height 43
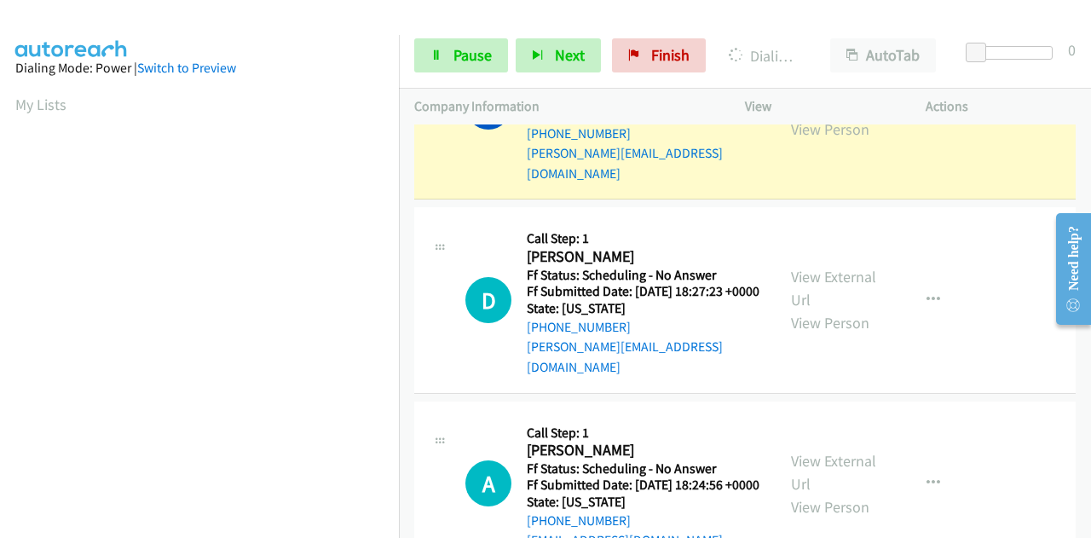
scroll to position [418, 0]
click at [794, 116] on link "View External Url" at bounding box center [833, 94] width 85 height 43
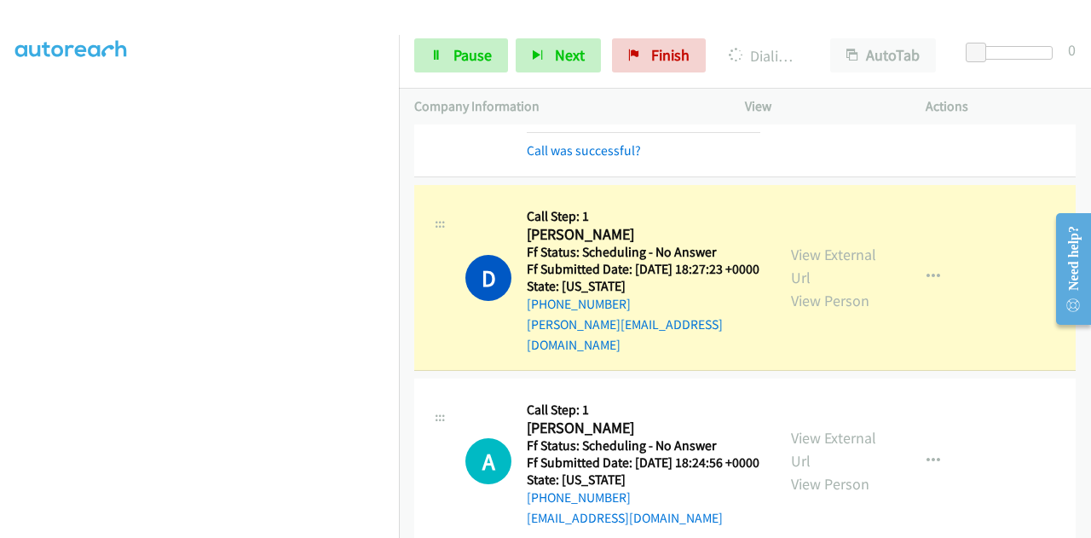
scroll to position [3103, 0]
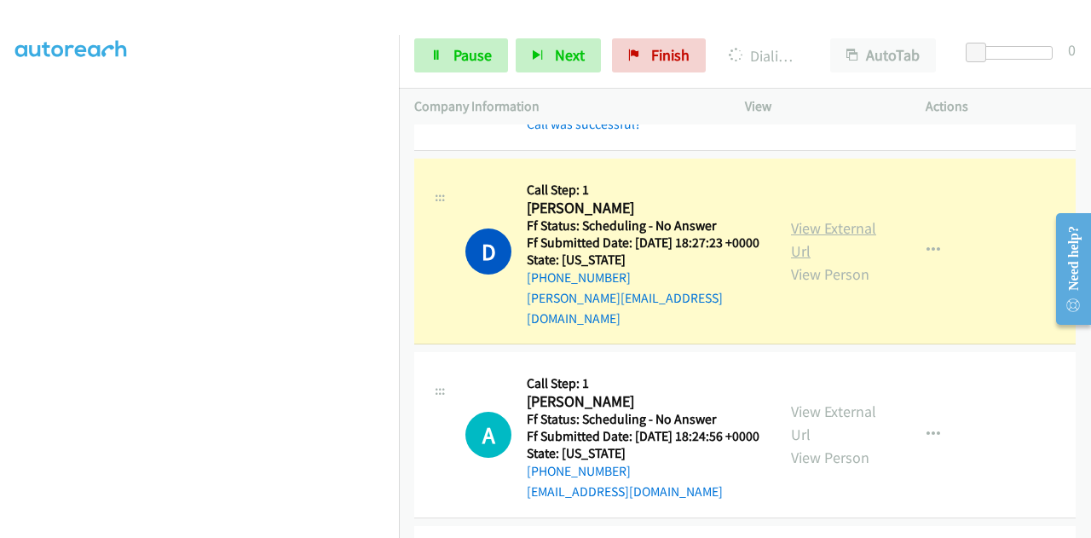
click at [813, 261] on link "View External Url" at bounding box center [833, 239] width 85 height 43
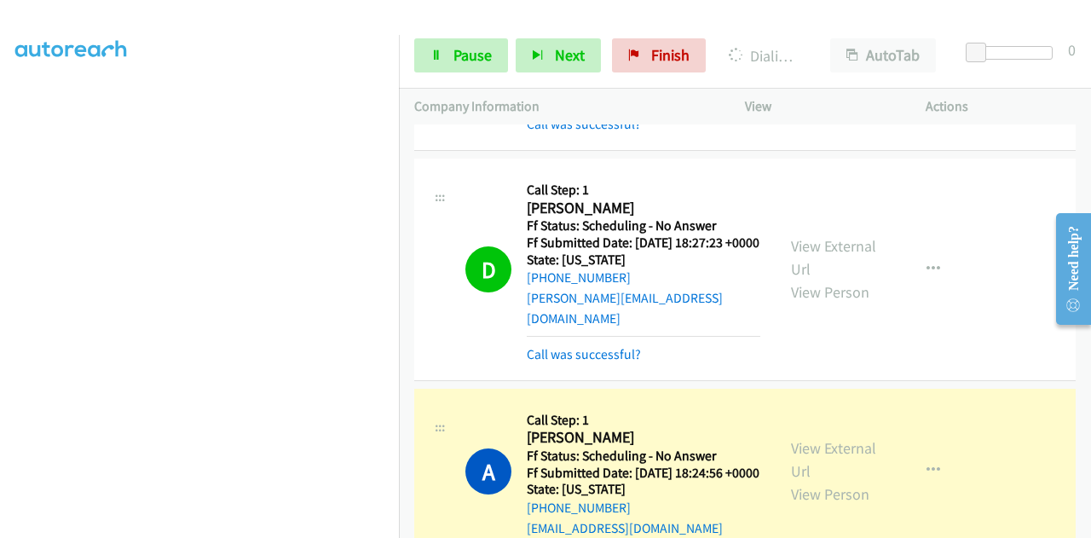
scroll to position [3359, 0]
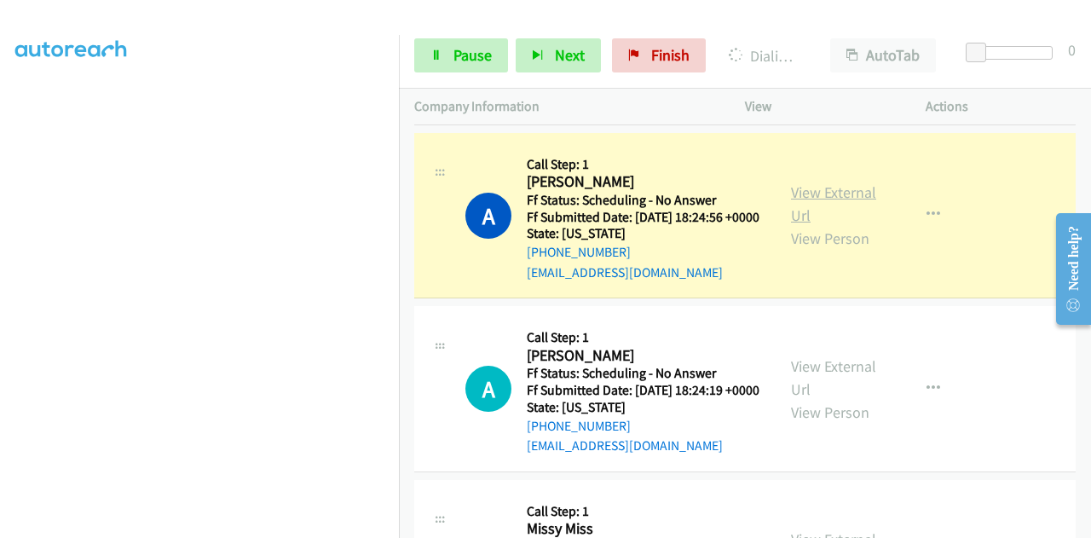
click at [802, 225] on link "View External Url" at bounding box center [833, 203] width 85 height 43
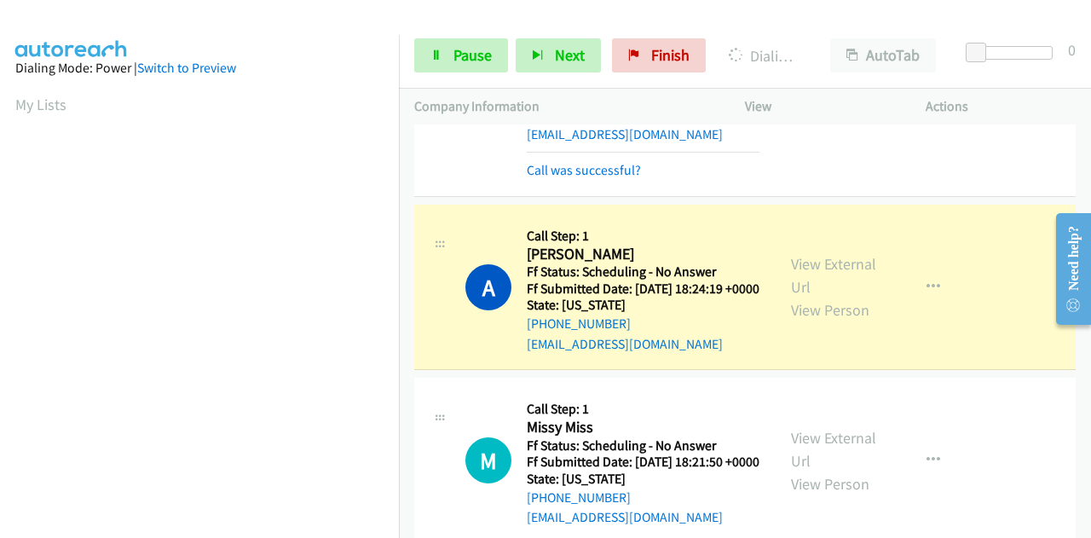
scroll to position [3615, 0]
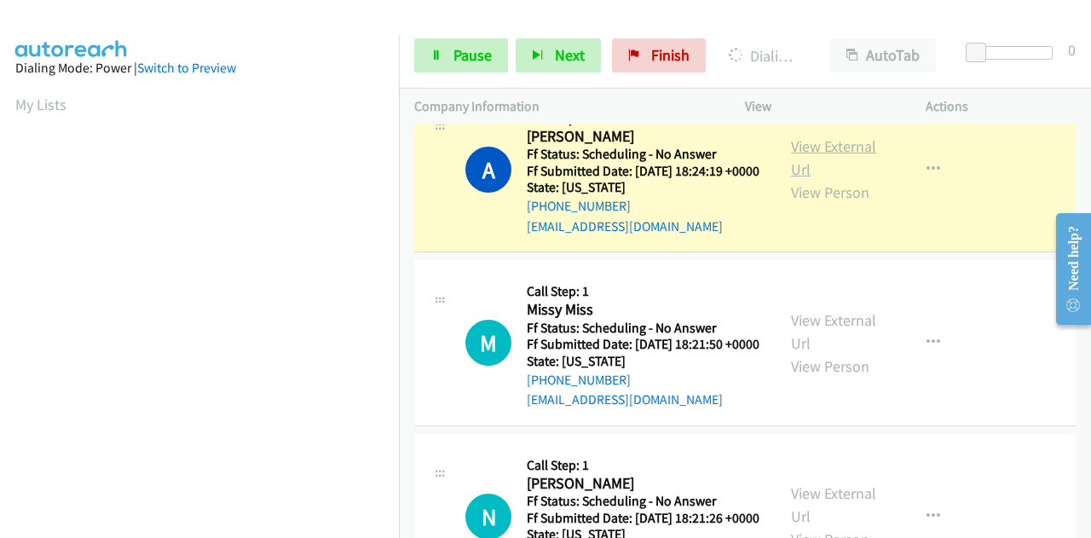
click at [797, 179] on link "View External Url" at bounding box center [833, 157] width 85 height 43
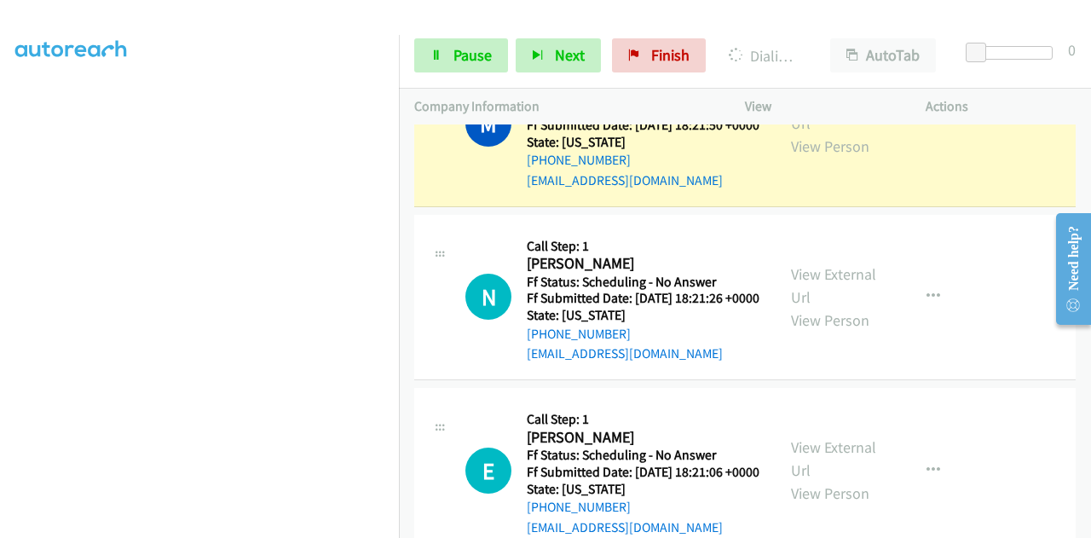
scroll to position [3870, 0]
click at [823, 133] on link "View External Url" at bounding box center [833, 111] width 85 height 43
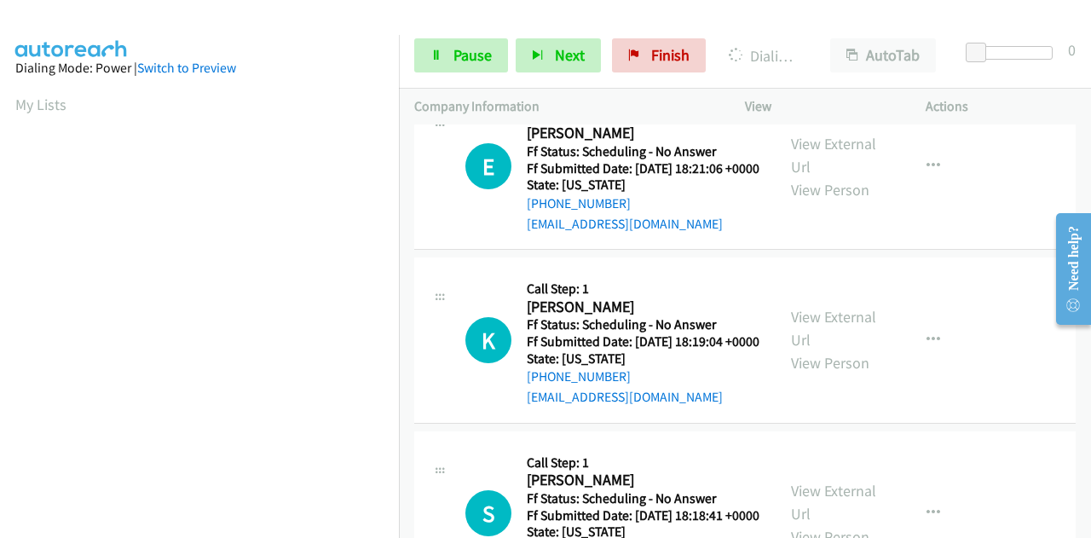
scroll to position [4211, 0]
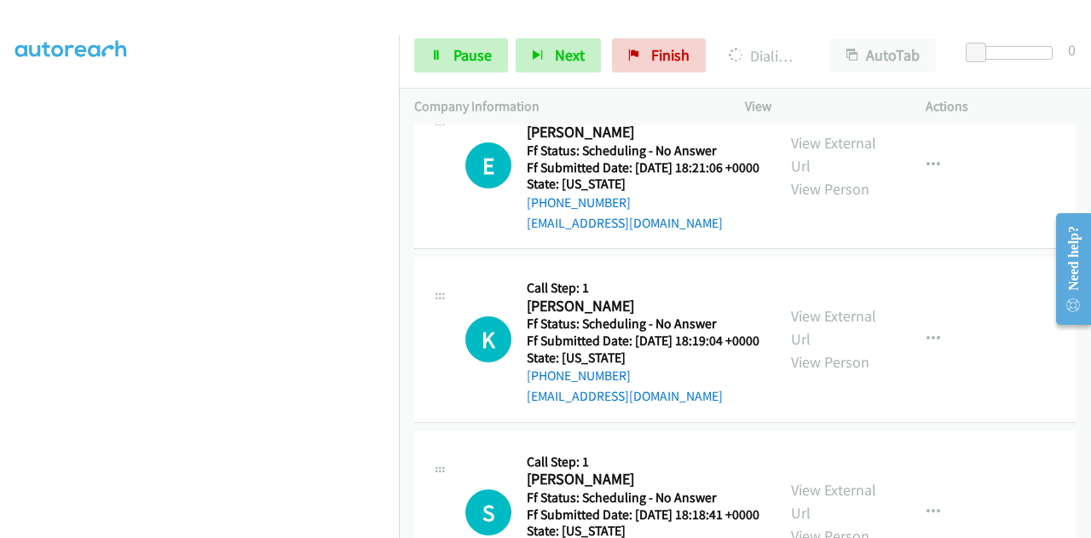
scroll to position [0, 0]
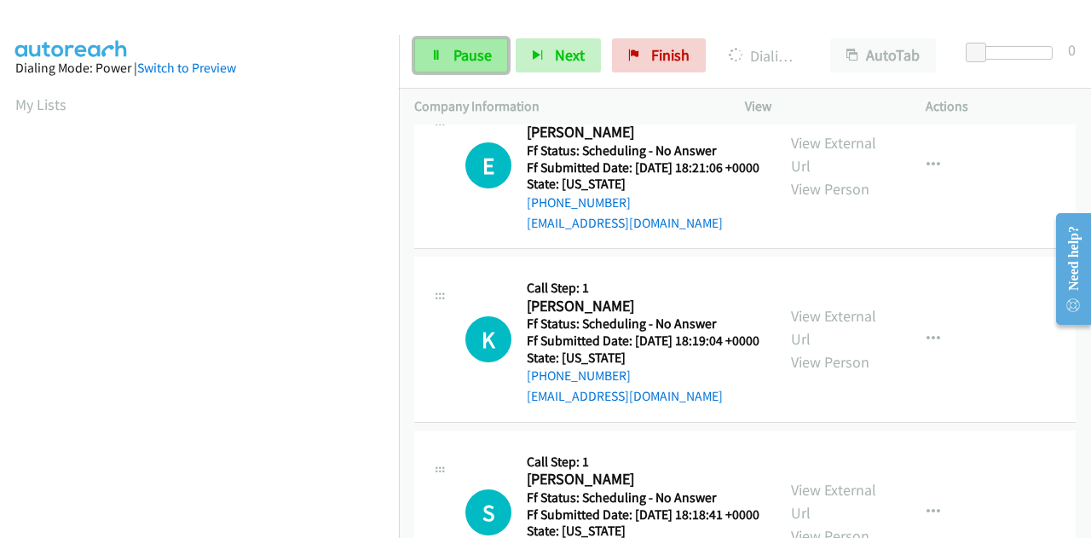
click at [486, 47] on span "Pause" at bounding box center [472, 55] width 38 height 20
click at [441, 57] on link "Pause" at bounding box center [461, 55] width 94 height 34
click at [445, 59] on link "Pause" at bounding box center [461, 55] width 94 height 34
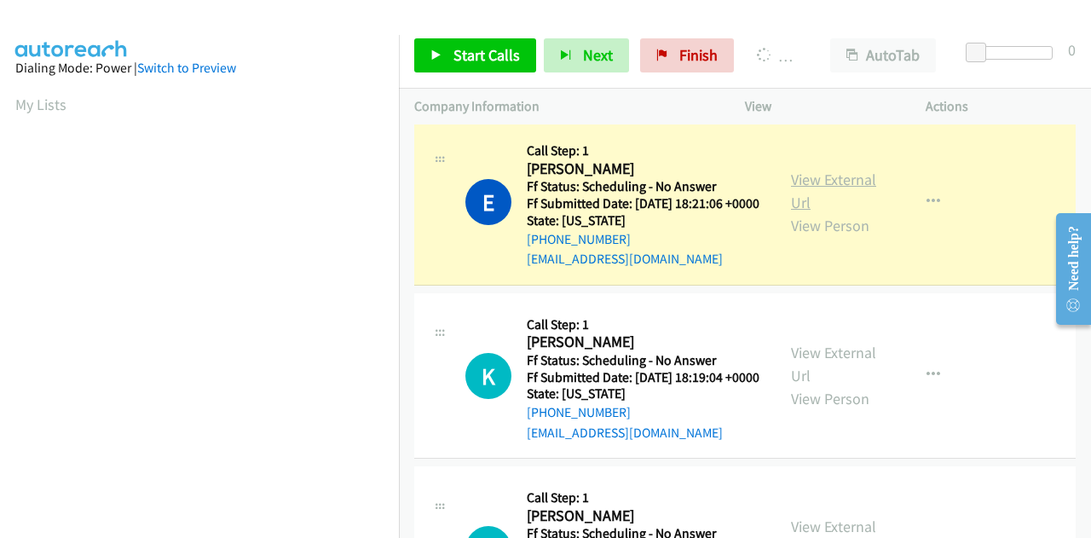
click at [828, 212] on link "View External Url" at bounding box center [833, 191] width 85 height 43
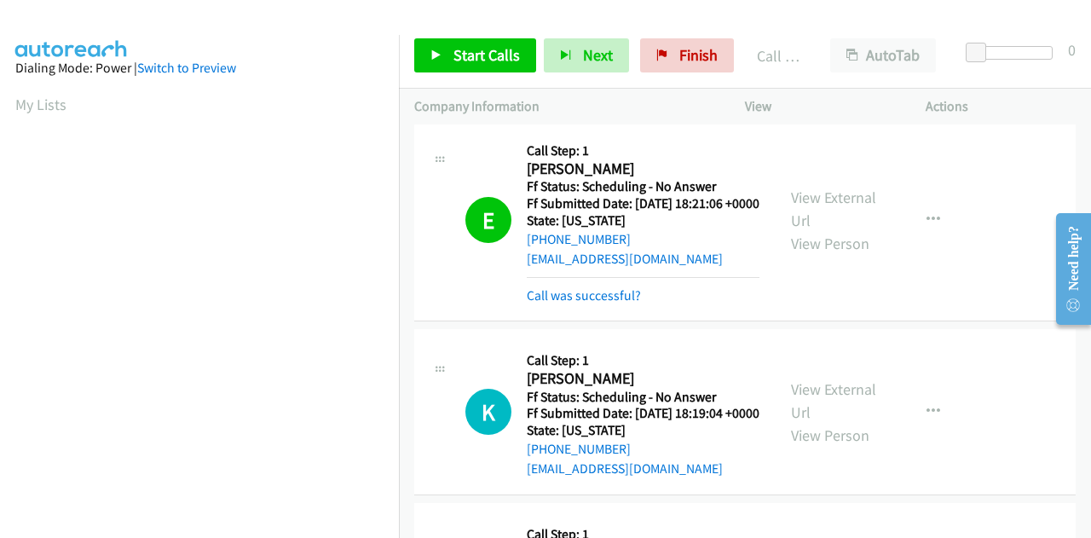
scroll to position [418, 0]
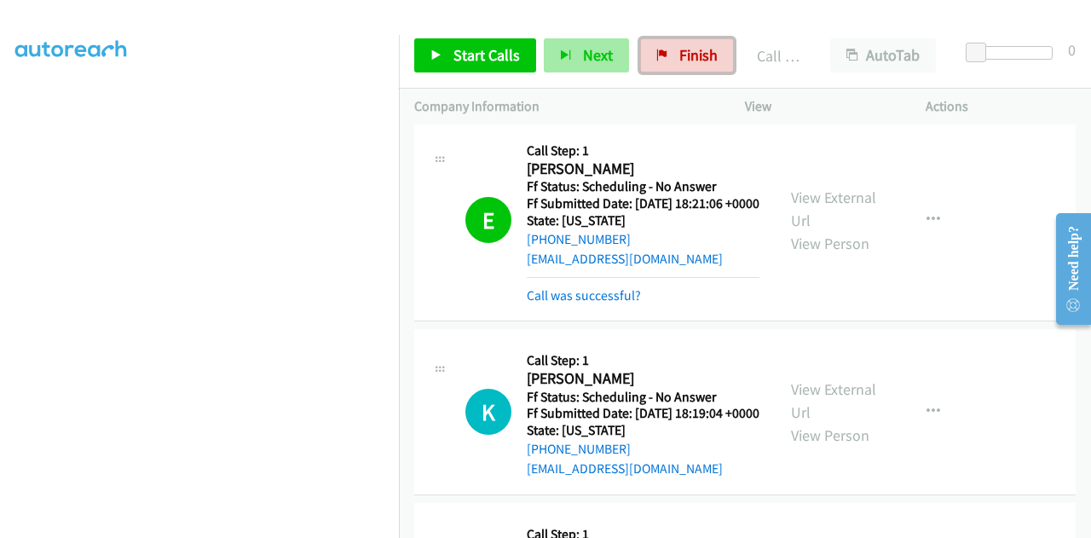
drag, startPoint x: 675, startPoint y: 59, endPoint x: 590, endPoint y: 62, distance: 85.3
click at [679, 59] on span "Finish" at bounding box center [698, 55] width 38 height 20
